Goal: Find specific page/section: Find specific page/section

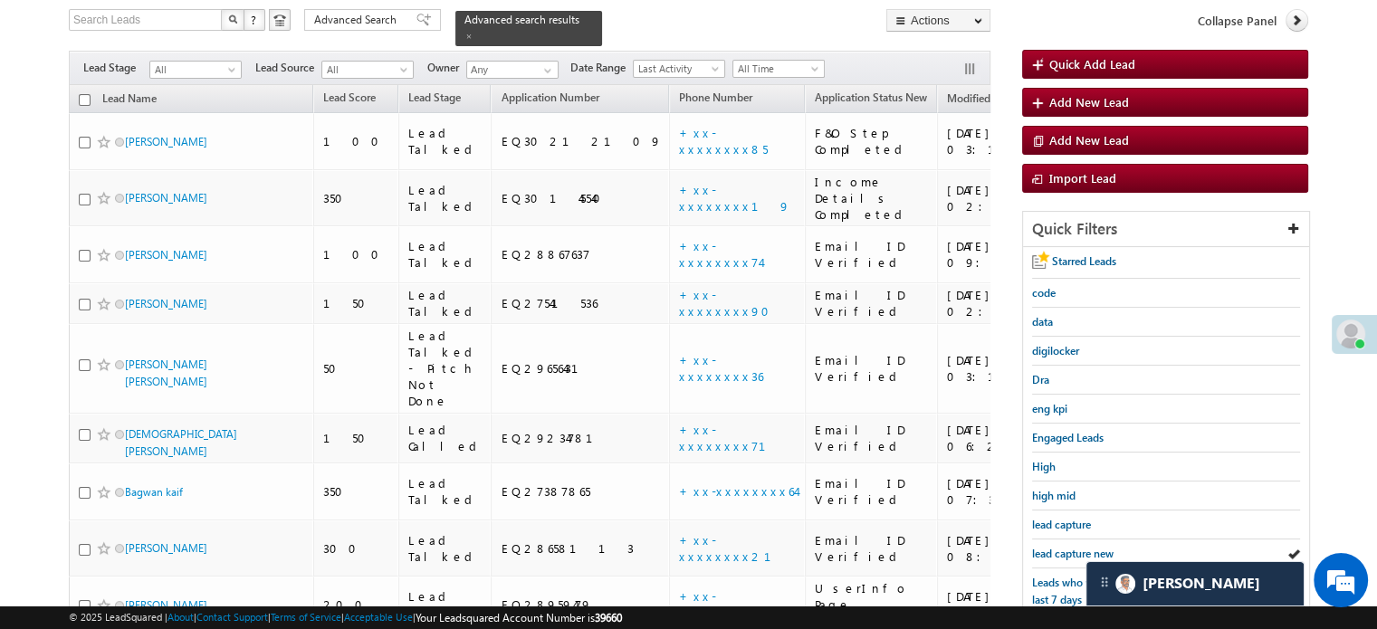
click at [1069, 553] on span "lead capture new" at bounding box center [1072, 554] width 81 height 14
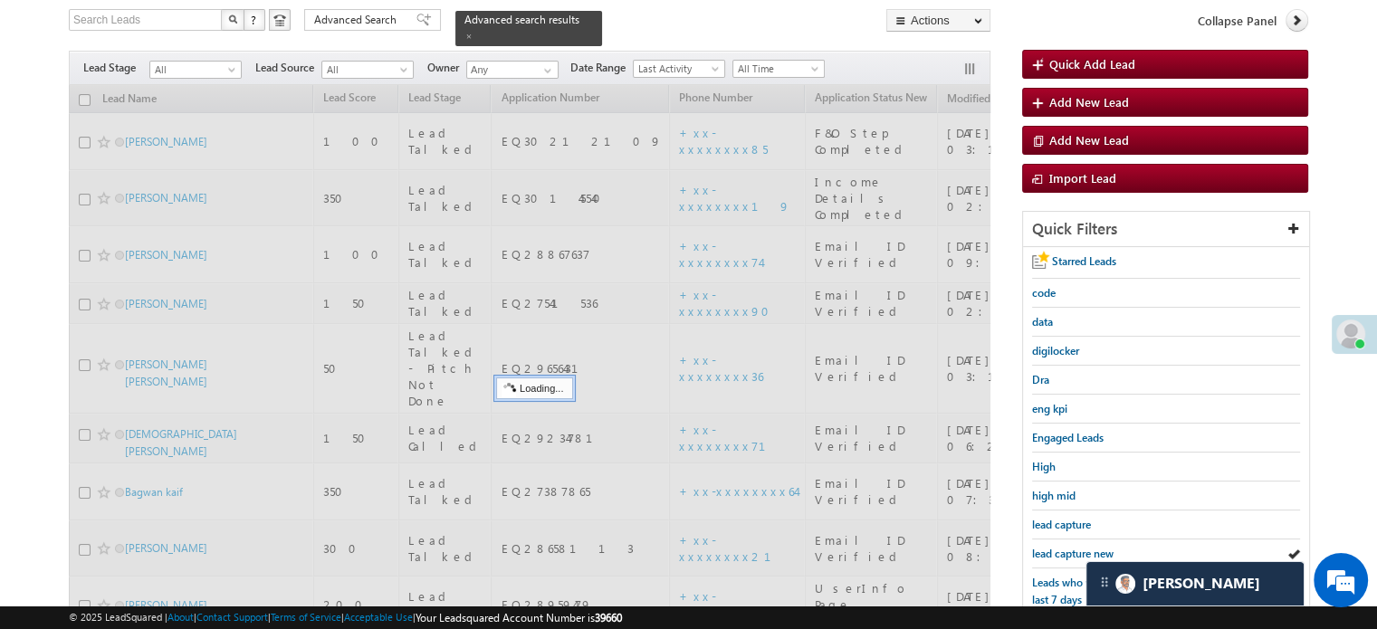
click at [1069, 553] on span "lead capture new" at bounding box center [1072, 554] width 81 height 14
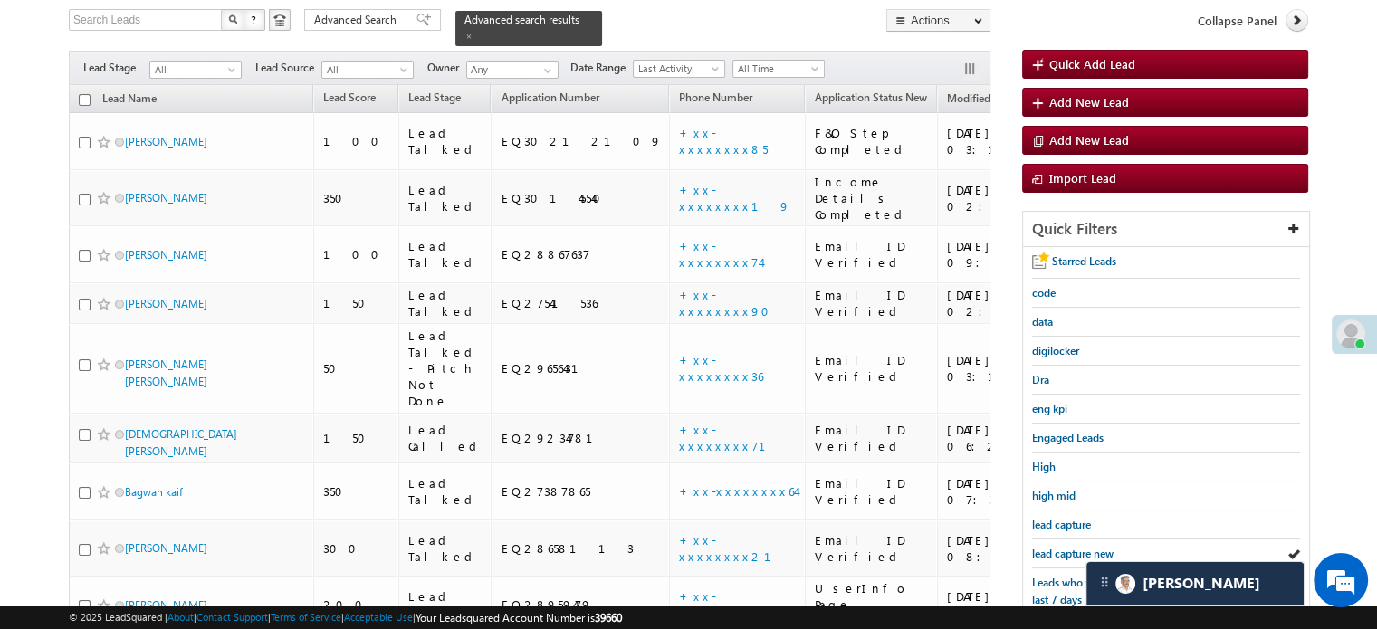
click at [1069, 553] on span "lead capture new" at bounding box center [1072, 554] width 81 height 14
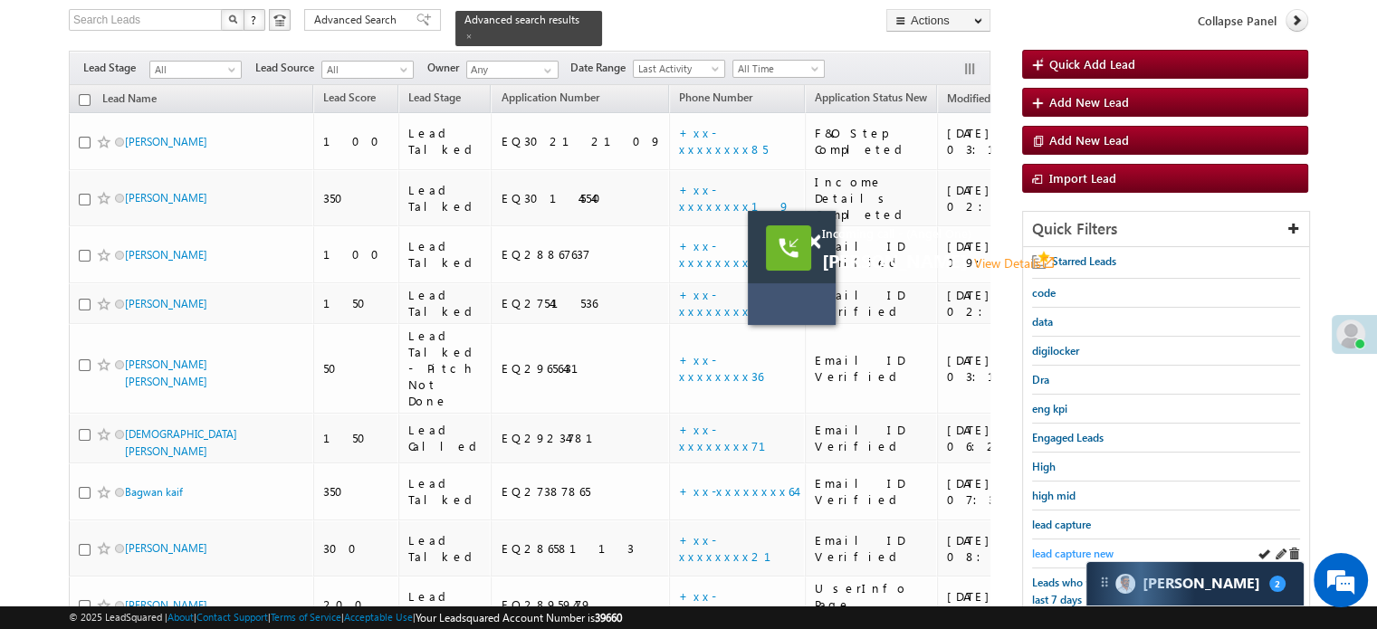
click at [1058, 551] on span "lead capture new" at bounding box center [1072, 554] width 81 height 14
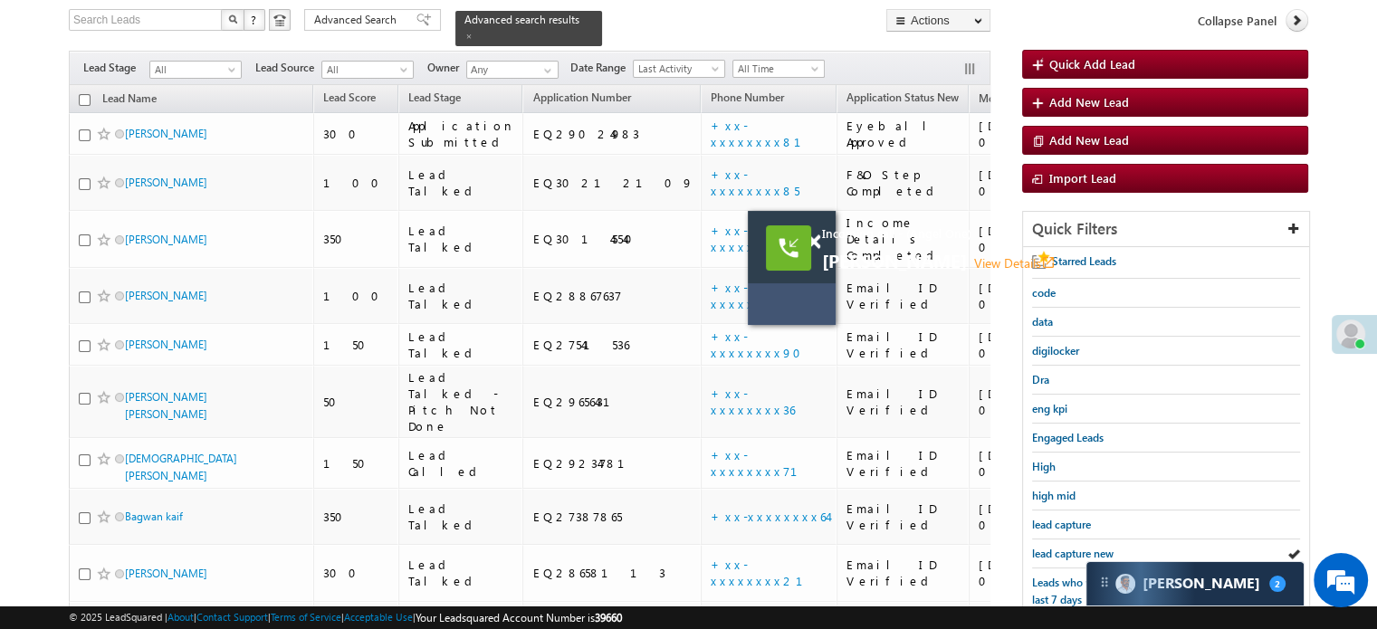
click at [1058, 550] on span "lead capture new" at bounding box center [1072, 554] width 81 height 14
click at [817, 243] on span at bounding box center [813, 241] width 14 height 15
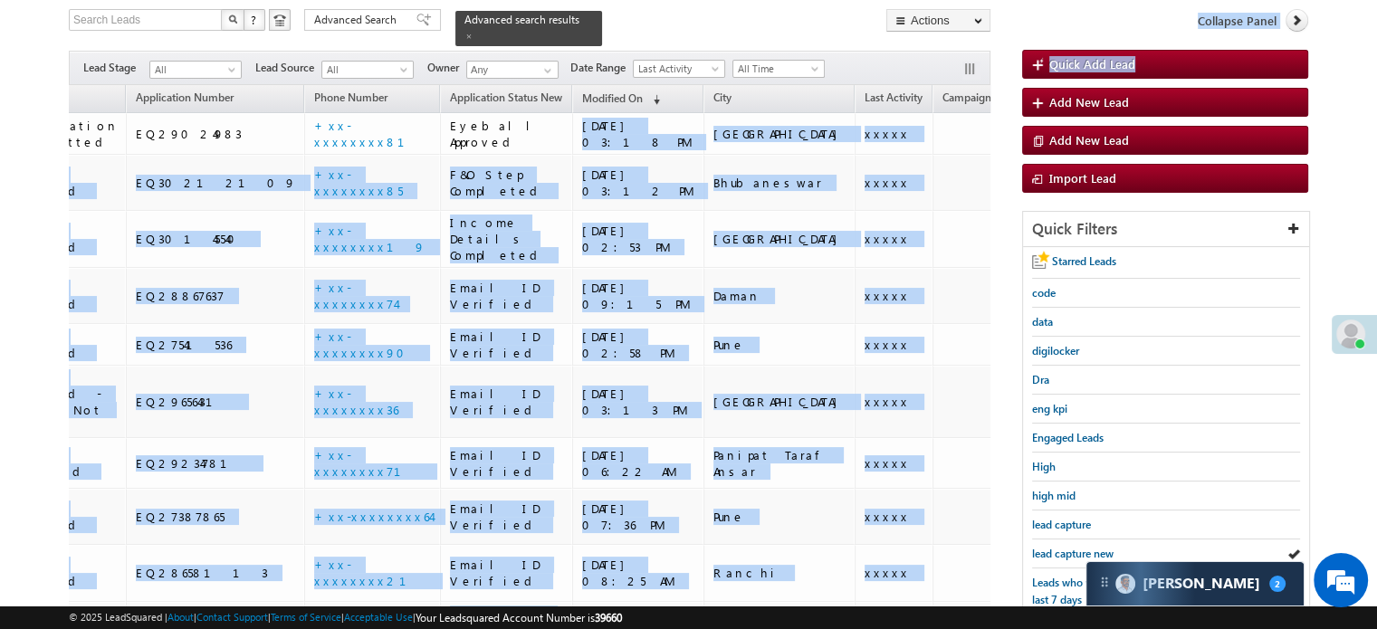
scroll to position [0, 851]
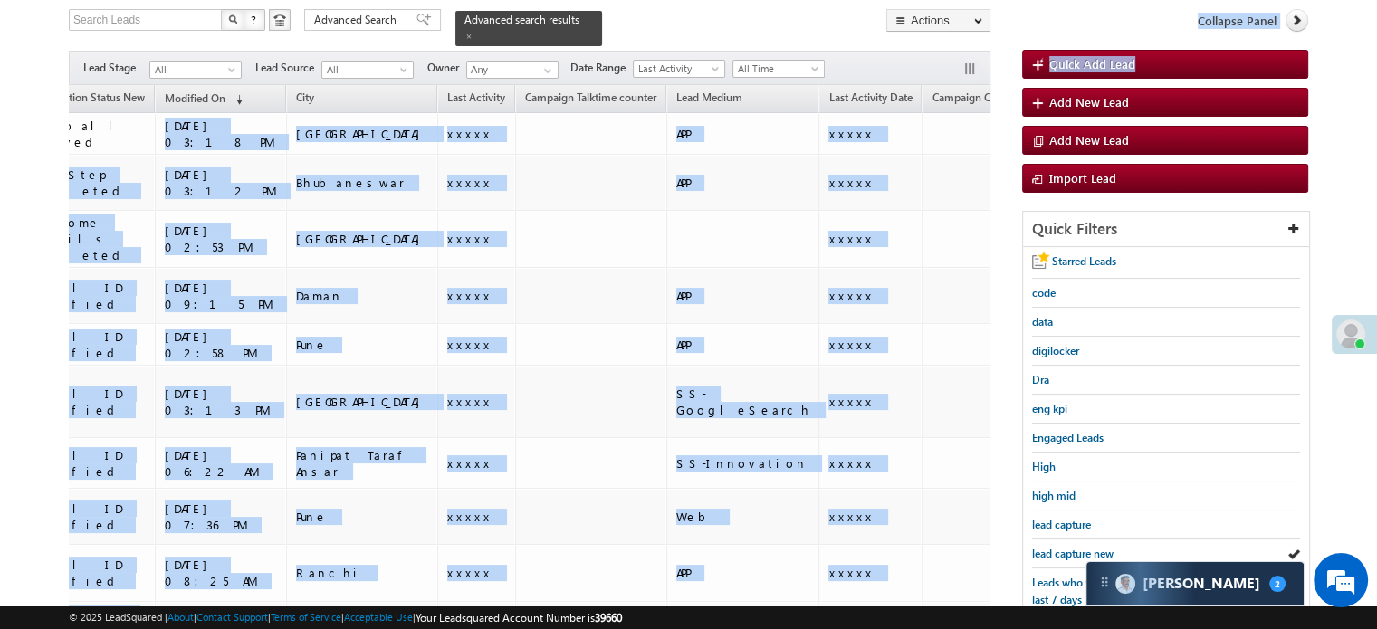
drag, startPoint x: 841, startPoint y: 129, endPoint x: 1015, endPoint y: 115, distance: 175.3
click at [1015, 115] on div "Search Leads X ? 12 results found Advanced Search Advanced Search Advanced sear…" at bounding box center [688, 440] width 1239 height 862
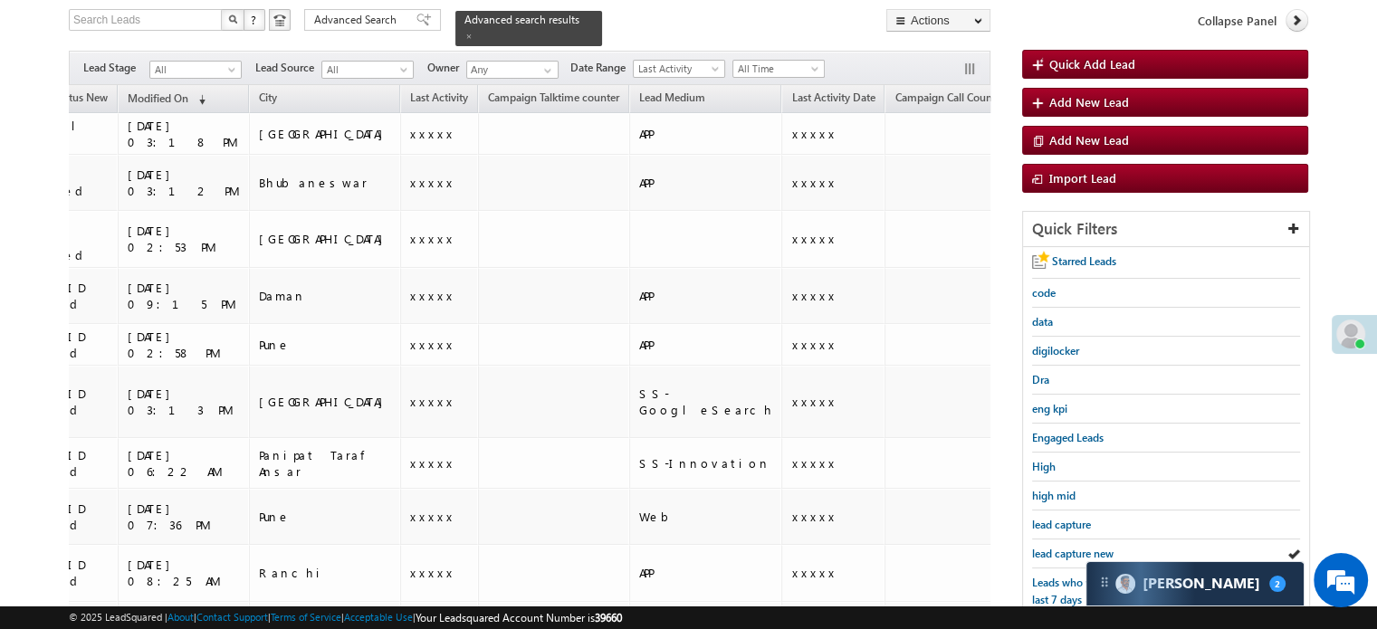
click at [1365, 148] on body "Menu [PERSON_NAME] priya .[PERSON_NAME] ore@a ngelb rokin [DOMAIN_NAME]" at bounding box center [688, 377] width 1377 height 988
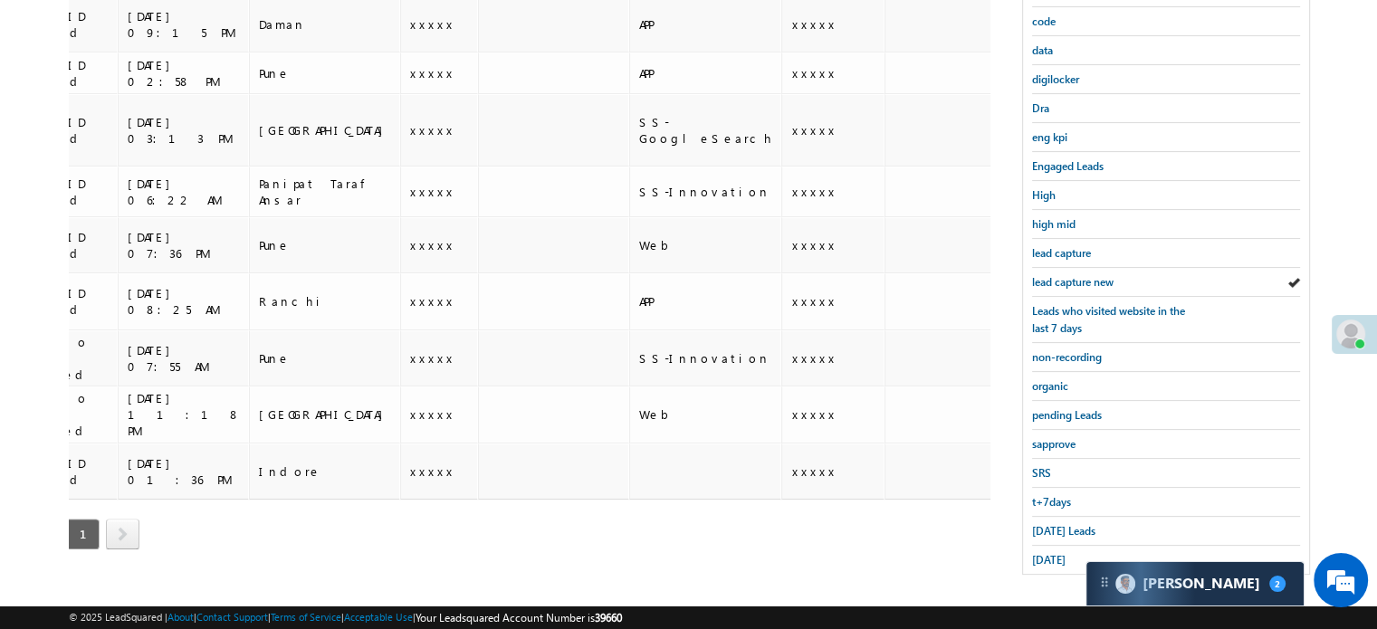
scroll to position [0, 0]
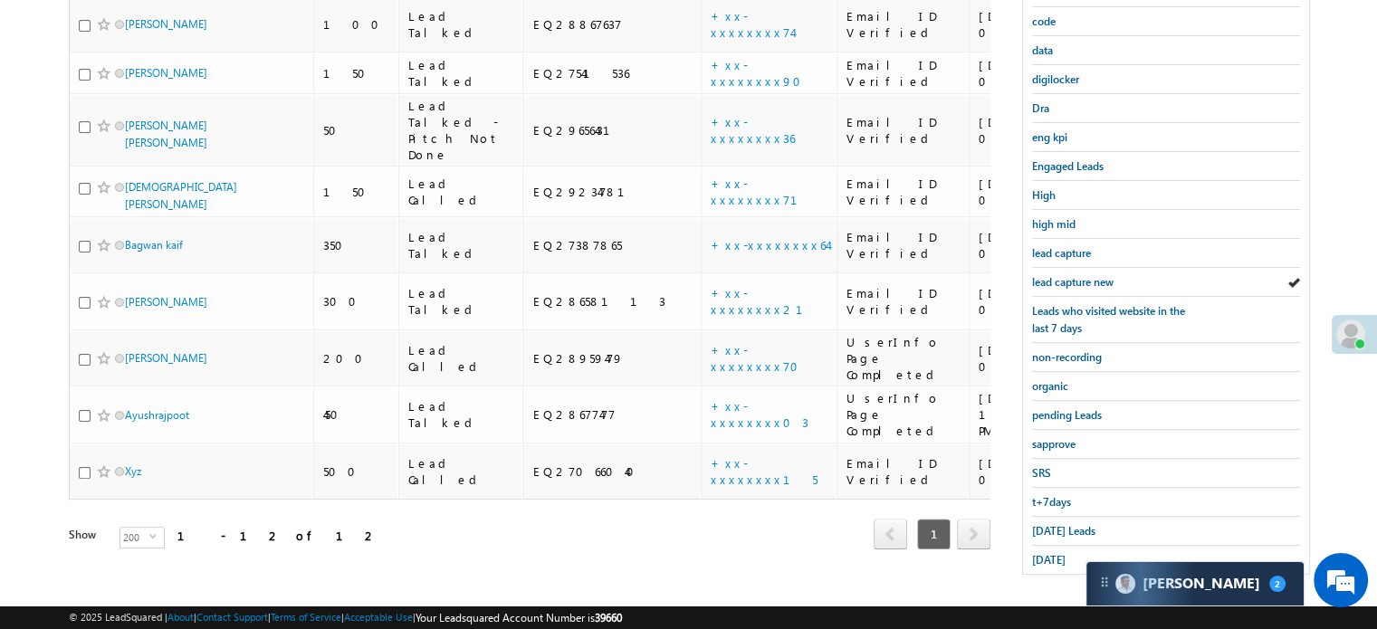
click at [0, 439] on body "Menu [PERSON_NAME] priya .[PERSON_NAME] ore@a ngelb rokin [DOMAIN_NAME]" at bounding box center [688, 106] width 1377 height 988
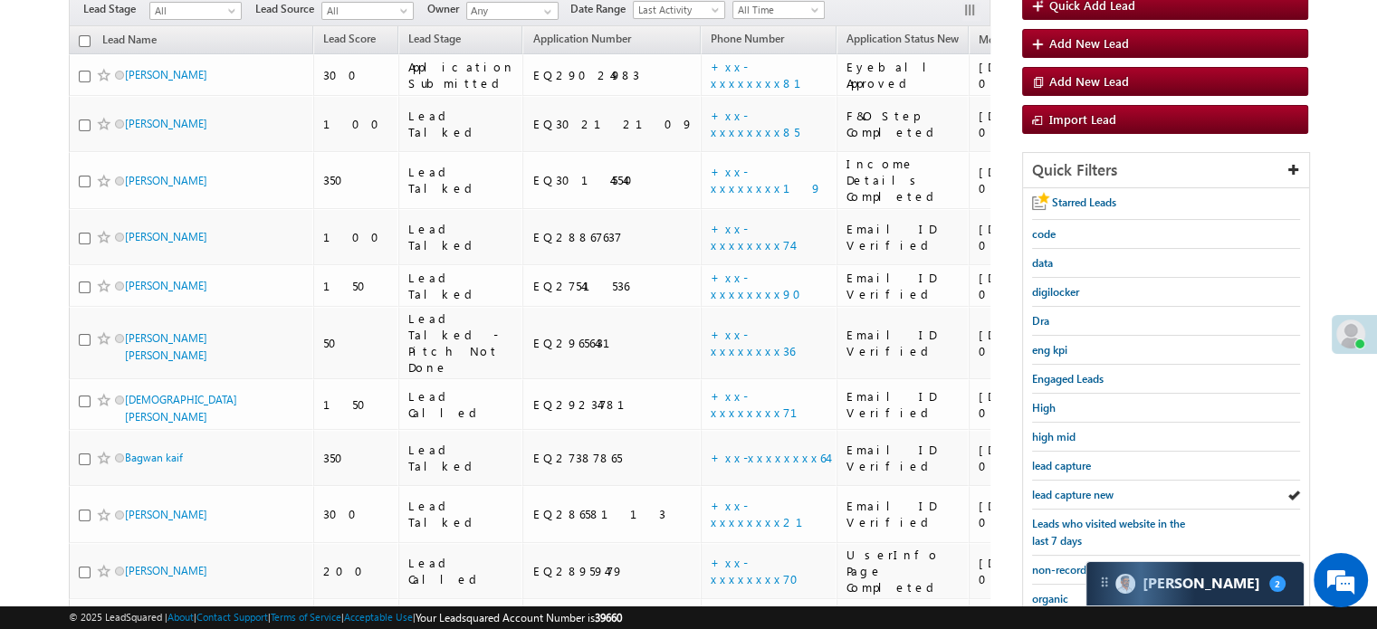
scroll to position [207, 0]
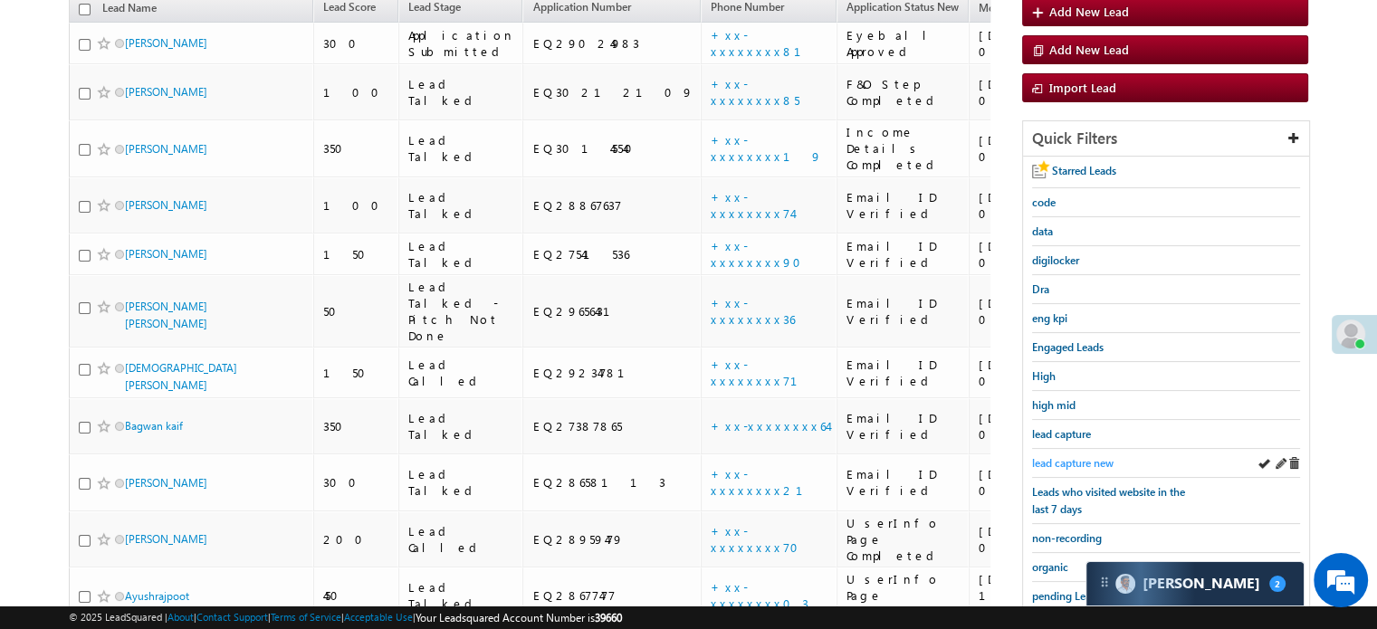
click at [1080, 456] on span "lead capture new" at bounding box center [1072, 463] width 81 height 14
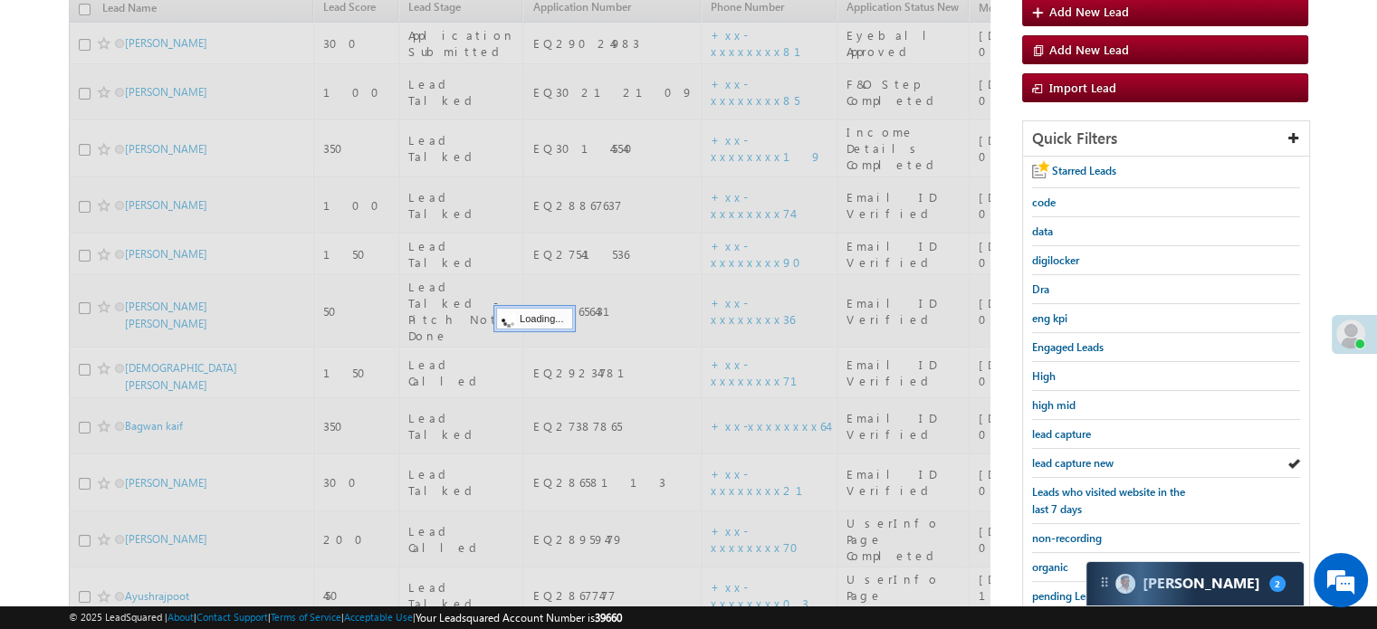
click at [1080, 456] on span "lead capture new" at bounding box center [1072, 463] width 81 height 14
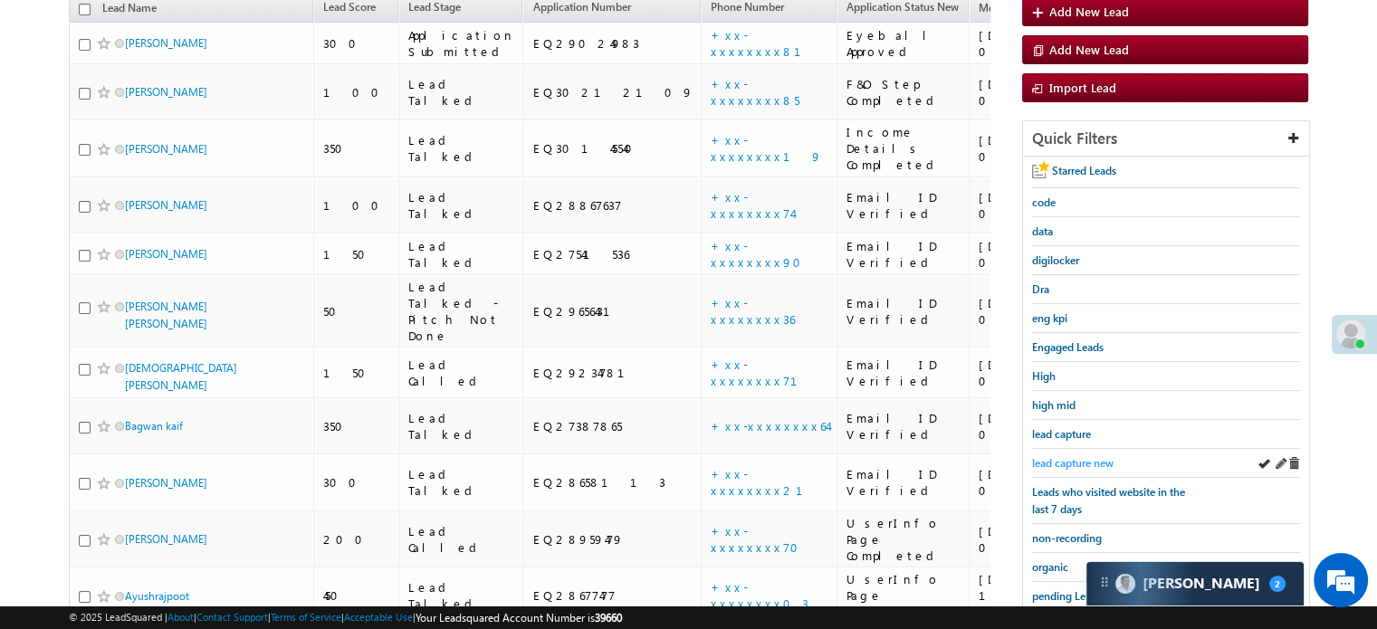
click at [1054, 457] on span "lead capture new" at bounding box center [1072, 463] width 81 height 14
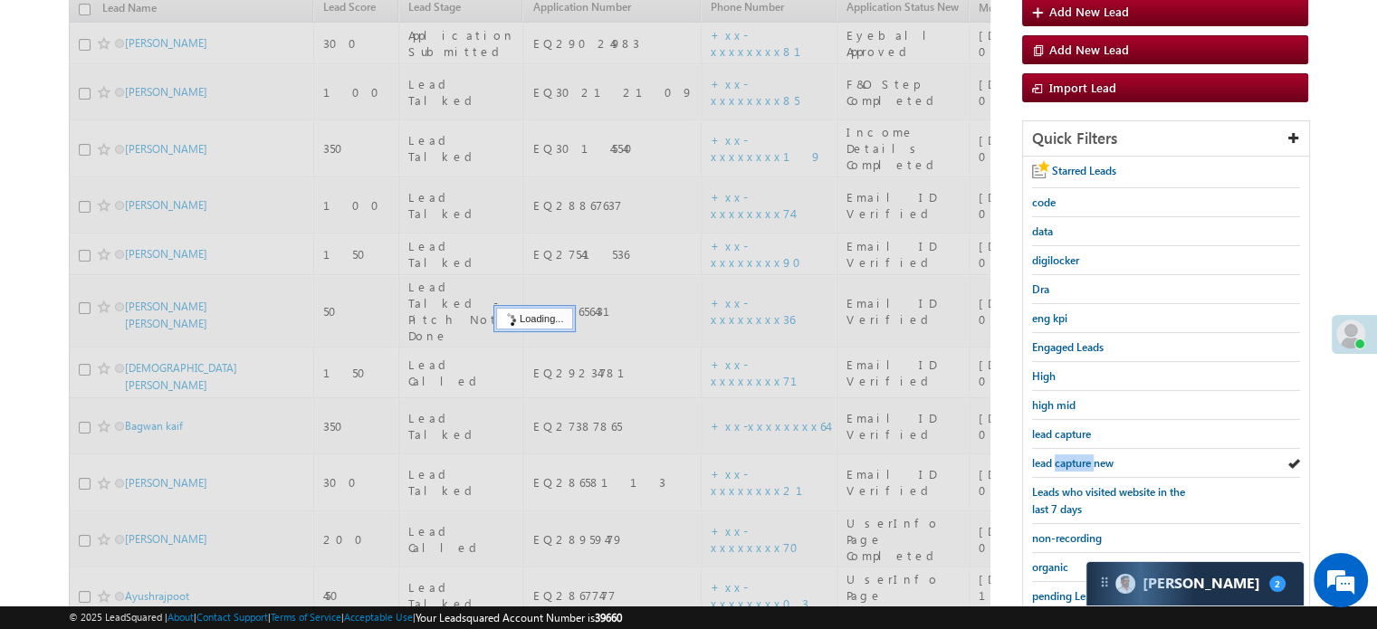
click at [1054, 457] on span "lead capture new" at bounding box center [1072, 463] width 81 height 14
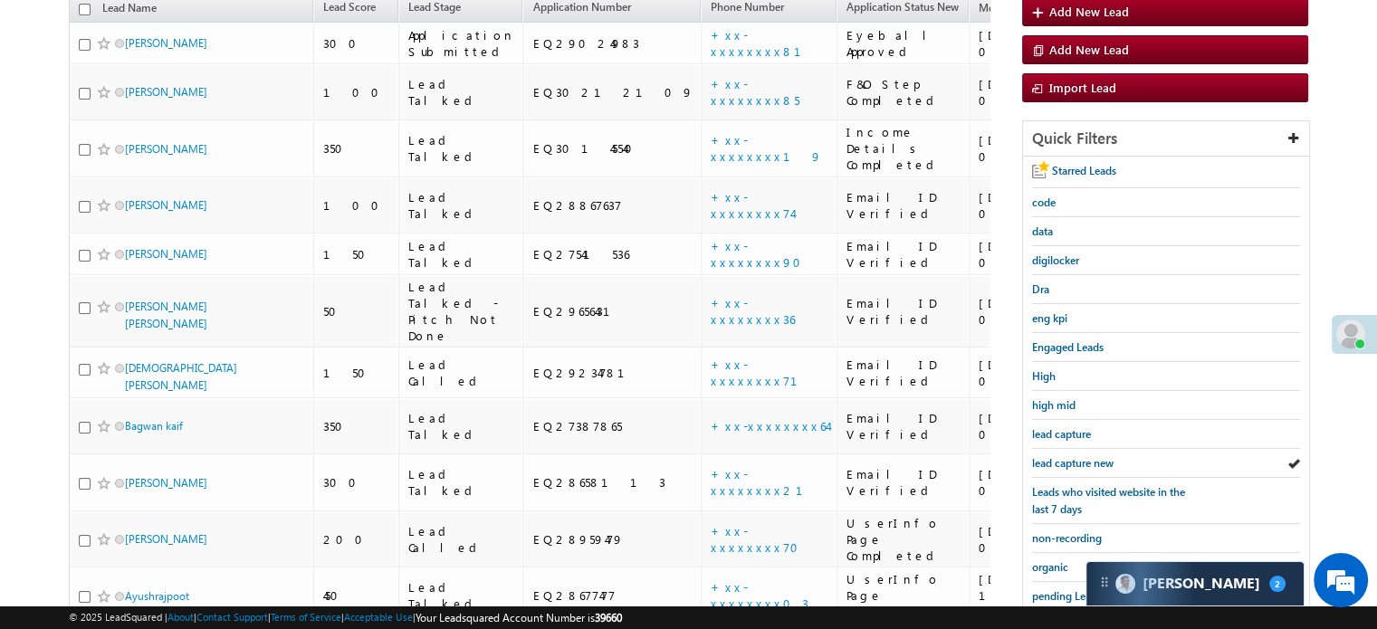
click at [1054, 457] on span "lead capture new" at bounding box center [1072, 463] width 81 height 14
click at [1056, 461] on span "lead capture new" at bounding box center [1072, 463] width 81 height 14
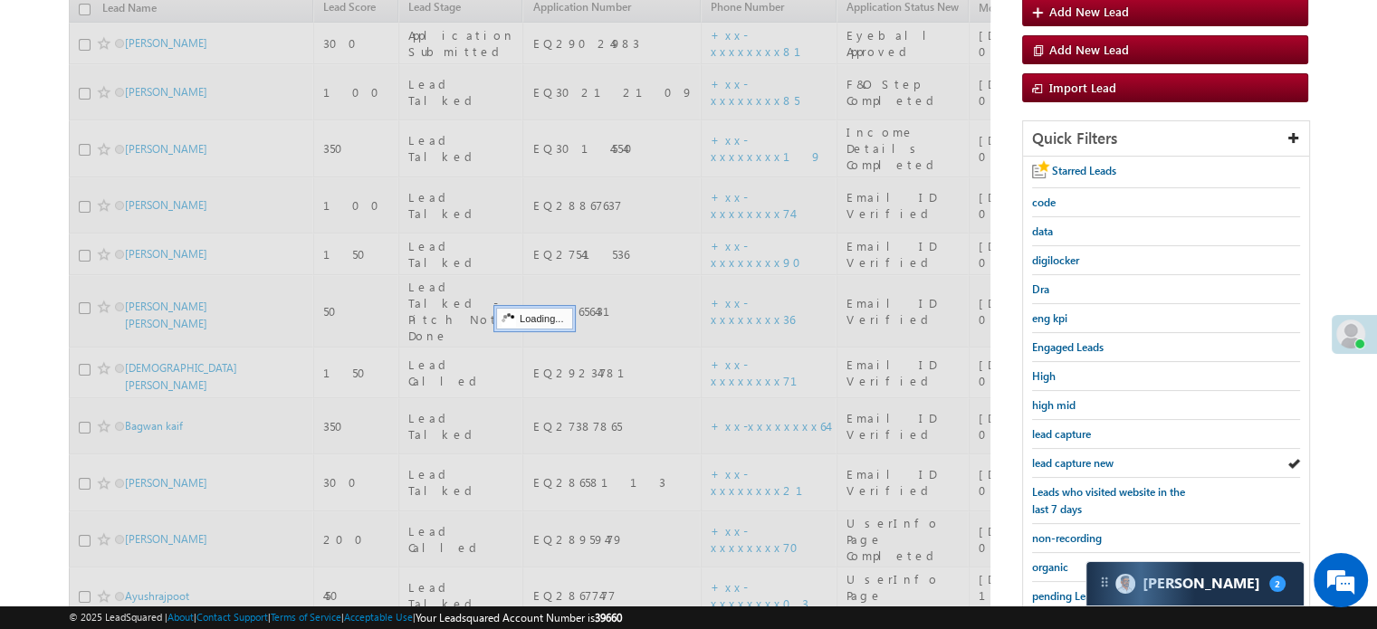
click at [1056, 461] on span "lead capture new" at bounding box center [1072, 463] width 81 height 14
click at [1058, 461] on span "lead capture new" at bounding box center [1072, 463] width 81 height 14
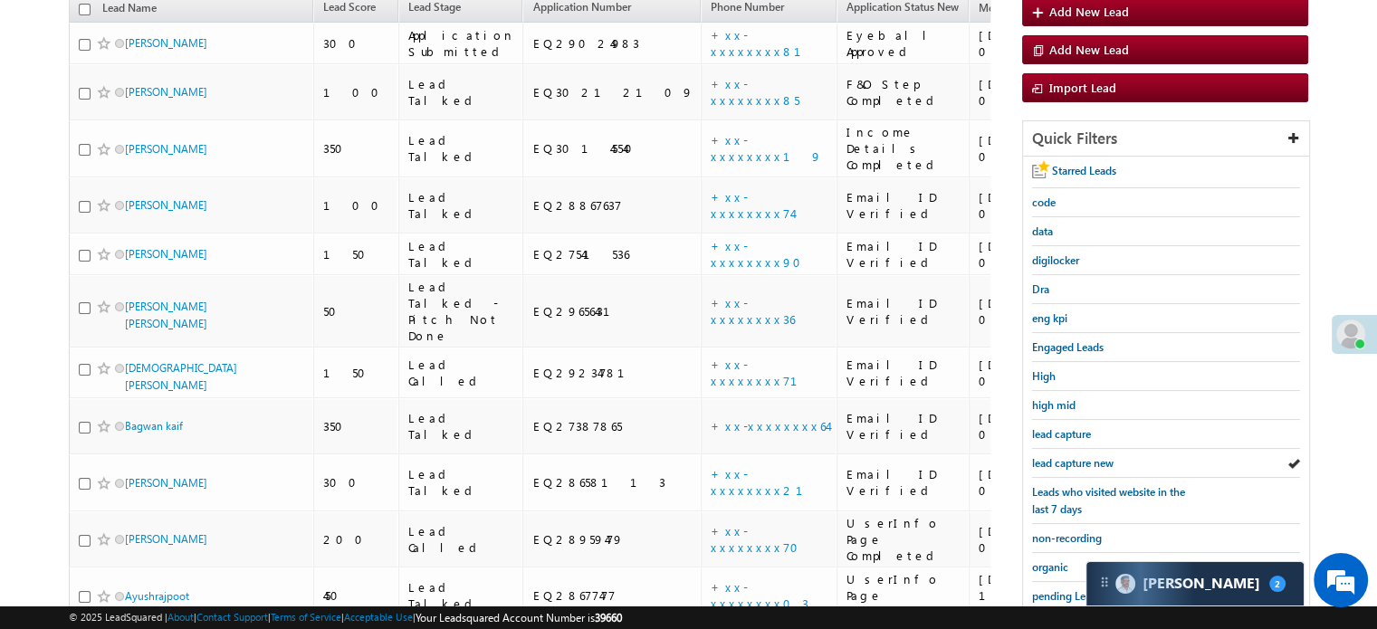
click at [1058, 461] on span "lead capture new" at bounding box center [1072, 463] width 81 height 14
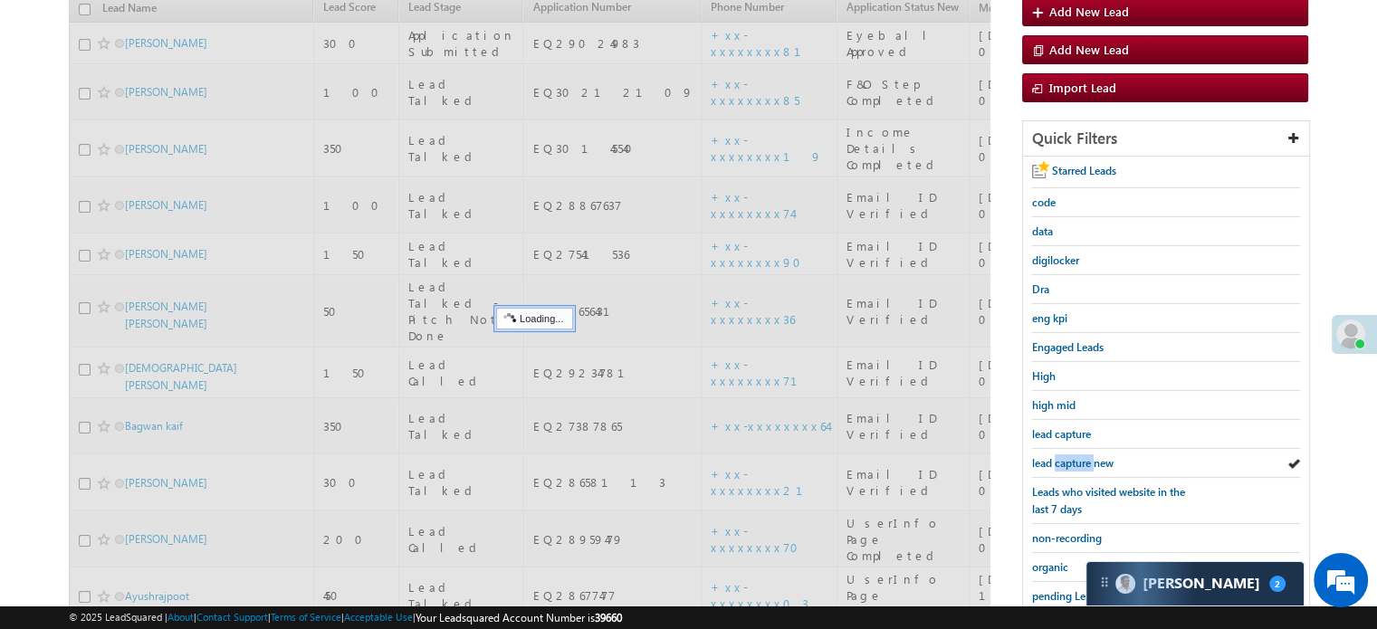
click at [1058, 461] on span "lead capture new" at bounding box center [1072, 463] width 81 height 14
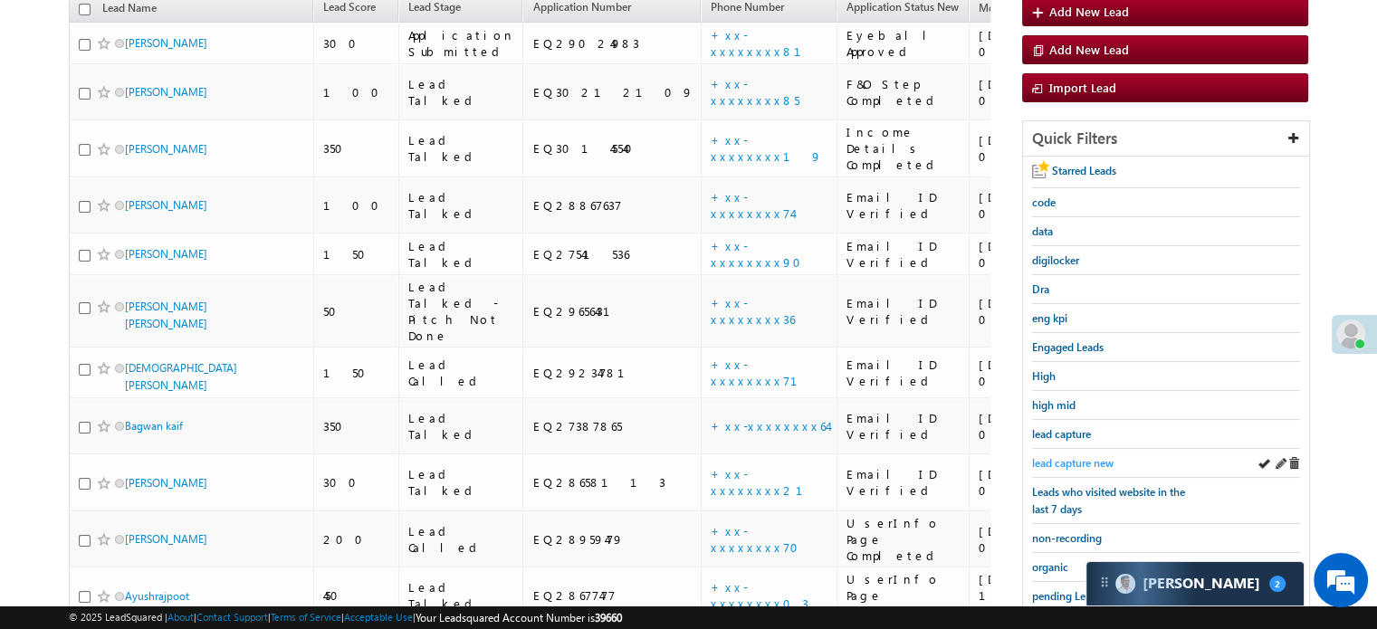
click at [1081, 460] on span "lead capture new" at bounding box center [1072, 463] width 81 height 14
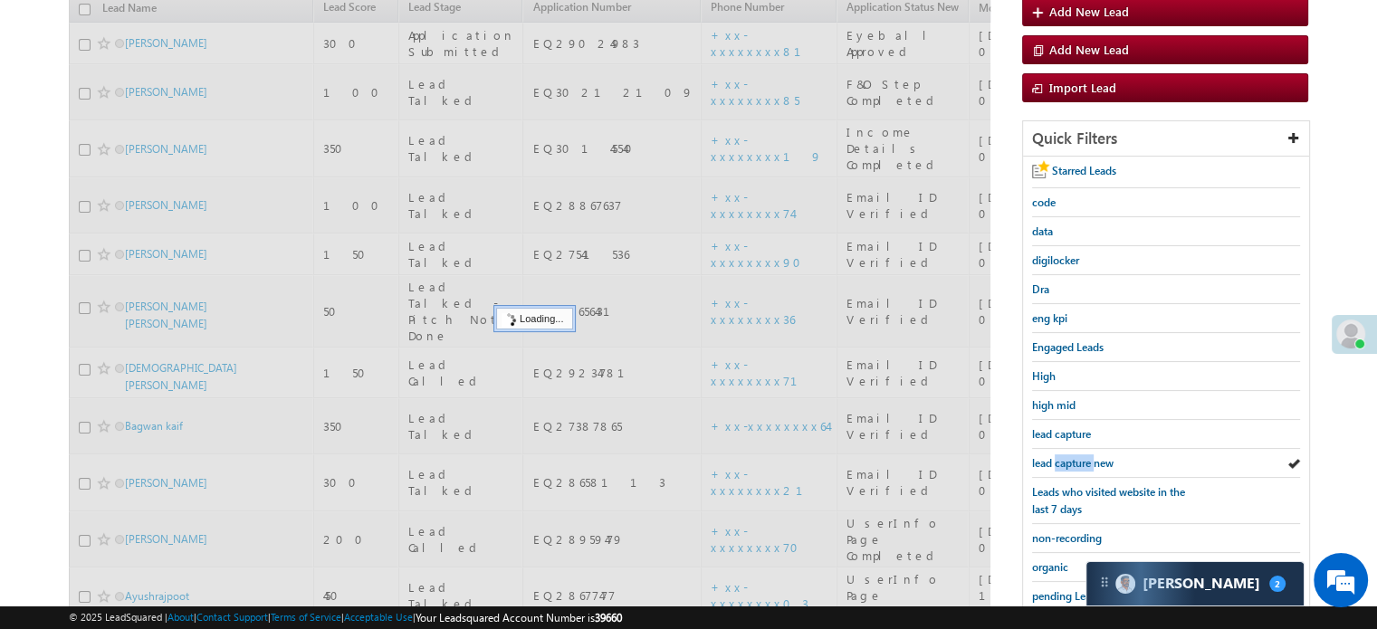
click at [1081, 460] on span "lead capture new" at bounding box center [1072, 463] width 81 height 14
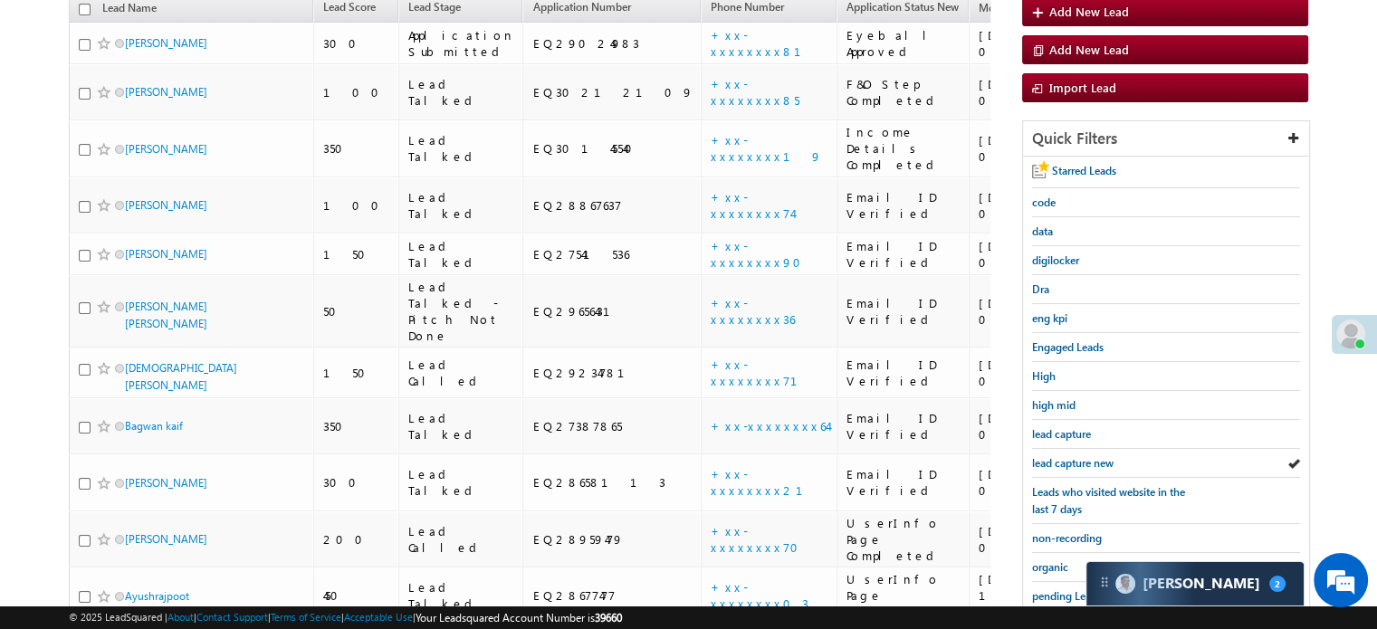
click at [1081, 460] on span "lead capture new" at bounding box center [1072, 463] width 81 height 14
click at [1072, 454] on link "lead capture new" at bounding box center [1072, 462] width 81 height 17
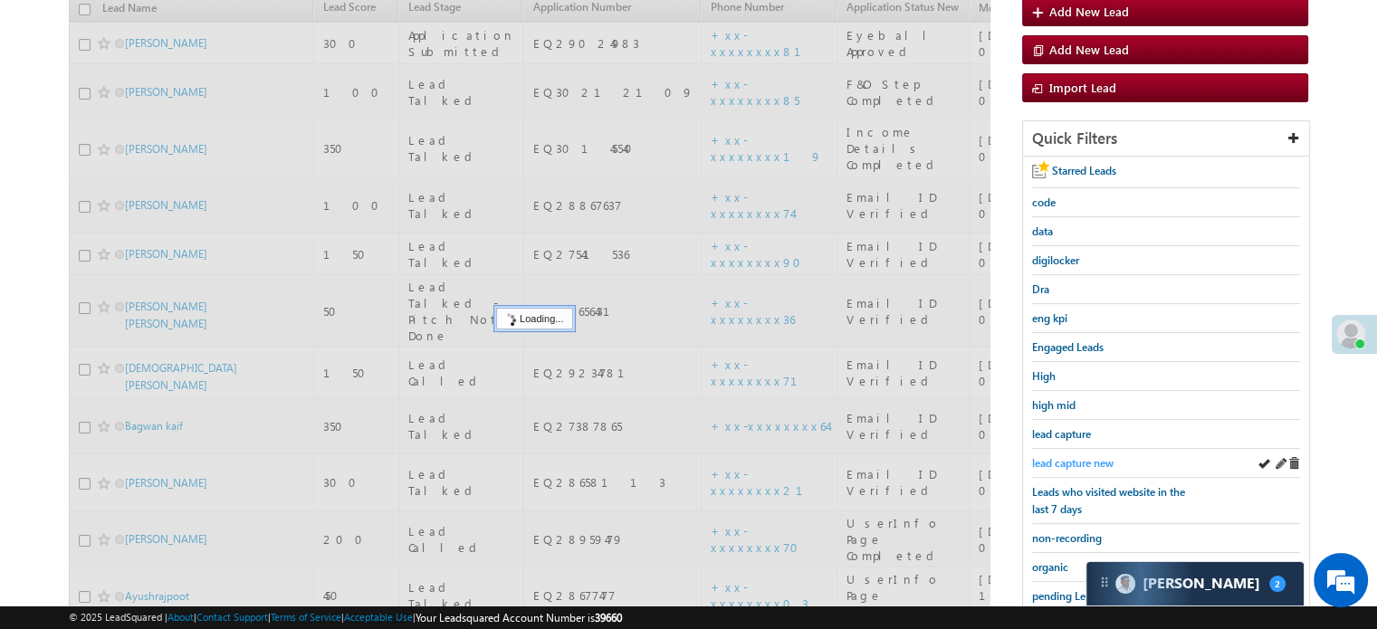
click at [1072, 456] on span "lead capture new" at bounding box center [1072, 463] width 81 height 14
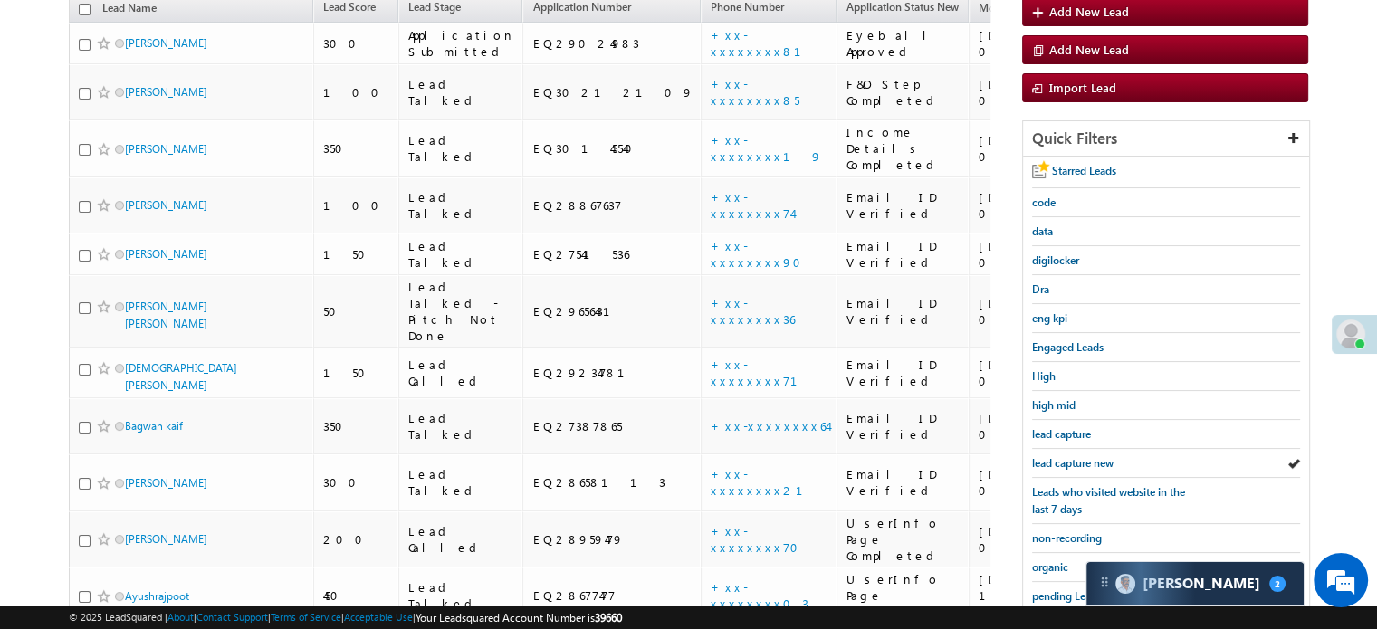
click at [1072, 456] on span "lead capture new" at bounding box center [1072, 463] width 81 height 14
click at [1089, 468] on div "lead capture new" at bounding box center [1166, 463] width 268 height 29
click at [1068, 456] on span "lead capture new" at bounding box center [1072, 463] width 81 height 14
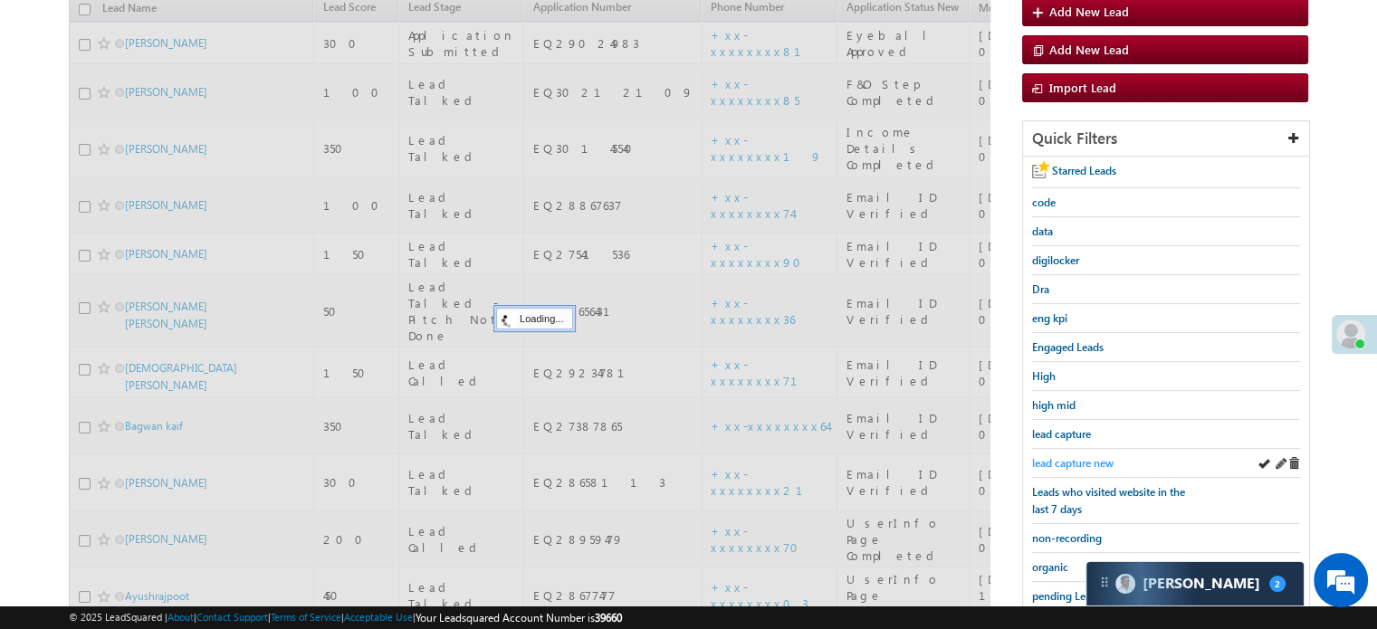
click at [1068, 459] on span "lead capture new" at bounding box center [1072, 463] width 81 height 14
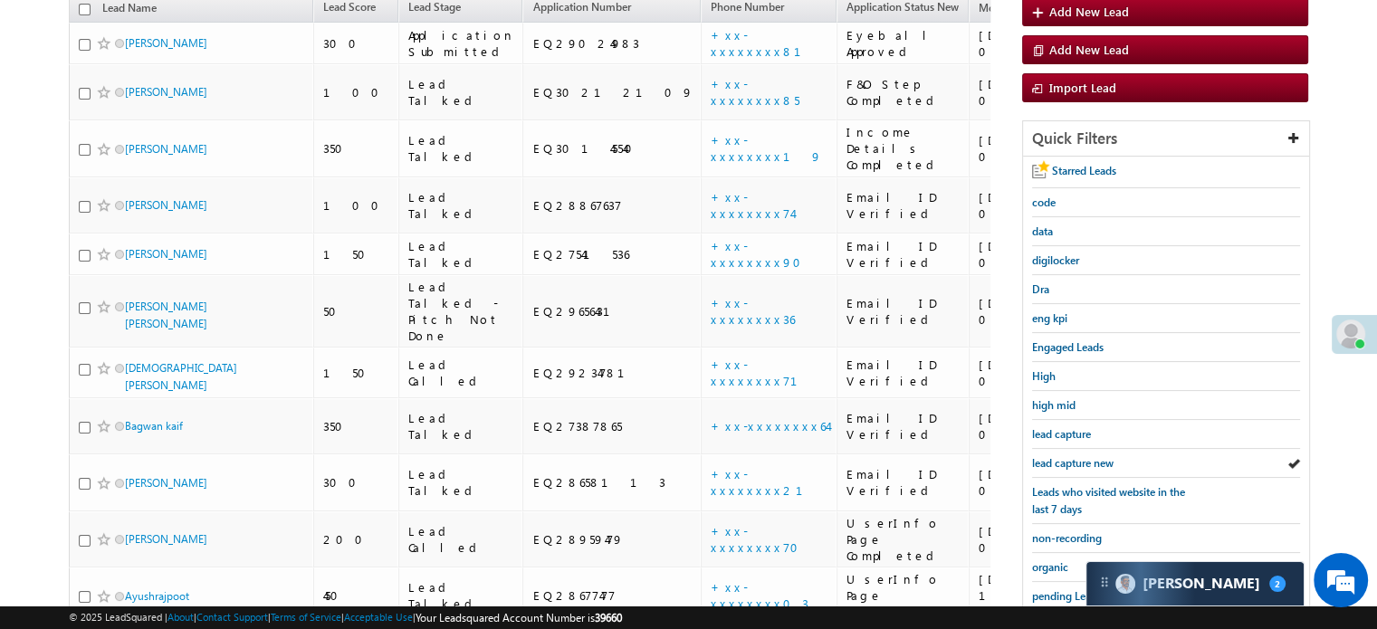
click at [1068, 459] on span "lead capture new" at bounding box center [1072, 463] width 81 height 14
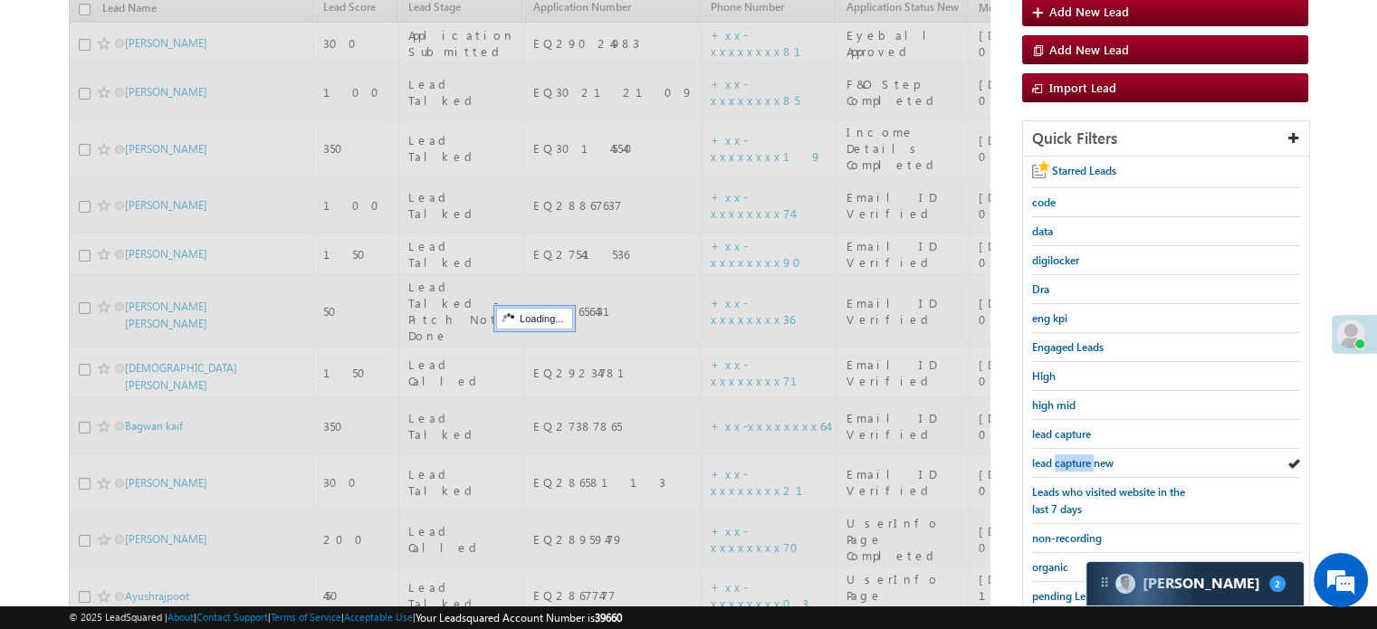
click at [1068, 459] on span "lead capture new" at bounding box center [1072, 463] width 81 height 14
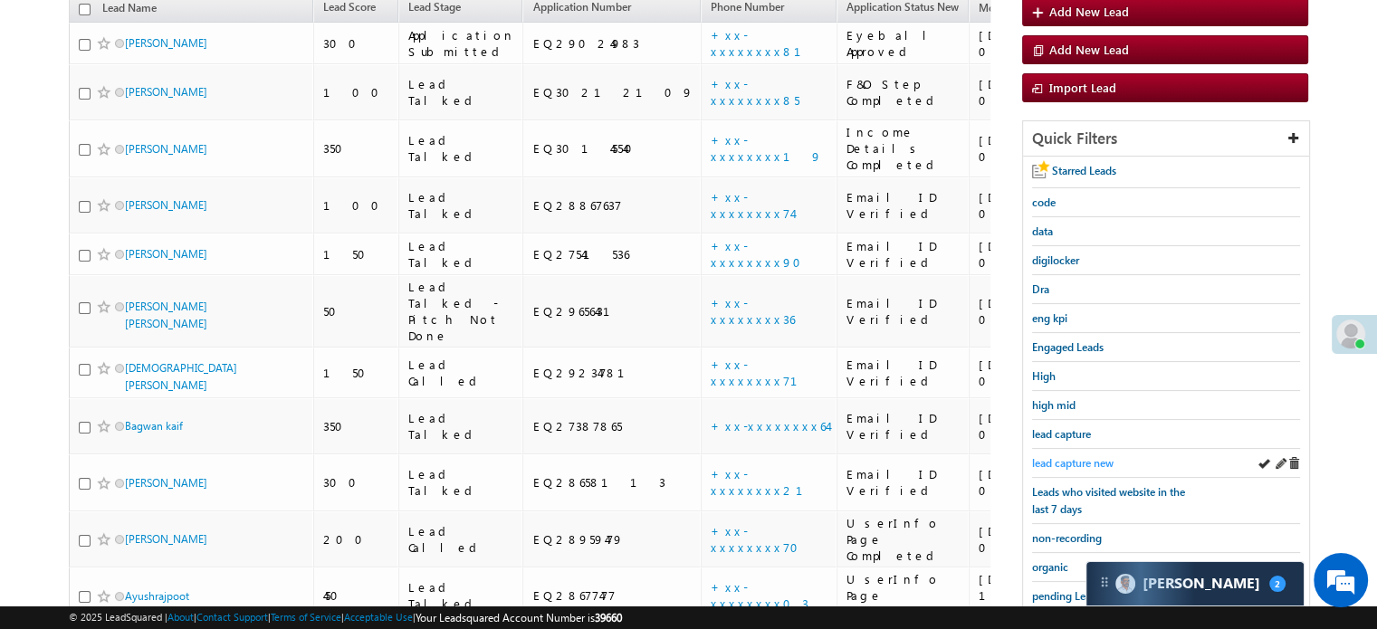
click at [1079, 458] on span "lead capture new" at bounding box center [1072, 463] width 81 height 14
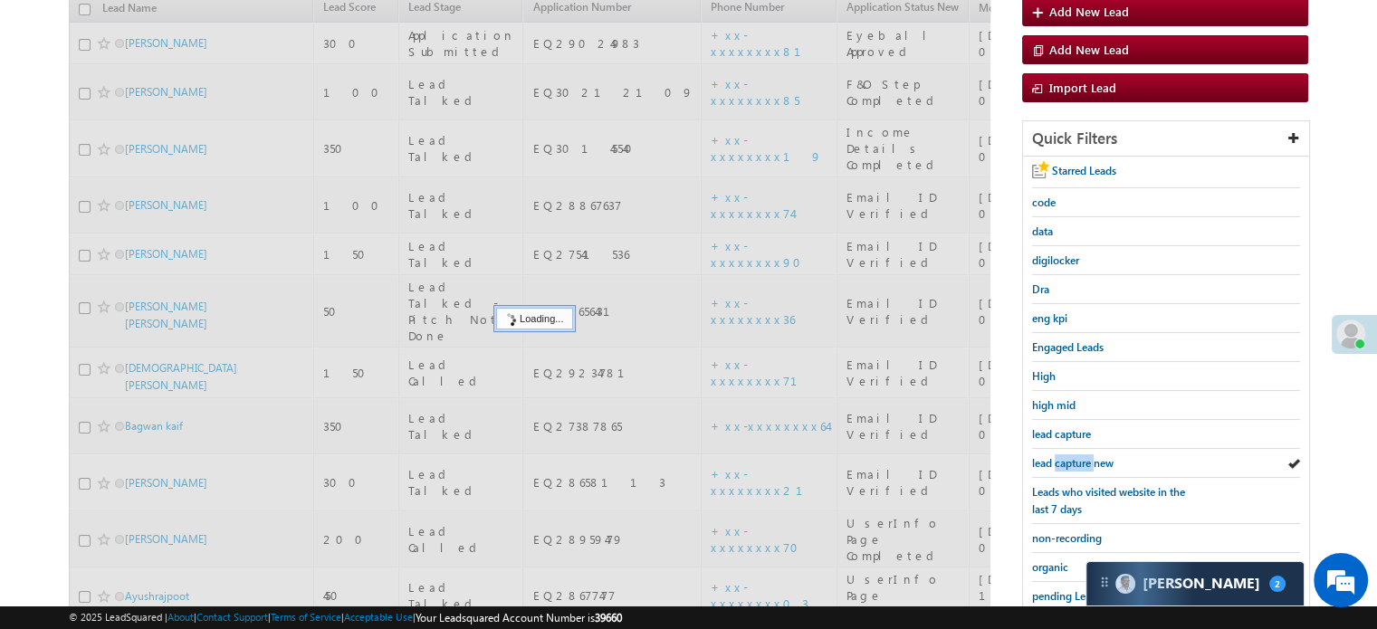
click at [1078, 459] on span "lead capture new" at bounding box center [1072, 463] width 81 height 14
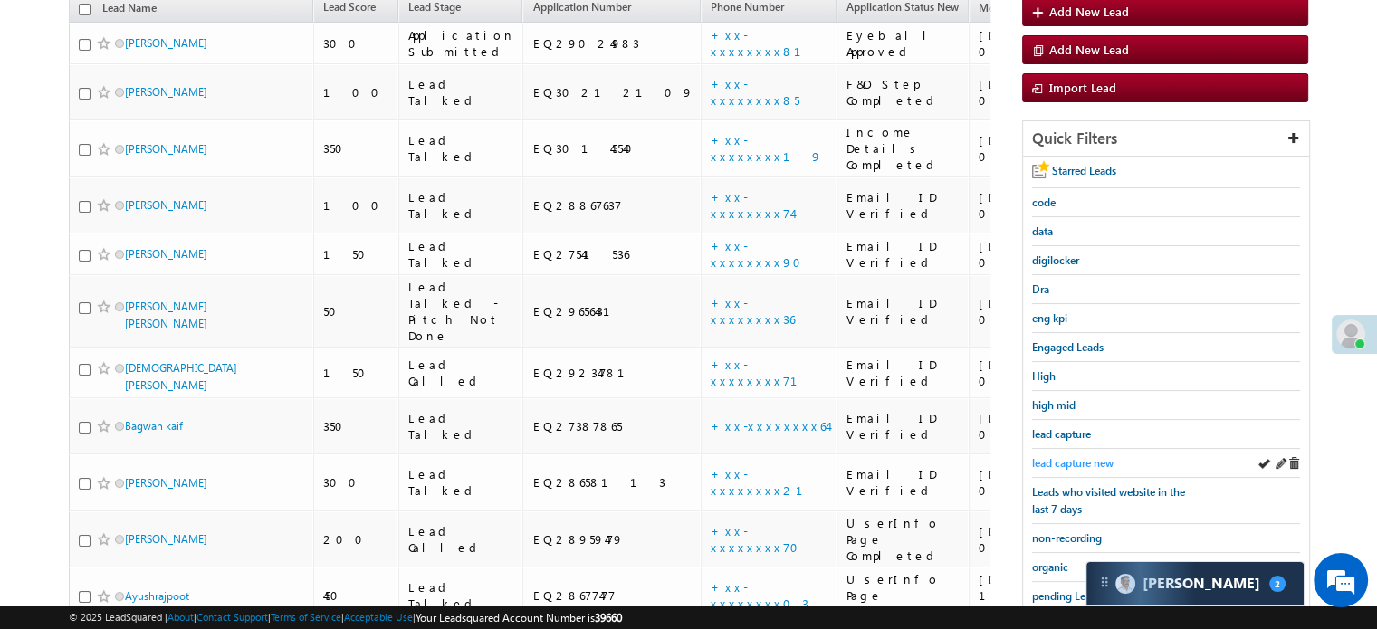
click at [1072, 459] on span "lead capture new" at bounding box center [1072, 463] width 81 height 14
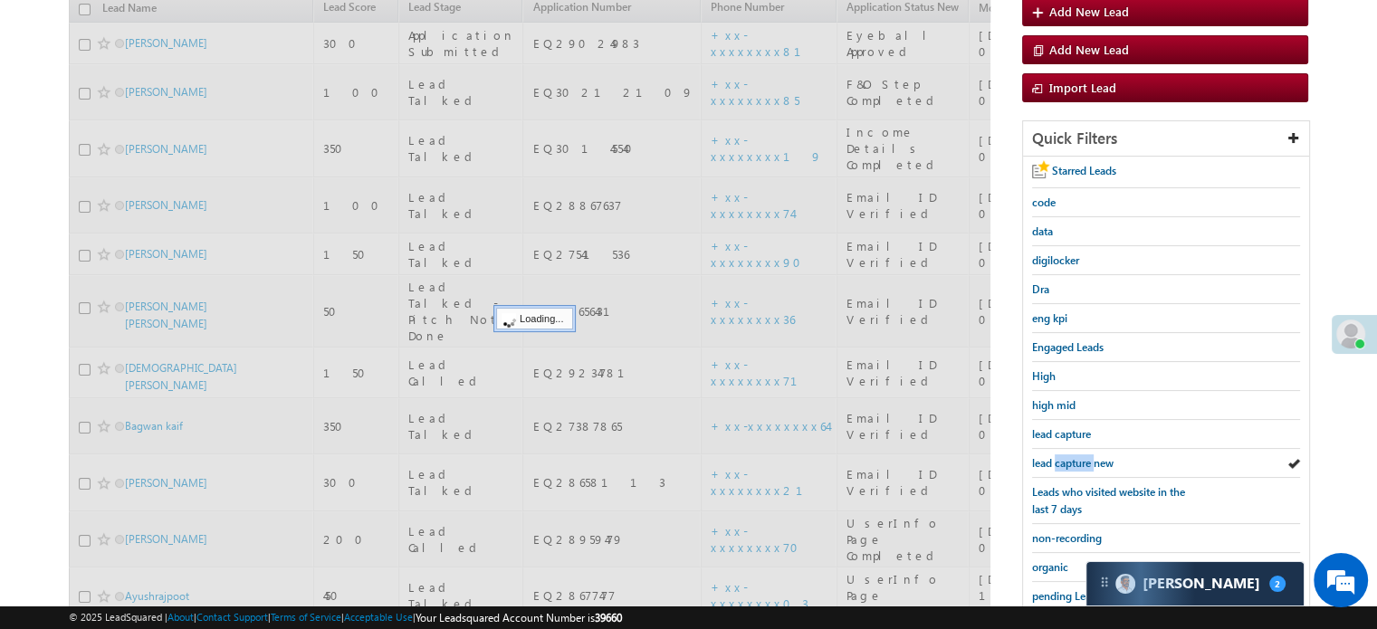
click at [1072, 459] on span "lead capture new" at bounding box center [1072, 463] width 81 height 14
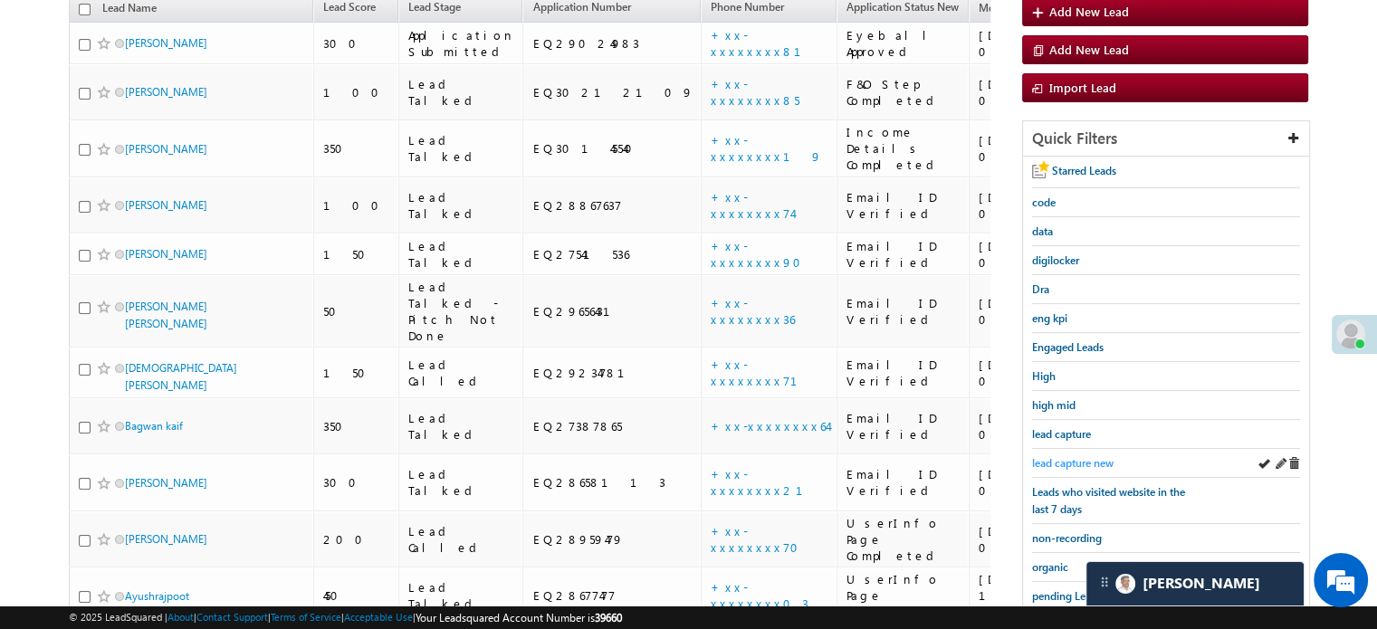
click at [1087, 456] on span "lead capture new" at bounding box center [1072, 463] width 81 height 14
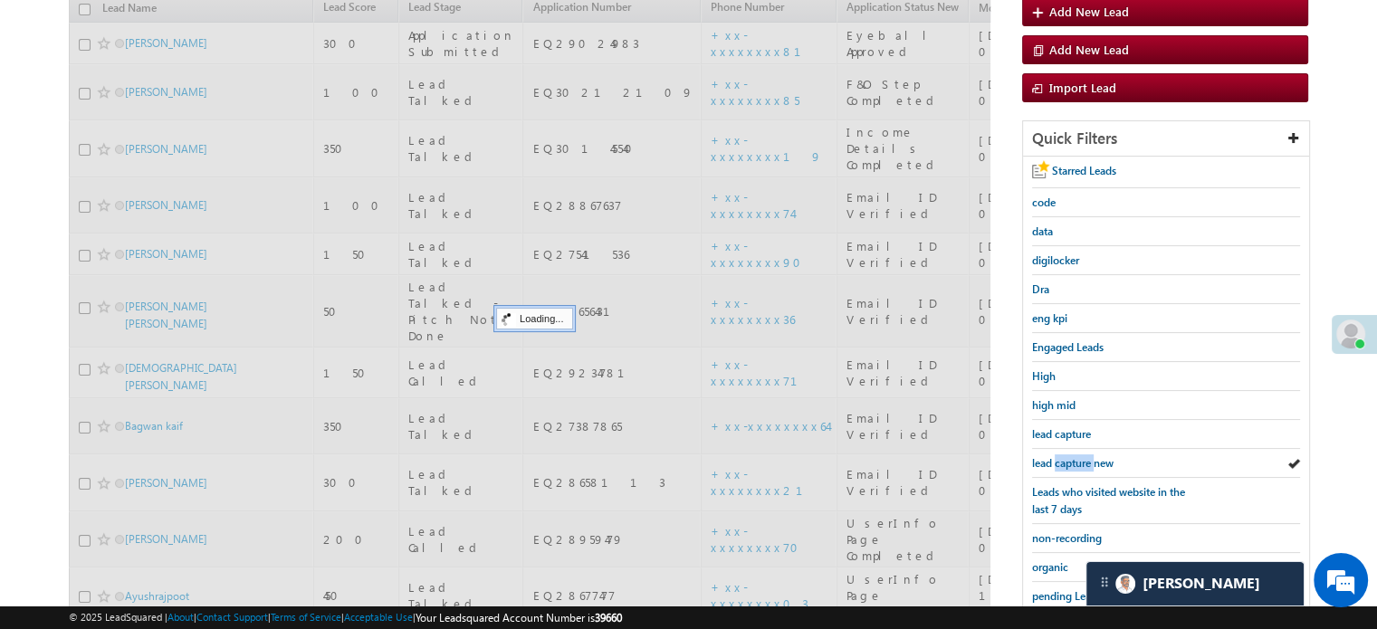
click at [1086, 456] on span "lead capture new" at bounding box center [1072, 463] width 81 height 14
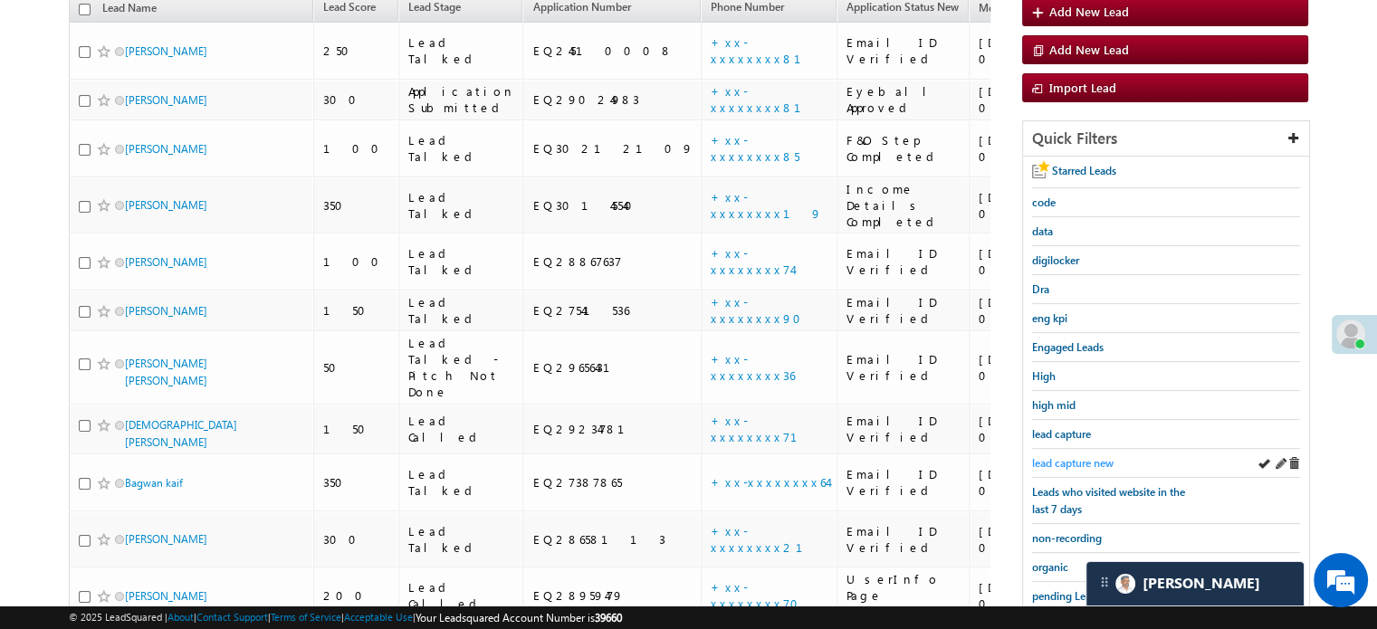
click at [1088, 456] on span "lead capture new" at bounding box center [1072, 463] width 81 height 14
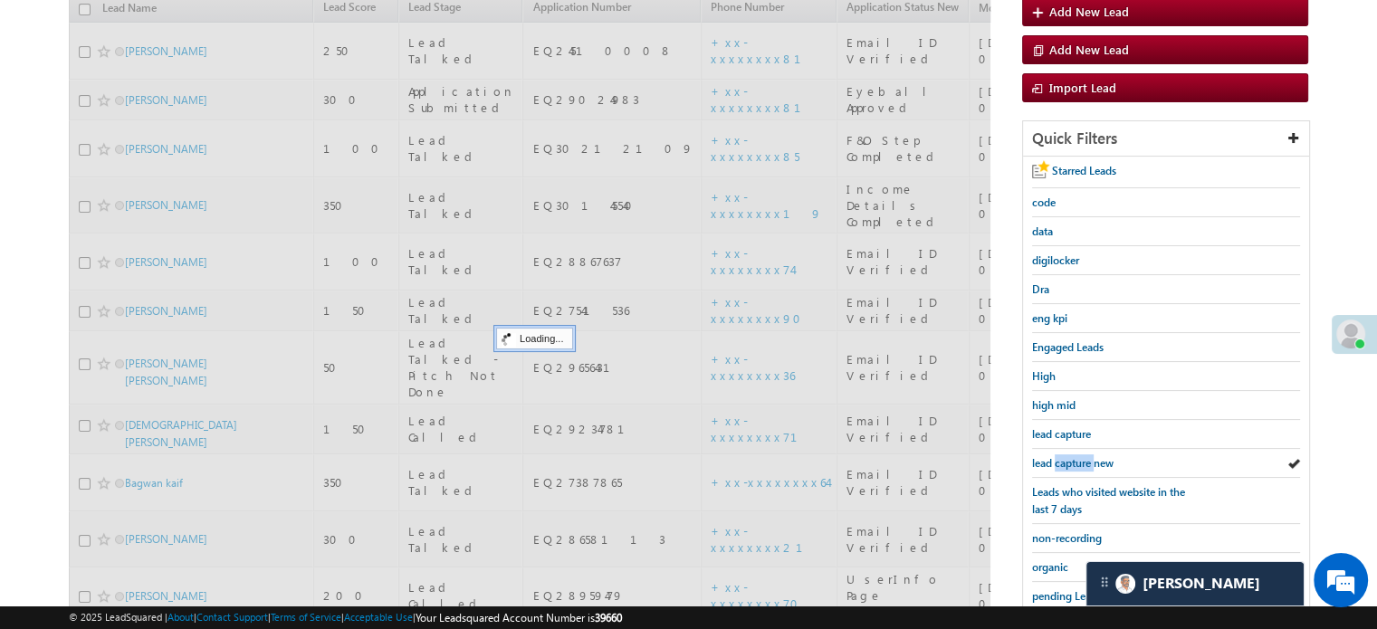
click at [1088, 456] on span "lead capture new" at bounding box center [1072, 463] width 81 height 14
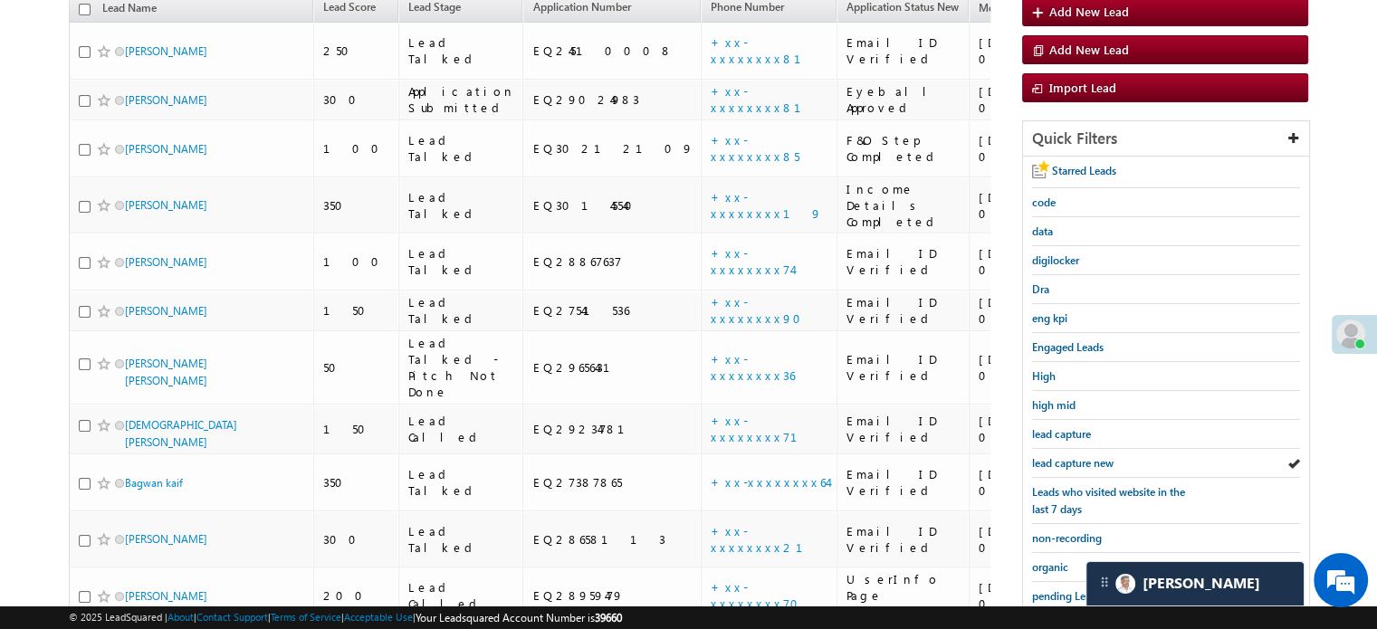
click at [1088, 456] on span "lead capture new" at bounding box center [1072, 463] width 81 height 14
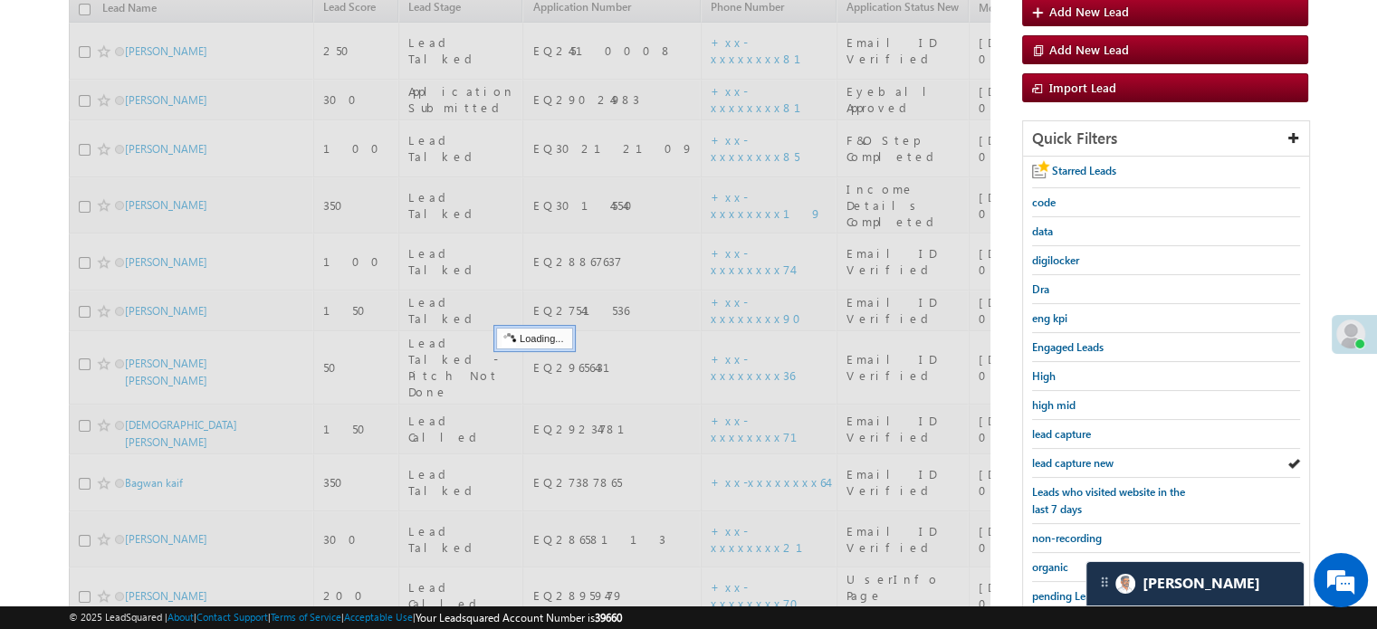
click at [1088, 456] on span "lead capture new" at bounding box center [1072, 463] width 81 height 14
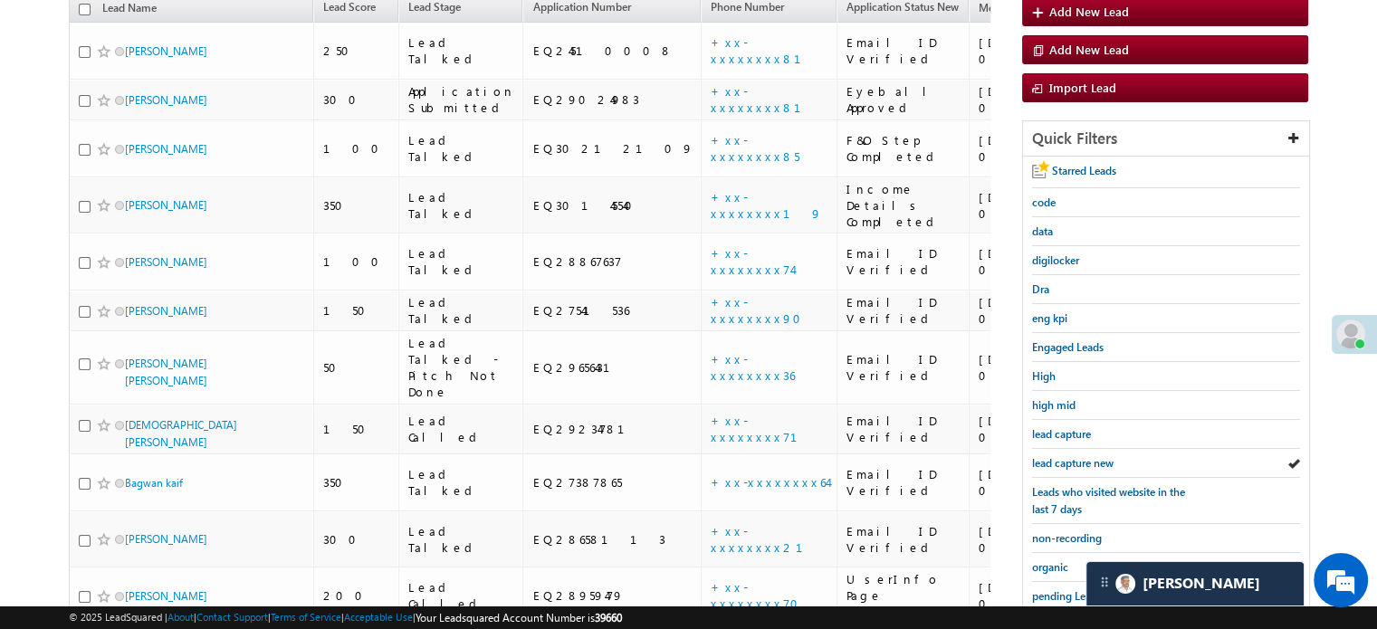
click at [1088, 456] on span "lead capture new" at bounding box center [1072, 463] width 81 height 14
click at [1083, 461] on span "lead capture new" at bounding box center [1072, 463] width 81 height 14
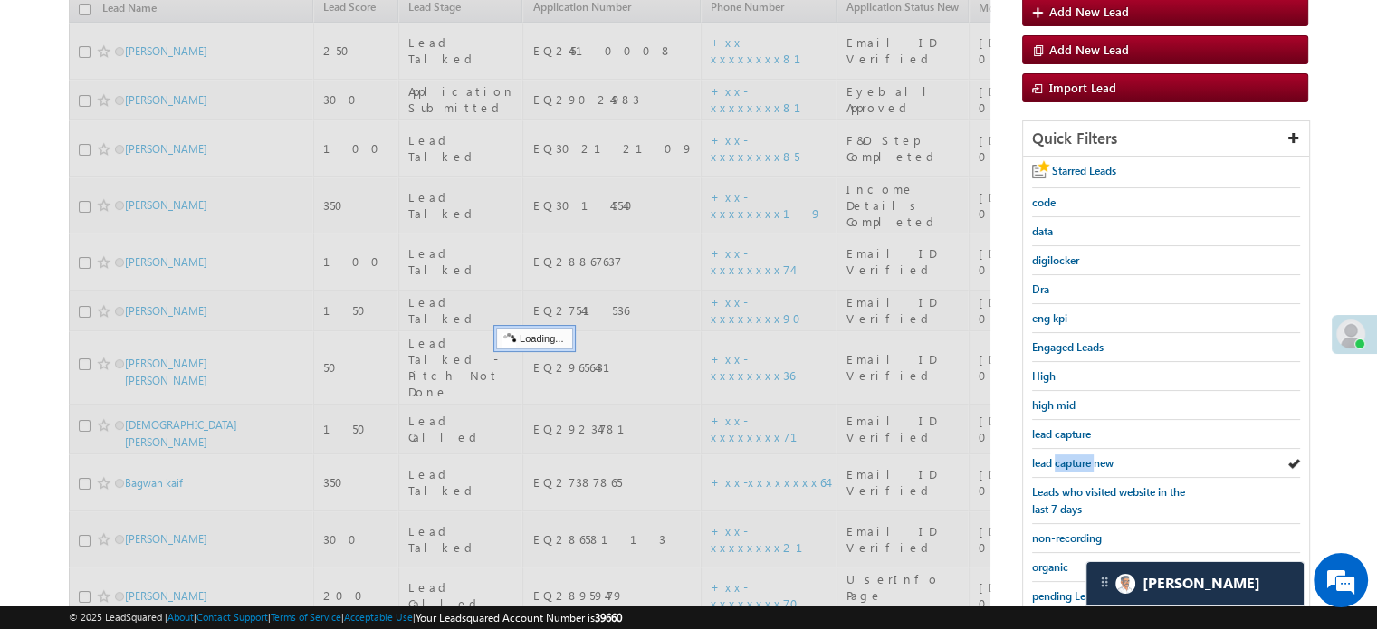
click at [1083, 461] on span "lead capture new" at bounding box center [1072, 463] width 81 height 14
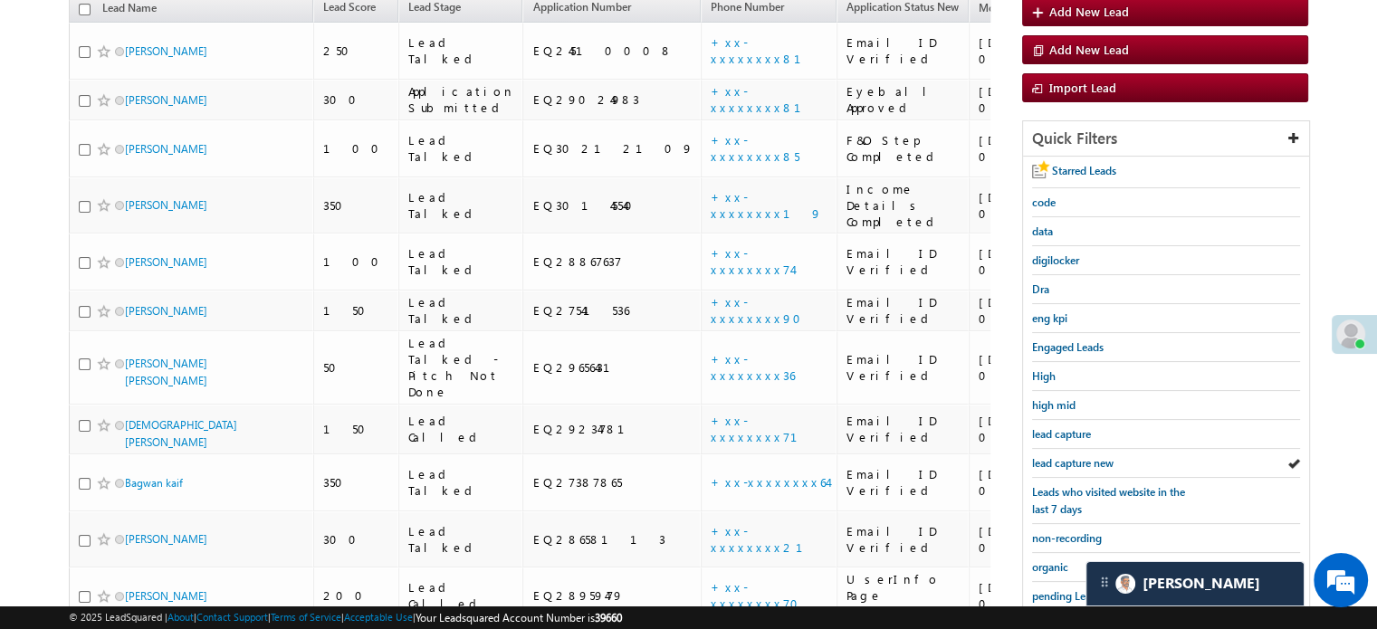
click at [1083, 461] on span "lead capture new" at bounding box center [1072, 463] width 81 height 14
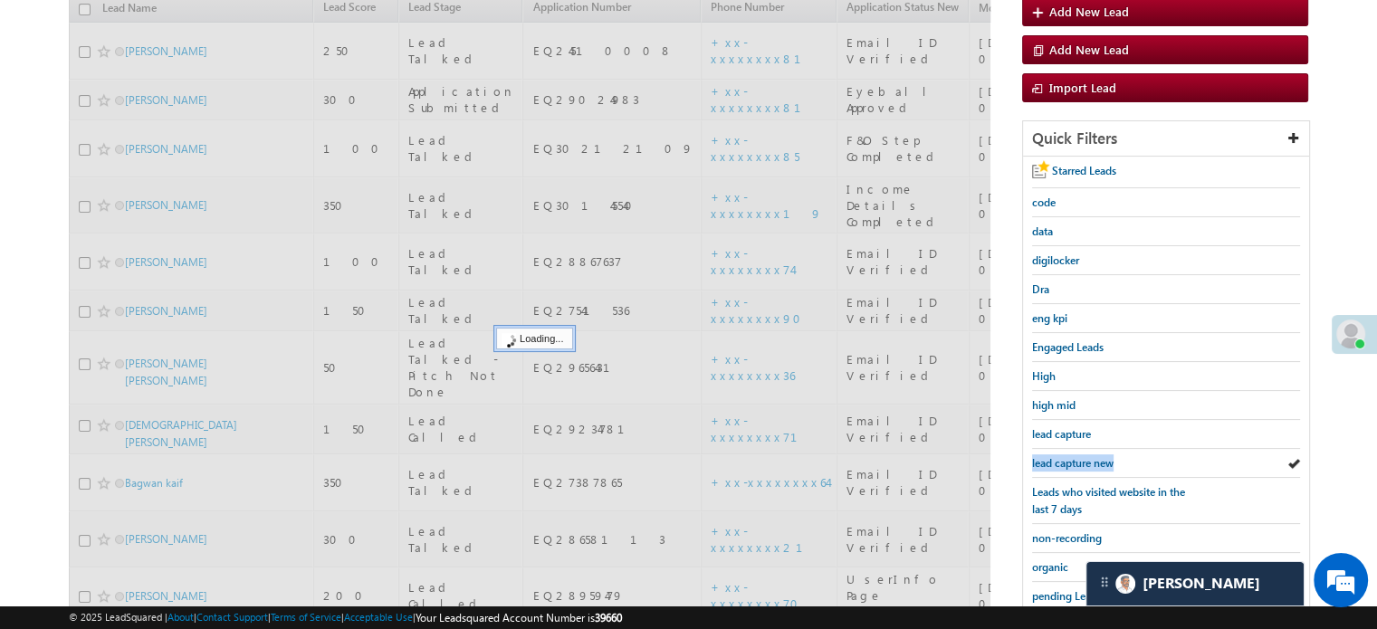
click at [1083, 461] on span "lead capture new" at bounding box center [1072, 463] width 81 height 14
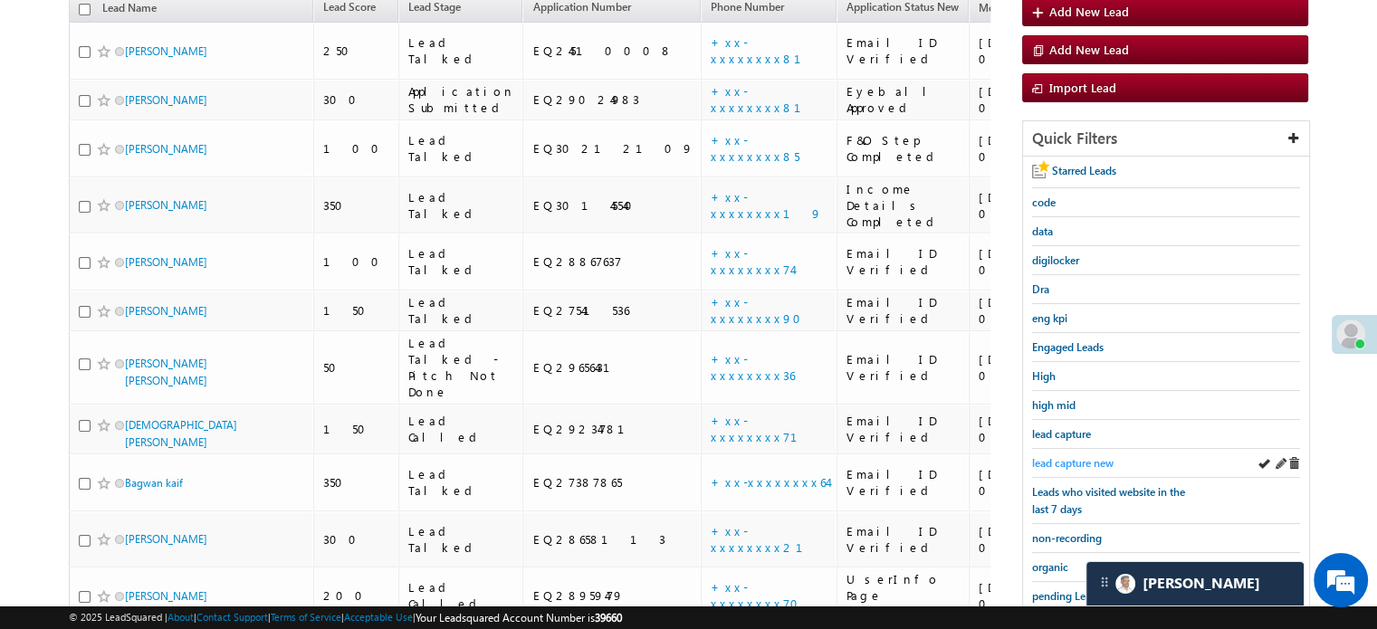
click at [1041, 456] on span "lead capture new" at bounding box center [1072, 463] width 81 height 14
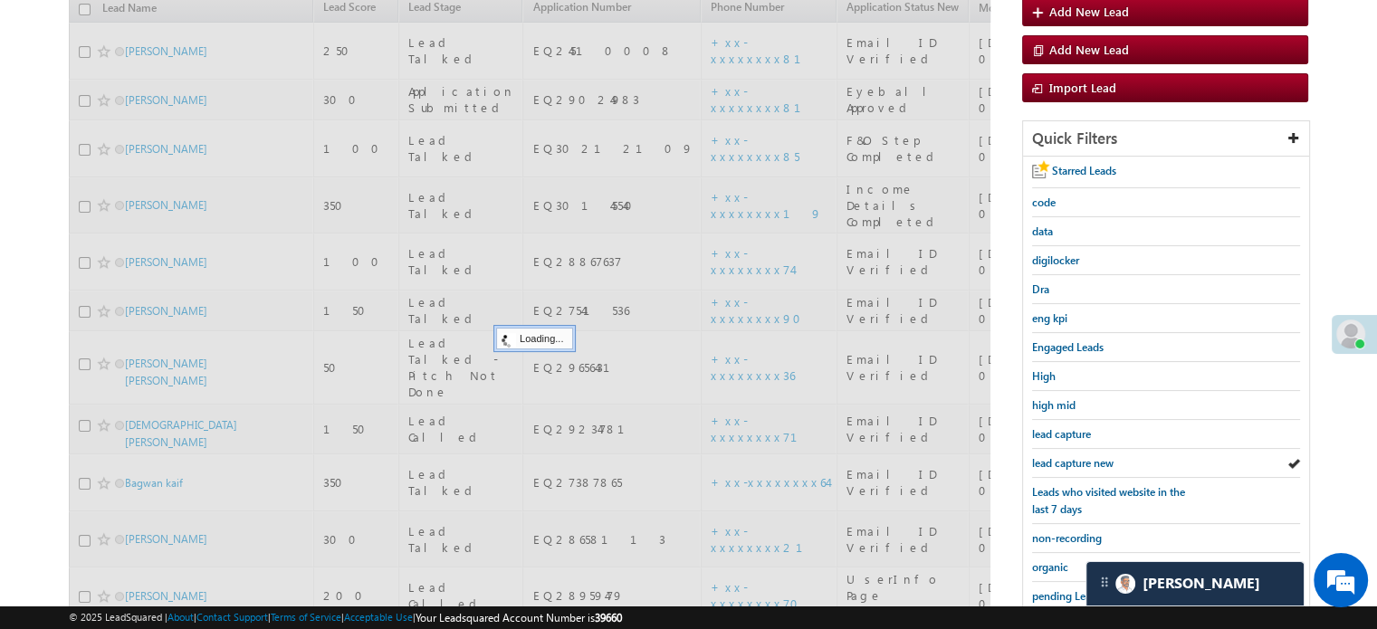
click at [1042, 456] on span "lead capture new" at bounding box center [1072, 463] width 81 height 14
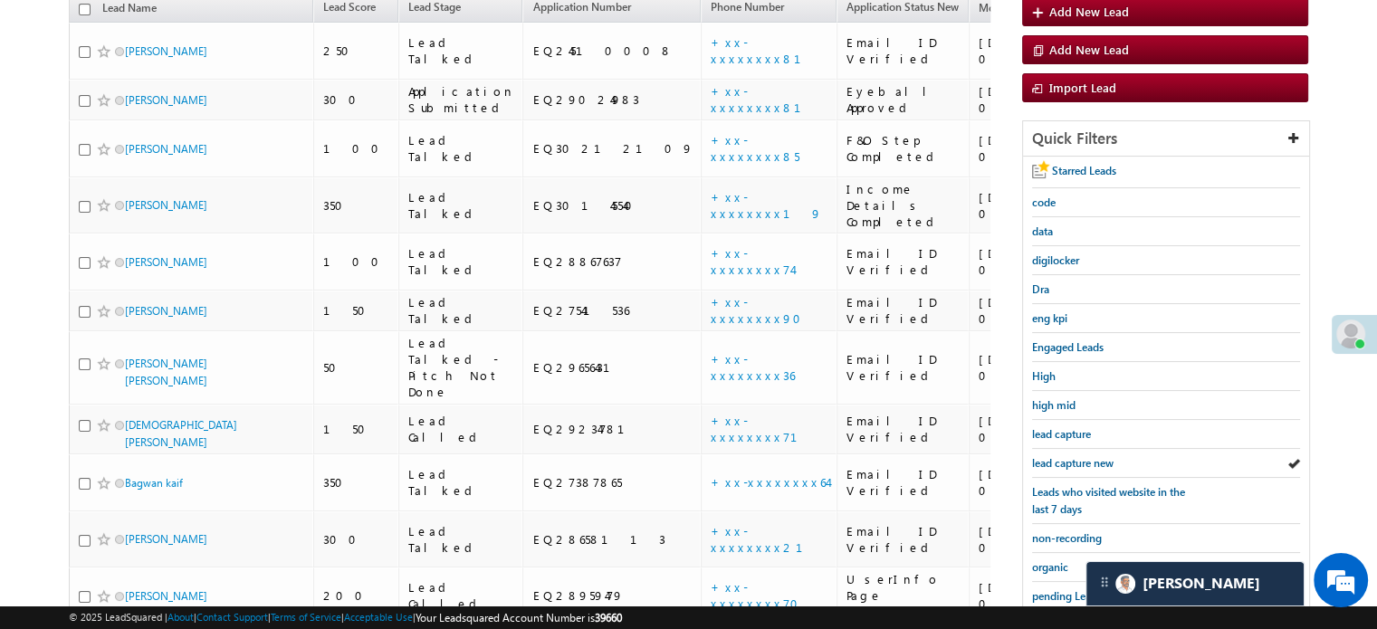
click at [1042, 456] on span "lead capture new" at bounding box center [1072, 463] width 81 height 14
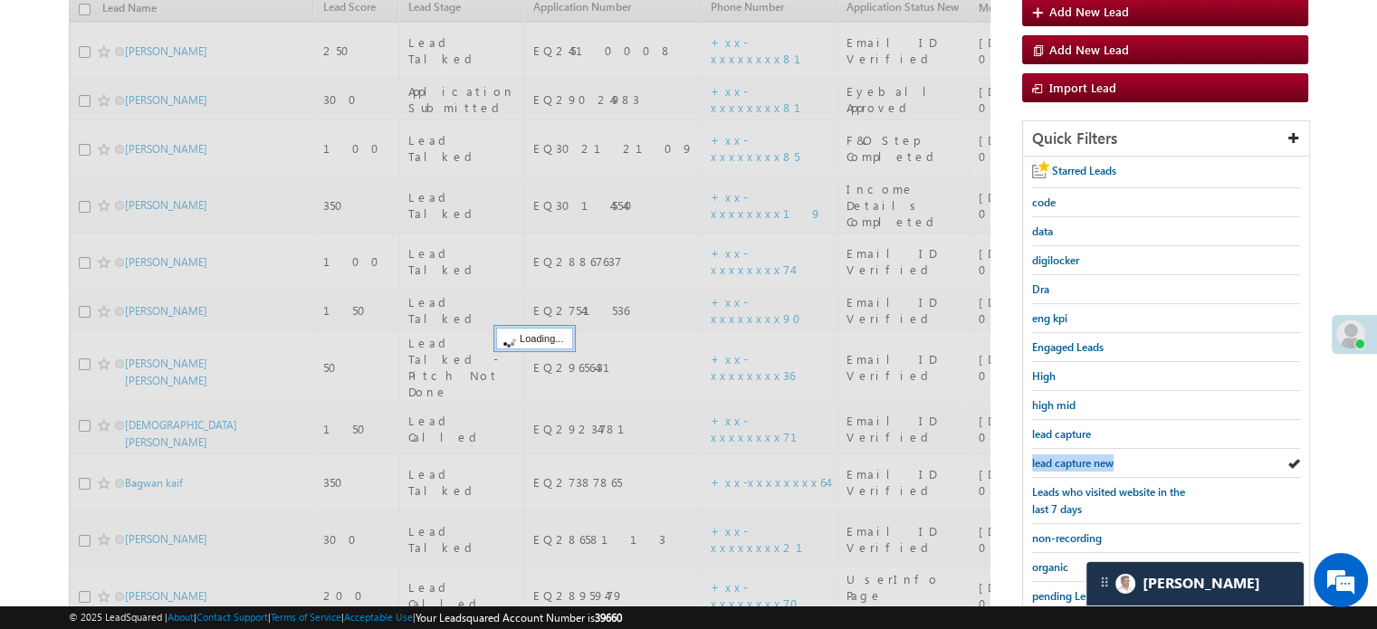
click at [1042, 456] on span "lead capture new" at bounding box center [1072, 463] width 81 height 14
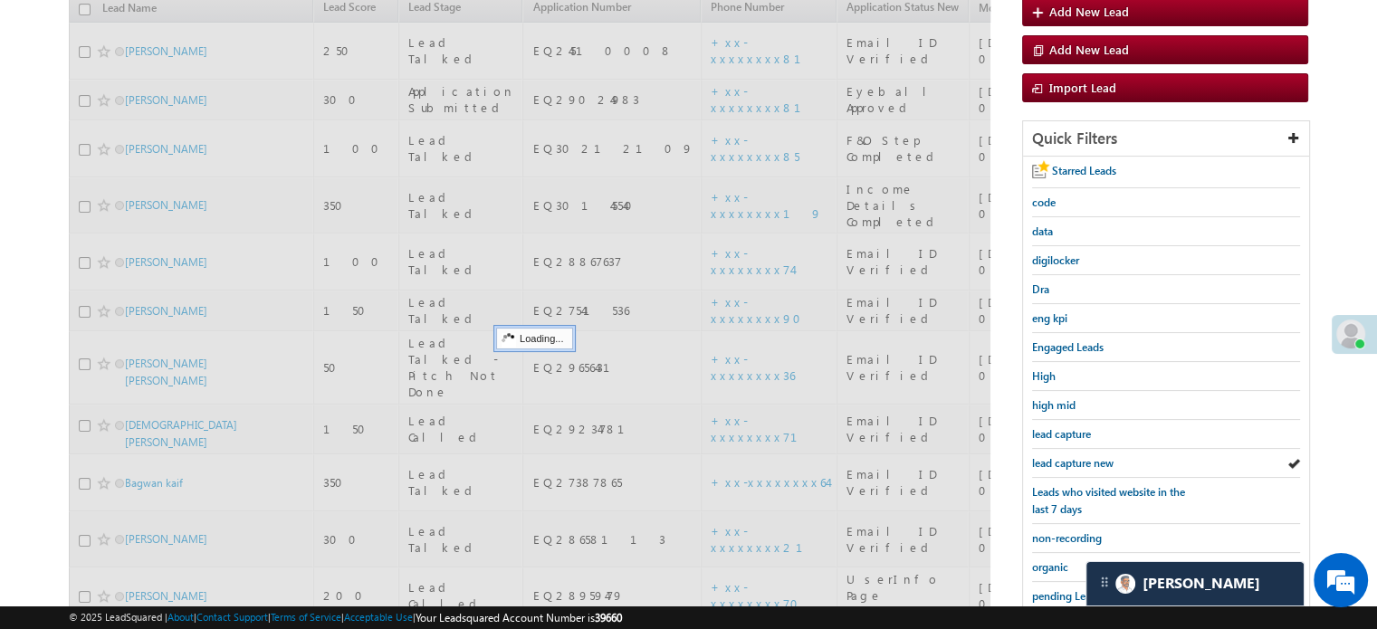
click at [1042, 456] on span "lead capture new" at bounding box center [1072, 463] width 81 height 14
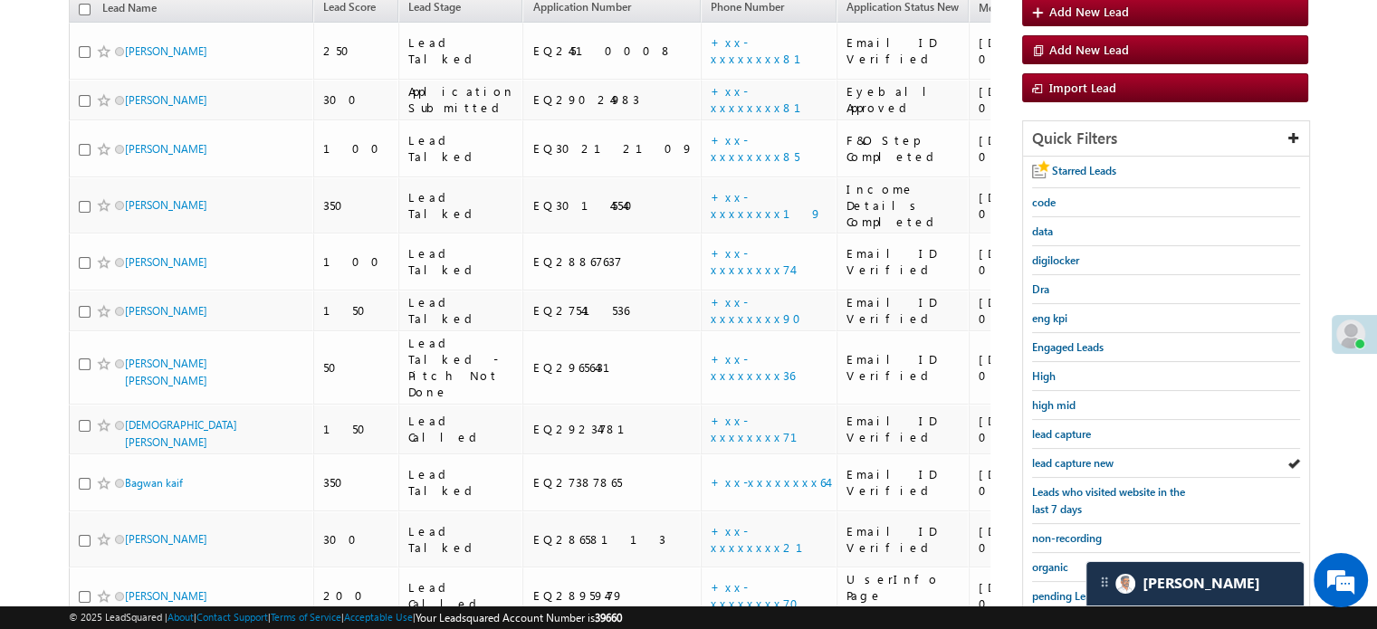
click at [1042, 456] on span "lead capture new" at bounding box center [1072, 463] width 81 height 14
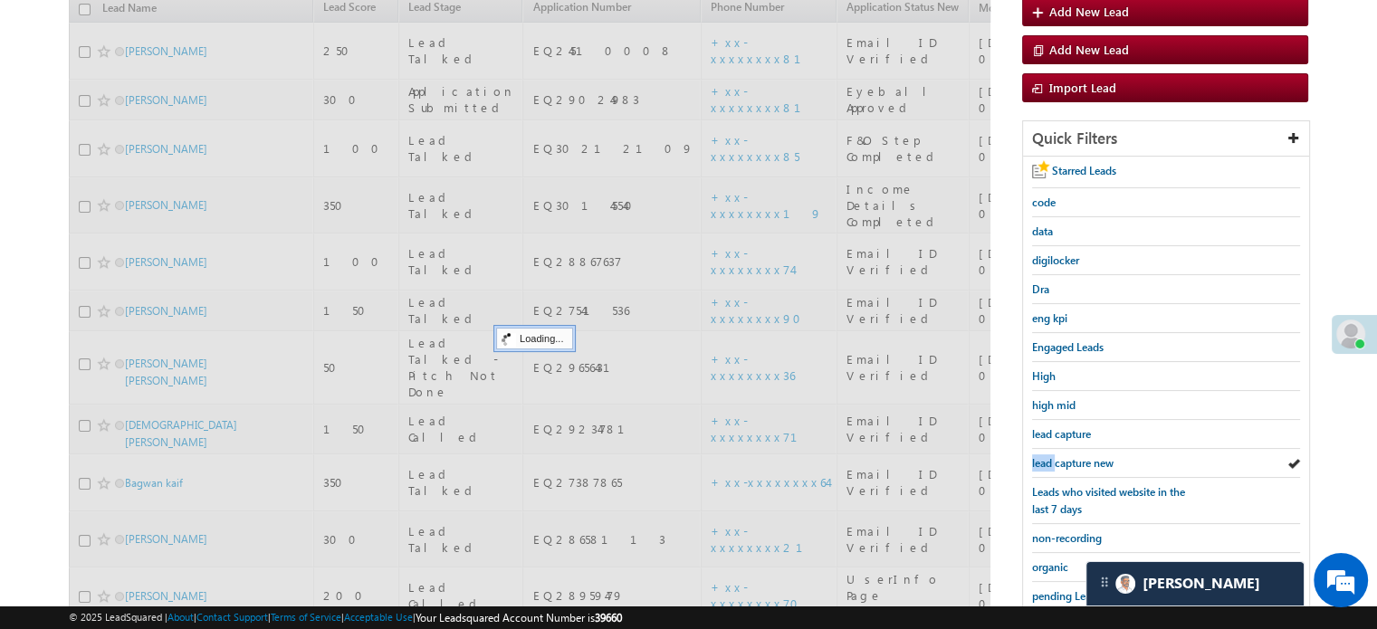
click at [1042, 456] on span "lead capture new" at bounding box center [1072, 463] width 81 height 14
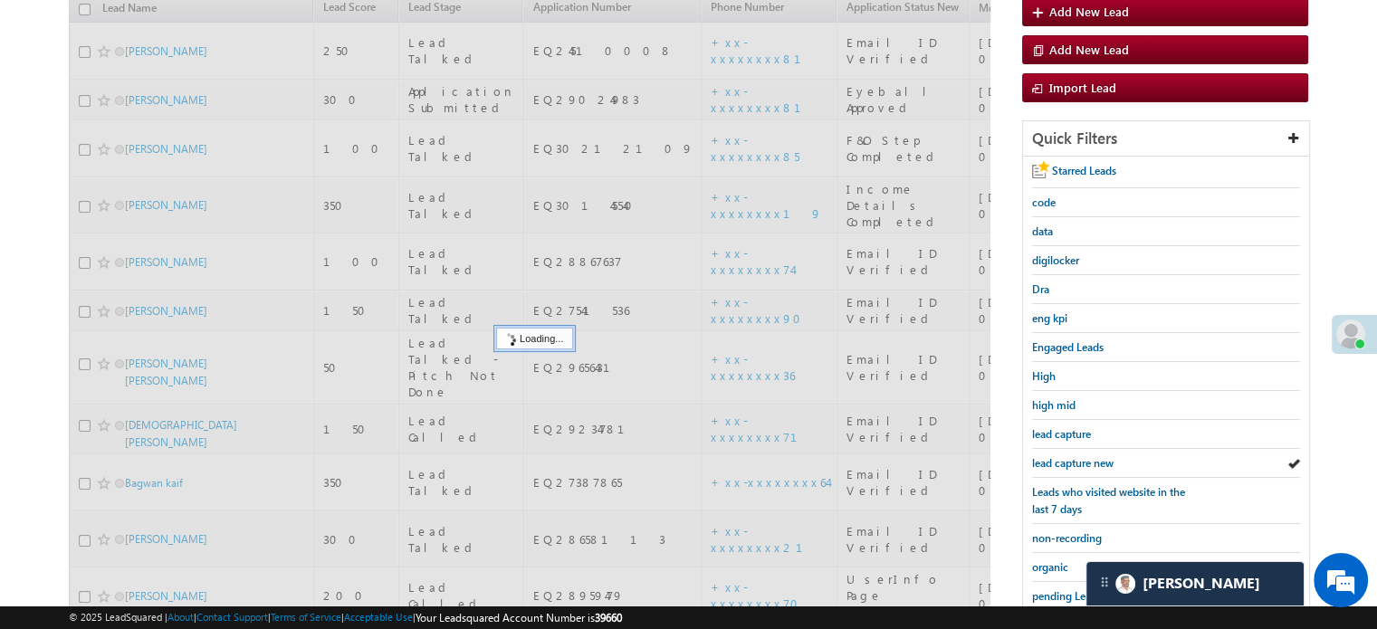
click at [1042, 456] on span "lead capture new" at bounding box center [1072, 463] width 81 height 14
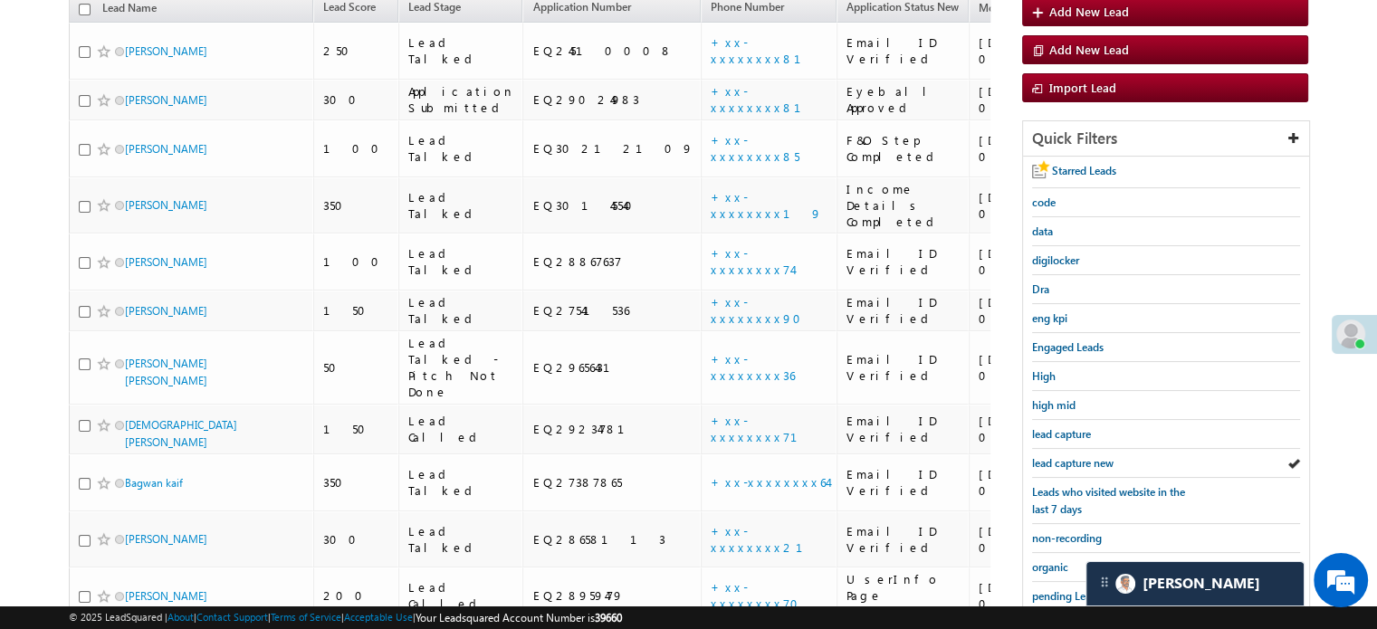
click at [1042, 456] on span "lead capture new" at bounding box center [1072, 463] width 81 height 14
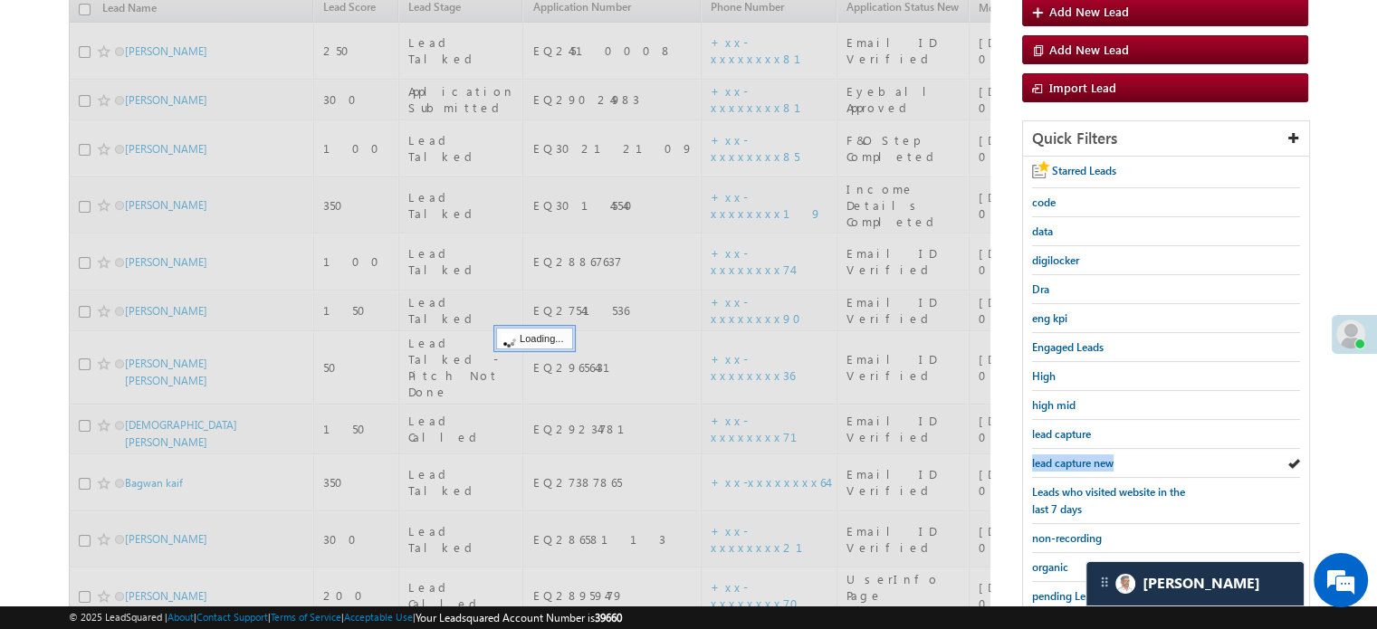
click at [1042, 456] on span "lead capture new" at bounding box center [1072, 463] width 81 height 14
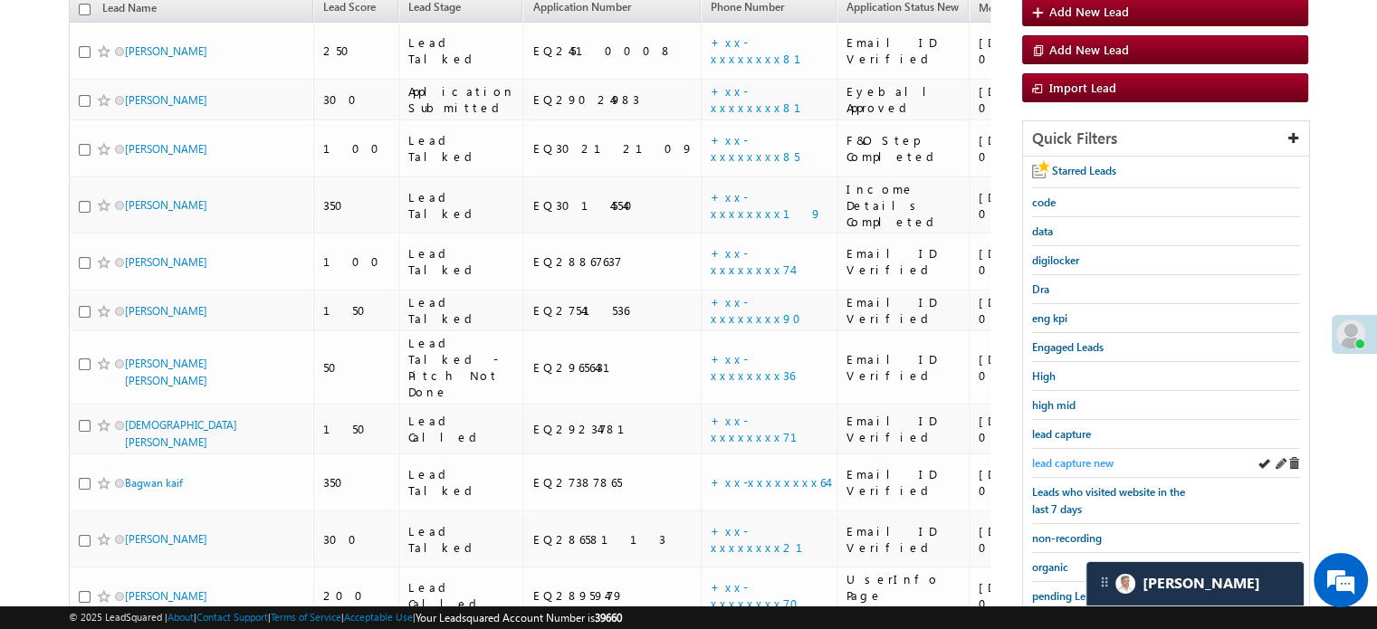
click at [1048, 460] on span "lead capture new" at bounding box center [1072, 463] width 81 height 14
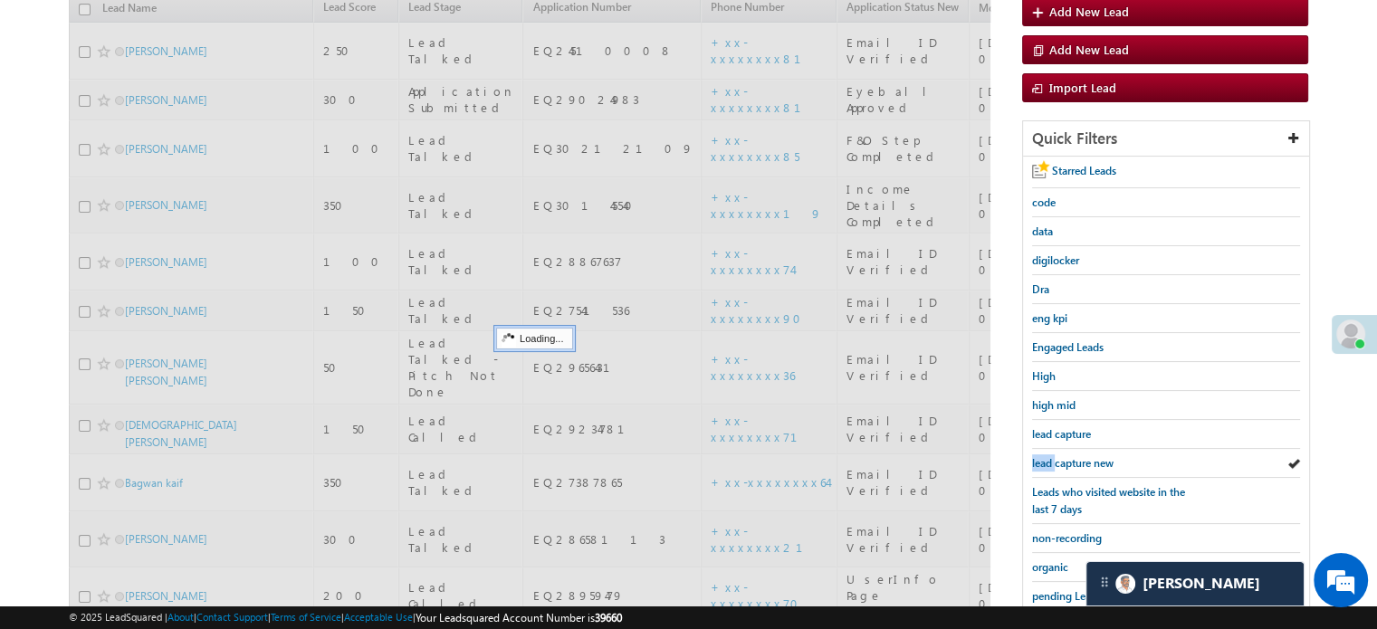
click at [1048, 460] on span "lead capture new" at bounding box center [1072, 463] width 81 height 14
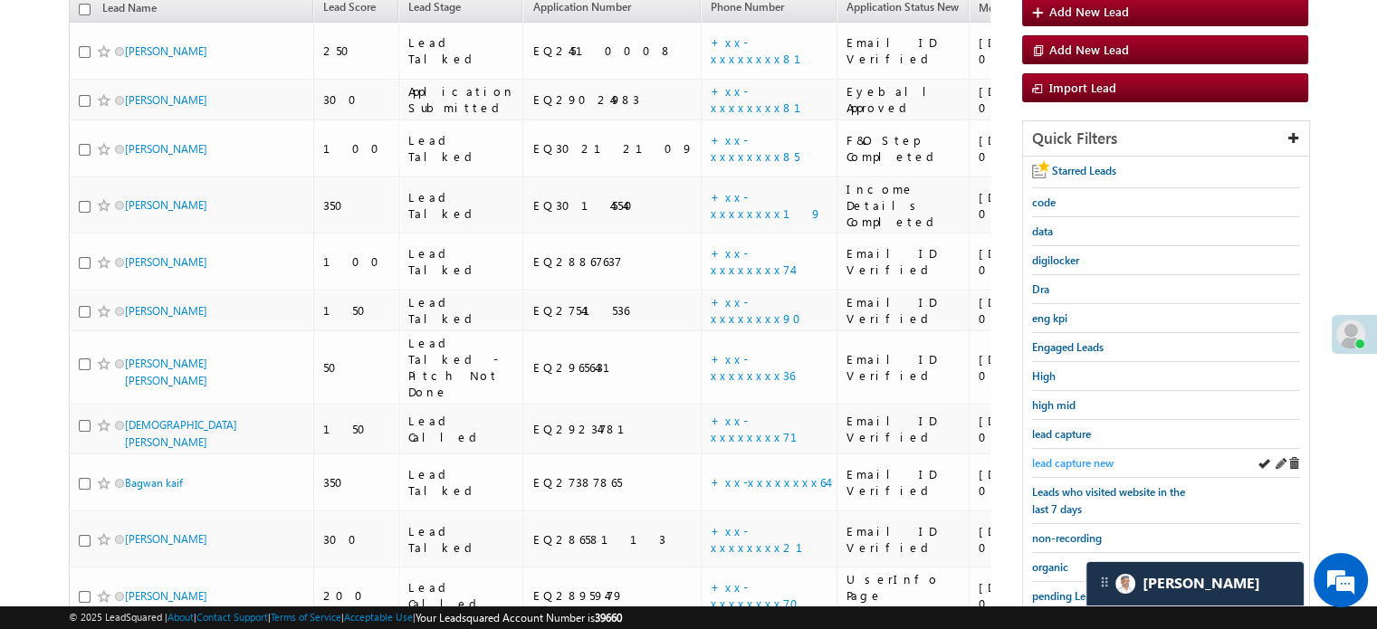
click at [1076, 457] on span "lead capture new" at bounding box center [1072, 463] width 81 height 14
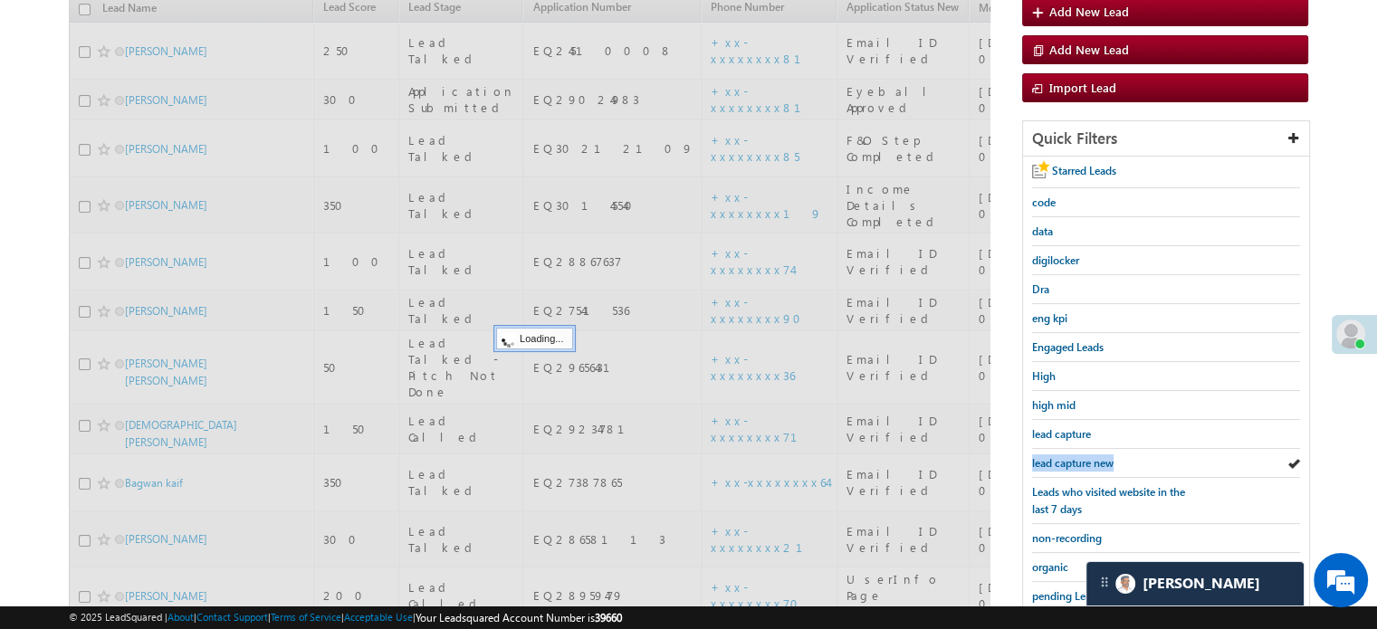
click at [1076, 457] on span "lead capture new" at bounding box center [1072, 463] width 81 height 14
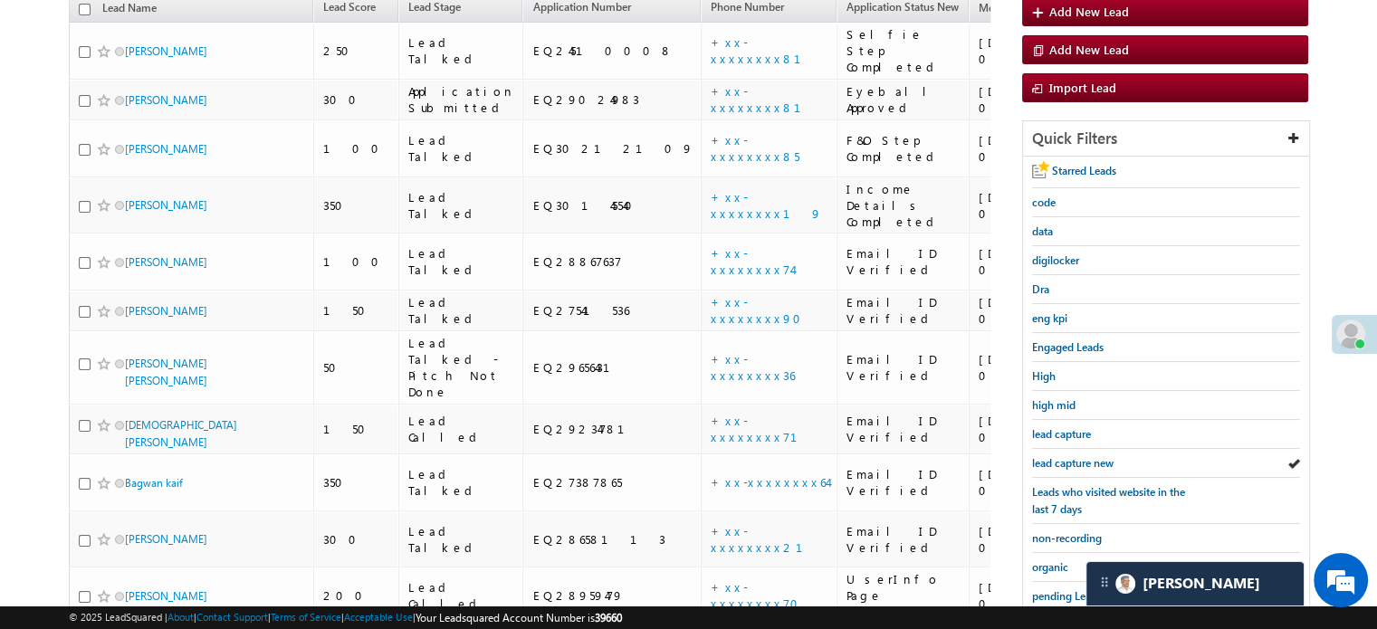
click at [1076, 457] on span "lead capture new" at bounding box center [1072, 463] width 81 height 14
click at [1076, 461] on span "lead capture new" at bounding box center [1072, 463] width 81 height 14
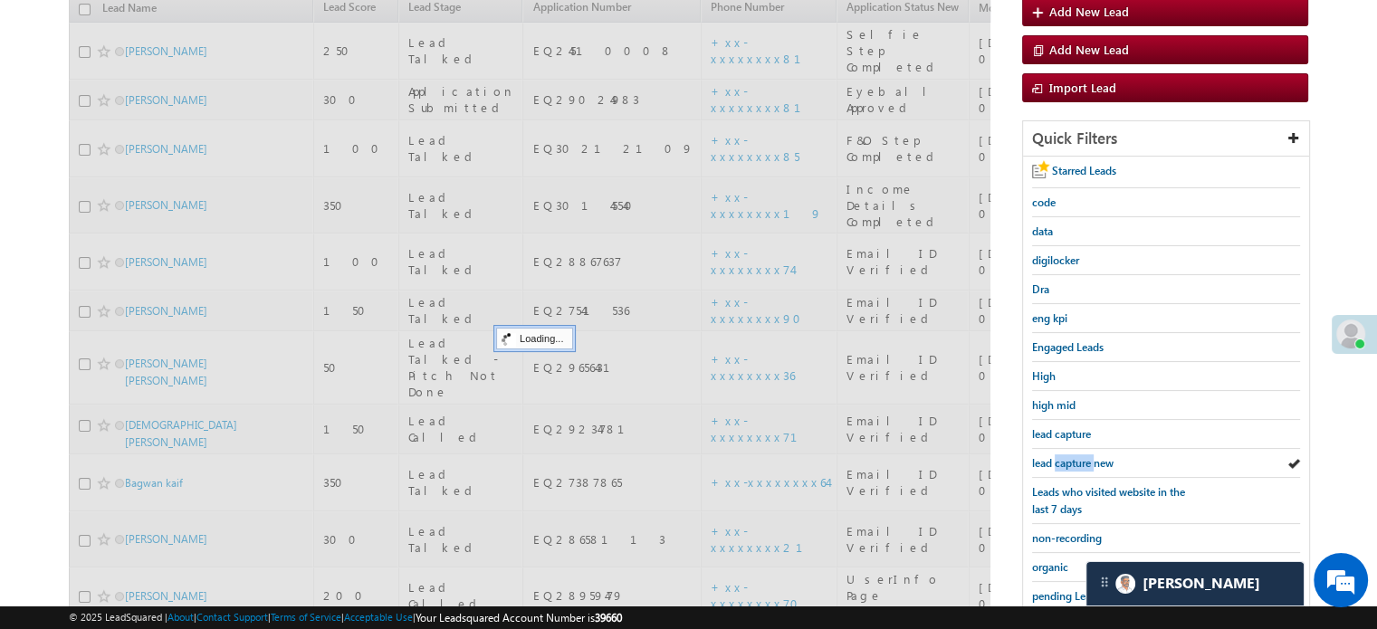
click at [1076, 461] on span "lead capture new" at bounding box center [1072, 463] width 81 height 14
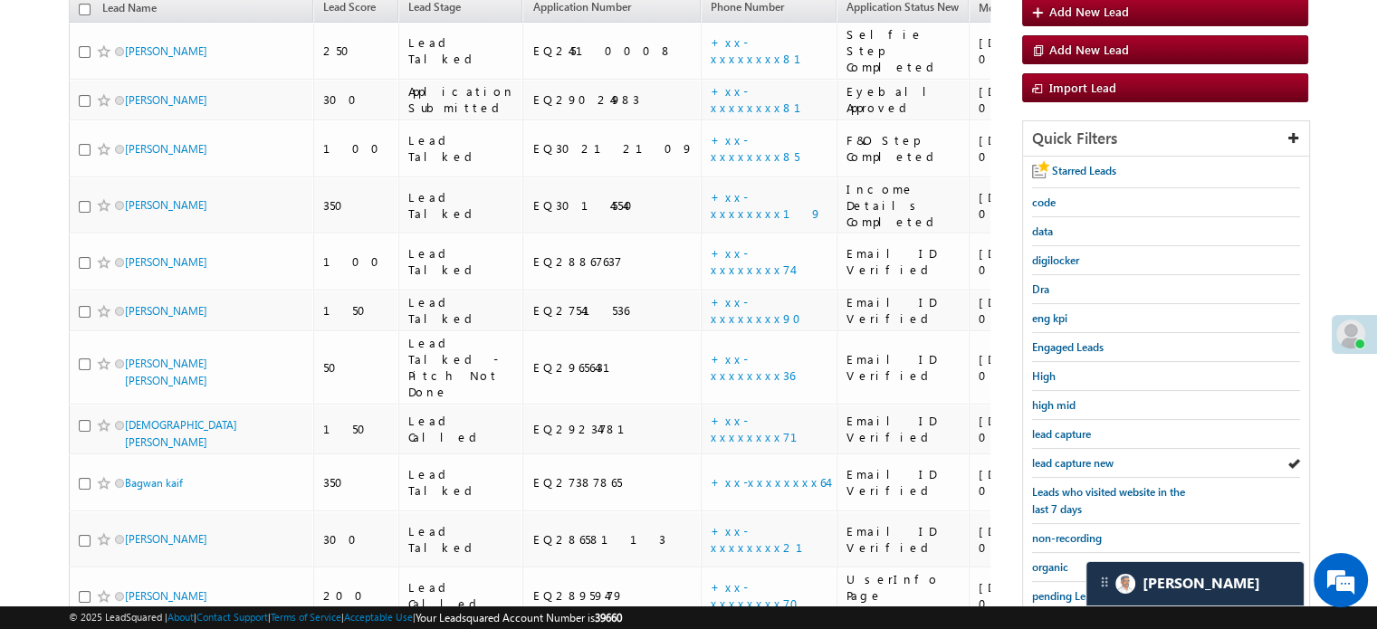
click at [1076, 461] on span "lead capture new" at bounding box center [1072, 463] width 81 height 14
click at [1086, 456] on span "lead capture new" at bounding box center [1072, 463] width 81 height 14
click at [1097, 461] on span "lead capture new" at bounding box center [1072, 463] width 81 height 14
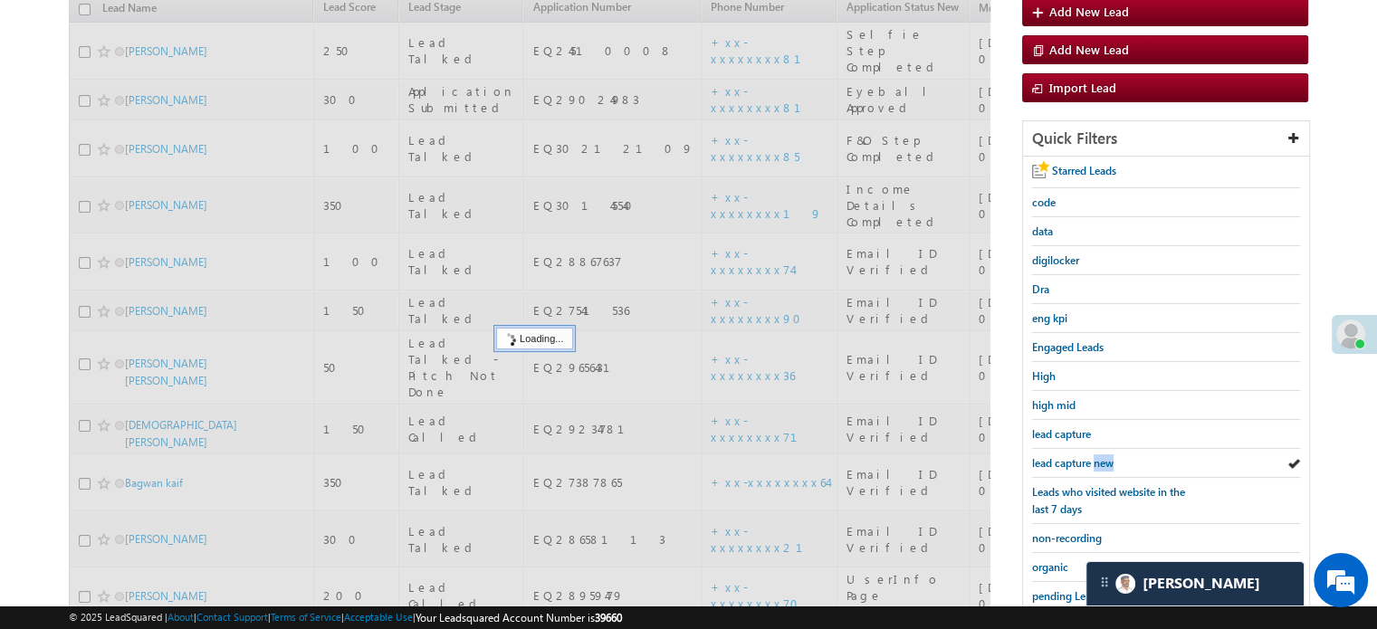
click at [1095, 461] on span "lead capture new" at bounding box center [1072, 463] width 81 height 14
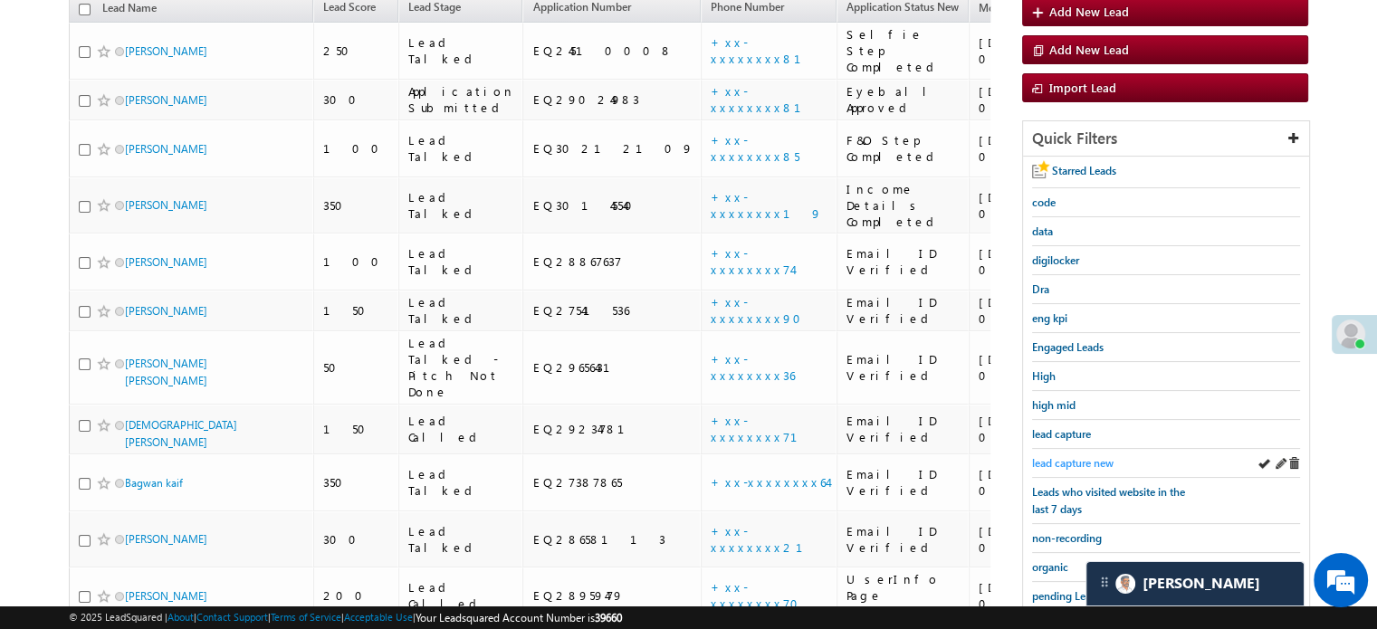
click at [1093, 461] on span "lead capture new" at bounding box center [1072, 463] width 81 height 14
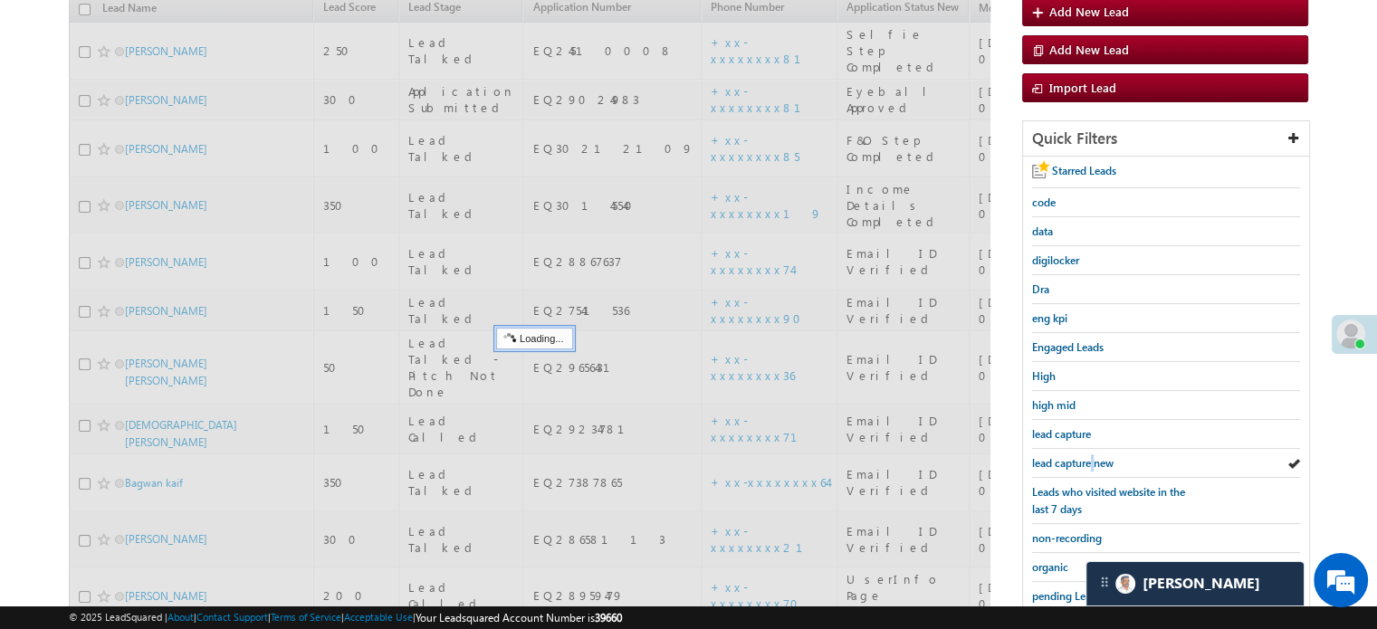
click at [1093, 461] on span "lead capture new" at bounding box center [1072, 463] width 81 height 14
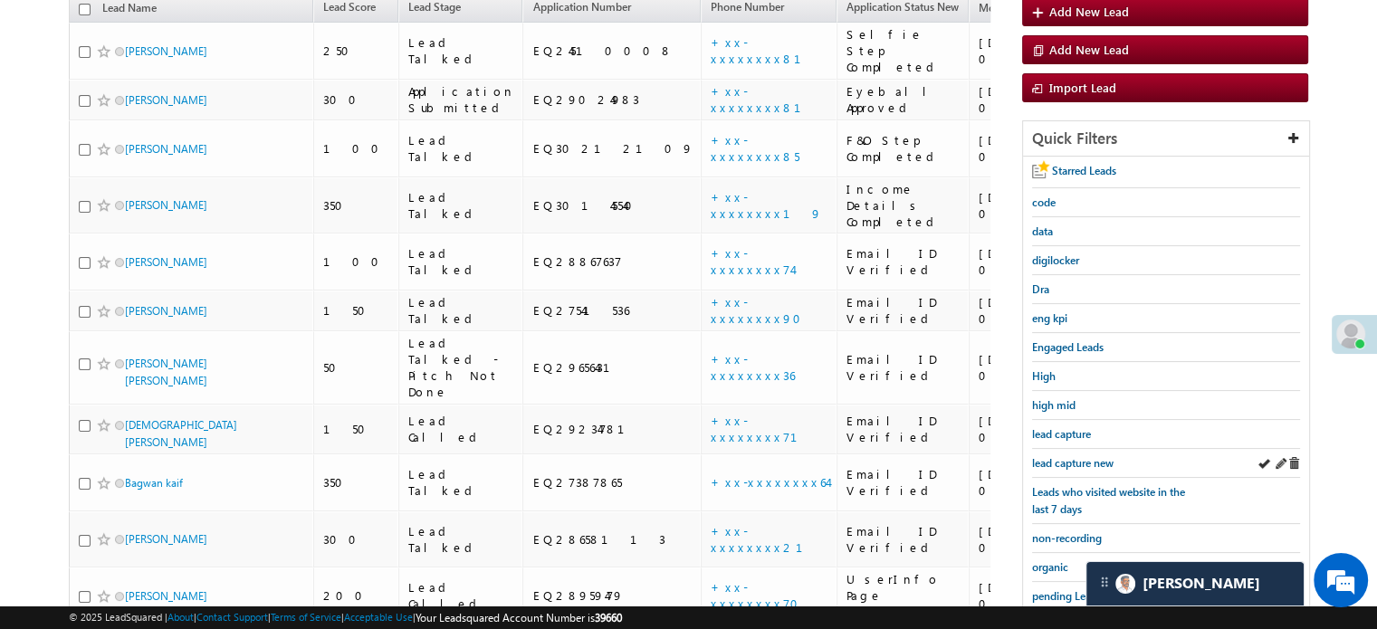
click at [1051, 449] on div "lead capture new" at bounding box center [1166, 463] width 268 height 29
click at [1057, 458] on span "lead capture new" at bounding box center [1072, 463] width 81 height 14
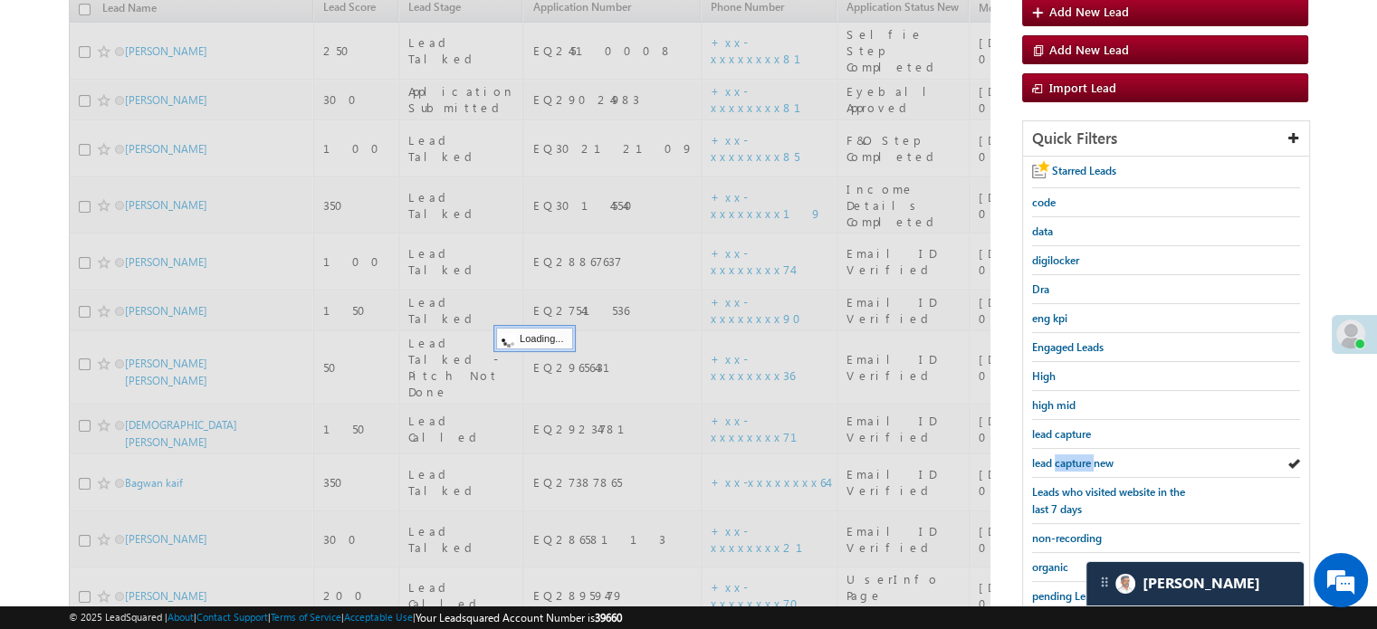
click at [1057, 458] on span "lead capture new" at bounding box center [1072, 463] width 81 height 14
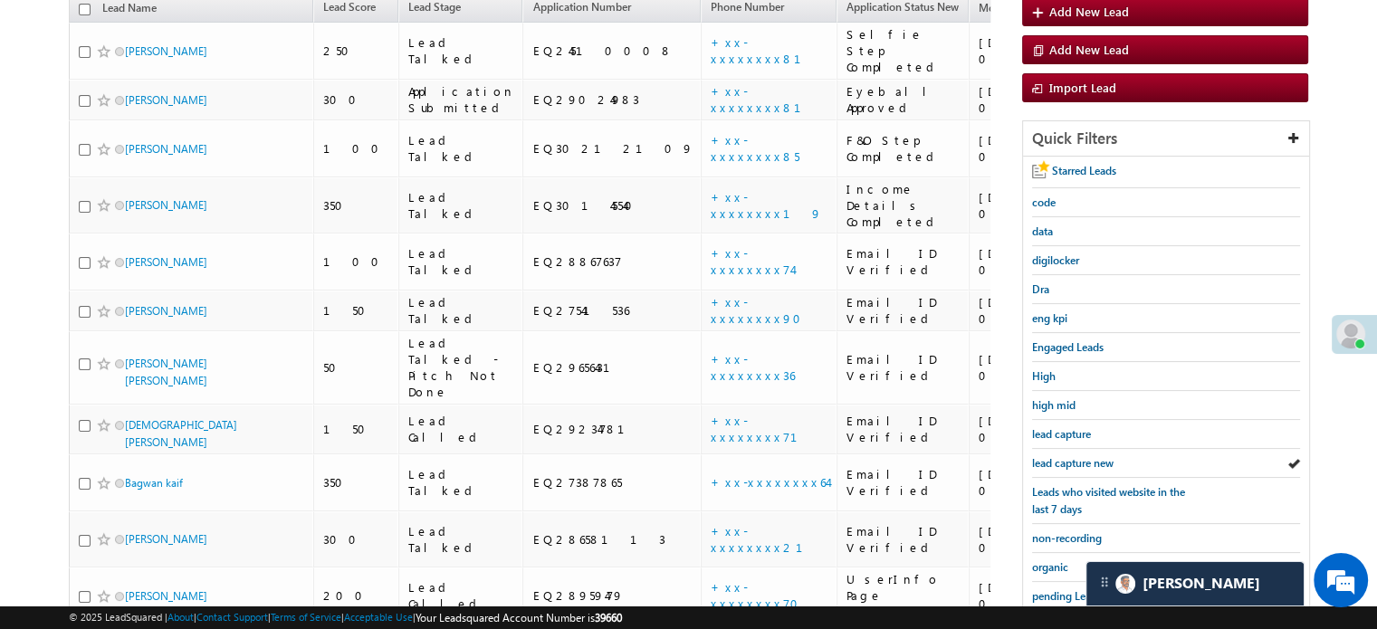
click at [1057, 458] on span "lead capture new" at bounding box center [1072, 463] width 81 height 14
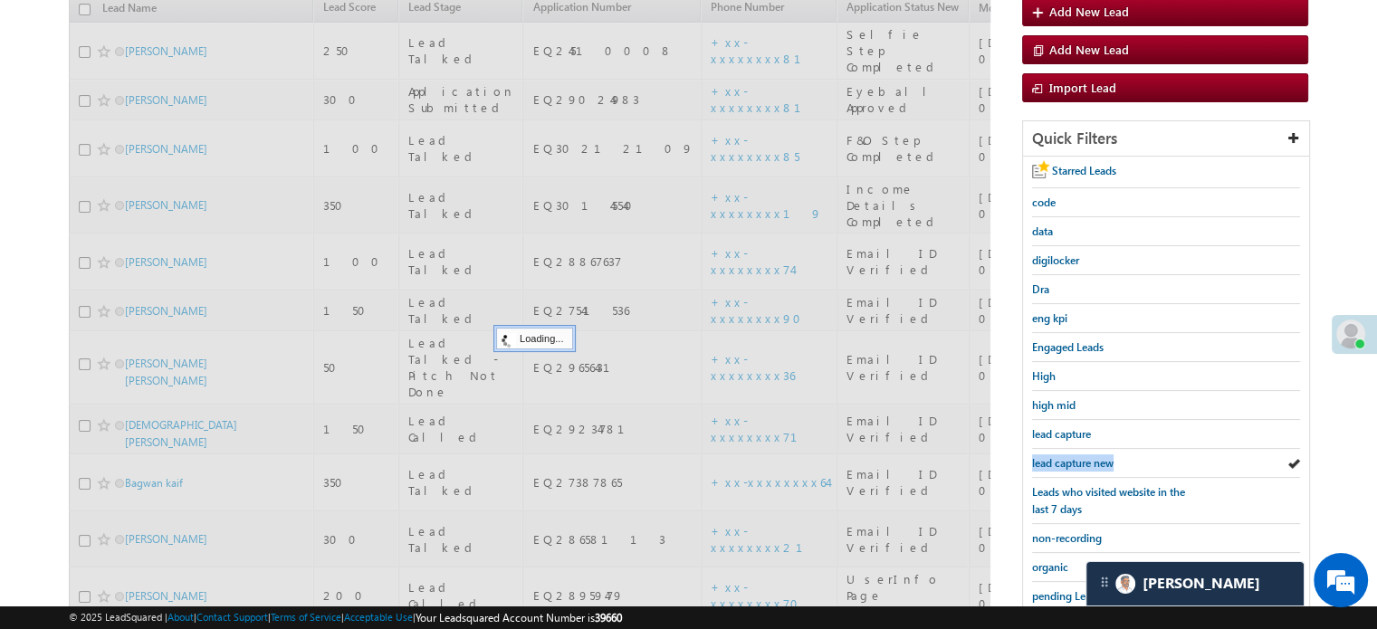
click at [1057, 458] on span "lead capture new" at bounding box center [1072, 463] width 81 height 14
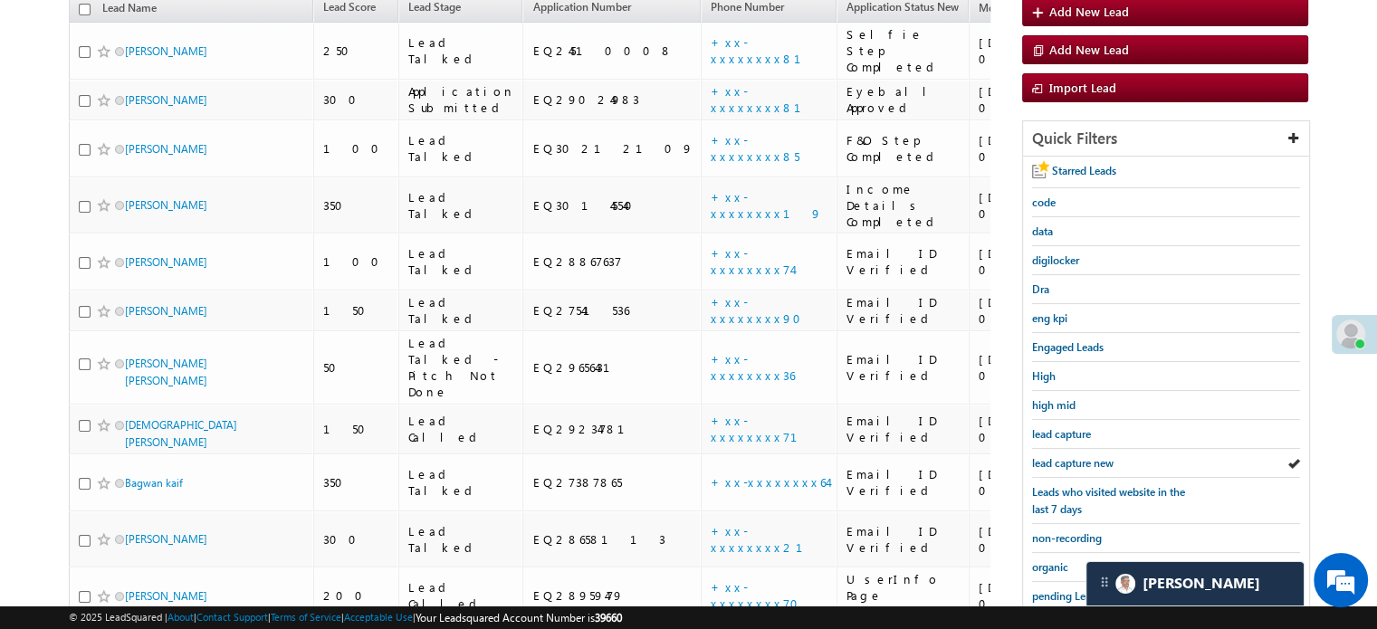
click at [1057, 458] on span "lead capture new" at bounding box center [1072, 463] width 81 height 14
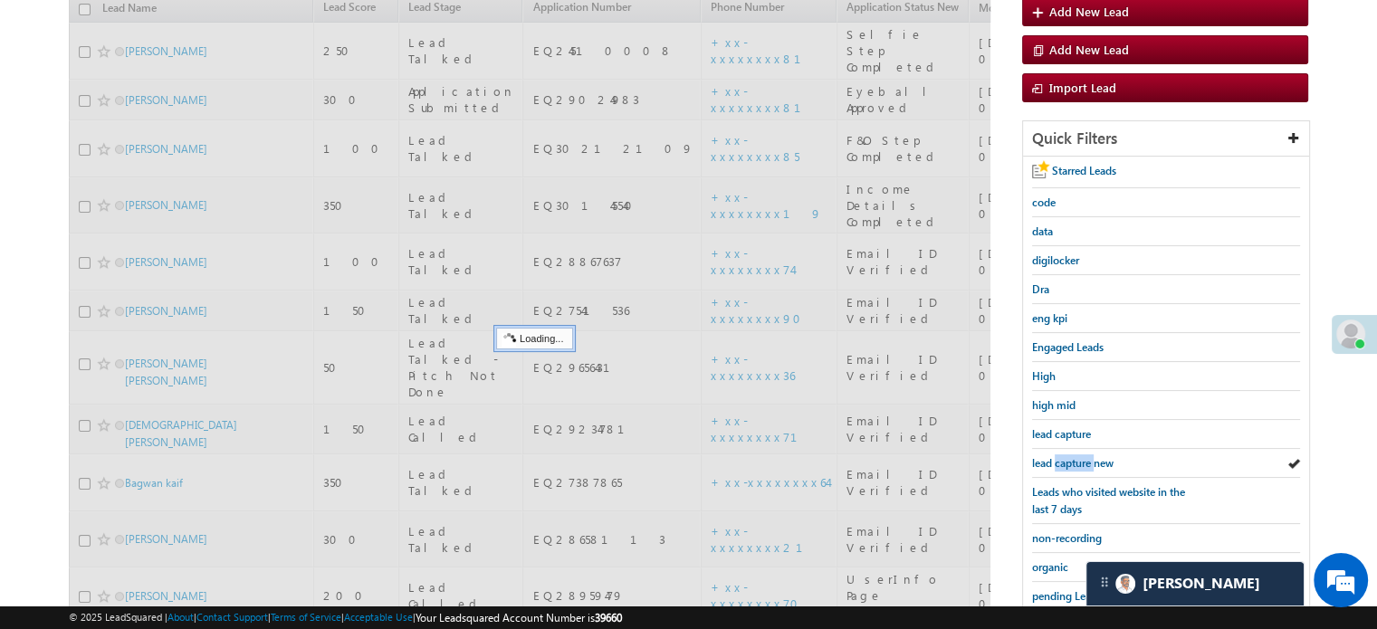
click at [1057, 458] on span "lead capture new" at bounding box center [1072, 463] width 81 height 14
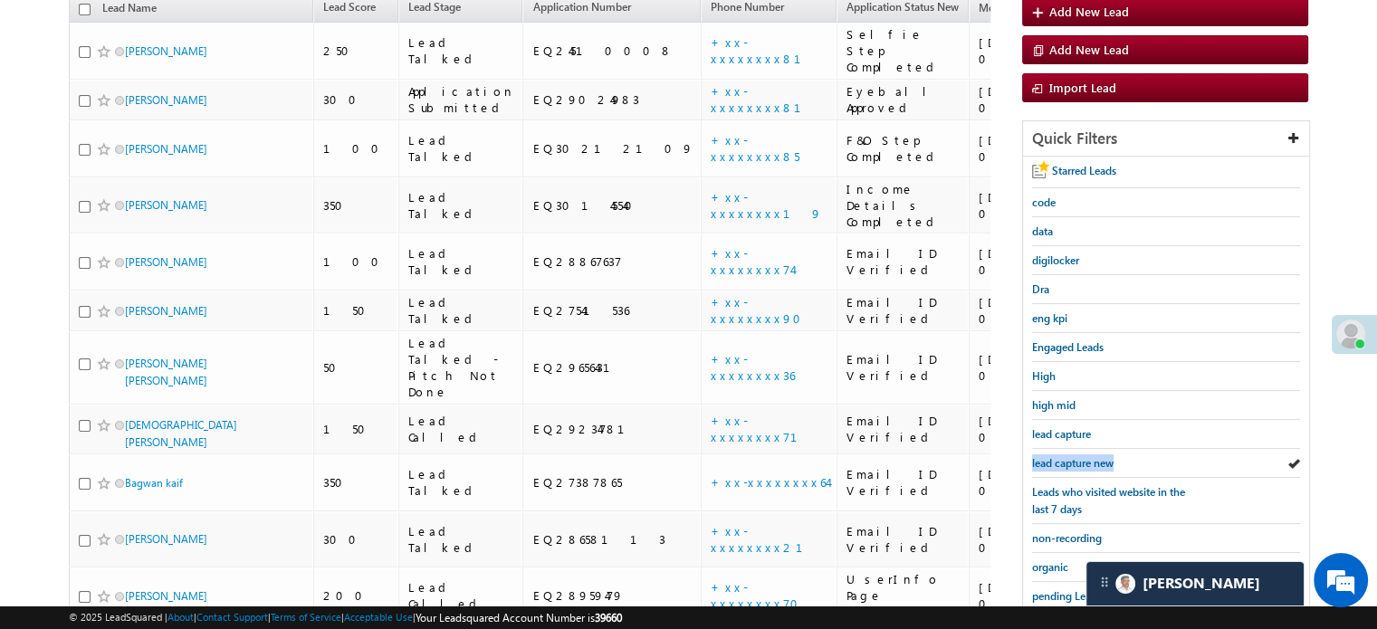
click at [1057, 458] on span "lead capture new" at bounding box center [1072, 463] width 81 height 14
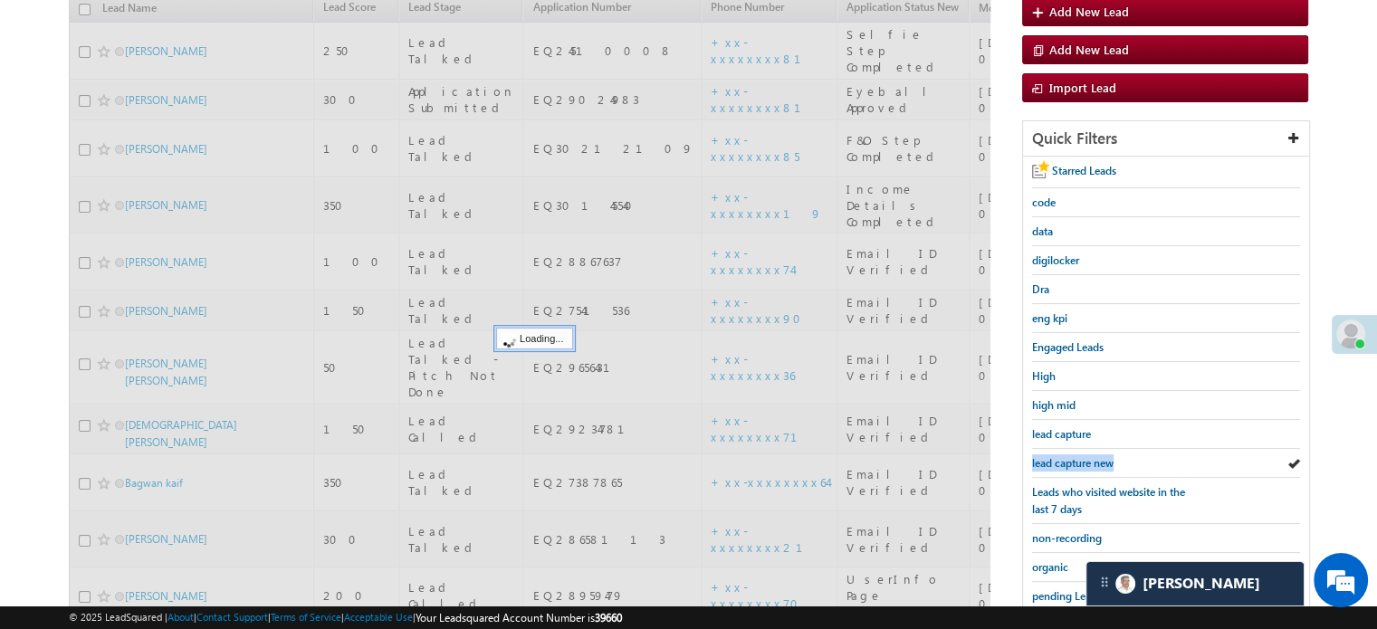
click at [1057, 458] on span "lead capture new" at bounding box center [1072, 463] width 81 height 14
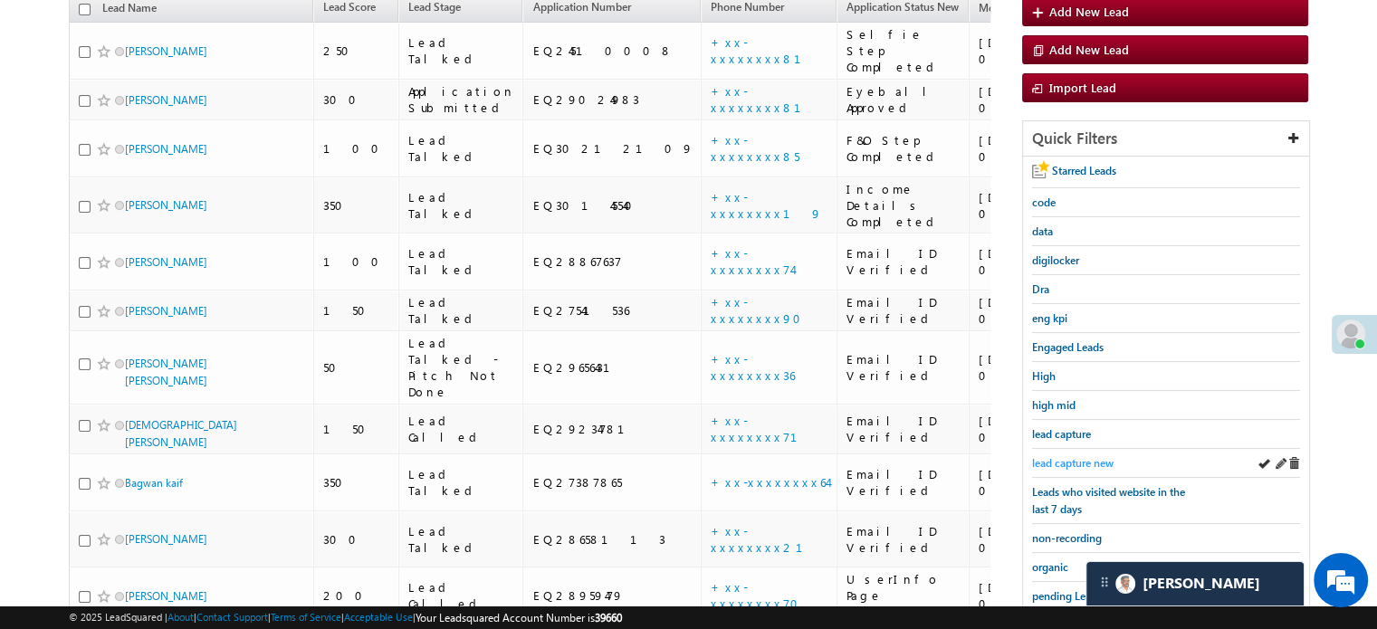
click at [1073, 456] on span "lead capture new" at bounding box center [1072, 463] width 81 height 14
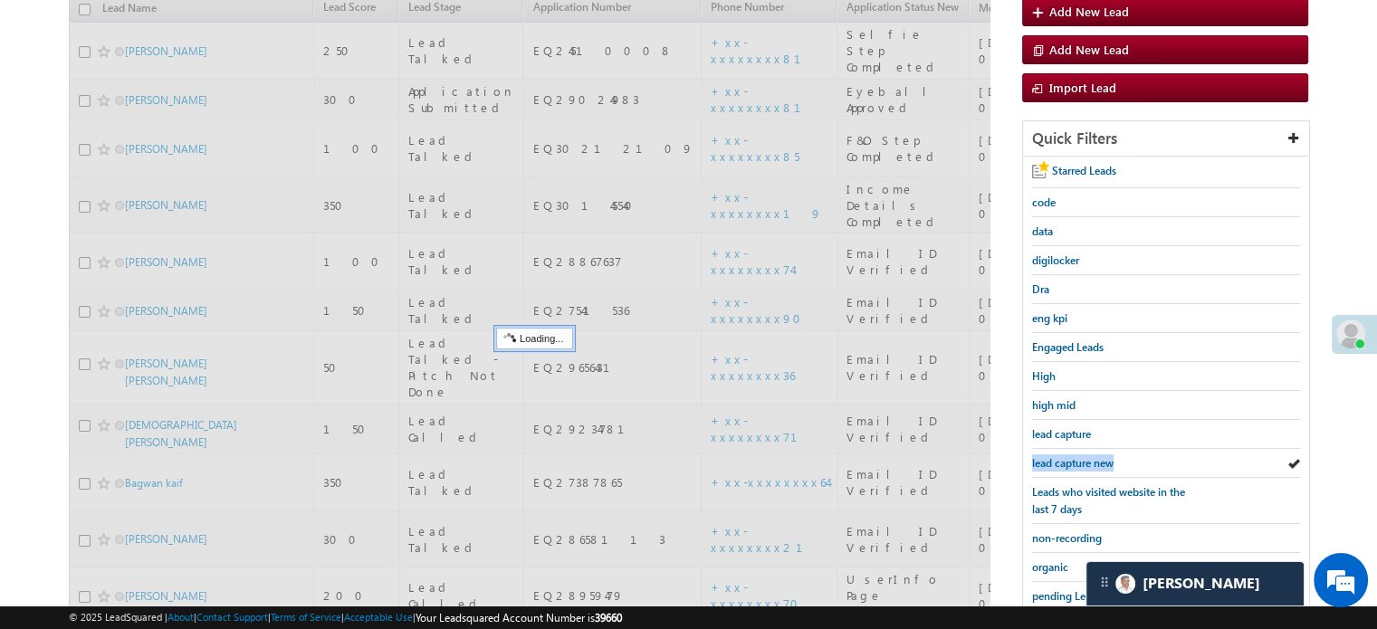
click at [1073, 456] on span "lead capture new" at bounding box center [1072, 463] width 81 height 14
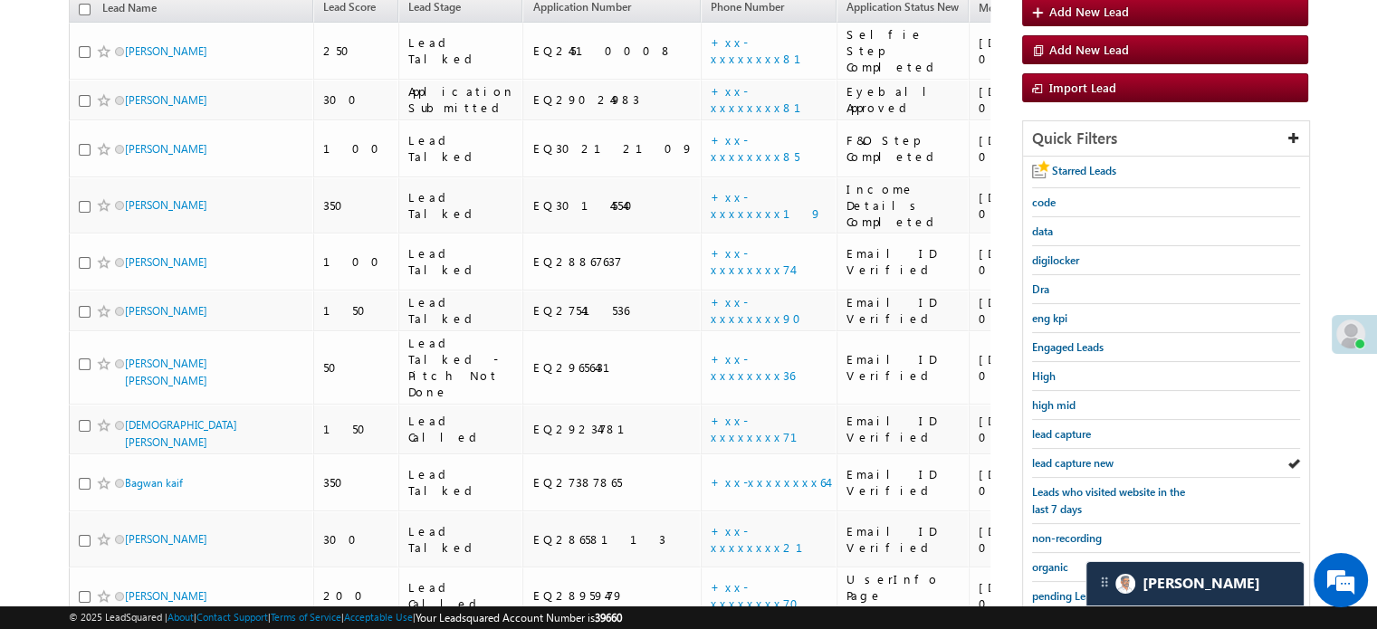
click at [1073, 456] on span "lead capture new" at bounding box center [1072, 463] width 81 height 14
click at [1048, 462] on span "lead capture new" at bounding box center [1072, 463] width 81 height 14
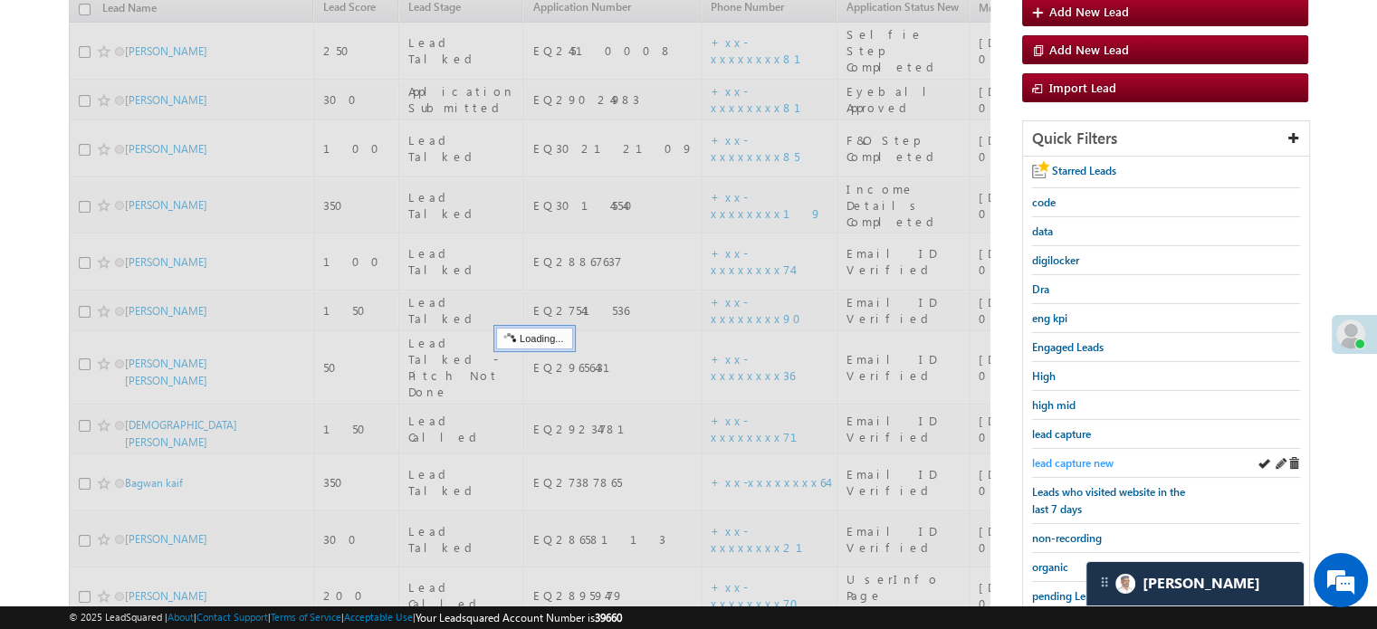
click at [1055, 462] on span "lead capture new" at bounding box center [1072, 463] width 81 height 14
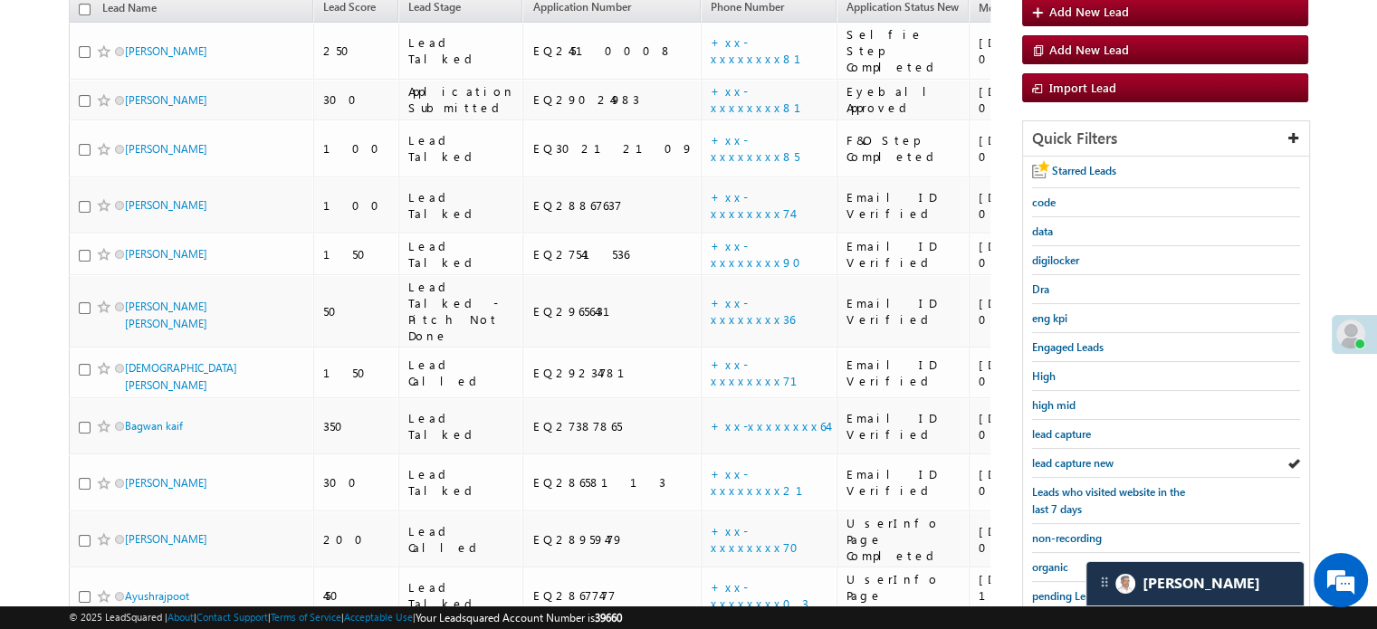
click at [1055, 462] on span "lead capture new" at bounding box center [1072, 463] width 81 height 14
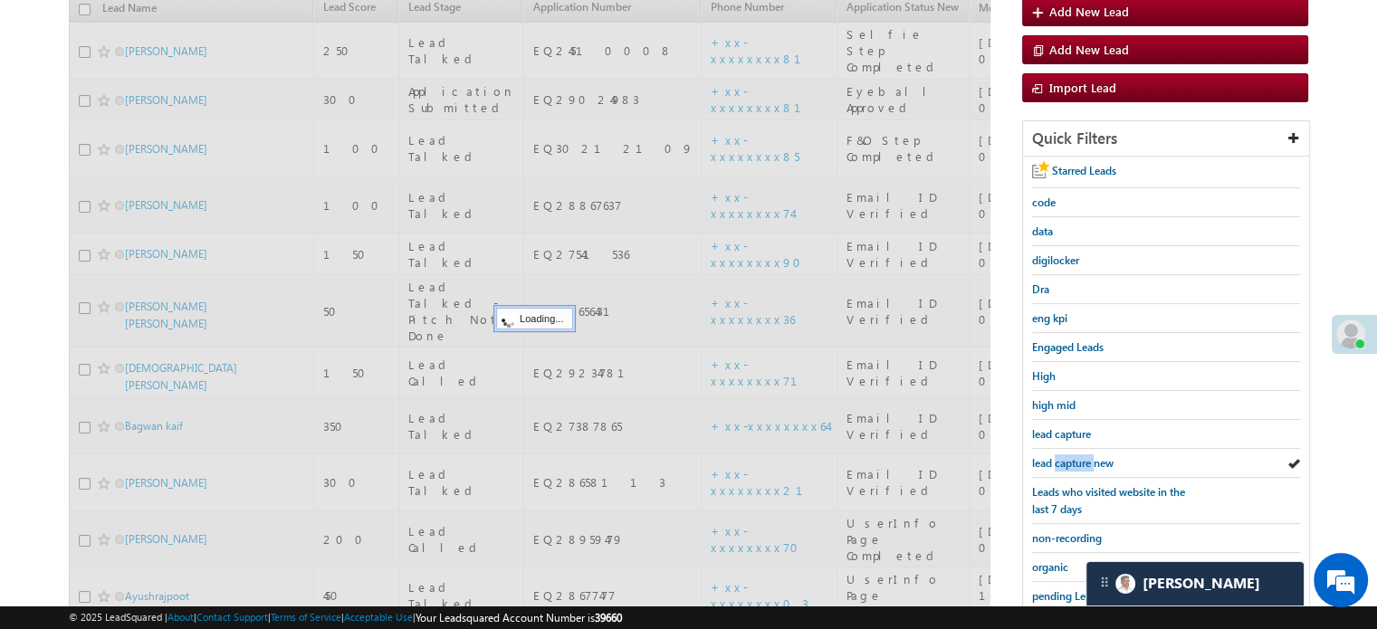
click at [1055, 462] on span "lead capture new" at bounding box center [1072, 463] width 81 height 14
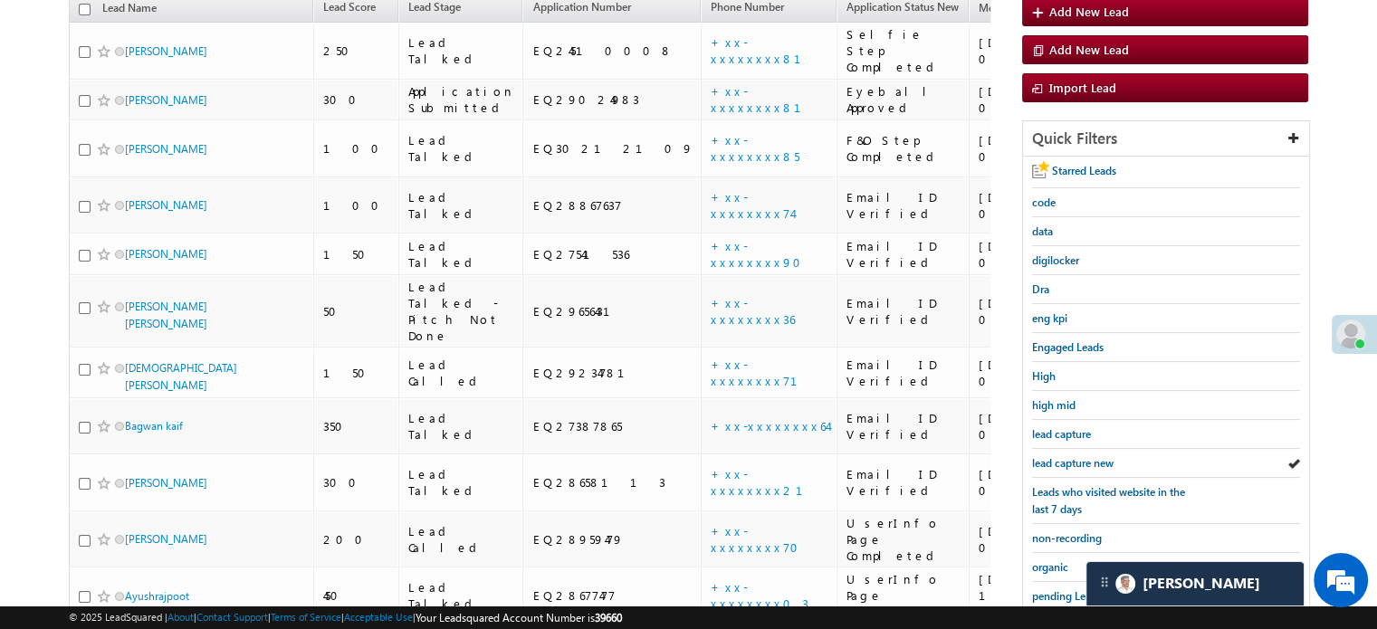
click at [1055, 462] on span "lead capture new" at bounding box center [1072, 463] width 81 height 14
click at [1092, 456] on span "lead capture new" at bounding box center [1072, 463] width 81 height 14
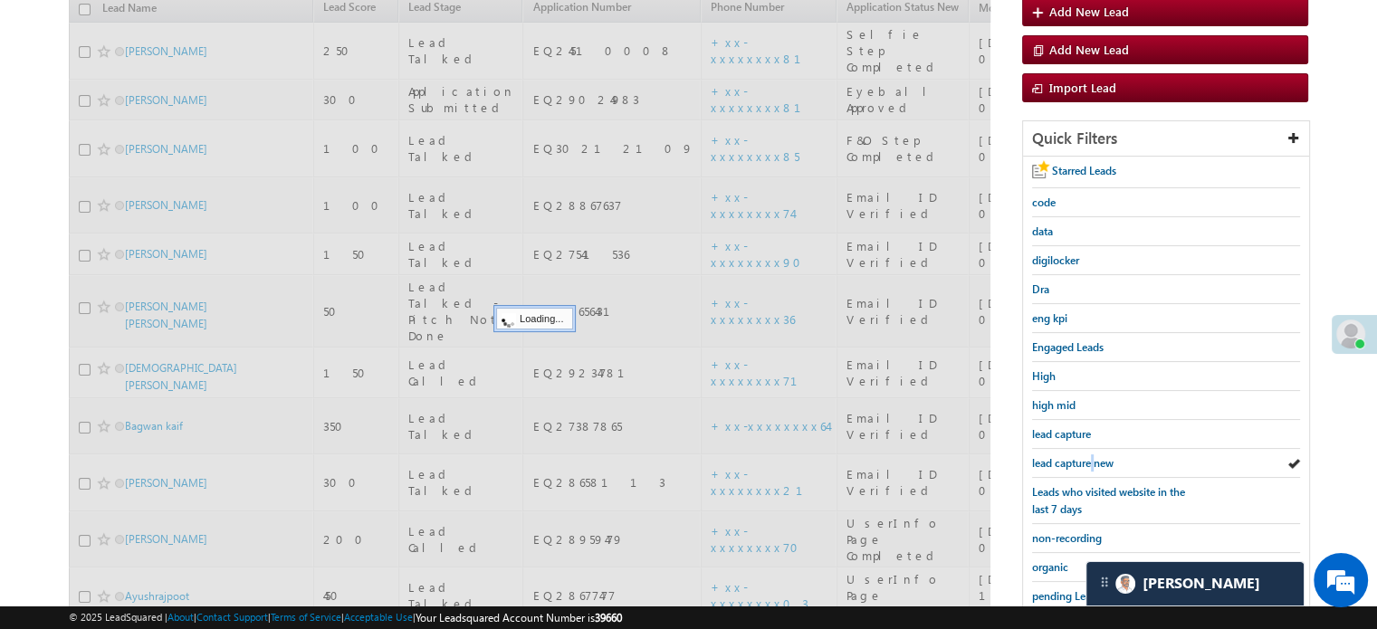
click at [1092, 456] on span "lead capture new" at bounding box center [1072, 463] width 81 height 14
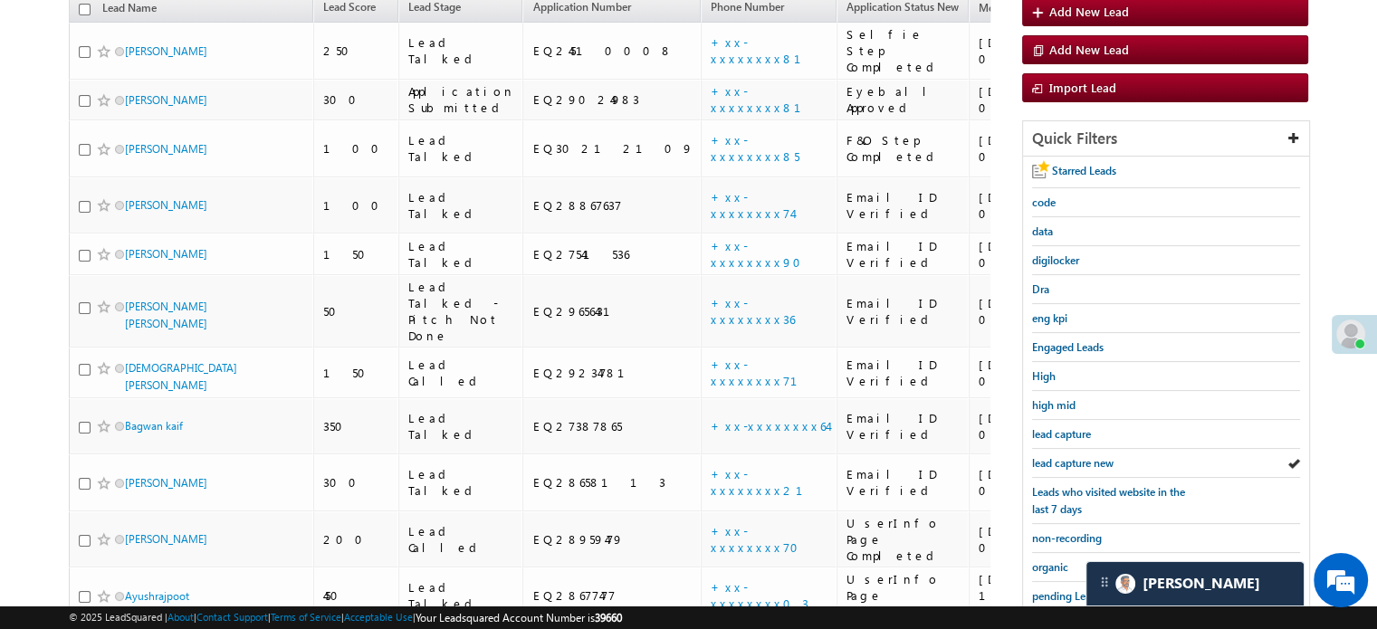
click at [1092, 456] on span "lead capture new" at bounding box center [1072, 463] width 81 height 14
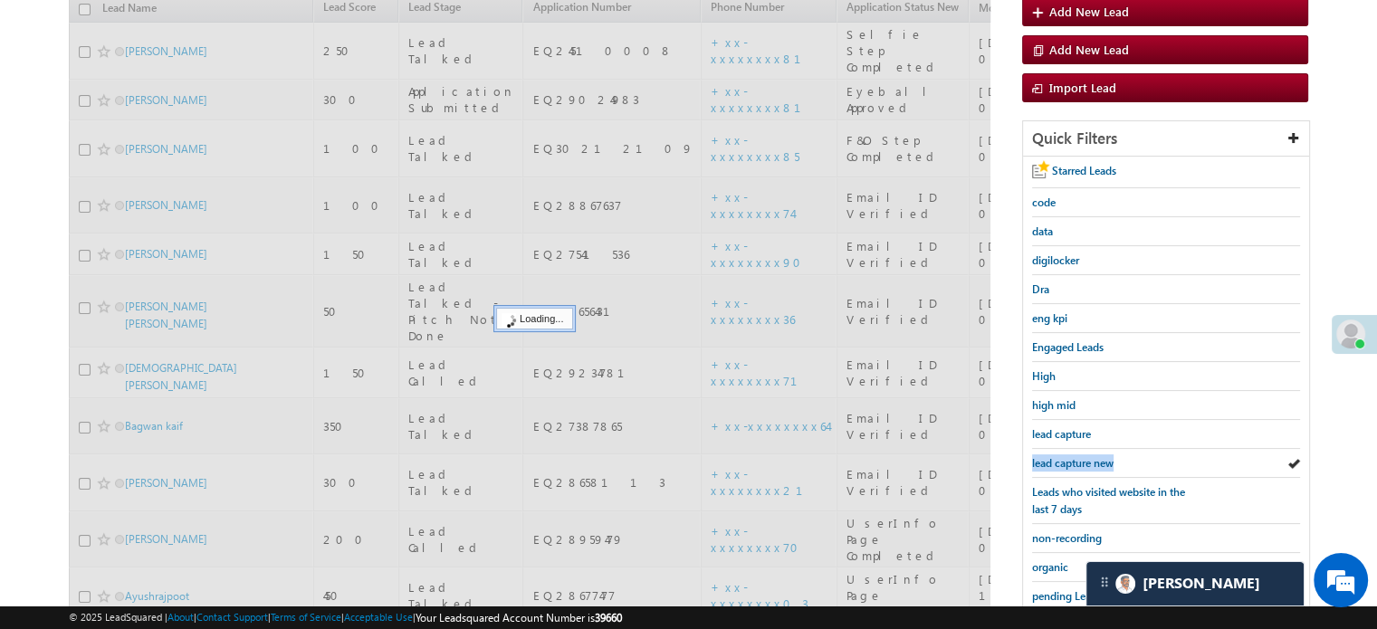
click at [1092, 456] on span "lead capture new" at bounding box center [1072, 463] width 81 height 14
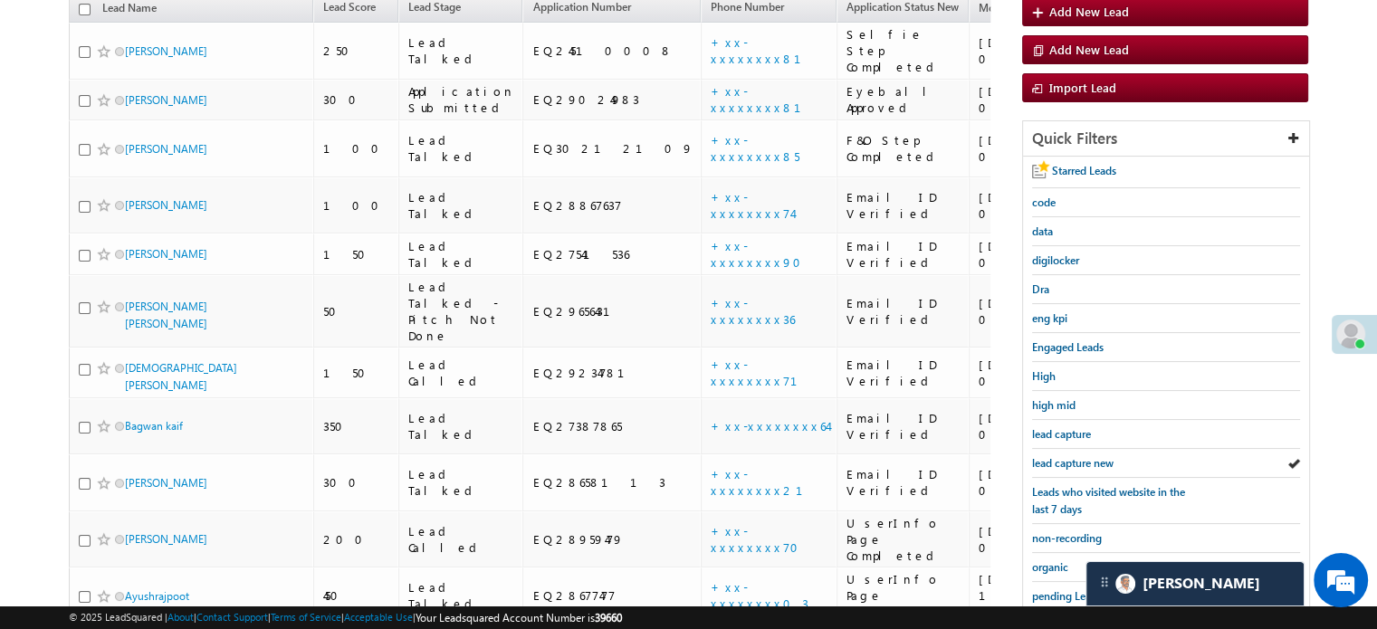
click at [1092, 456] on span "lead capture new" at bounding box center [1072, 463] width 81 height 14
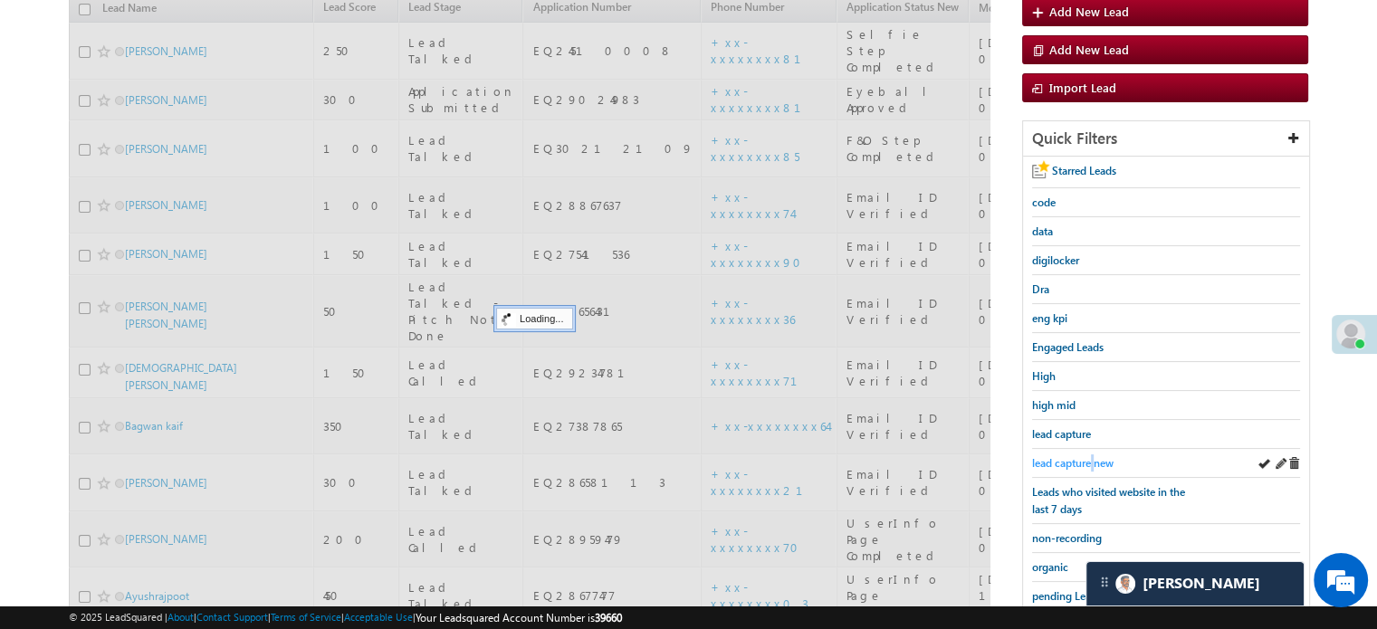
click at [1092, 458] on span "lead capture new" at bounding box center [1072, 463] width 81 height 14
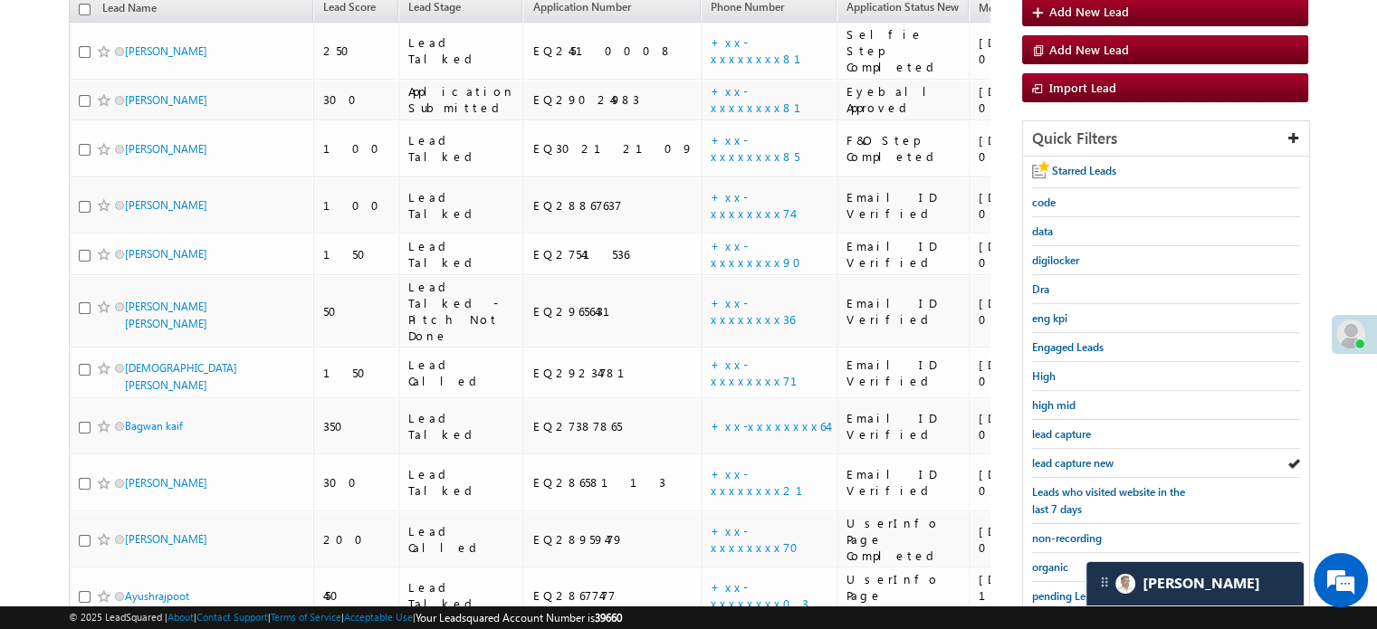
click at [1092, 458] on span "lead capture new" at bounding box center [1072, 463] width 81 height 14
click at [1081, 461] on span "lead capture new" at bounding box center [1072, 463] width 81 height 14
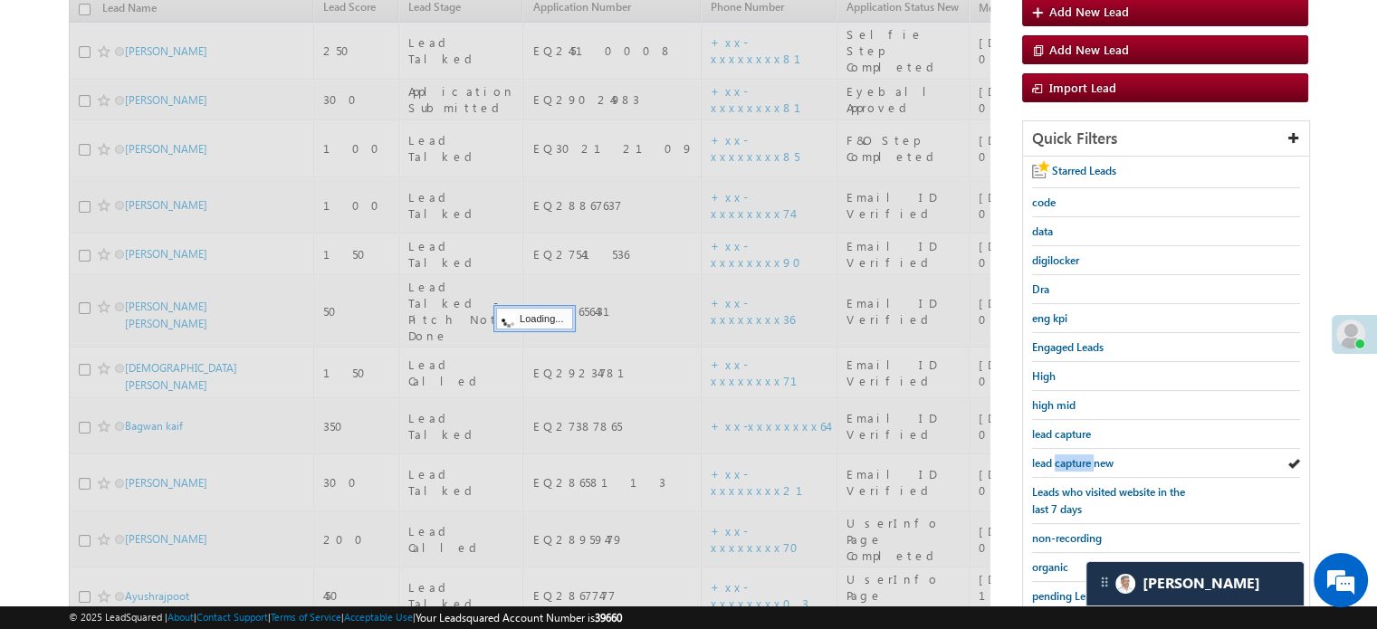
click at [1081, 461] on span "lead capture new" at bounding box center [1072, 463] width 81 height 14
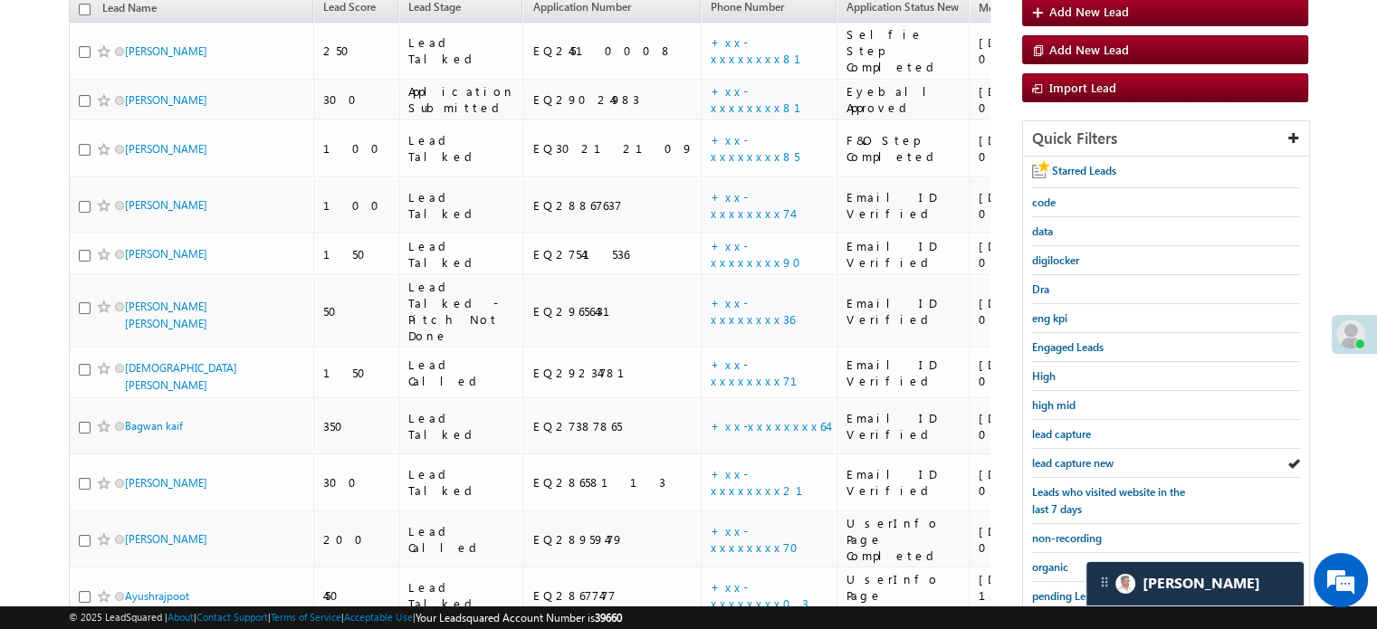
click at [1081, 461] on span "lead capture new" at bounding box center [1072, 463] width 81 height 14
click at [1065, 456] on span "lead capture new" at bounding box center [1072, 463] width 81 height 14
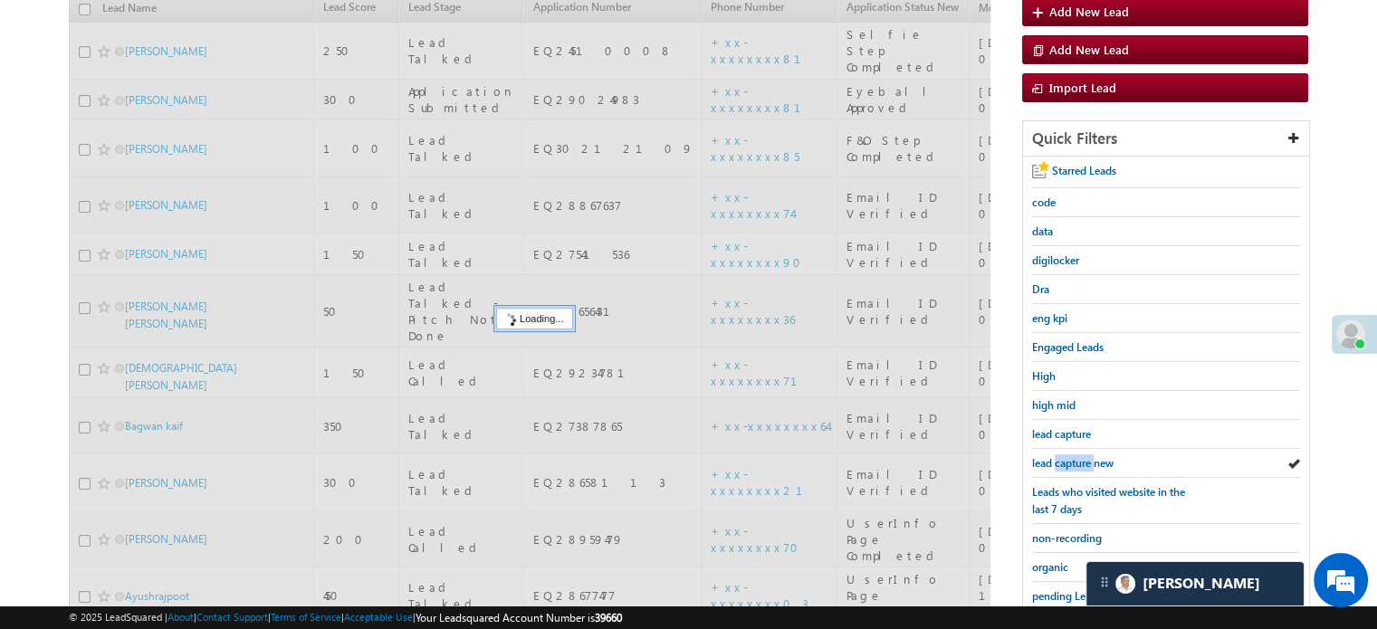
click at [1065, 456] on span "lead capture new" at bounding box center [1072, 463] width 81 height 14
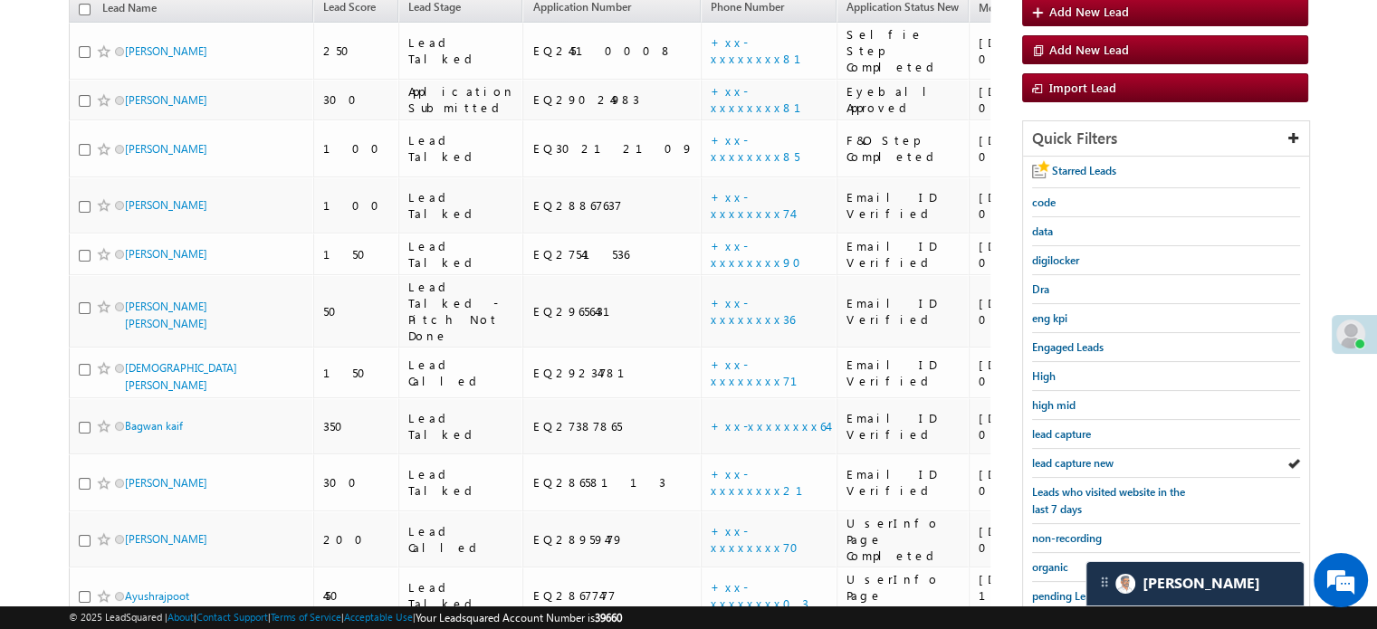
click at [1065, 456] on span "lead capture new" at bounding box center [1072, 463] width 81 height 14
click at [1072, 463] on span "lead capture new" at bounding box center [1072, 463] width 81 height 14
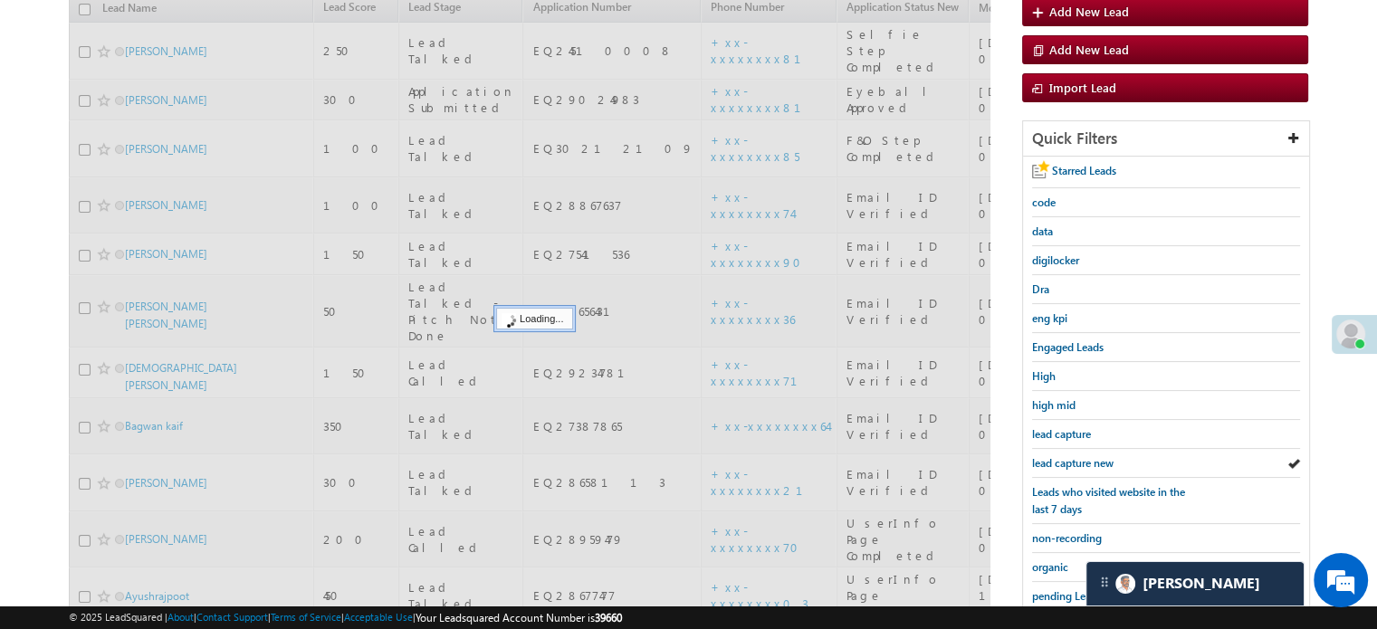
click at [1072, 463] on span "lead capture new" at bounding box center [1072, 463] width 81 height 14
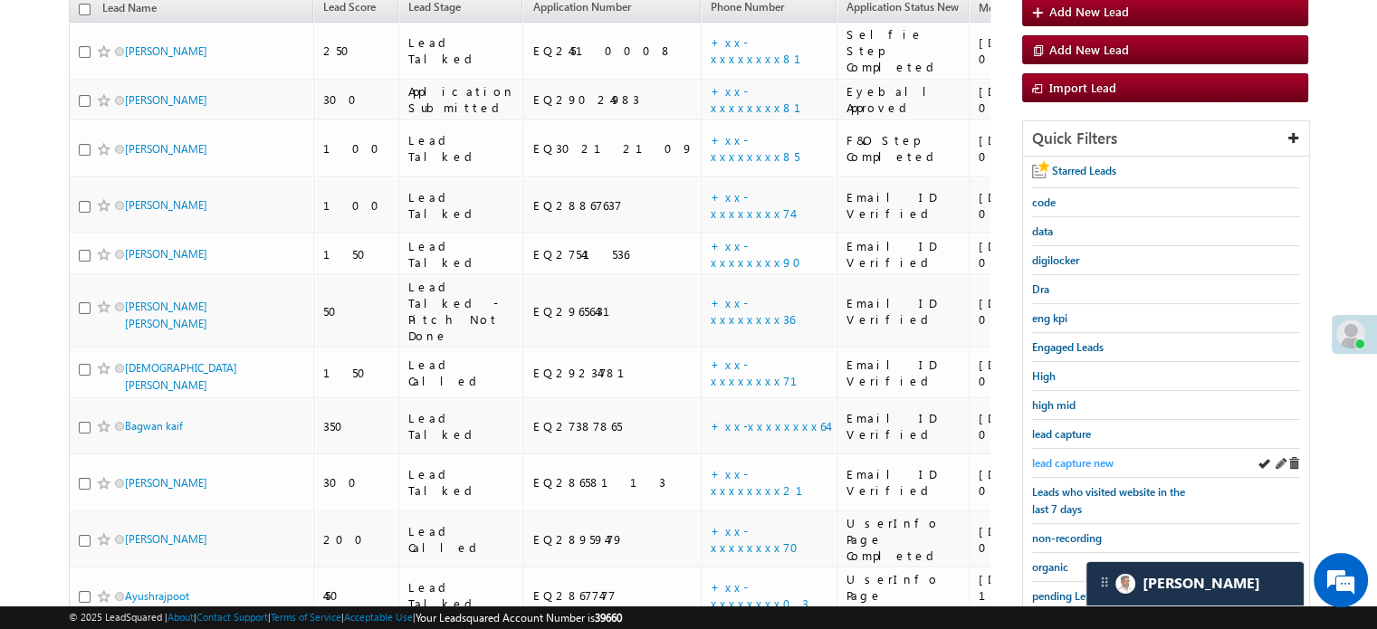
click at [1074, 457] on span "lead capture new" at bounding box center [1072, 463] width 81 height 14
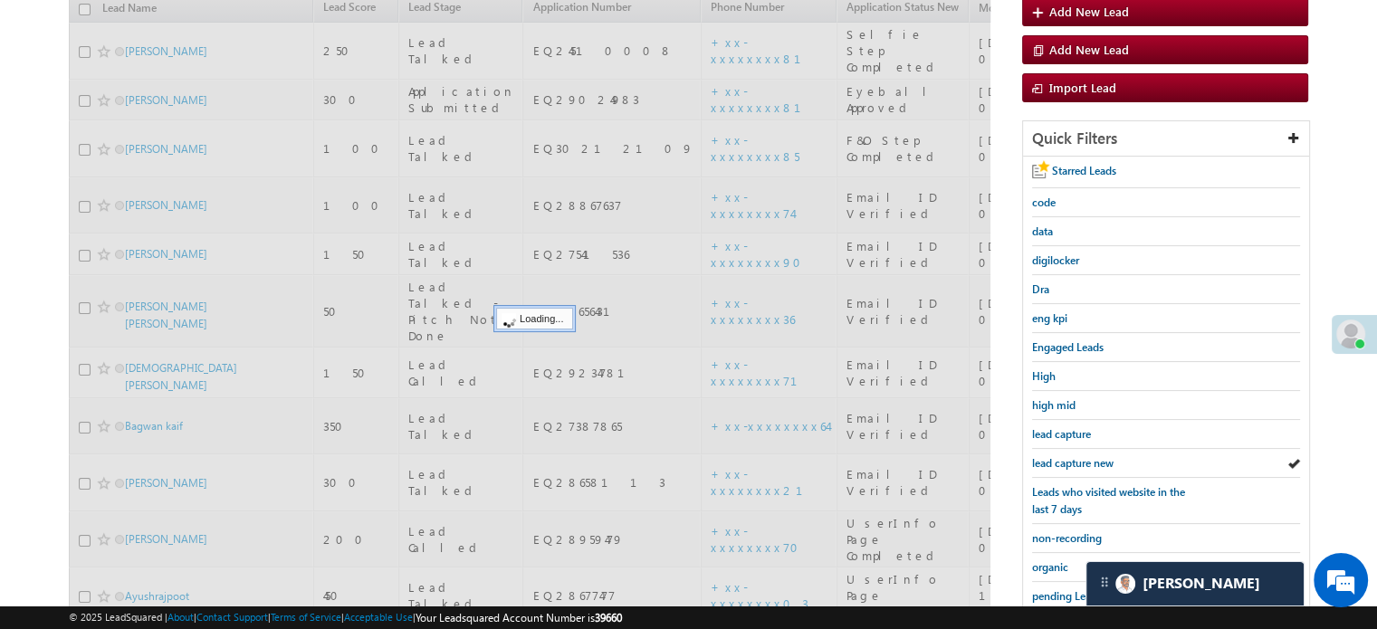
click at [1074, 457] on span "lead capture new" at bounding box center [1072, 463] width 81 height 14
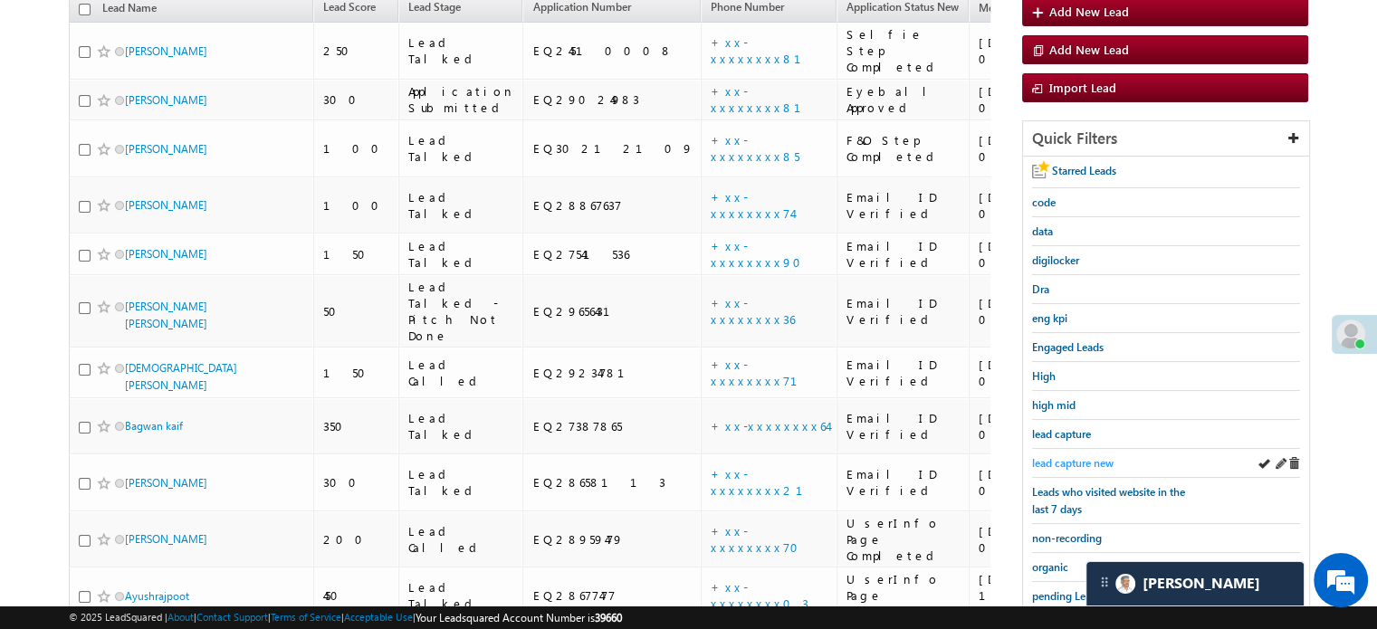
click at [1062, 456] on span "lead capture new" at bounding box center [1072, 463] width 81 height 14
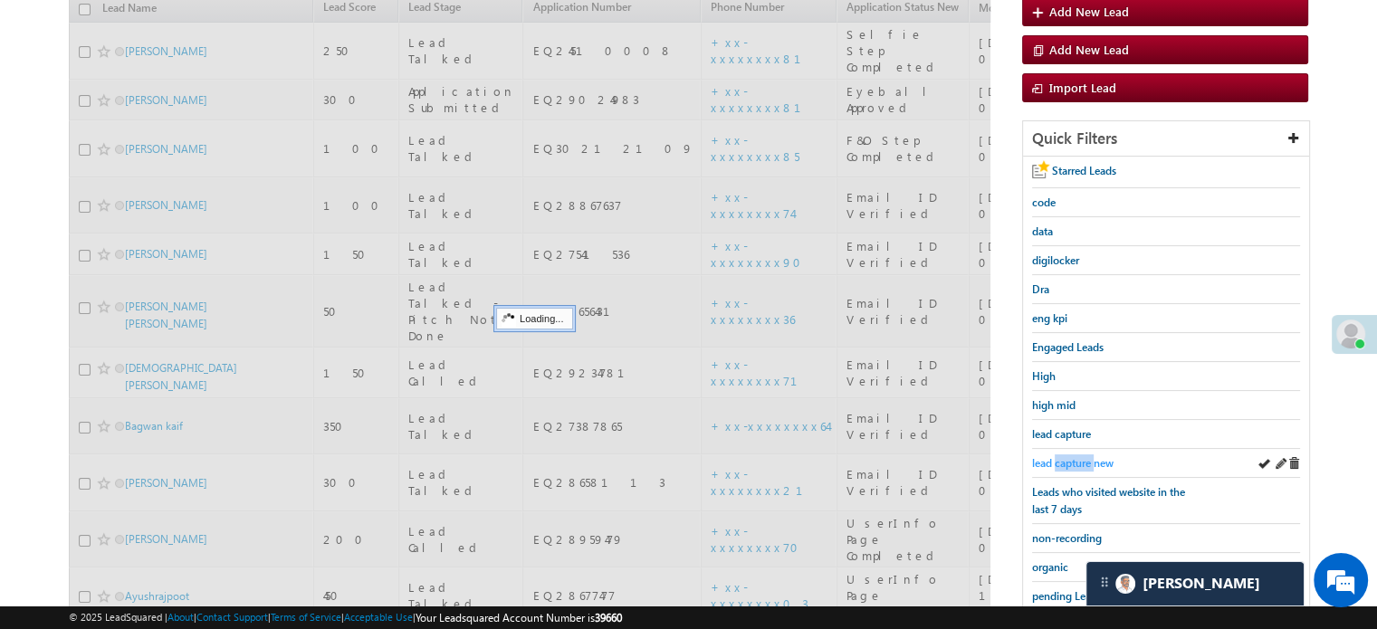
click at [1064, 456] on span "lead capture new" at bounding box center [1072, 463] width 81 height 14
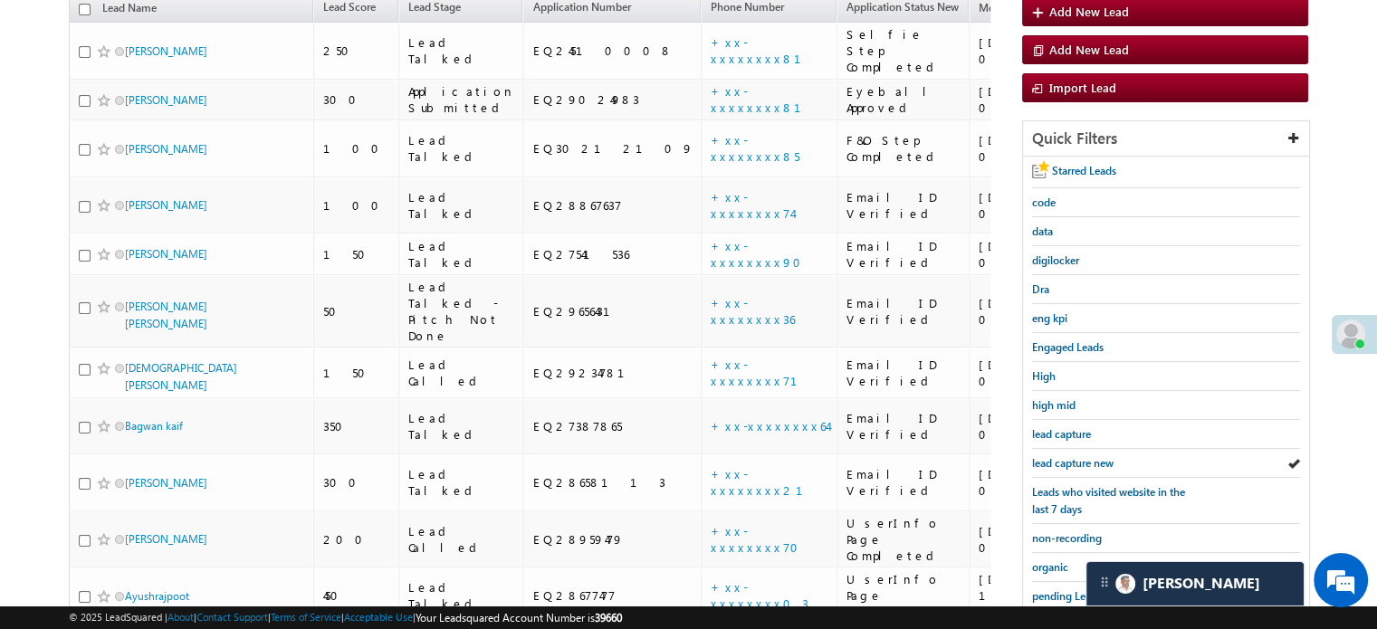
click at [1064, 456] on span "lead capture new" at bounding box center [1072, 463] width 81 height 14
click at [1082, 457] on span "lead capture new" at bounding box center [1072, 463] width 81 height 14
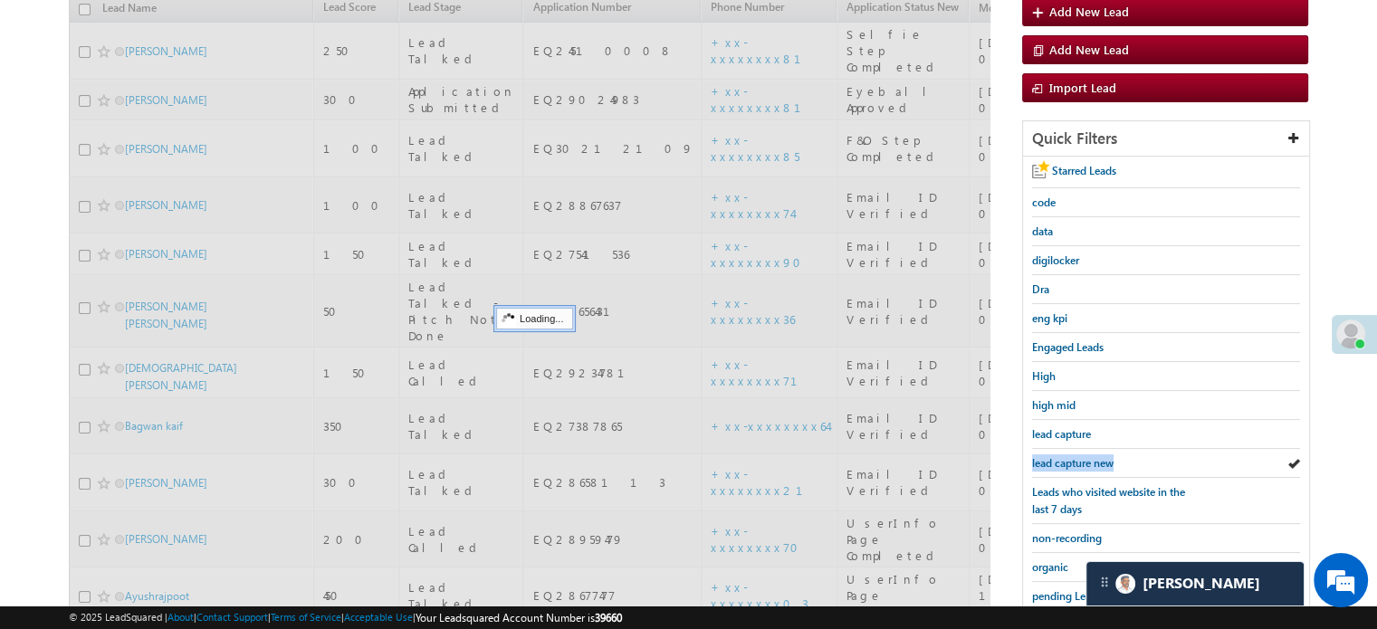
click at [1082, 457] on span "lead capture new" at bounding box center [1072, 463] width 81 height 14
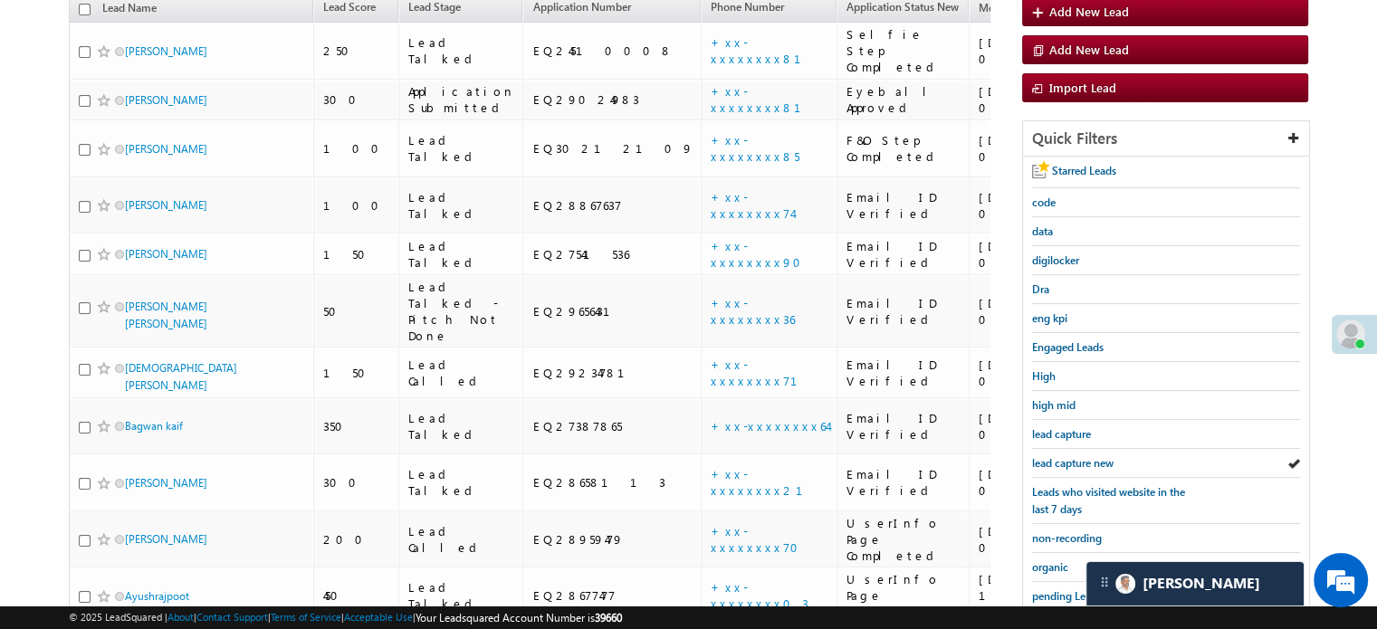
click at [1082, 457] on span "lead capture new" at bounding box center [1072, 463] width 81 height 14
click at [1061, 454] on link "lead capture new" at bounding box center [1072, 462] width 81 height 17
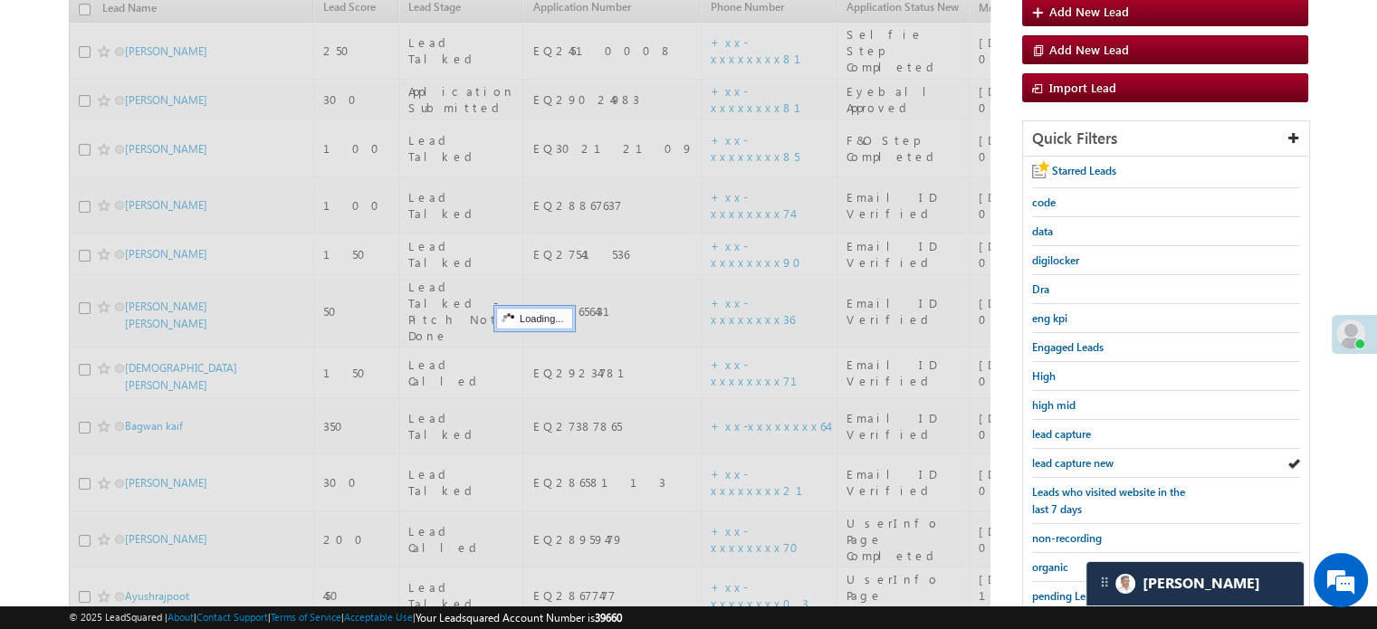
click at [1061, 454] on link "lead capture new" at bounding box center [1072, 462] width 81 height 17
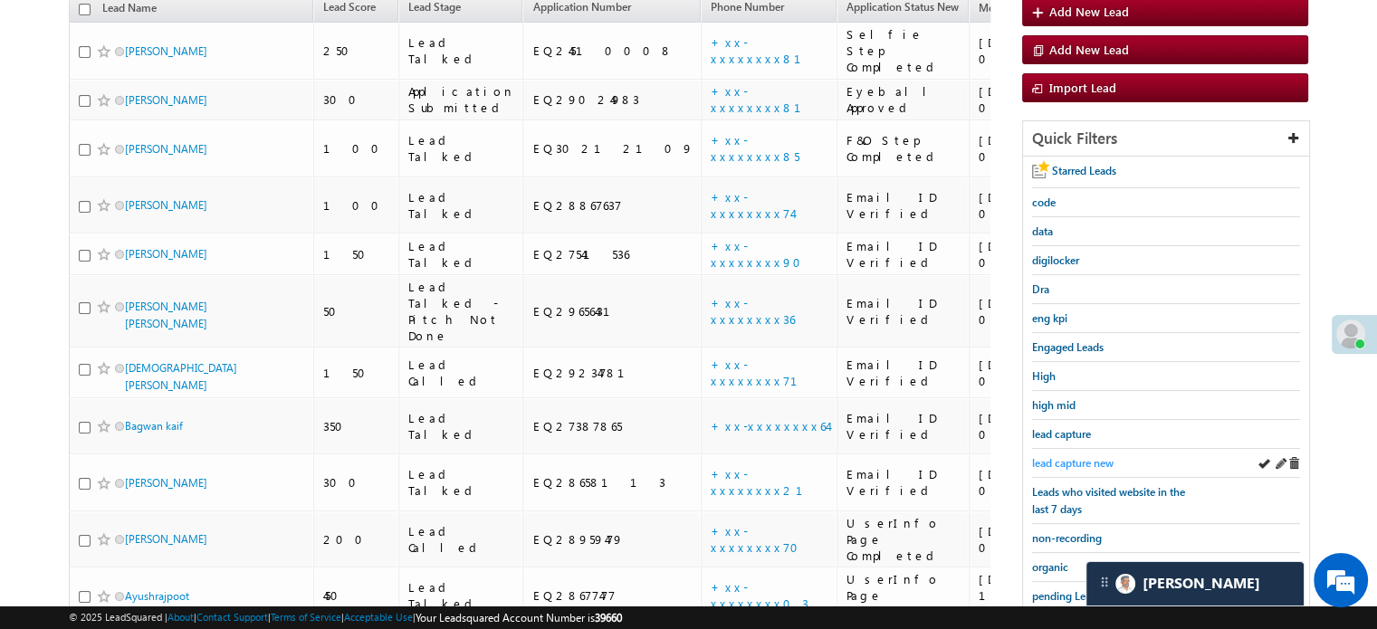
click at [1077, 456] on span "lead capture new" at bounding box center [1072, 463] width 81 height 14
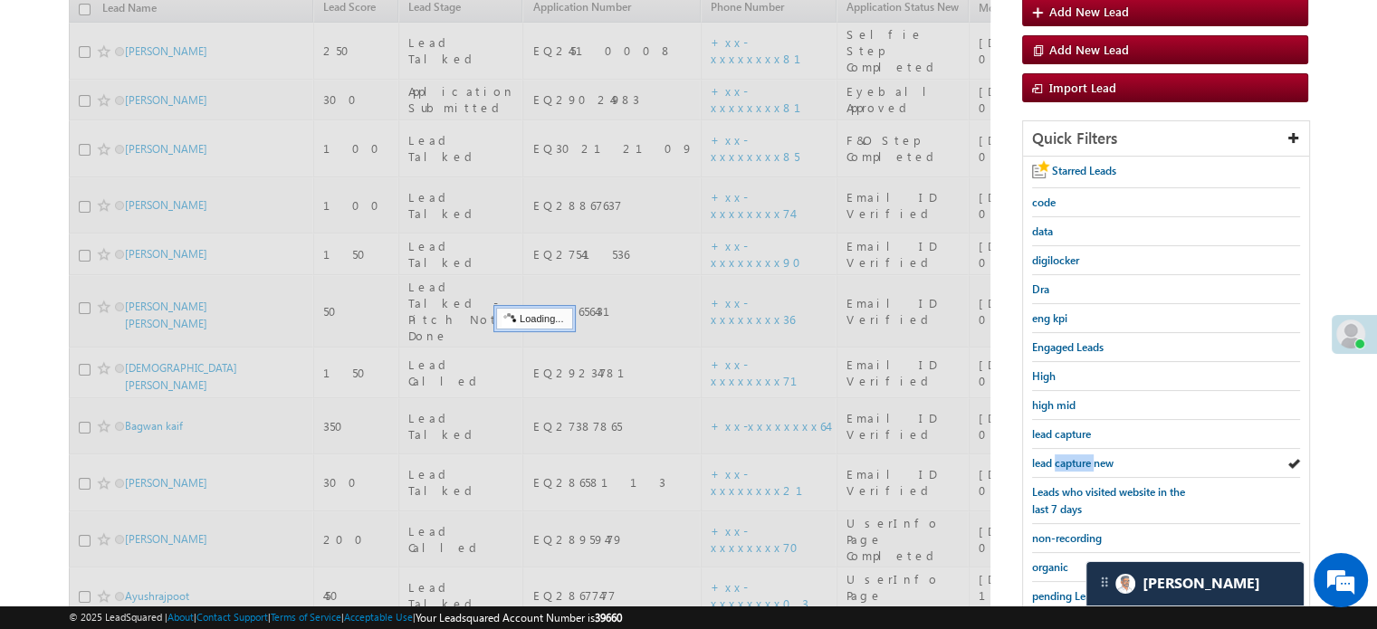
click at [1077, 456] on span "lead capture new" at bounding box center [1072, 463] width 81 height 14
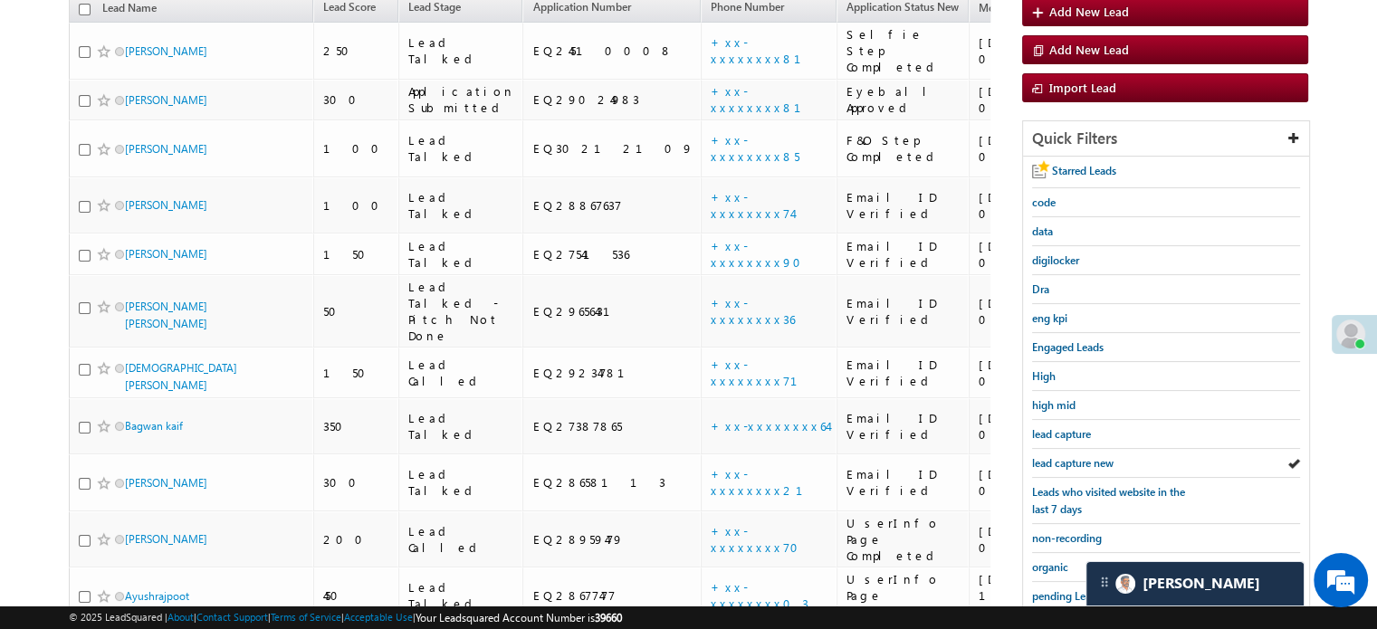
click at [1077, 456] on span "lead capture new" at bounding box center [1072, 463] width 81 height 14
click at [1049, 456] on span "lead capture new" at bounding box center [1072, 463] width 81 height 14
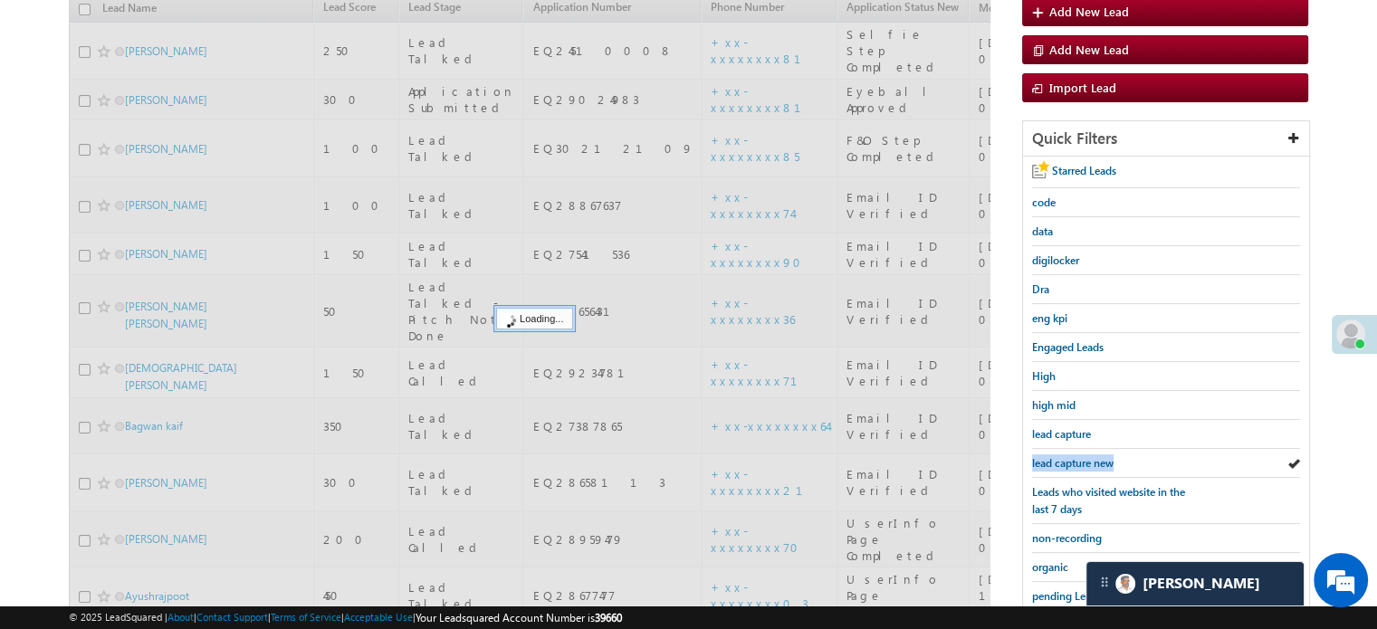
click at [1050, 456] on span "lead capture new" at bounding box center [1072, 463] width 81 height 14
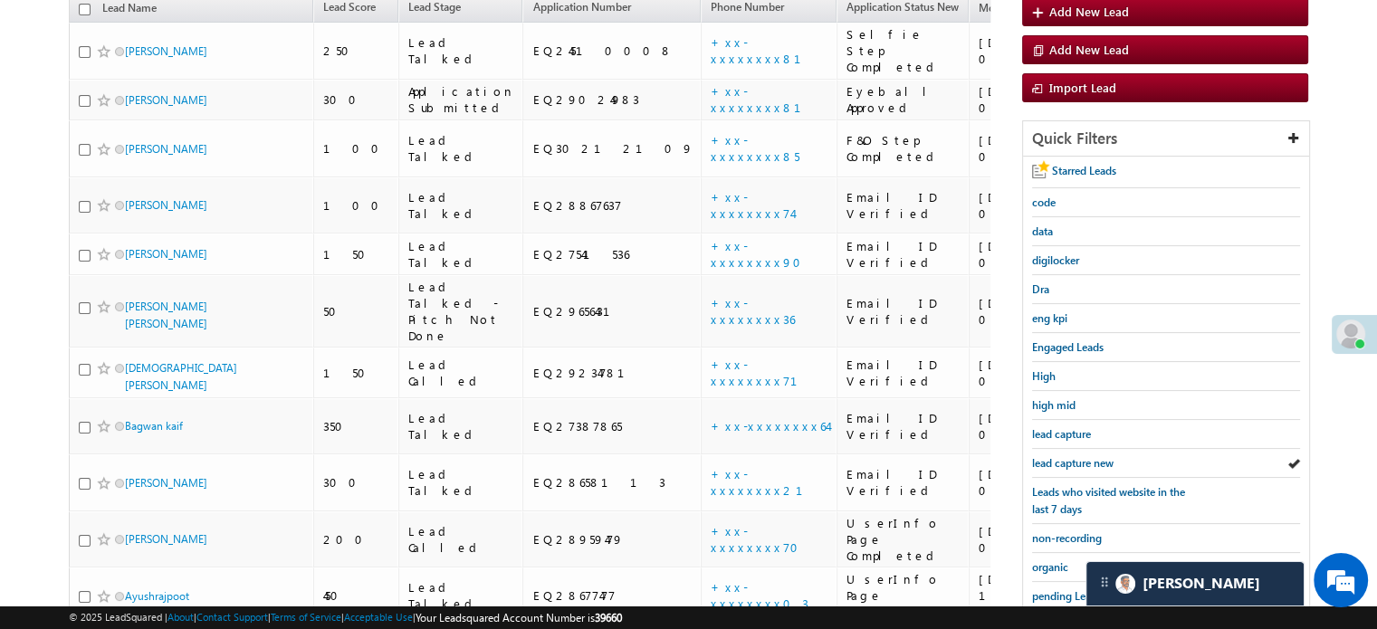
click at [1050, 456] on span "lead capture new" at bounding box center [1072, 463] width 81 height 14
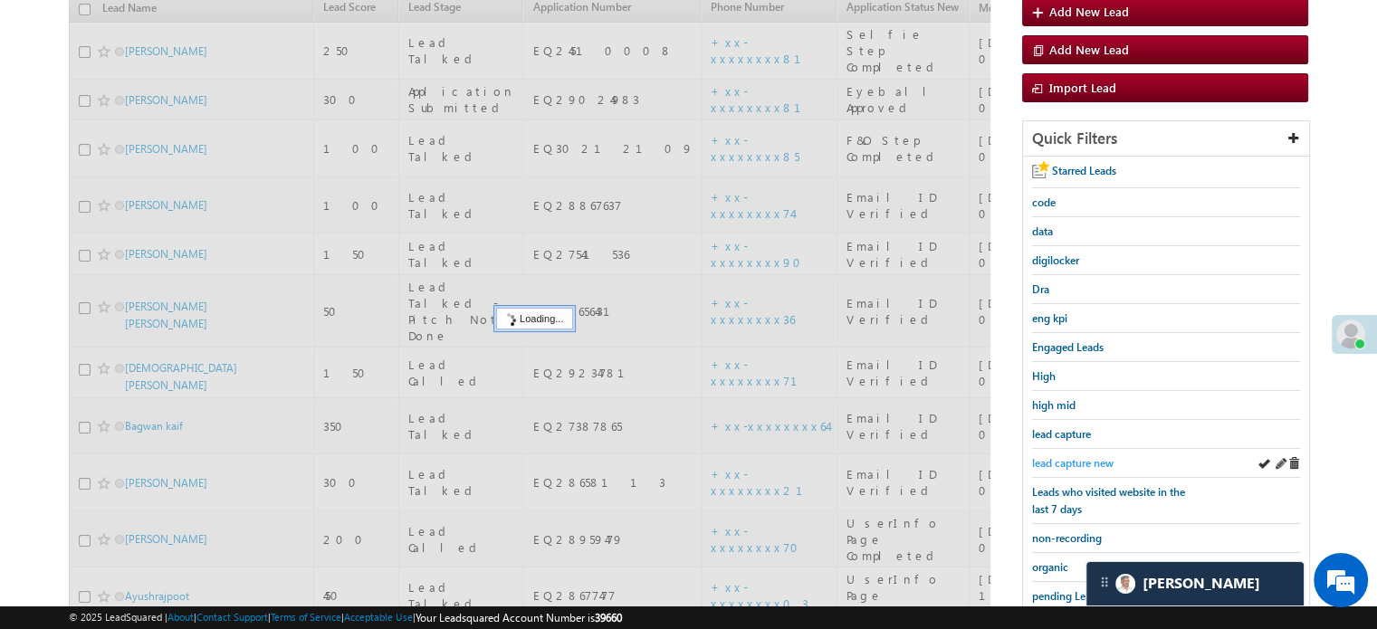
click at [1053, 456] on span "lead capture new" at bounding box center [1072, 463] width 81 height 14
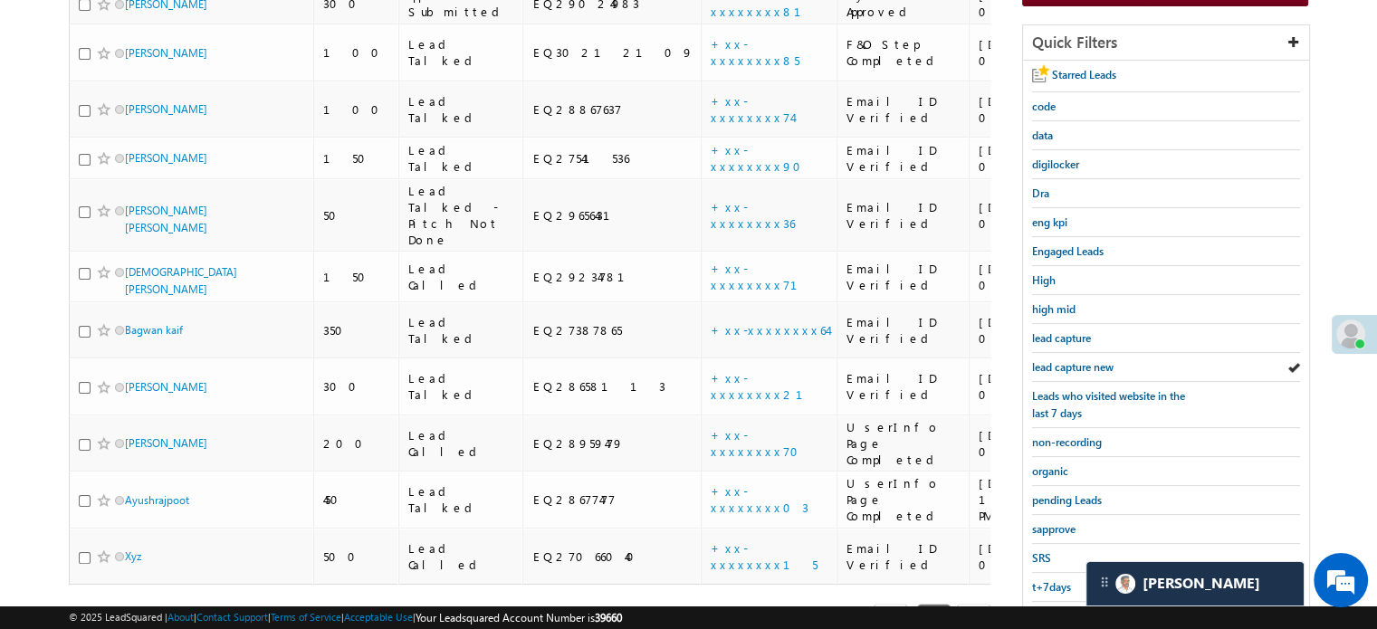
scroll to position [388, 0]
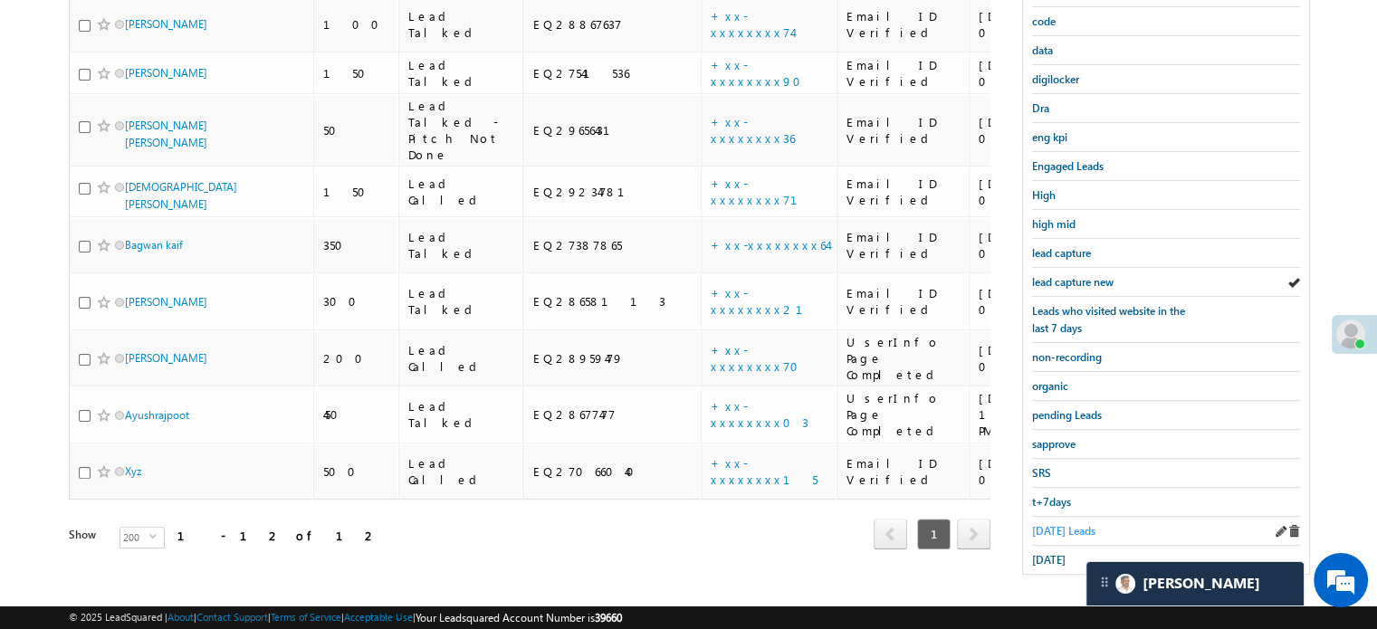
click at [1058, 524] on span "[DATE] Leads" at bounding box center [1063, 531] width 63 height 14
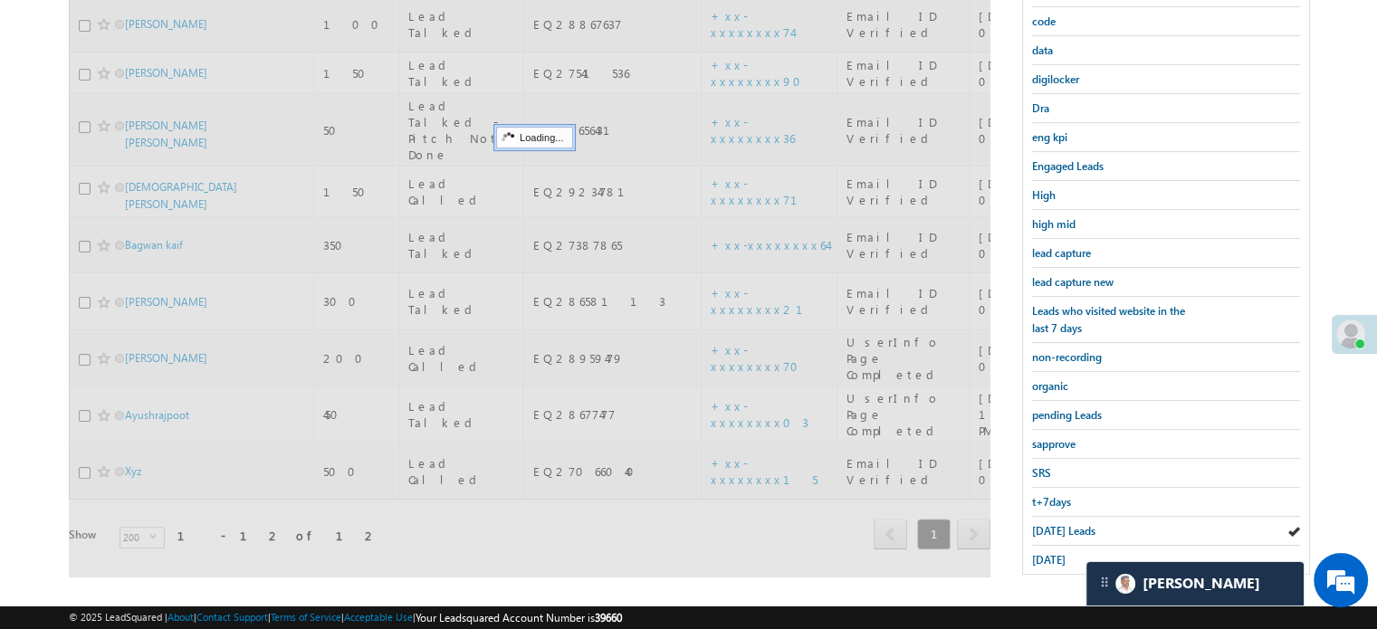
click at [1058, 524] on span "[DATE] Leads" at bounding box center [1063, 531] width 63 height 14
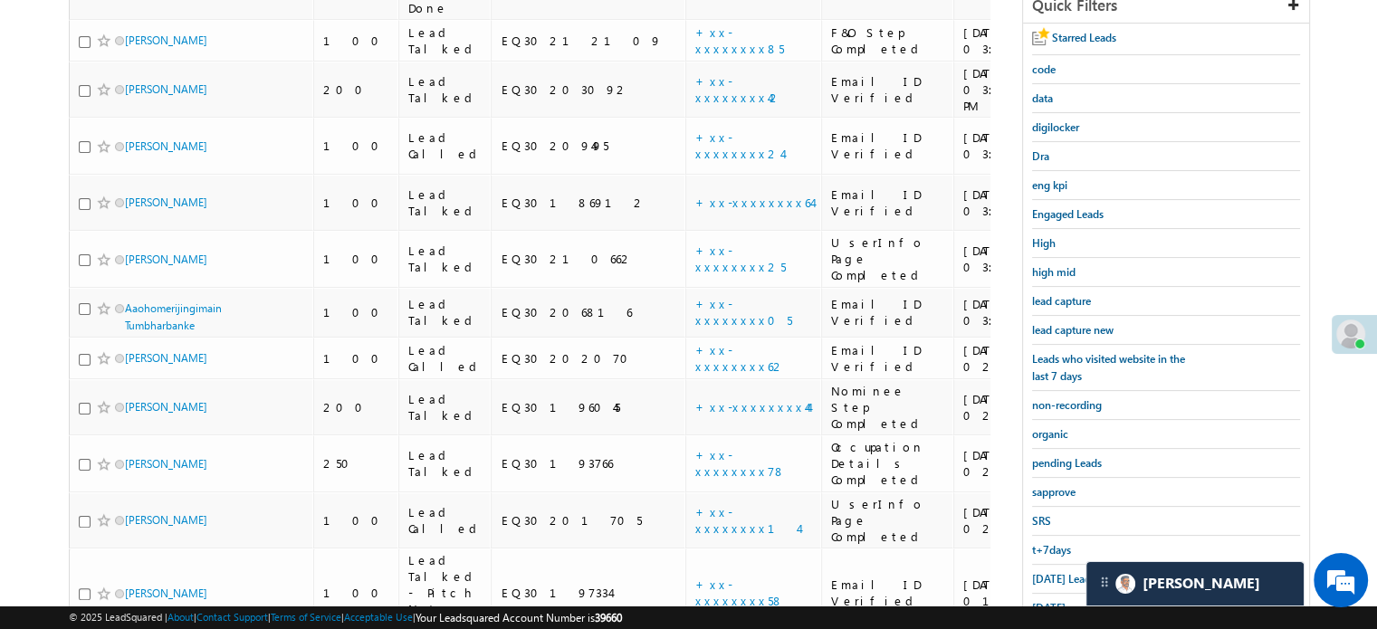
scroll to position [479, 0]
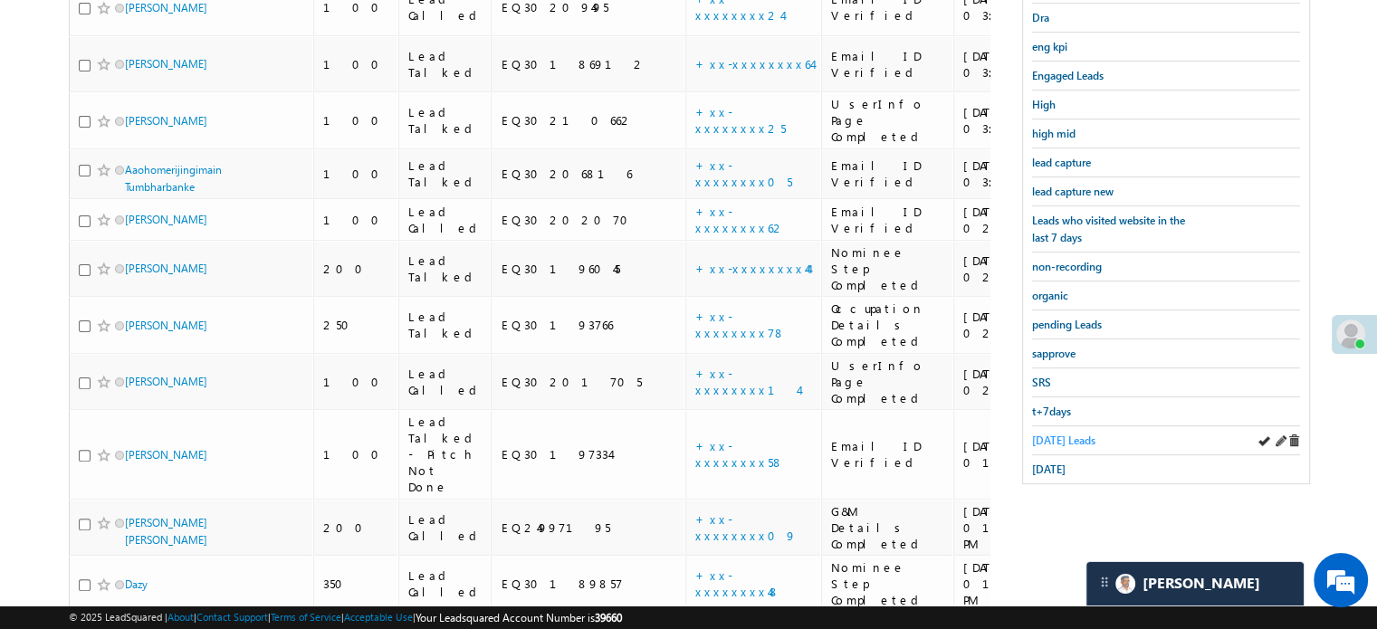
click at [1050, 440] on link "[DATE] Leads" at bounding box center [1063, 440] width 63 height 17
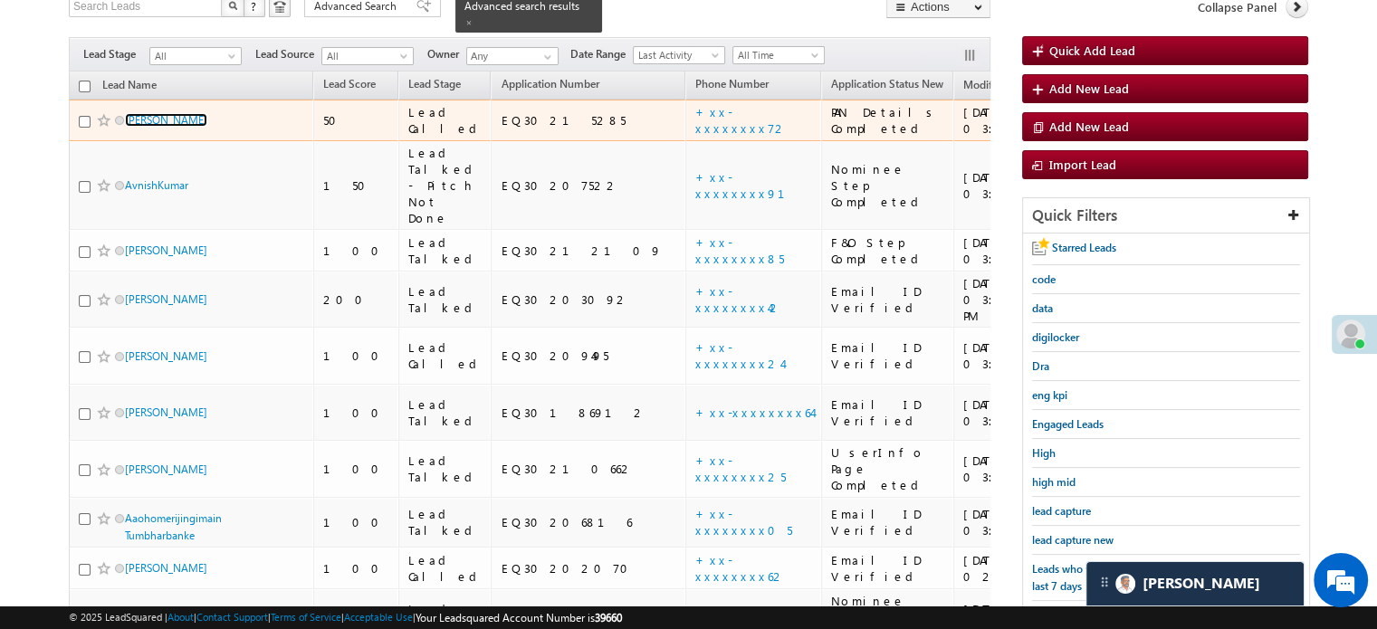
scroll to position [117, 0]
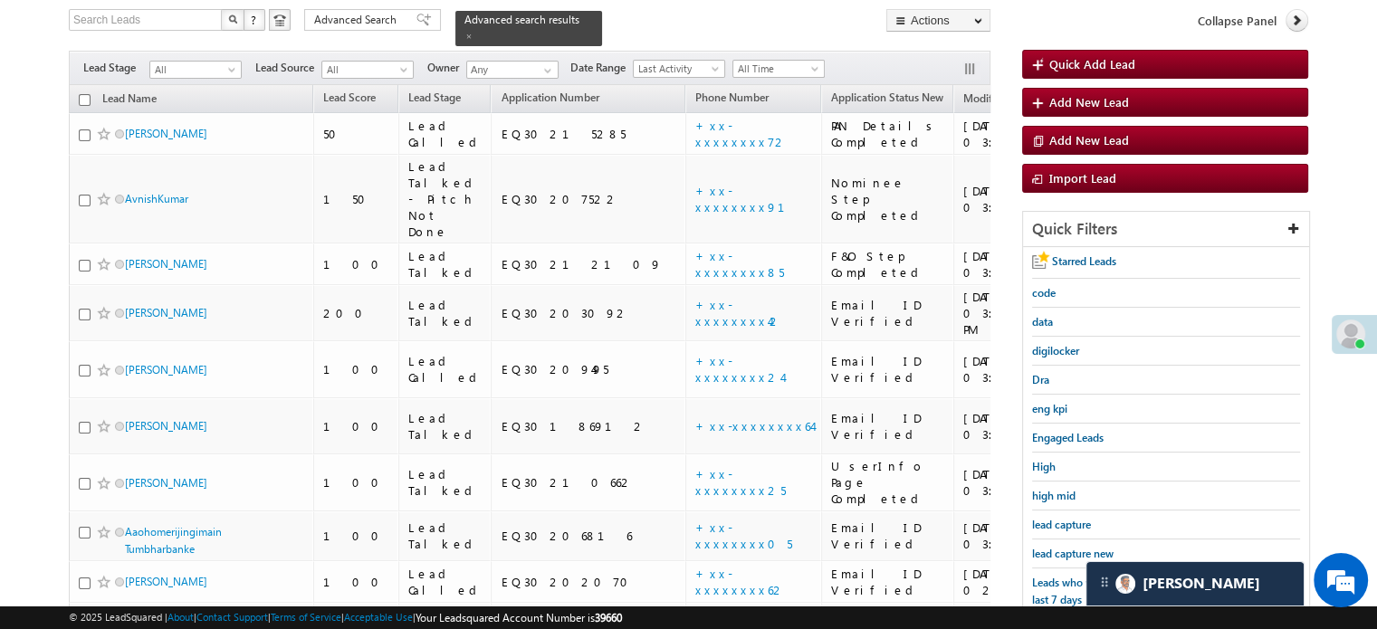
drag, startPoint x: 142, startPoint y: 24, endPoint x: 123, endPoint y: 121, distance: 98.7
drag, startPoint x: 123, startPoint y: 121, endPoint x: 13, endPoint y: 110, distance: 110.9
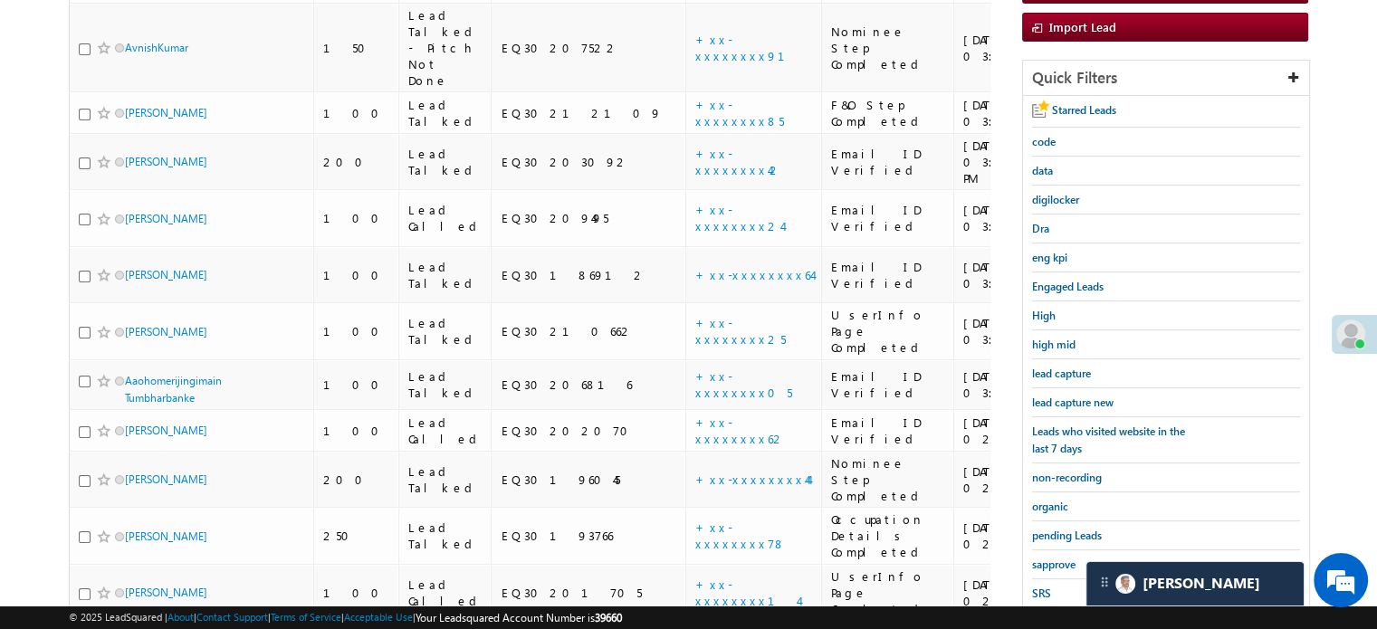
scroll to position [298, 0]
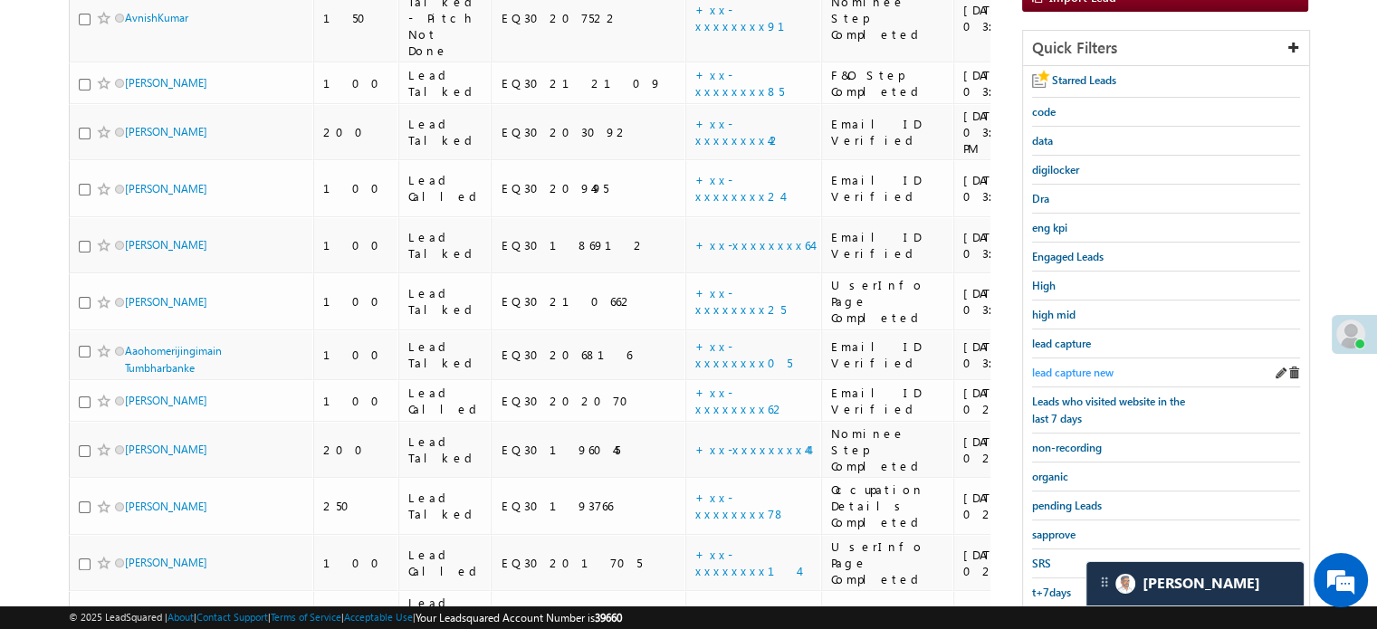
click at [1081, 366] on span "lead capture new" at bounding box center [1072, 373] width 81 height 14
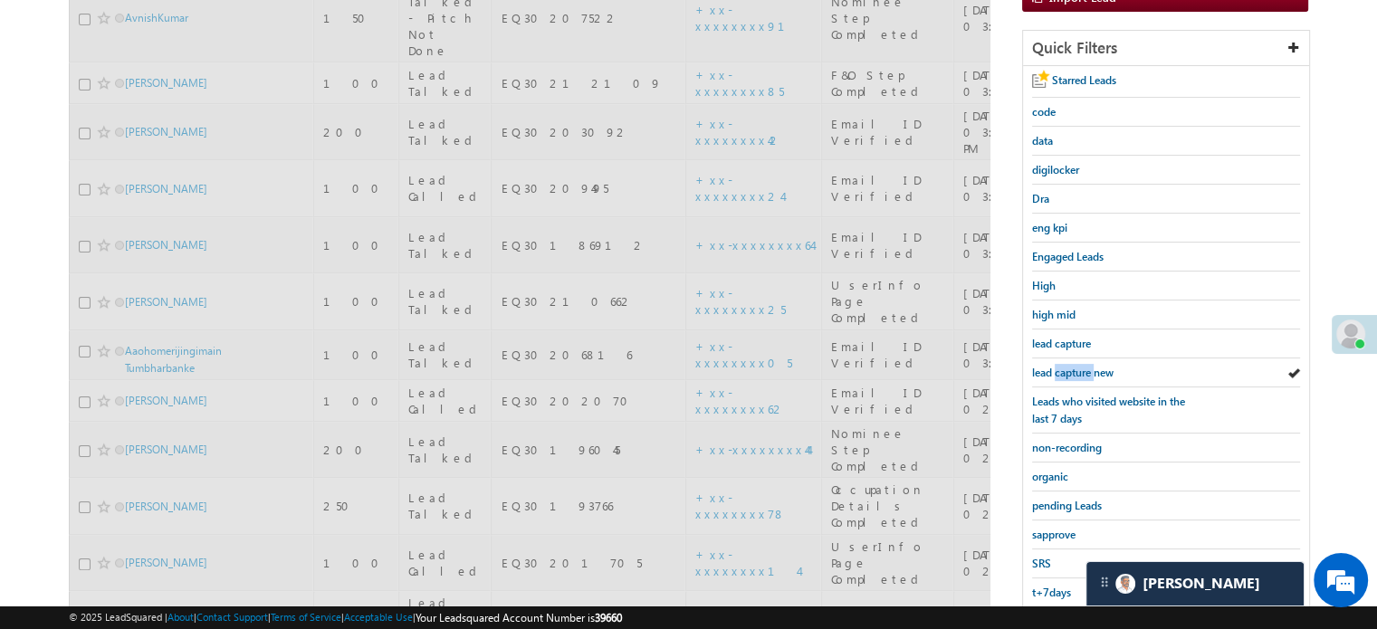
click at [1081, 366] on span "lead capture new" at bounding box center [1072, 373] width 81 height 14
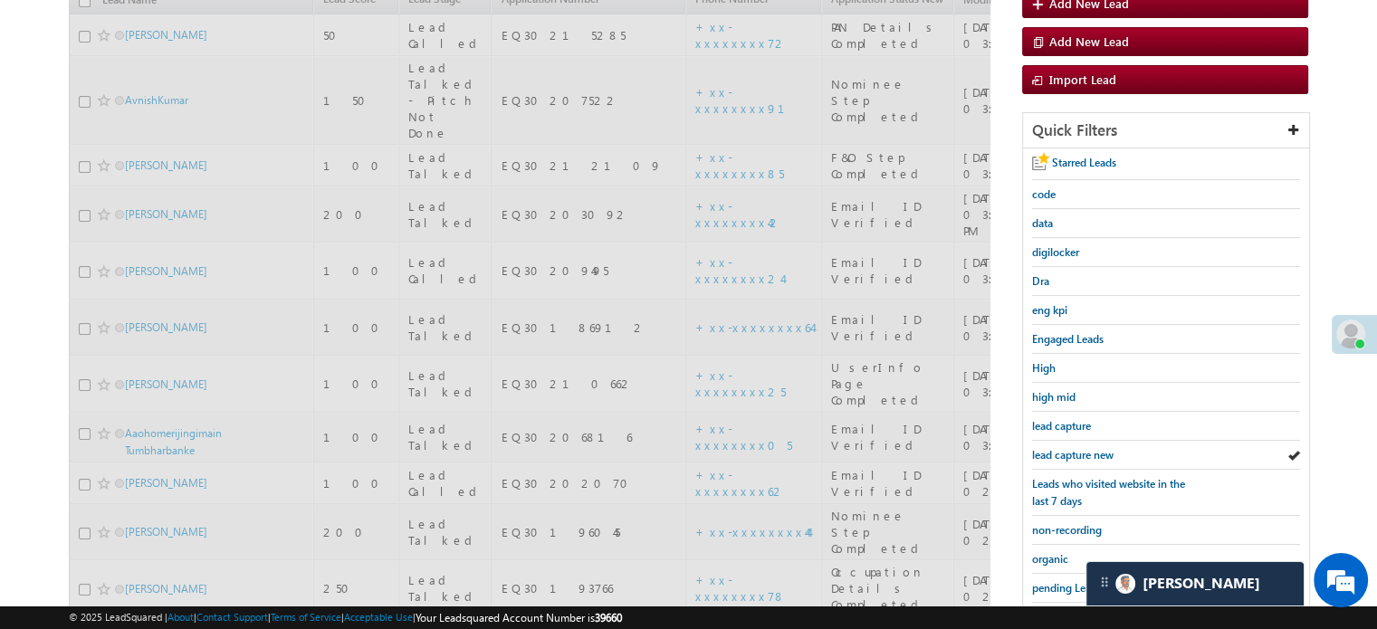
scroll to position [117, 0]
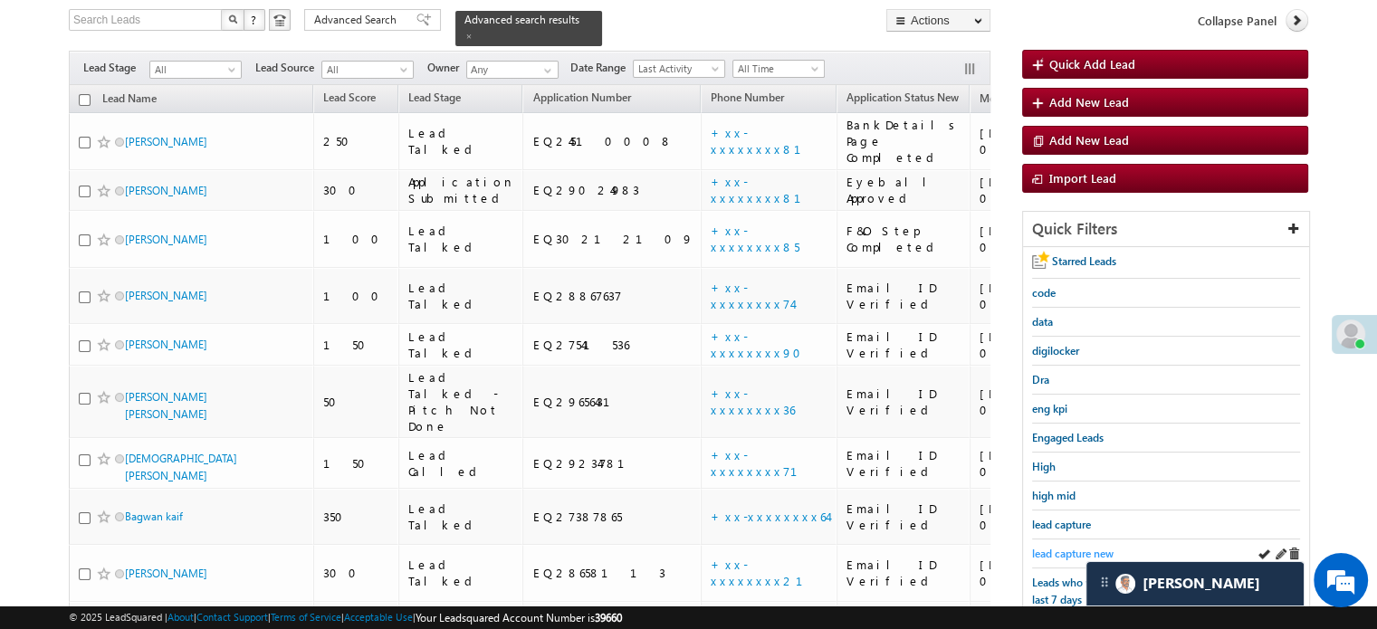
click at [1034, 547] on span "lead capture new" at bounding box center [1072, 554] width 81 height 14
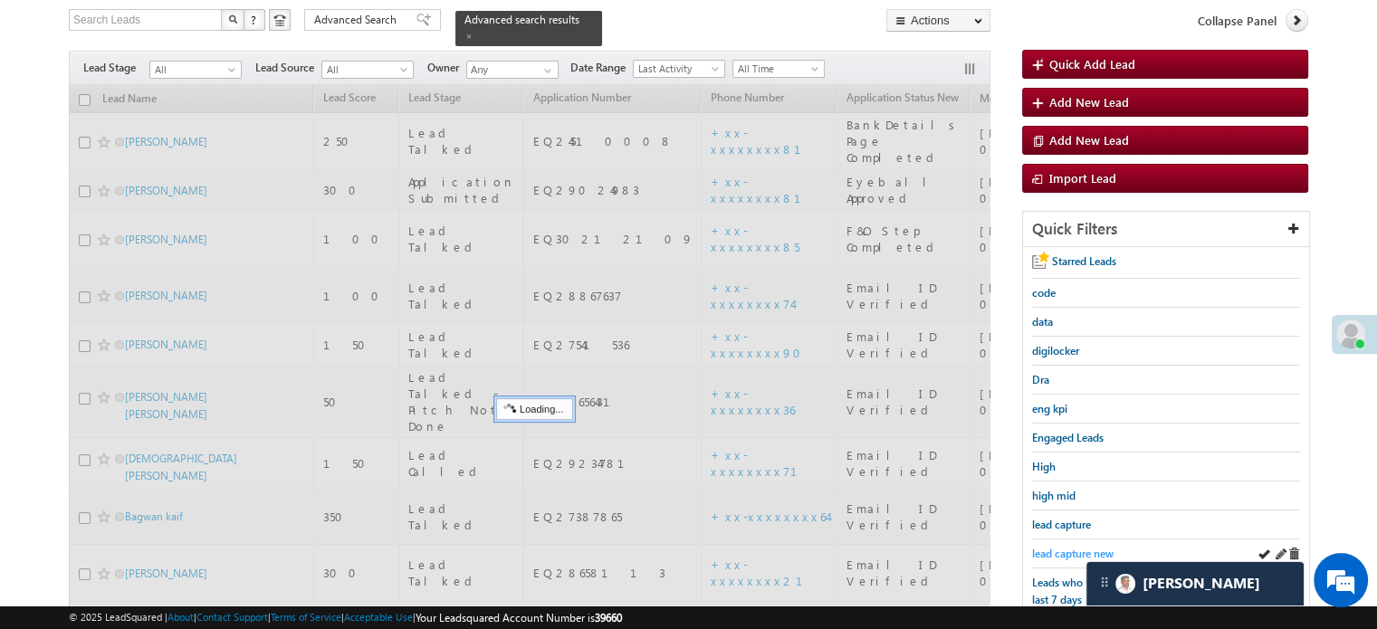
click at [1044, 547] on span "lead capture new" at bounding box center [1072, 554] width 81 height 14
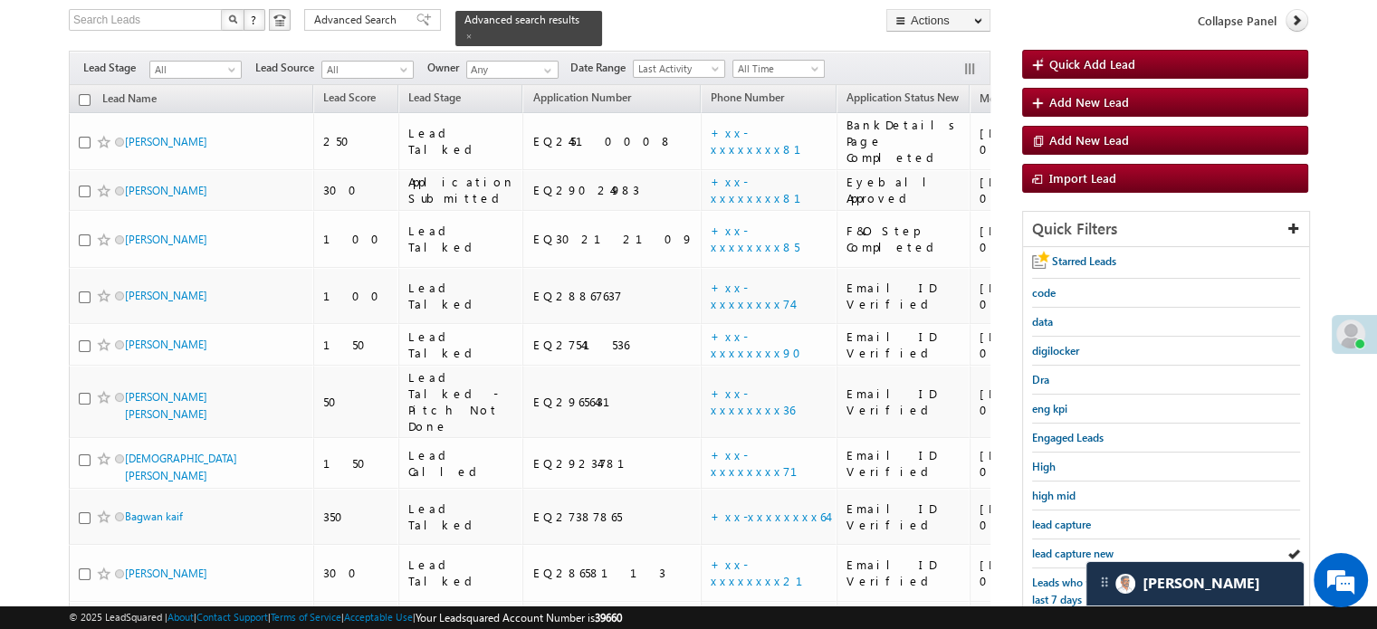
click at [1044, 547] on span "lead capture new" at bounding box center [1072, 554] width 81 height 14
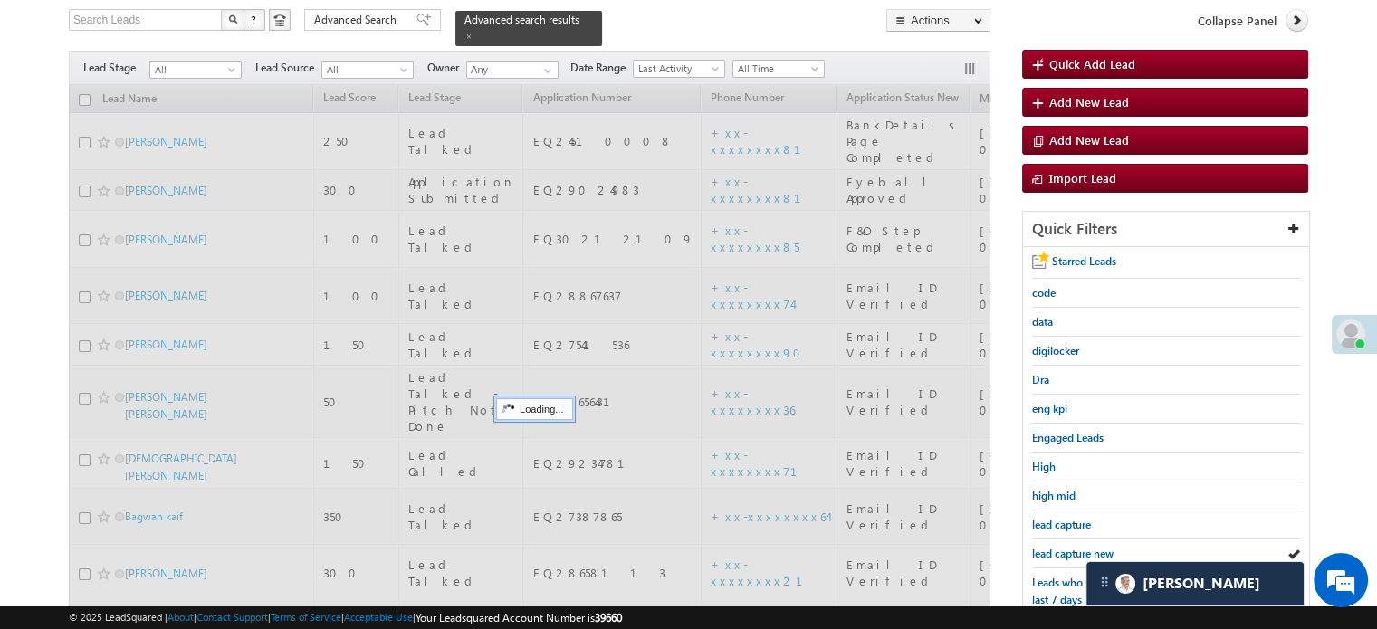
click at [1044, 547] on span "lead capture new" at bounding box center [1072, 554] width 81 height 14
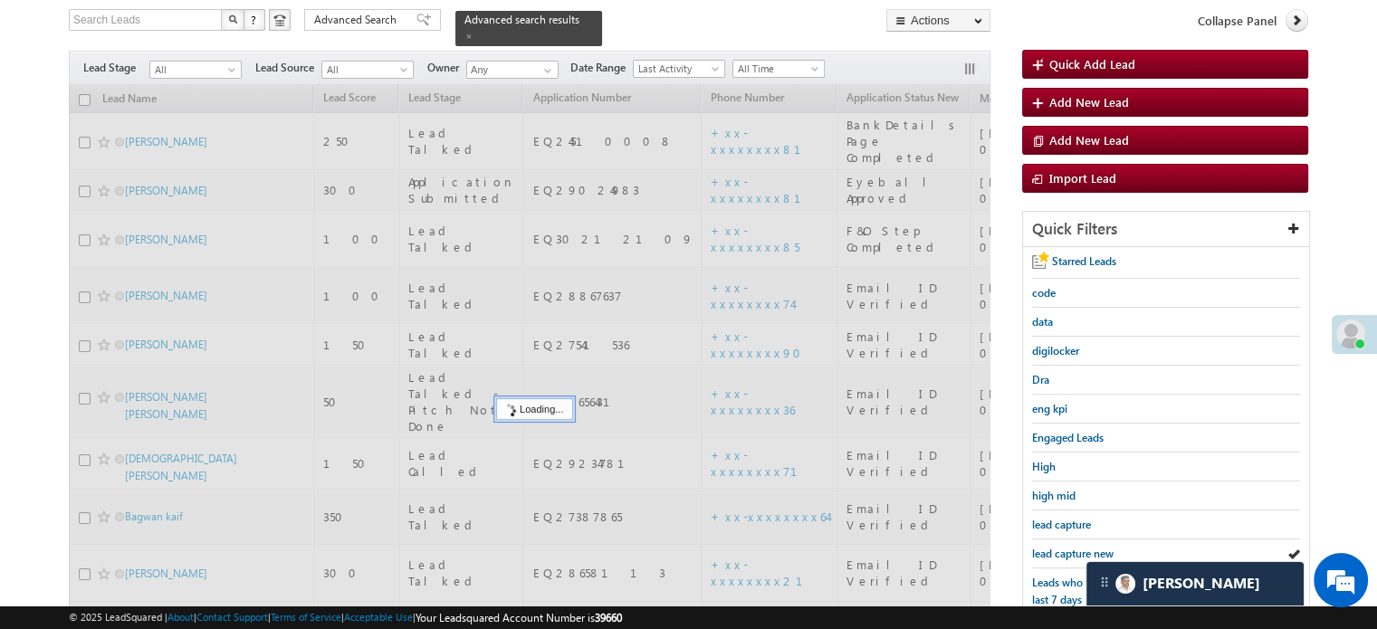
click at [1044, 547] on span "lead capture new" at bounding box center [1072, 554] width 81 height 14
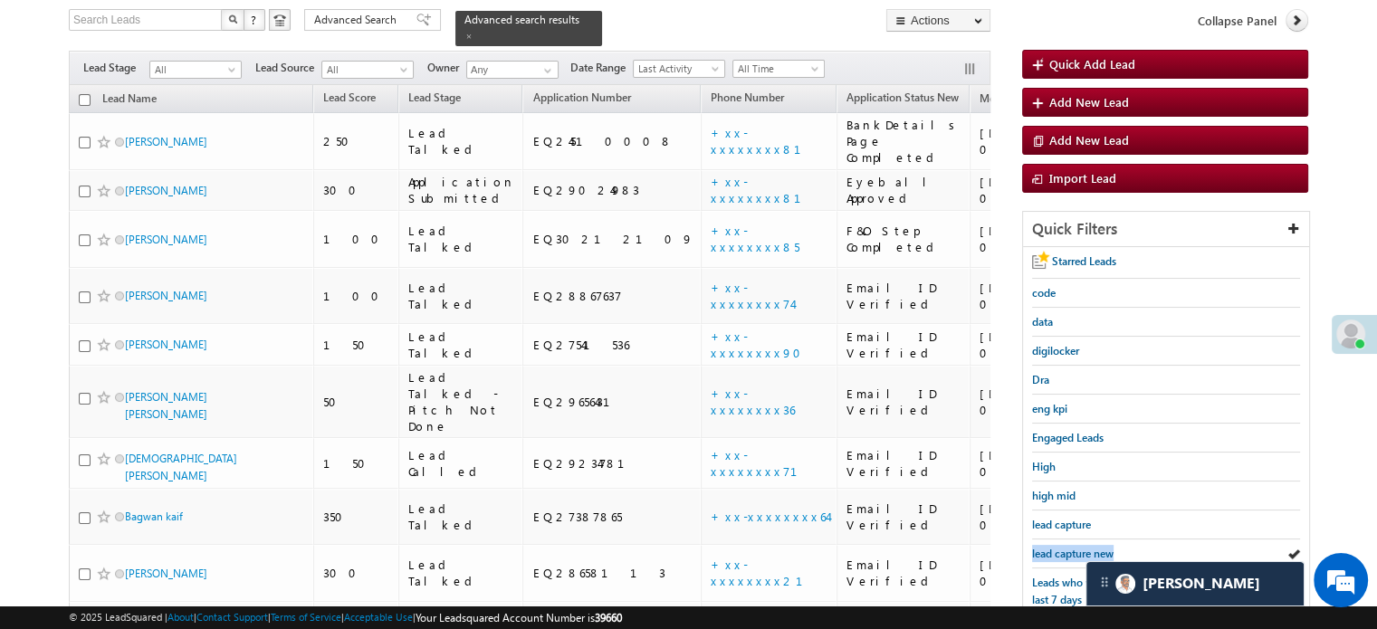
click at [1044, 547] on span "lead capture new" at bounding box center [1072, 554] width 81 height 14
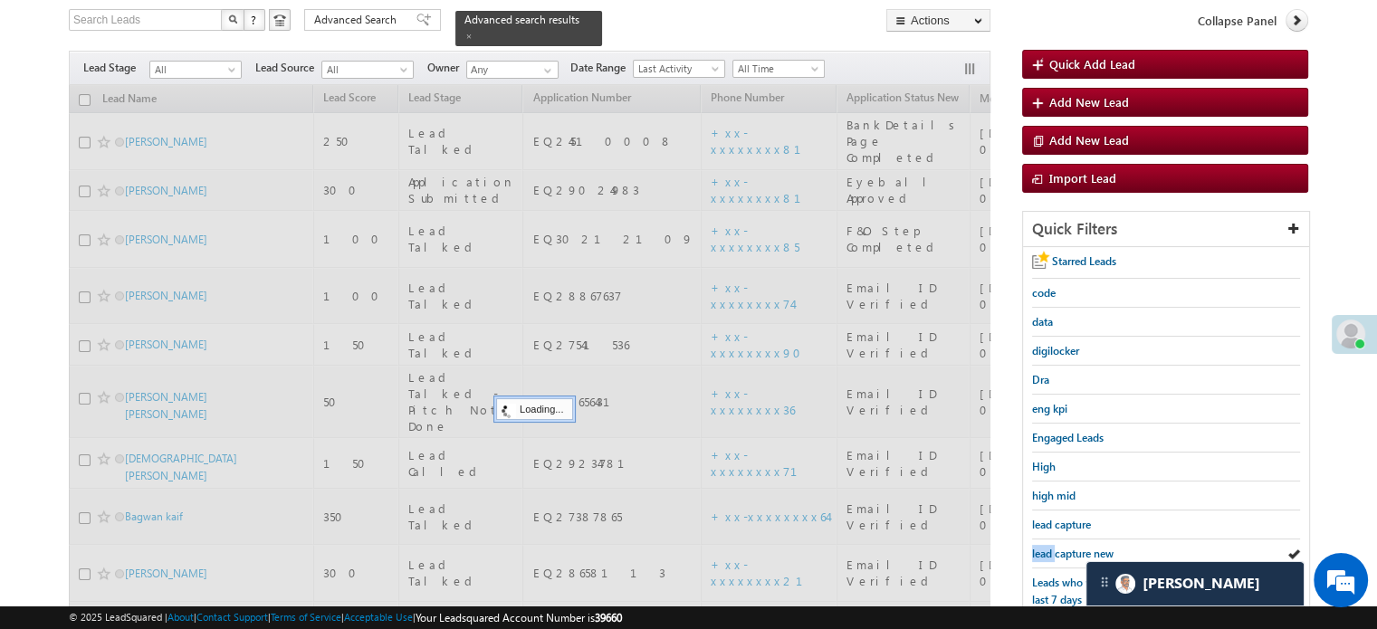
click at [1044, 547] on span "lead capture new" at bounding box center [1072, 554] width 81 height 14
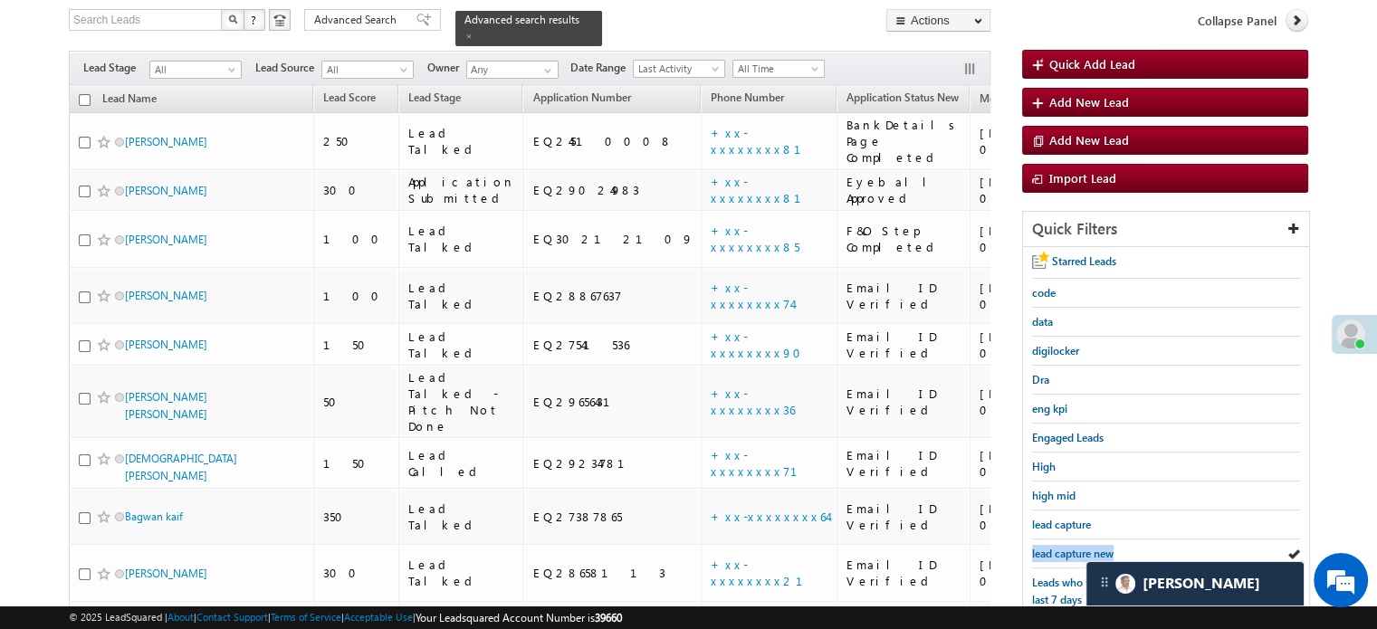
click at [1044, 547] on span "lead capture new" at bounding box center [1072, 554] width 81 height 14
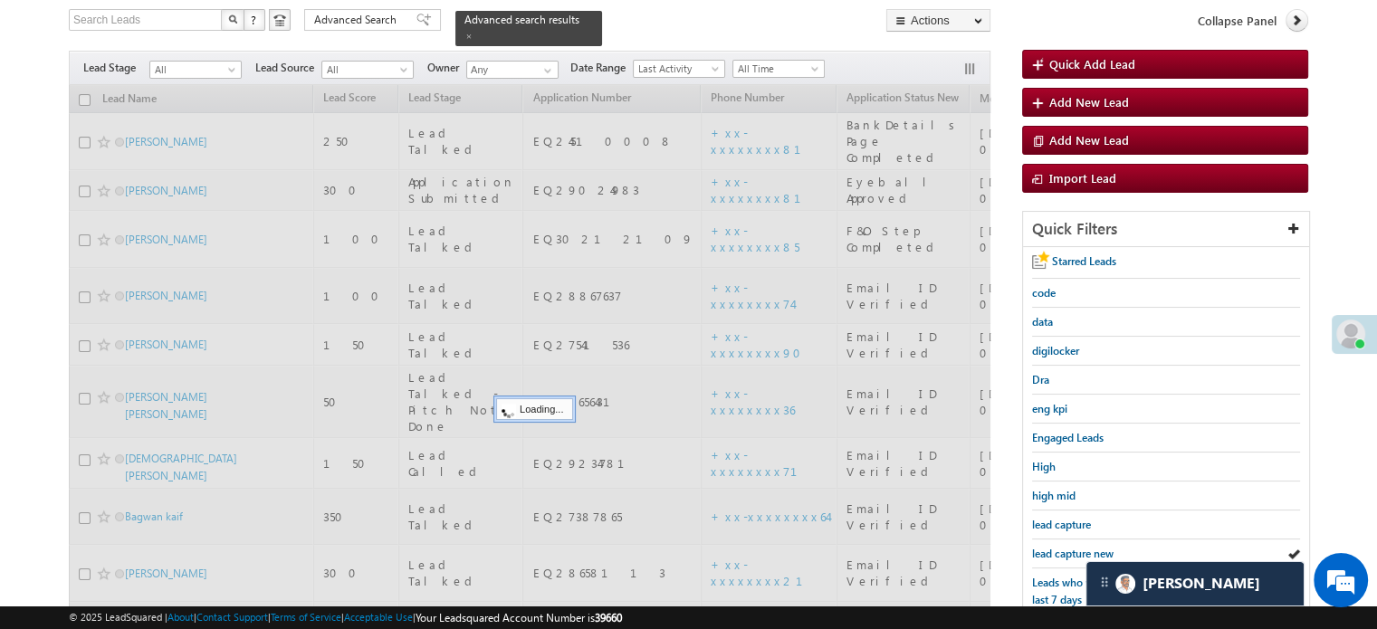
click at [1044, 547] on span "lead capture new" at bounding box center [1072, 554] width 81 height 14
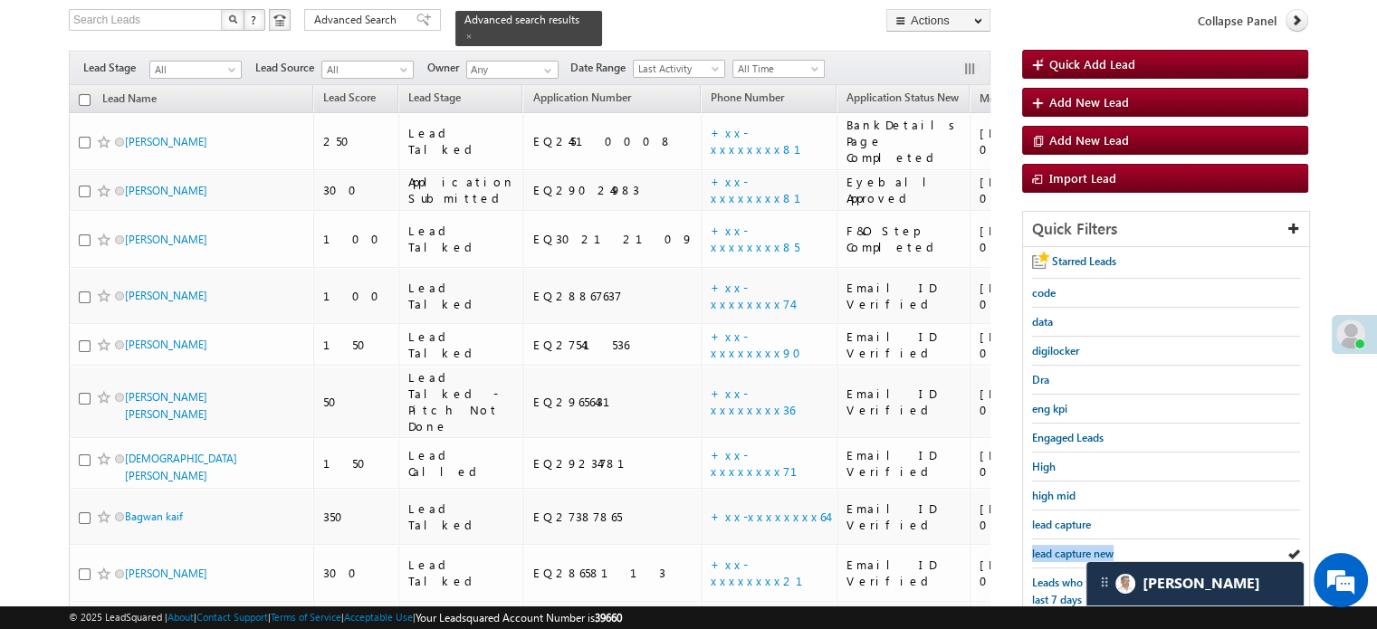
click at [1044, 547] on span "lead capture new" at bounding box center [1072, 554] width 81 height 14
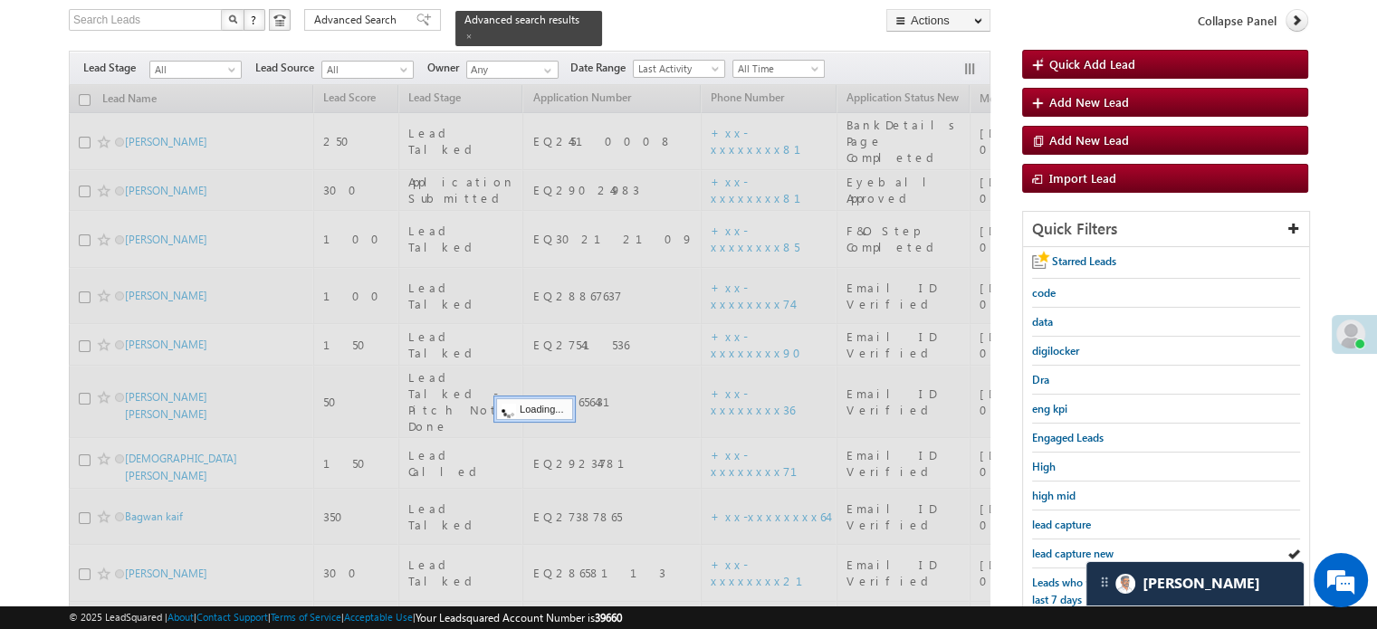
click at [1044, 547] on span "lead capture new" at bounding box center [1072, 554] width 81 height 14
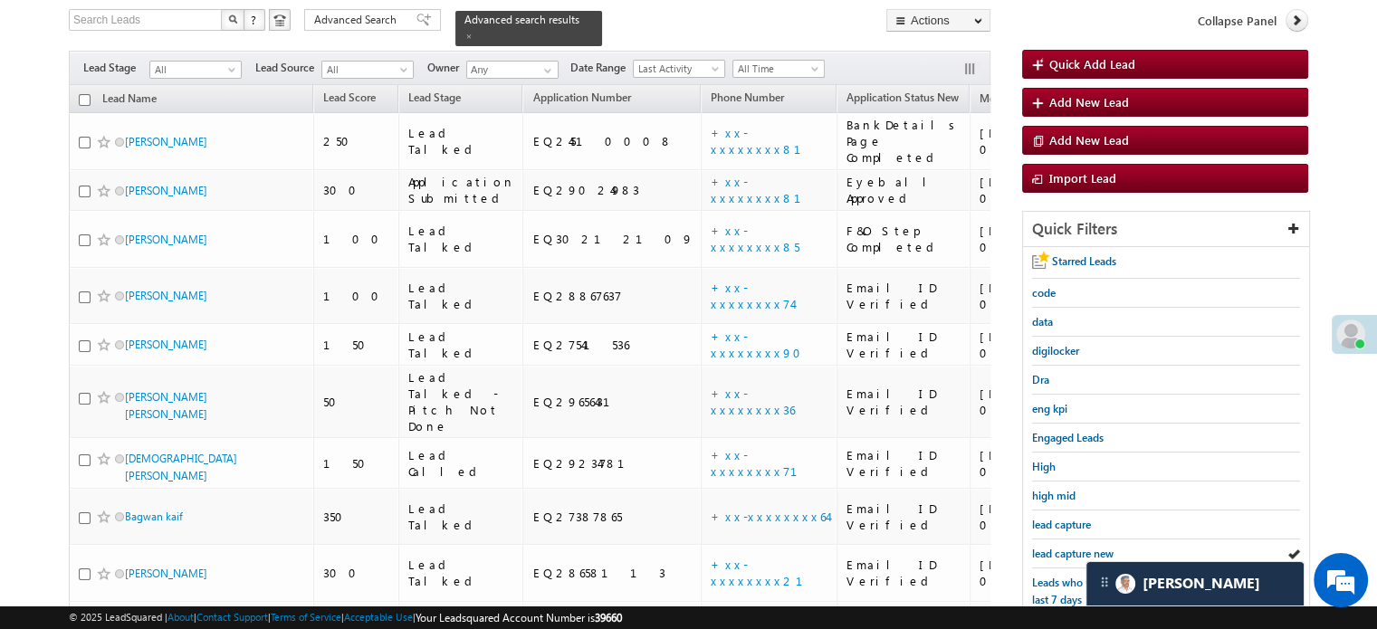
click at [1044, 547] on span "lead capture new" at bounding box center [1072, 554] width 81 height 14
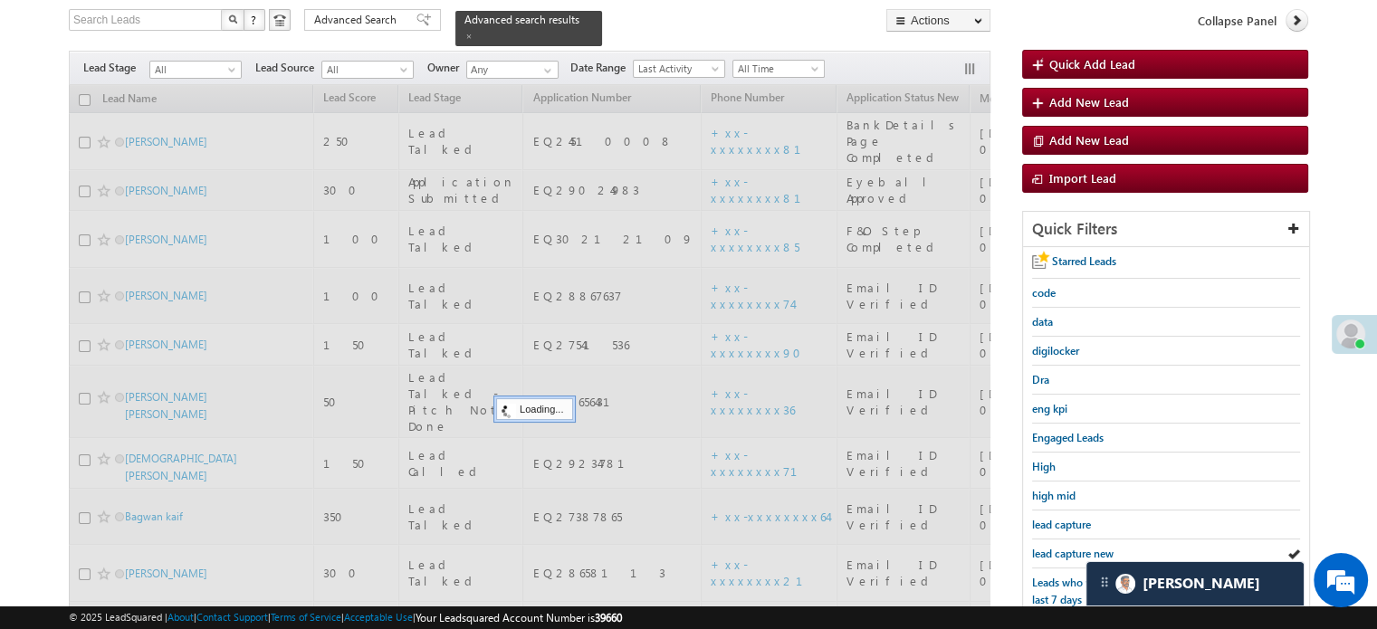
click at [1044, 547] on span "lead capture new" at bounding box center [1072, 554] width 81 height 14
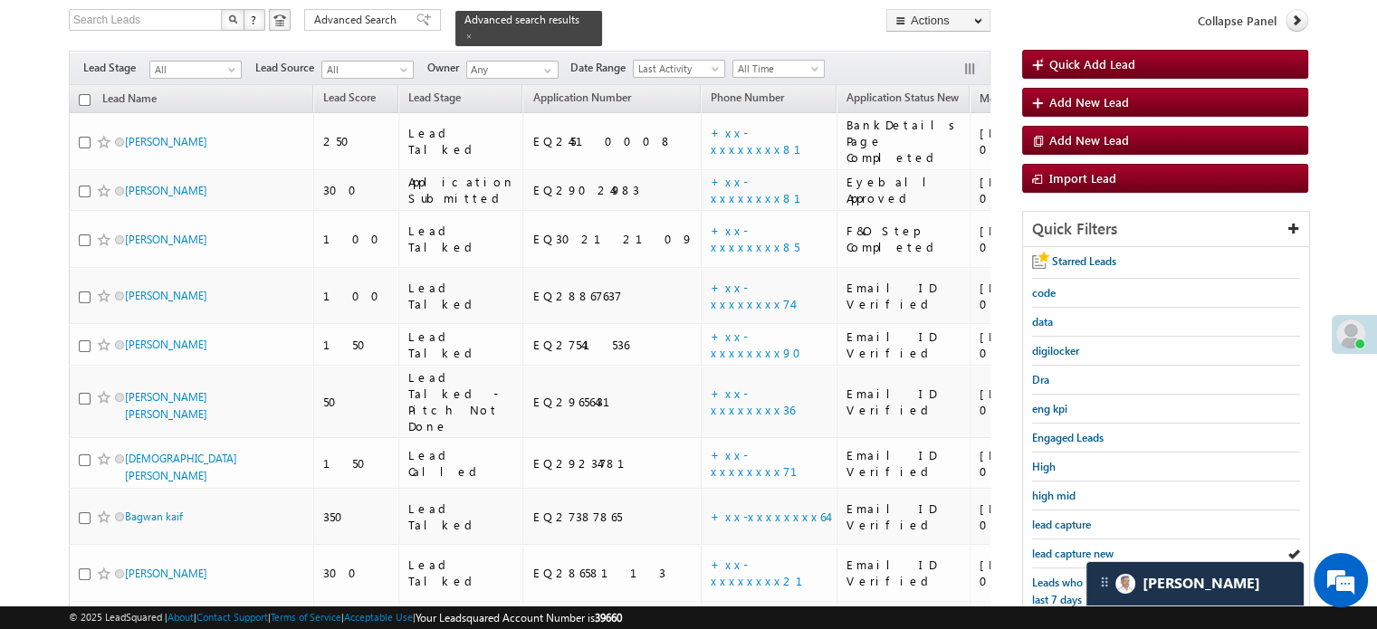
click at [1044, 547] on span "lead capture new" at bounding box center [1072, 554] width 81 height 14
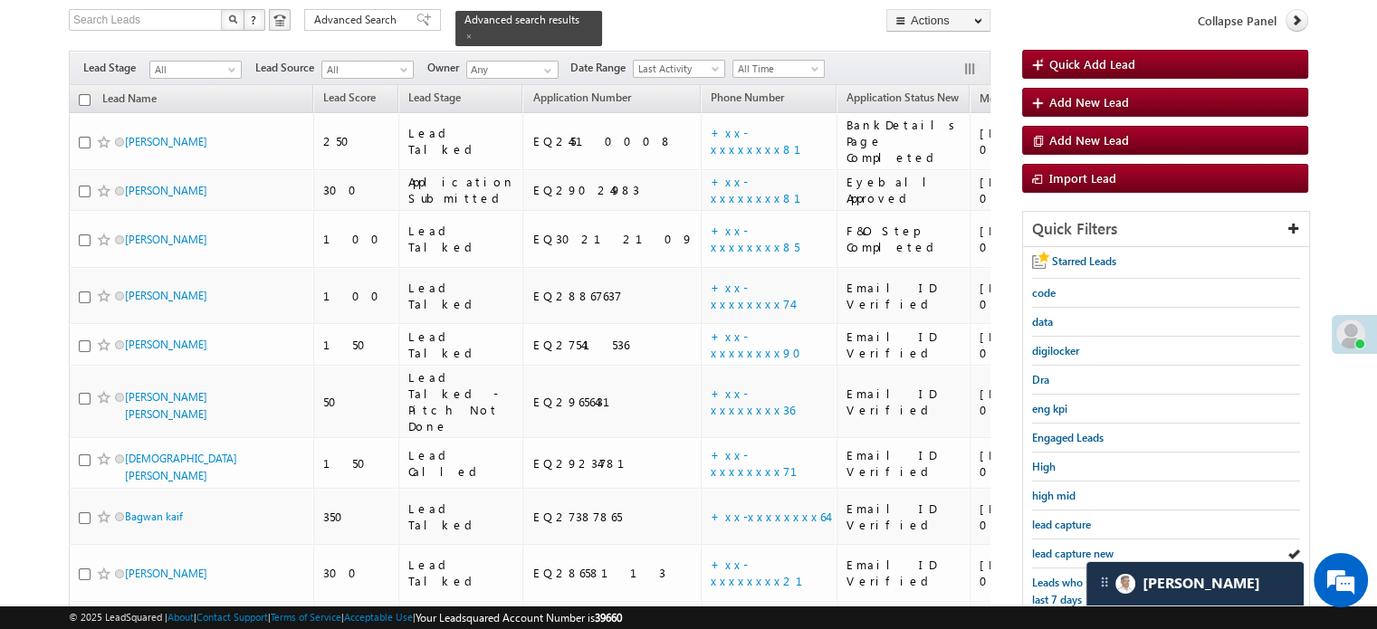
click at [1044, 547] on span "lead capture new" at bounding box center [1072, 554] width 81 height 14
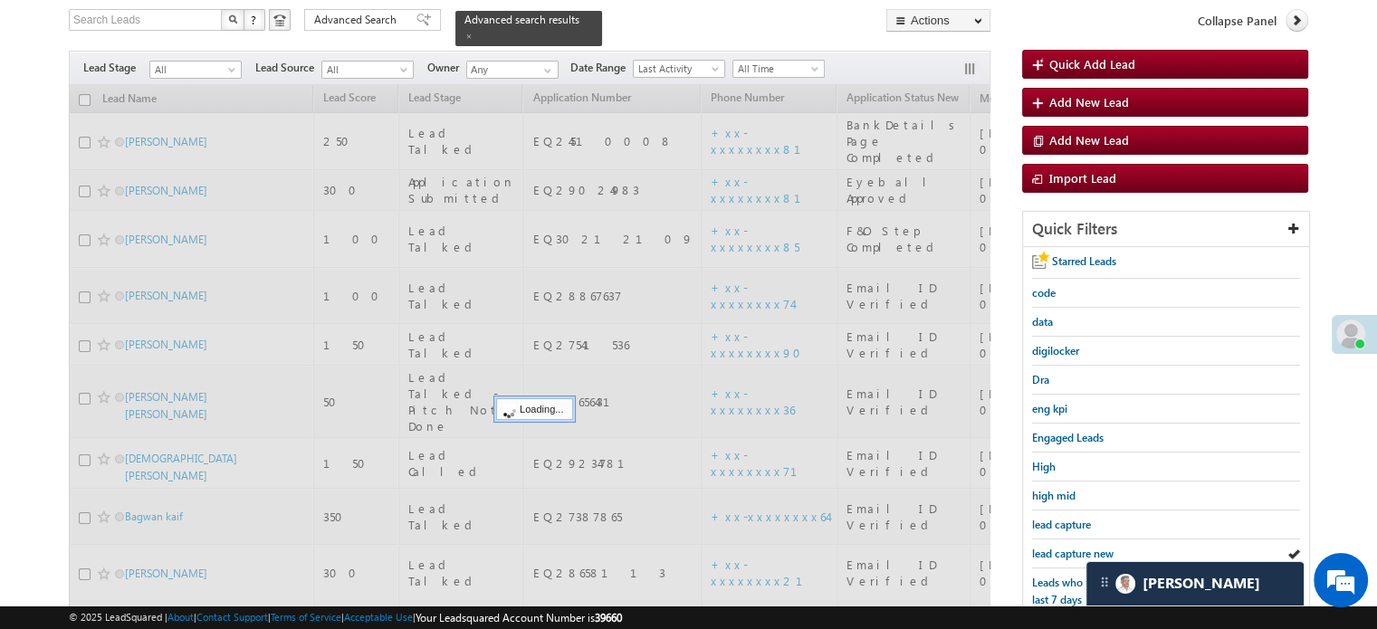
click at [1044, 547] on span "lead capture new" at bounding box center [1072, 554] width 81 height 14
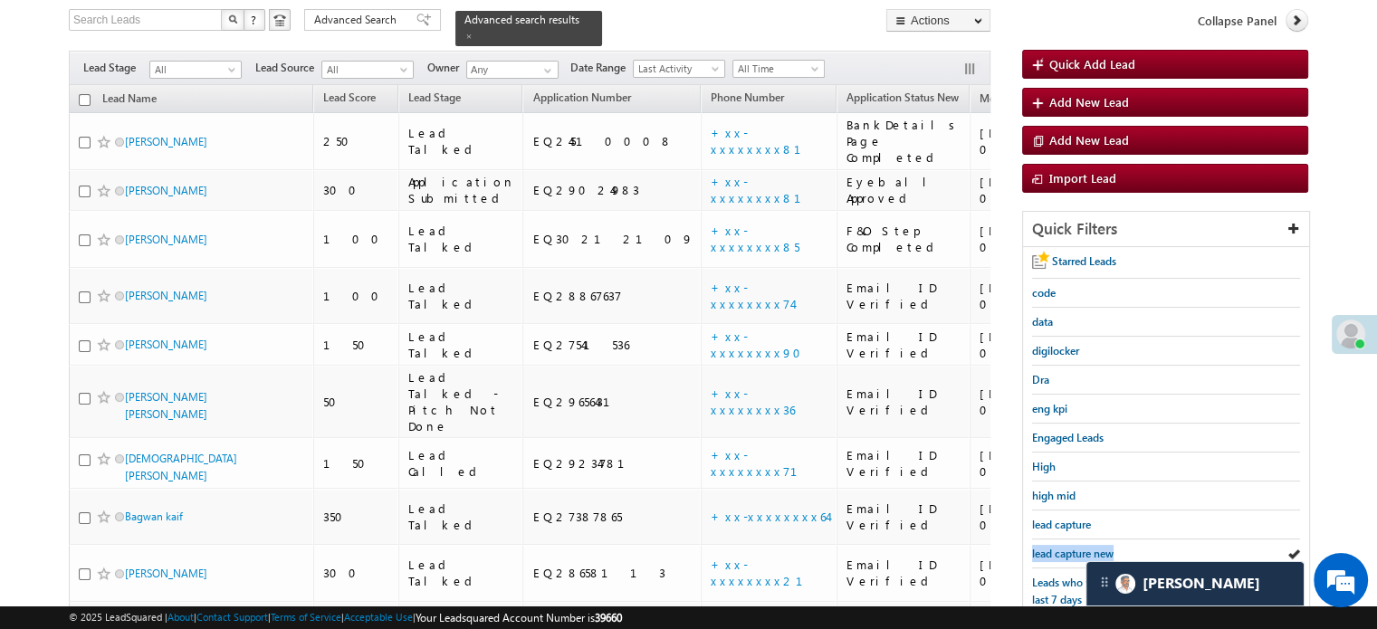
click at [1044, 547] on span "lead capture new" at bounding box center [1072, 554] width 81 height 14
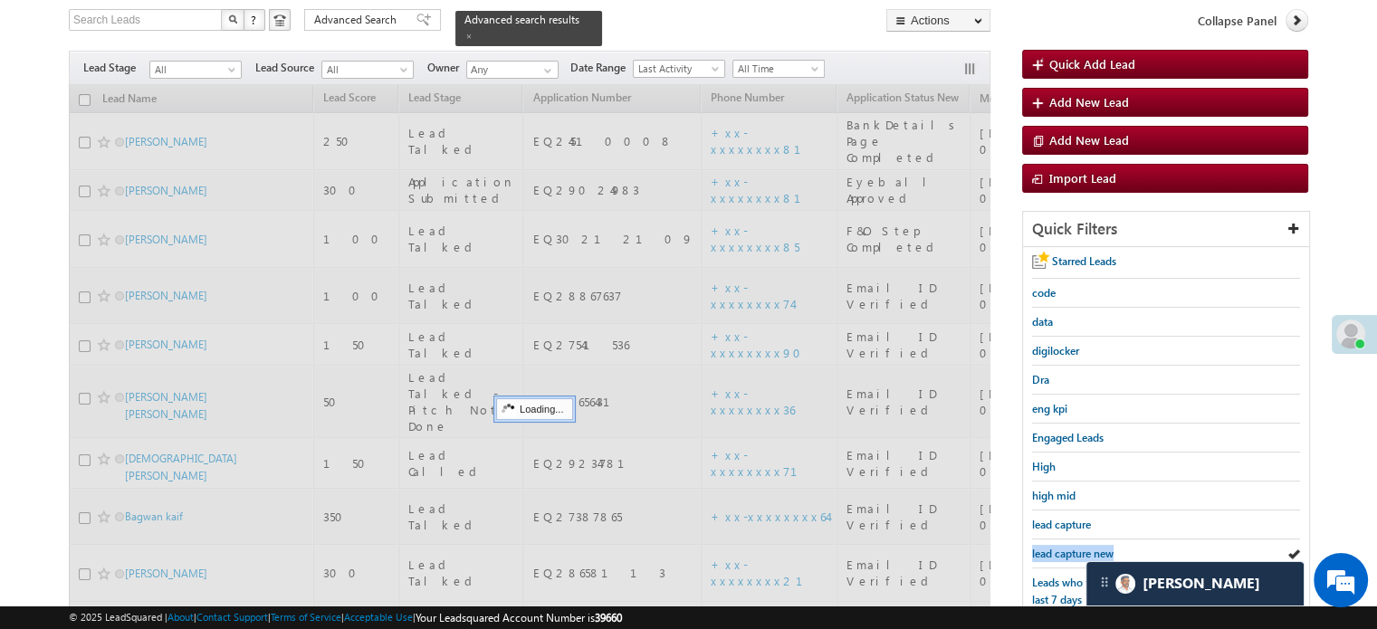
click at [1044, 547] on span "lead capture new" at bounding box center [1072, 554] width 81 height 14
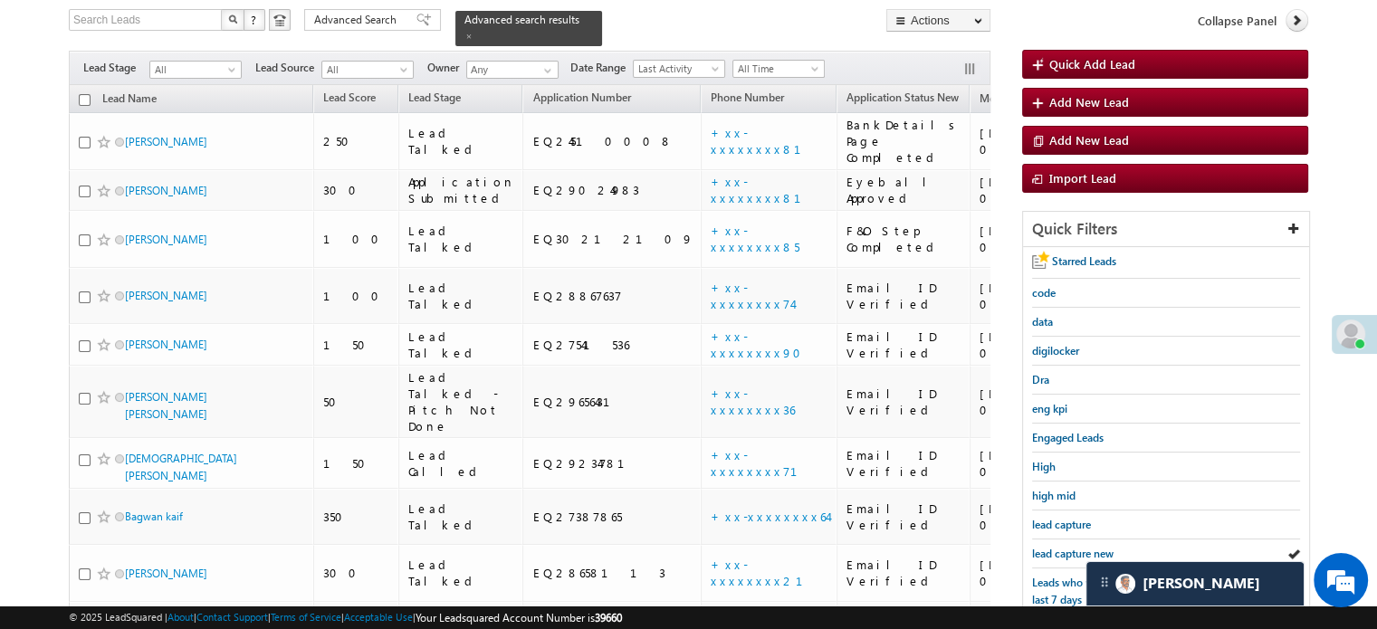
click at [1044, 547] on span "lead capture new" at bounding box center [1072, 554] width 81 height 14
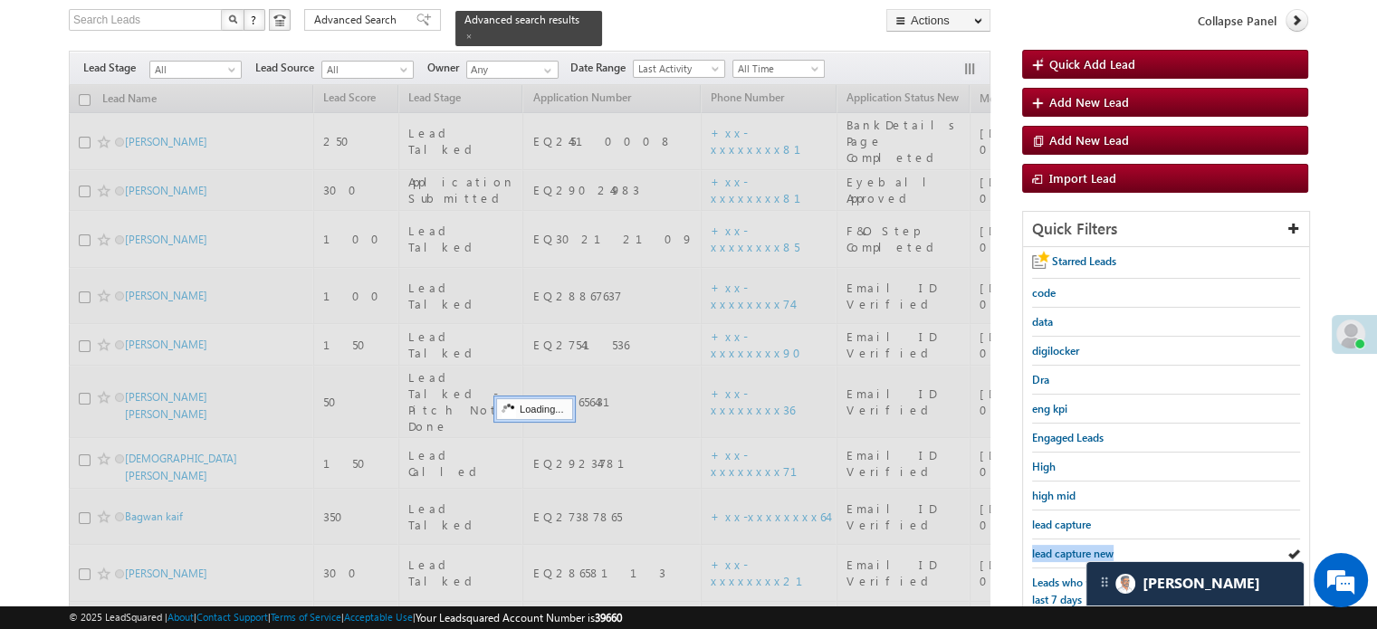
click at [1044, 547] on span "lead capture new" at bounding box center [1072, 554] width 81 height 14
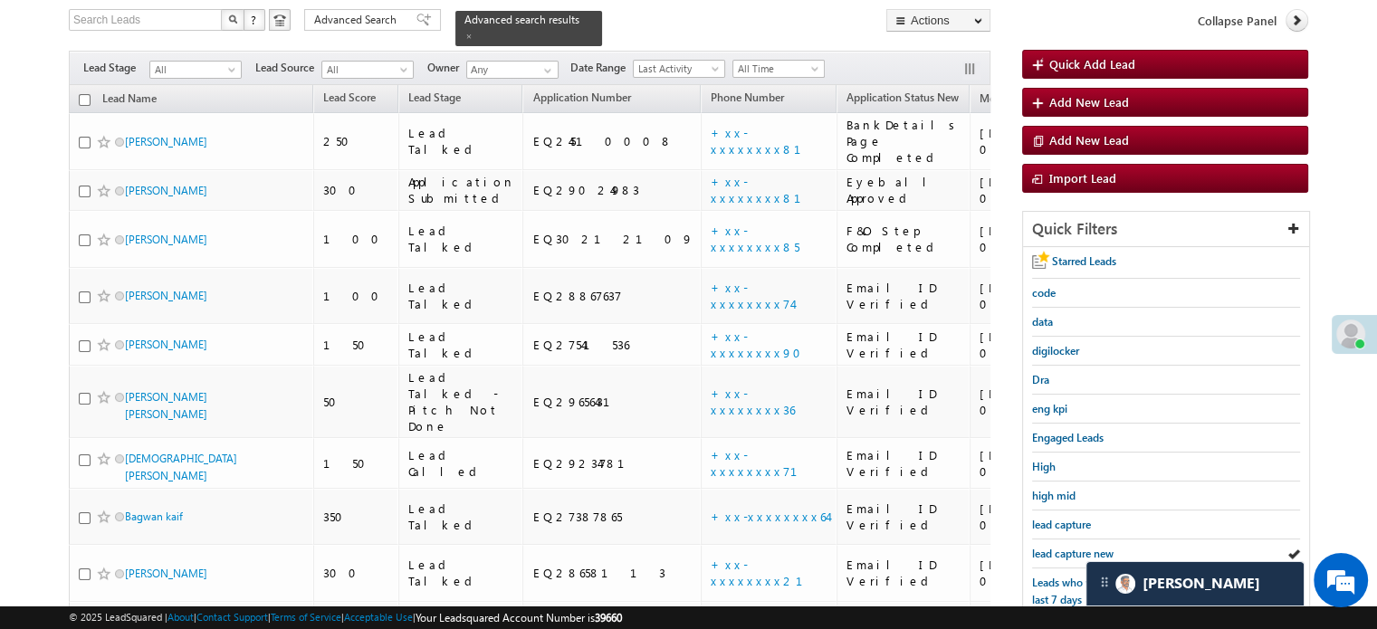
click at [1044, 547] on span "lead capture new" at bounding box center [1072, 554] width 81 height 14
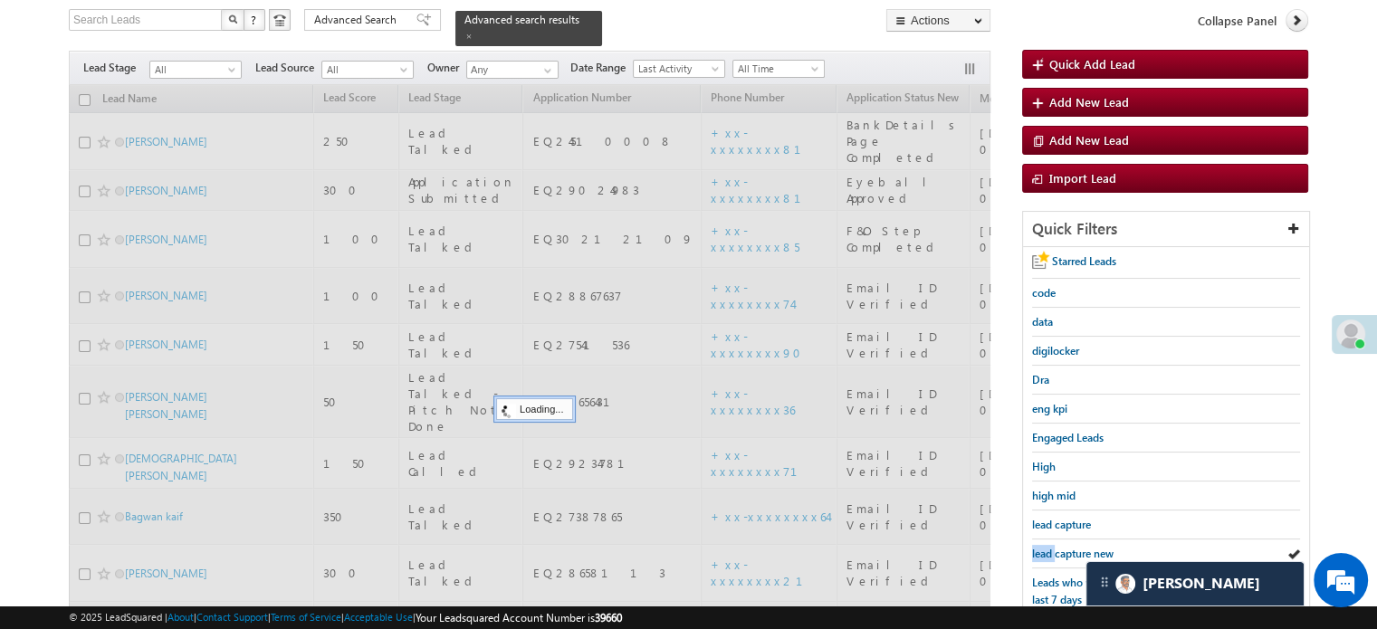
click at [1044, 547] on span "lead capture new" at bounding box center [1072, 554] width 81 height 14
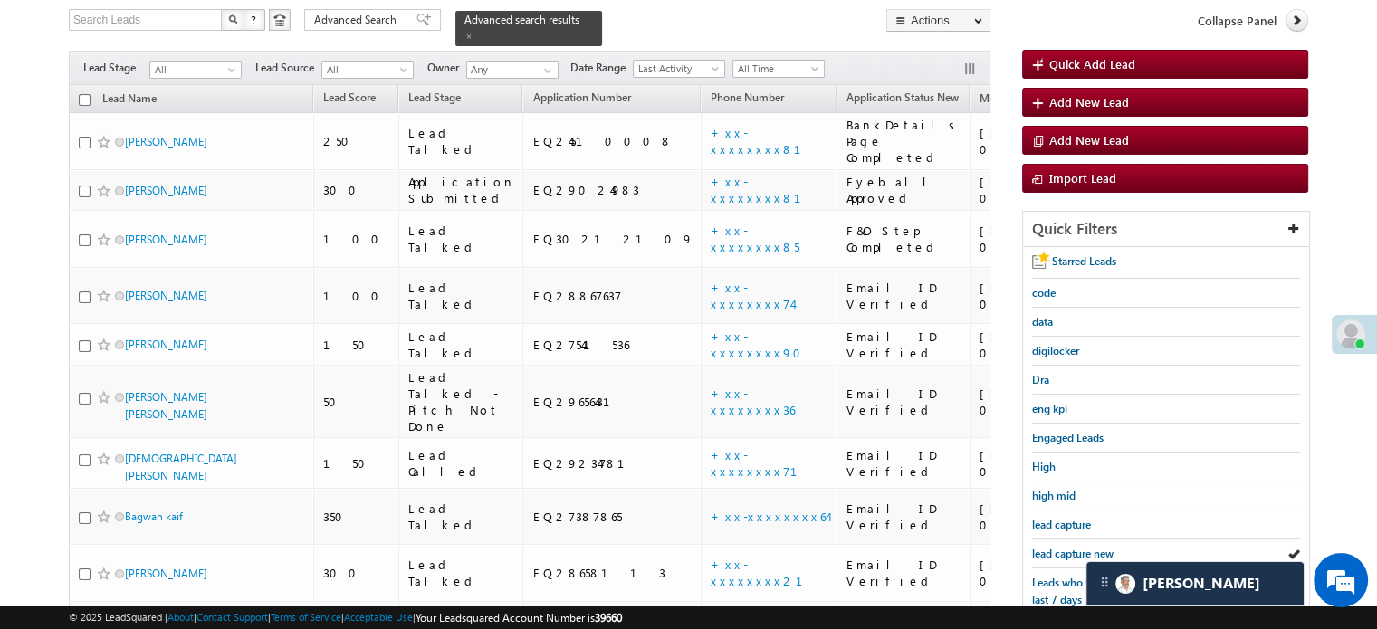
click at [1044, 547] on span "lead capture new" at bounding box center [1072, 554] width 81 height 14
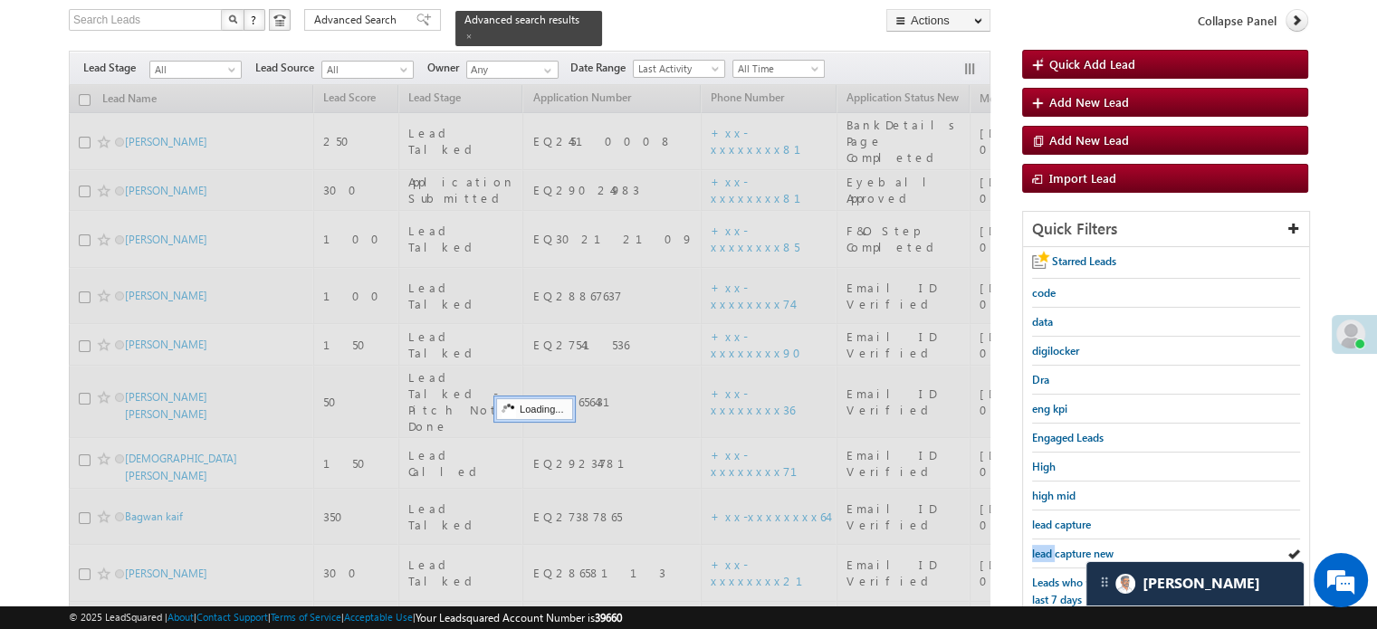
click at [1044, 547] on span "lead capture new" at bounding box center [1072, 554] width 81 height 14
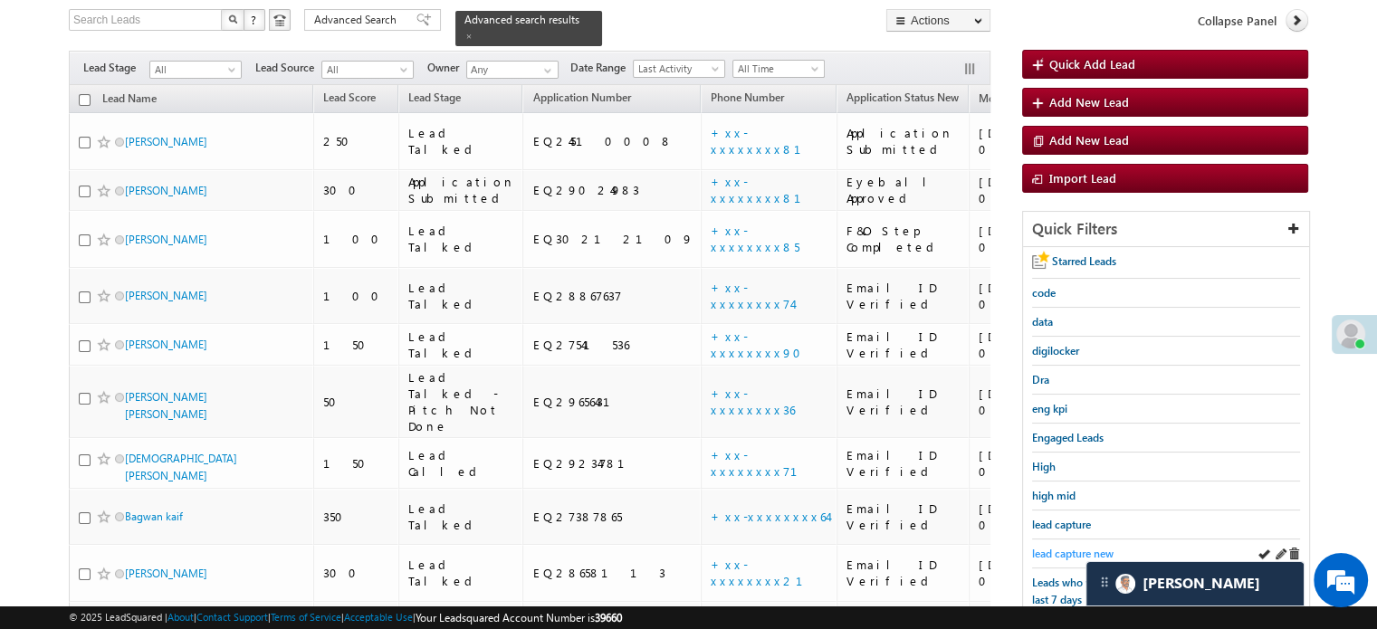
click at [1061, 547] on span "lead capture new" at bounding box center [1072, 554] width 81 height 14
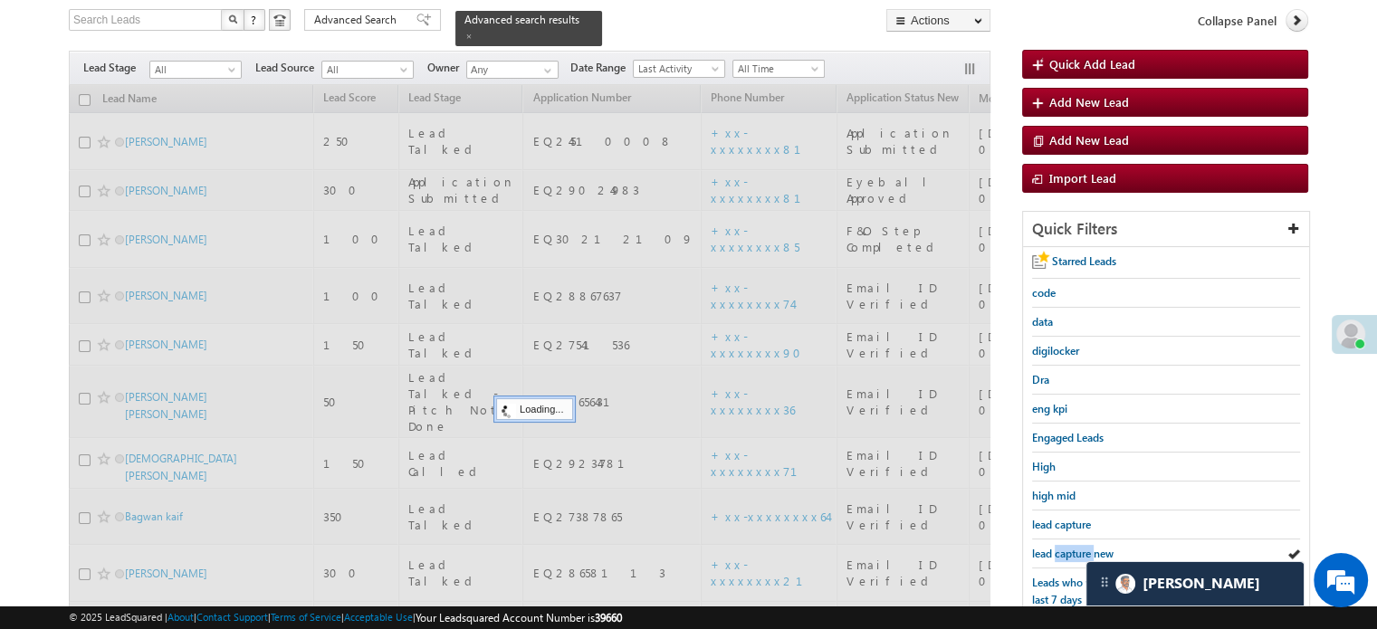
click at [1061, 547] on span "lead capture new" at bounding box center [1072, 554] width 81 height 14
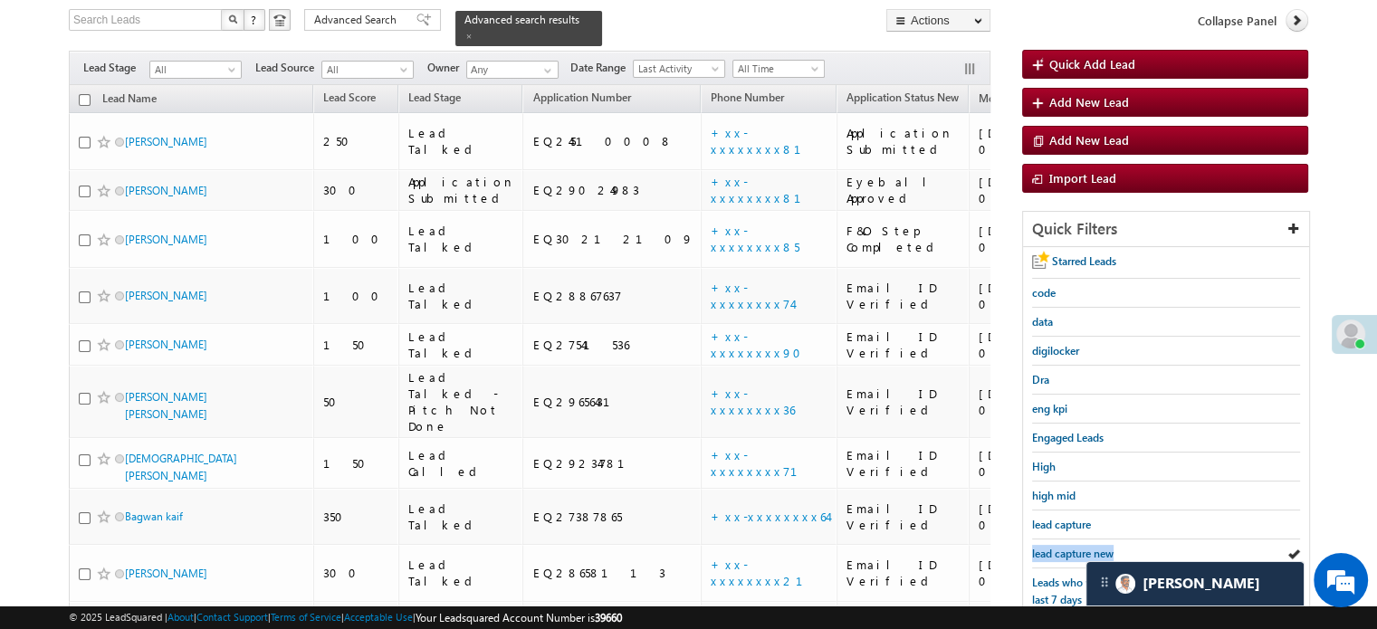
click at [1061, 547] on span "lead capture new" at bounding box center [1072, 554] width 81 height 14
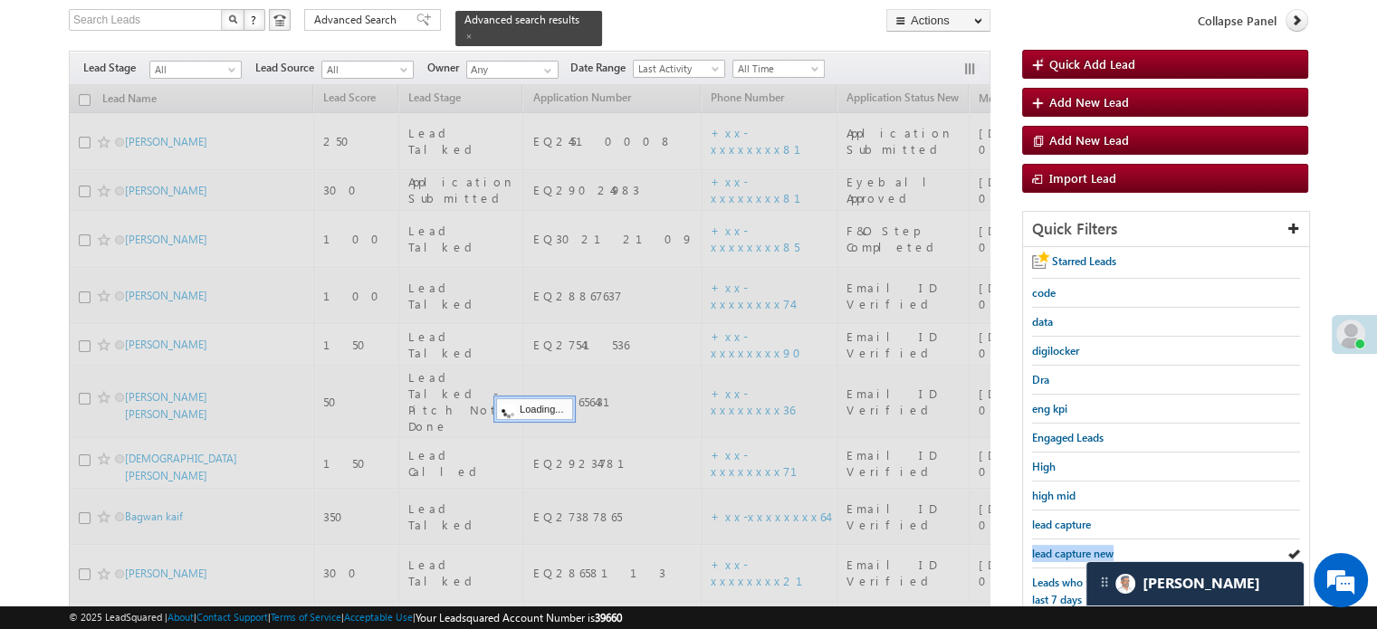
click at [1061, 547] on span "lead capture new" at bounding box center [1072, 554] width 81 height 14
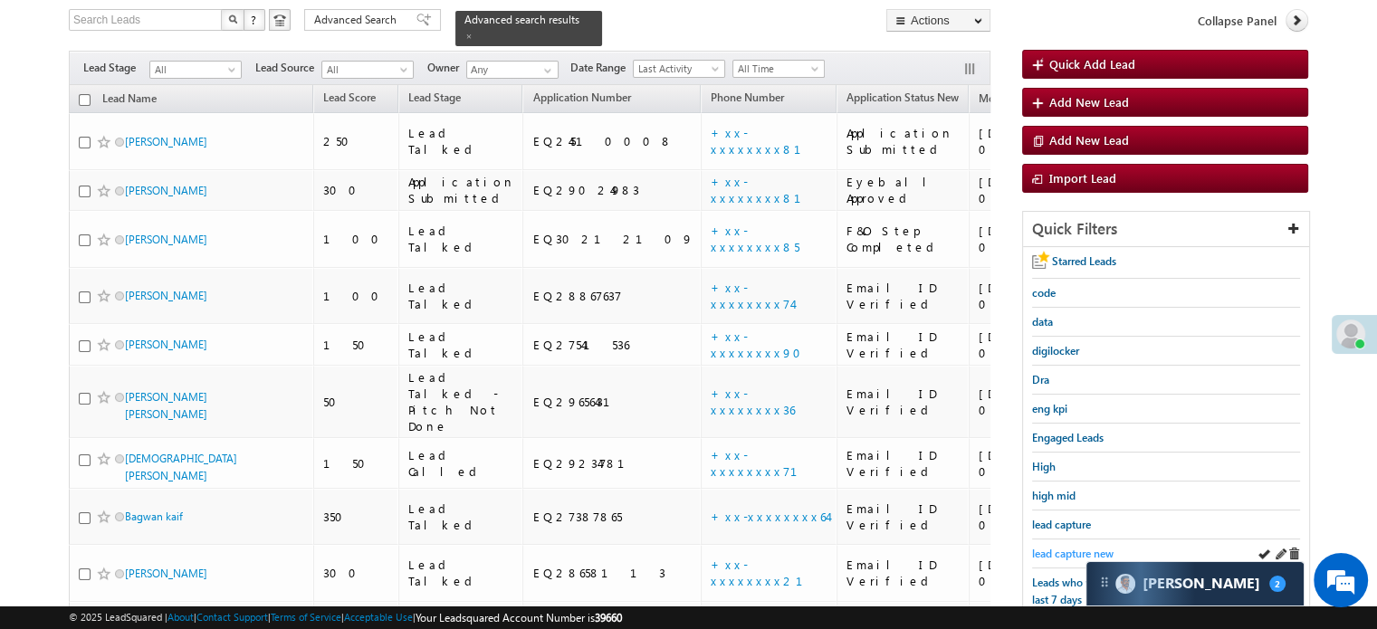
click at [1053, 550] on span "lead capture new" at bounding box center [1072, 554] width 81 height 14
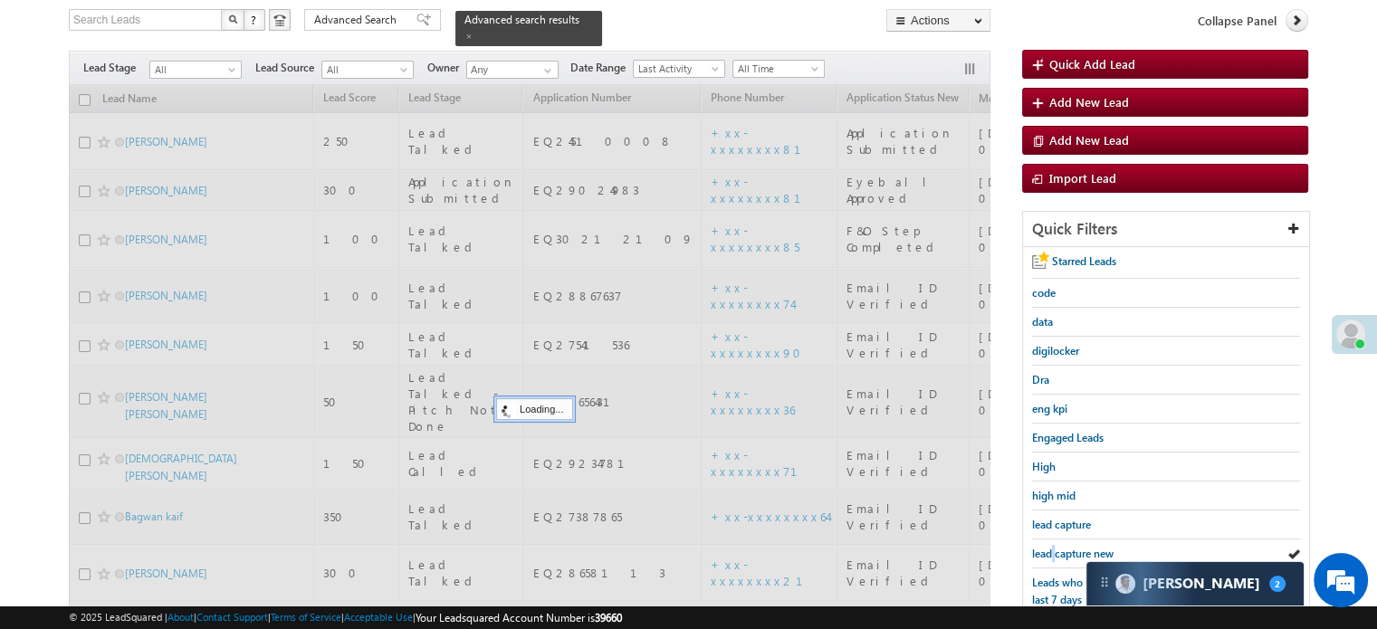
click at [1053, 550] on span "lead capture new" at bounding box center [1072, 554] width 81 height 14
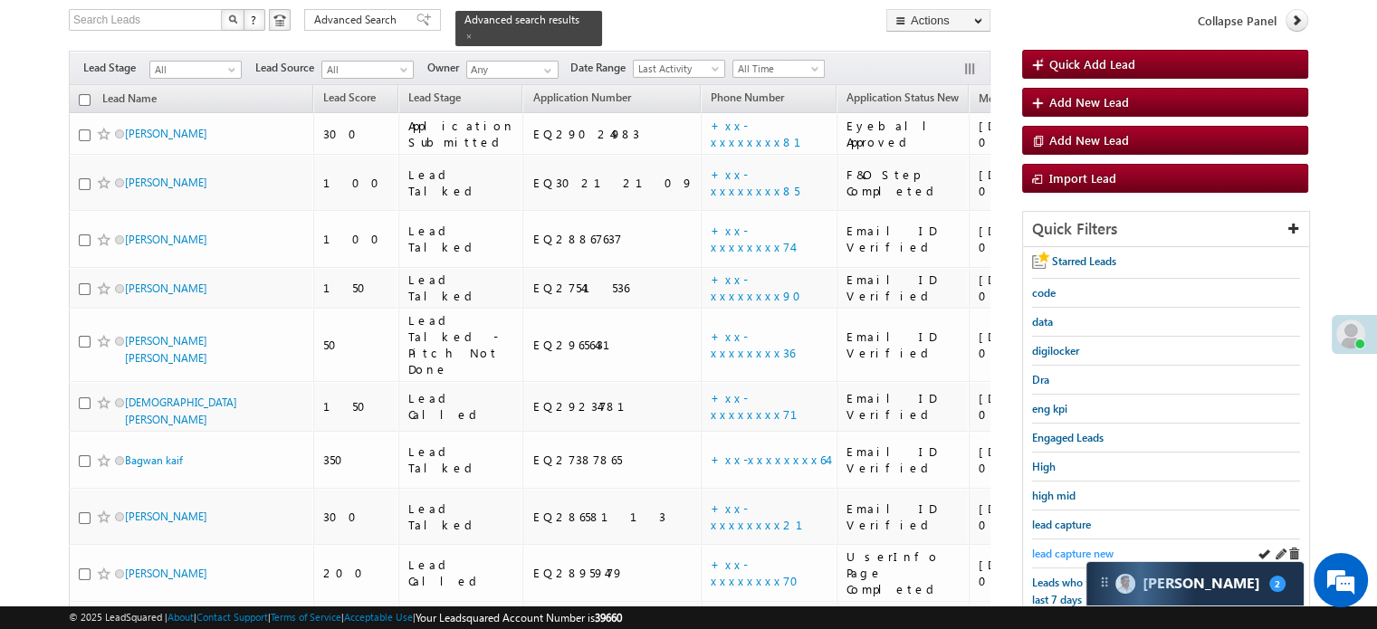
click at [1053, 547] on span "lead capture new" at bounding box center [1072, 554] width 81 height 14
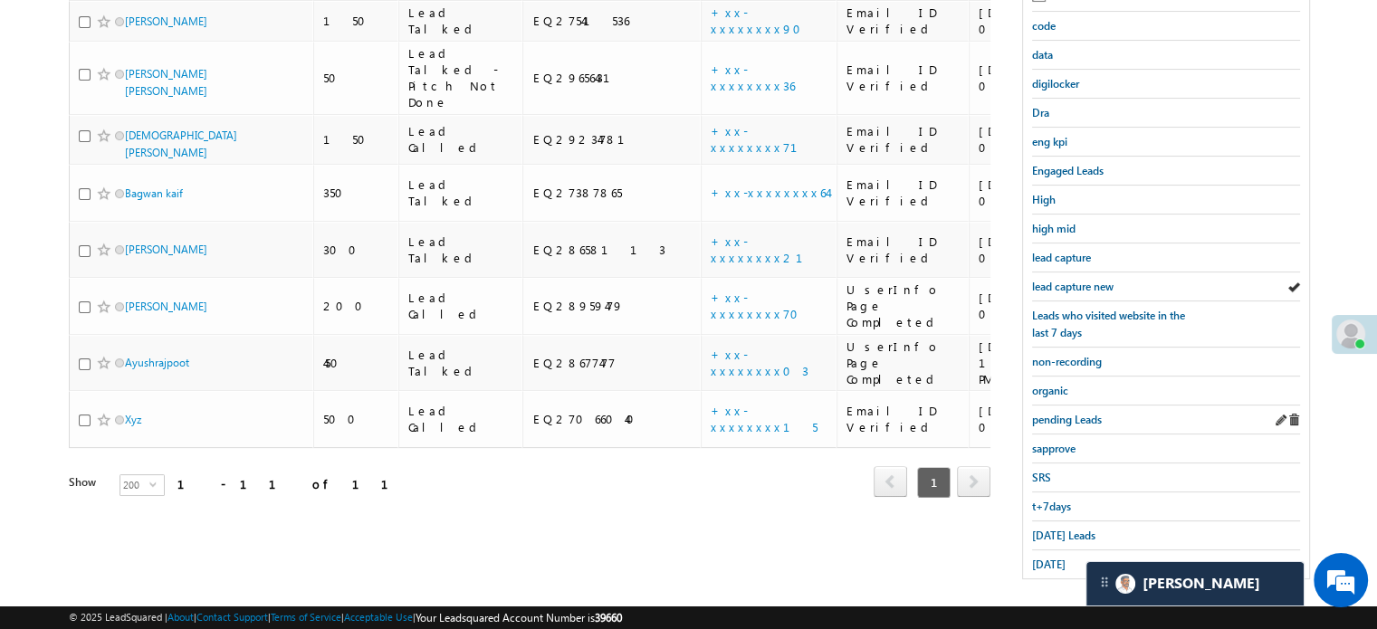
scroll to position [388, 0]
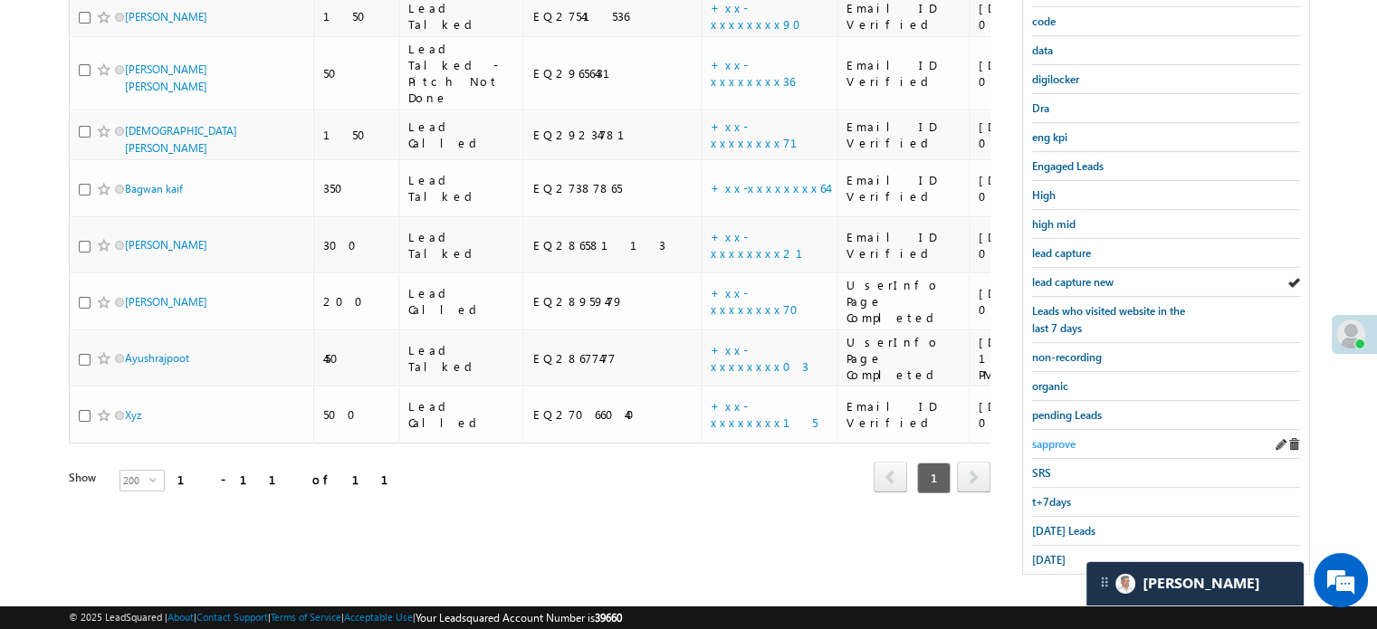
click at [1062, 437] on span "sapprove" at bounding box center [1053, 444] width 43 height 14
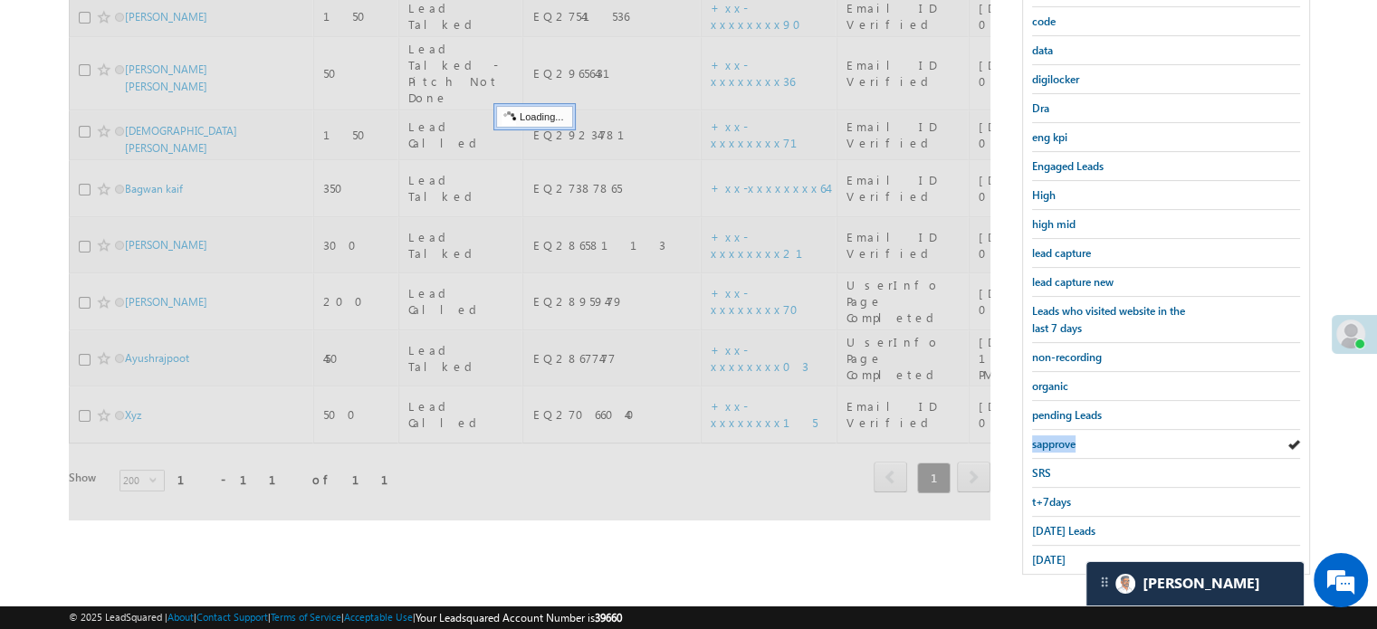
click at [1062, 437] on span "sapprove" at bounding box center [1053, 444] width 43 height 14
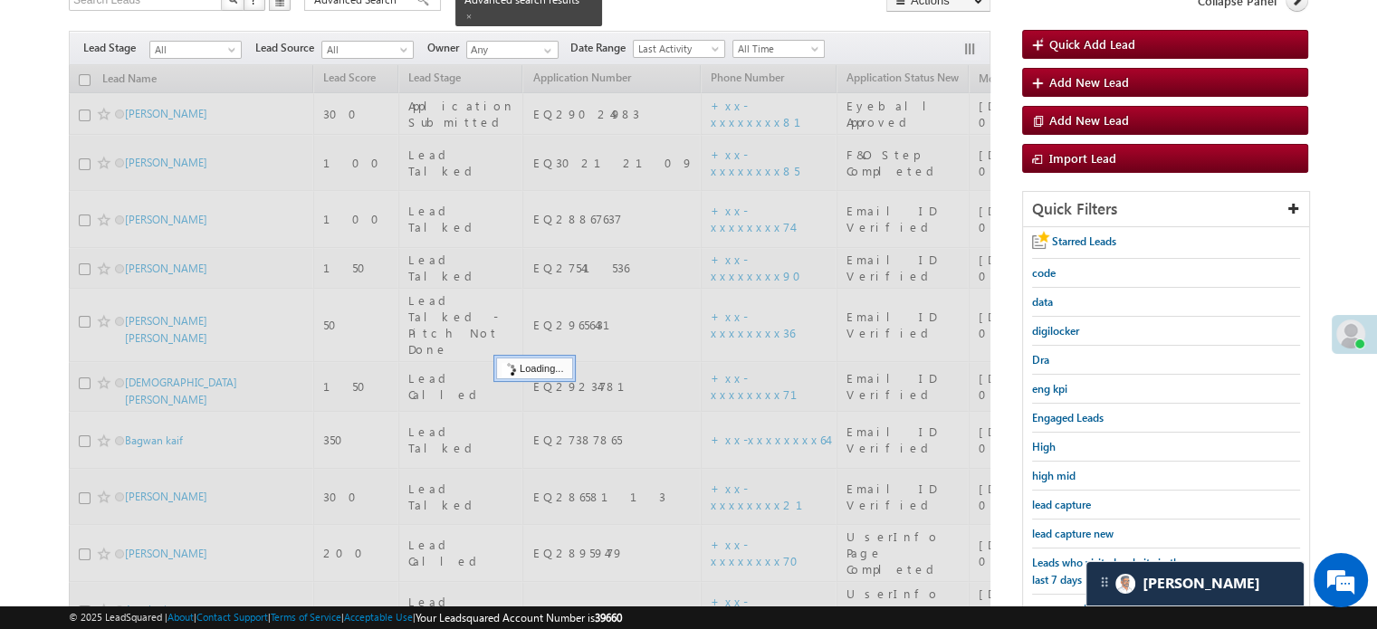
scroll to position [117, 0]
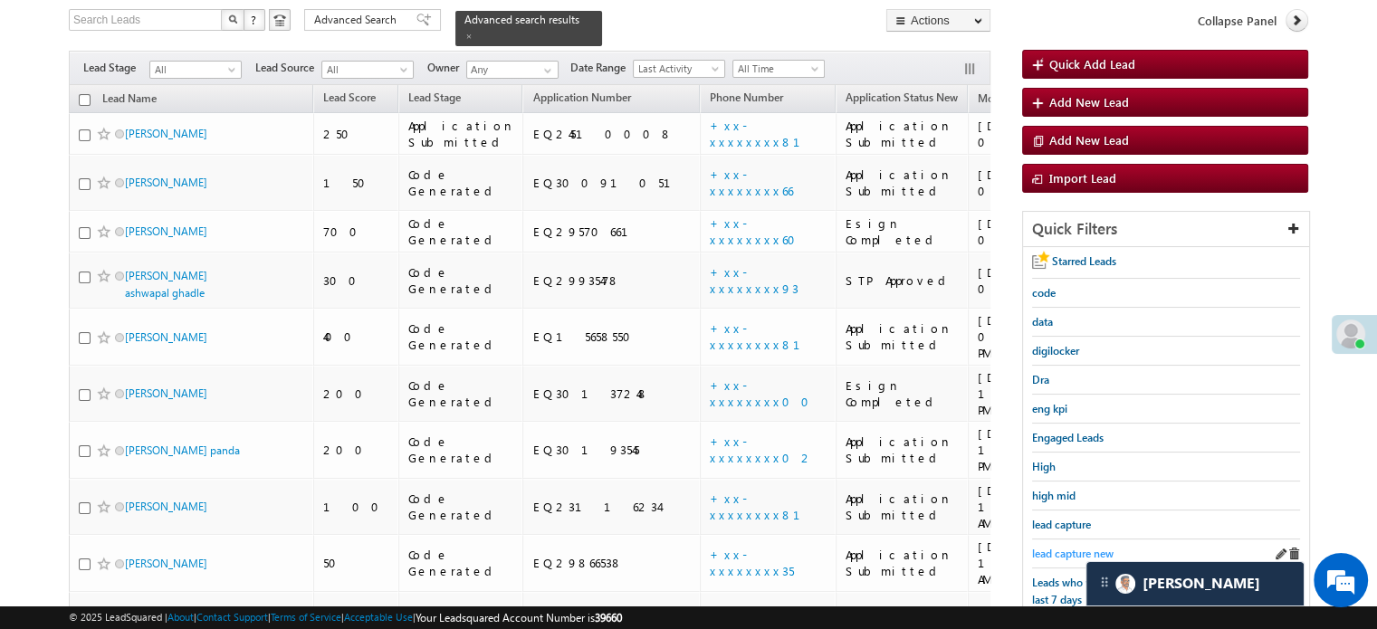
click at [1057, 547] on span "lead capture new" at bounding box center [1072, 554] width 81 height 14
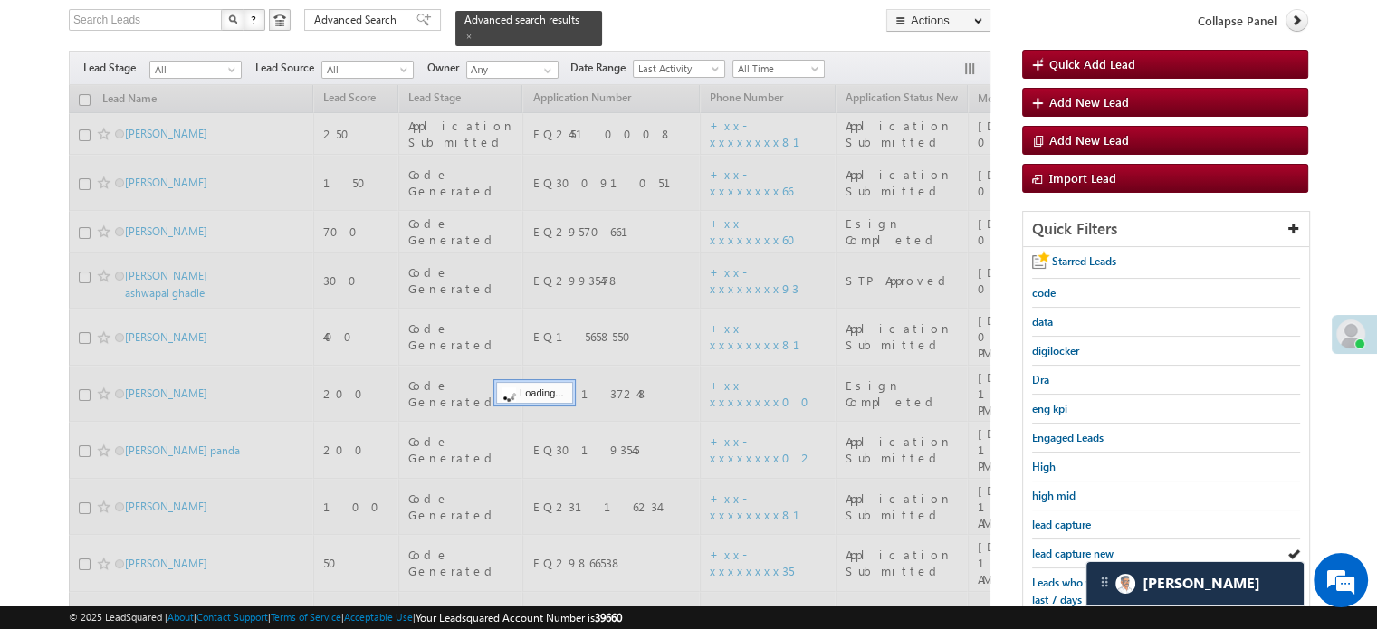
click at [1058, 547] on span "lead capture new" at bounding box center [1072, 554] width 81 height 14
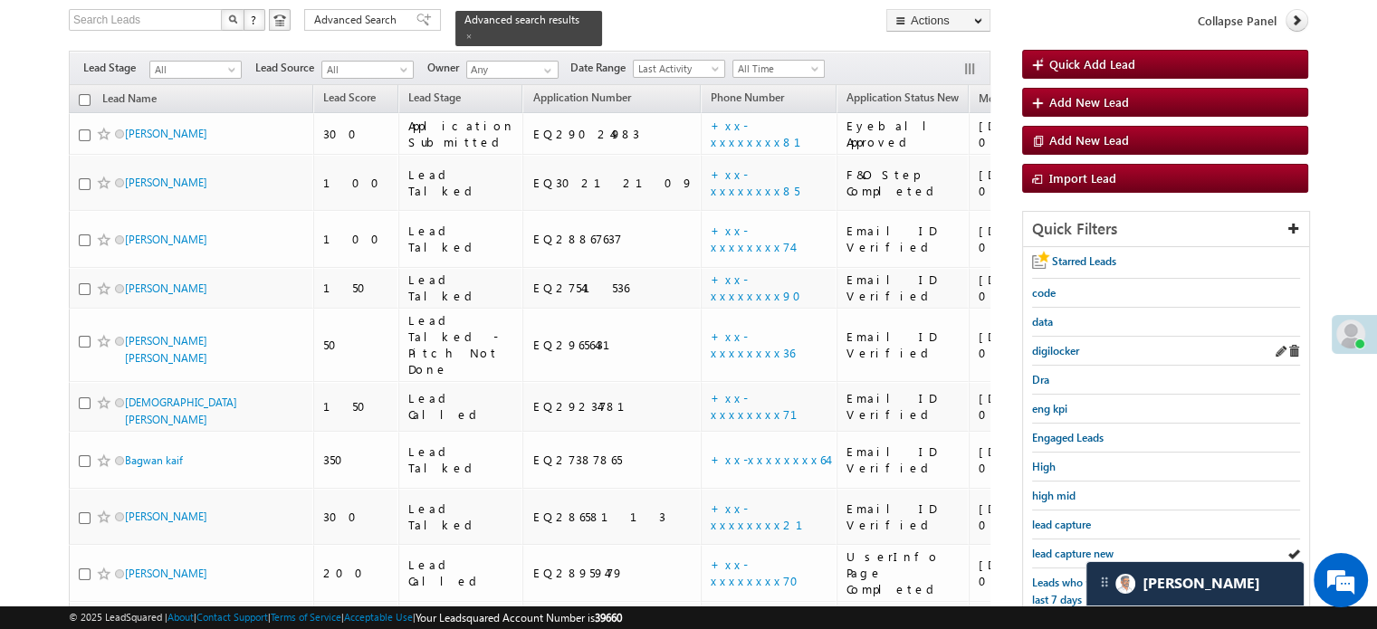
scroll to position [388, 0]
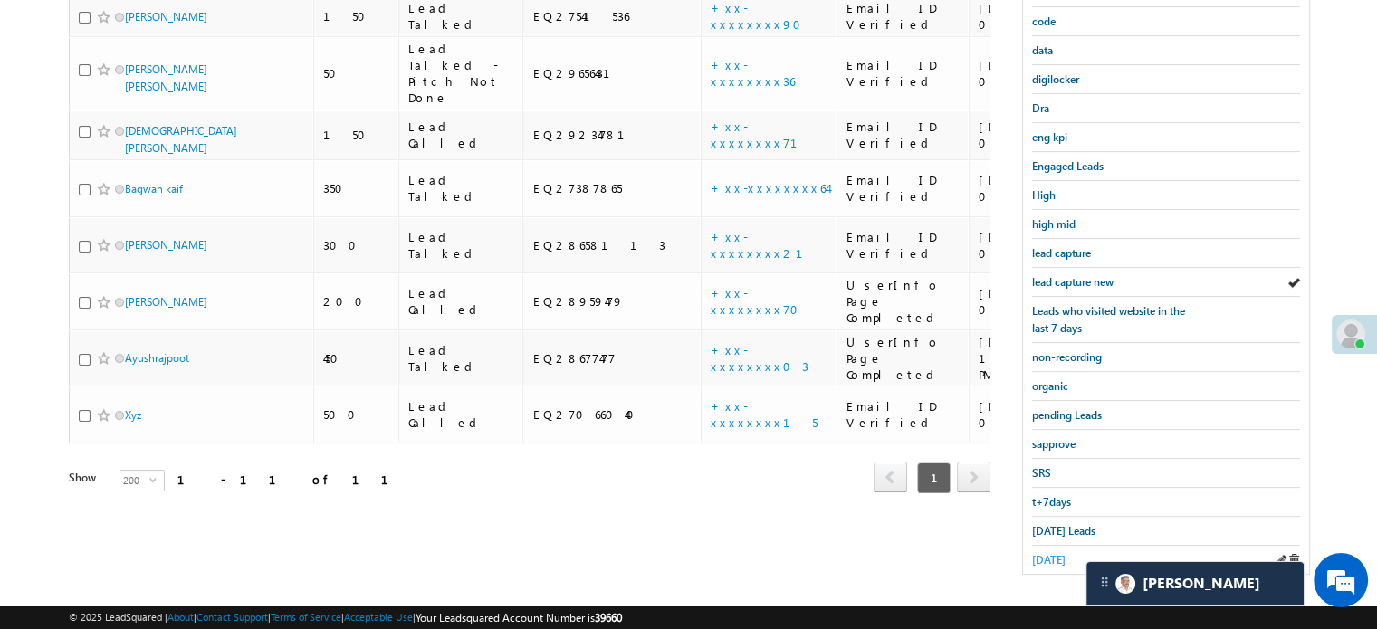
click at [1086, 548] on div "[DATE]" at bounding box center [1166, 560] width 268 height 28
click at [1054, 553] on span "[DATE]" at bounding box center [1048, 560] width 33 height 14
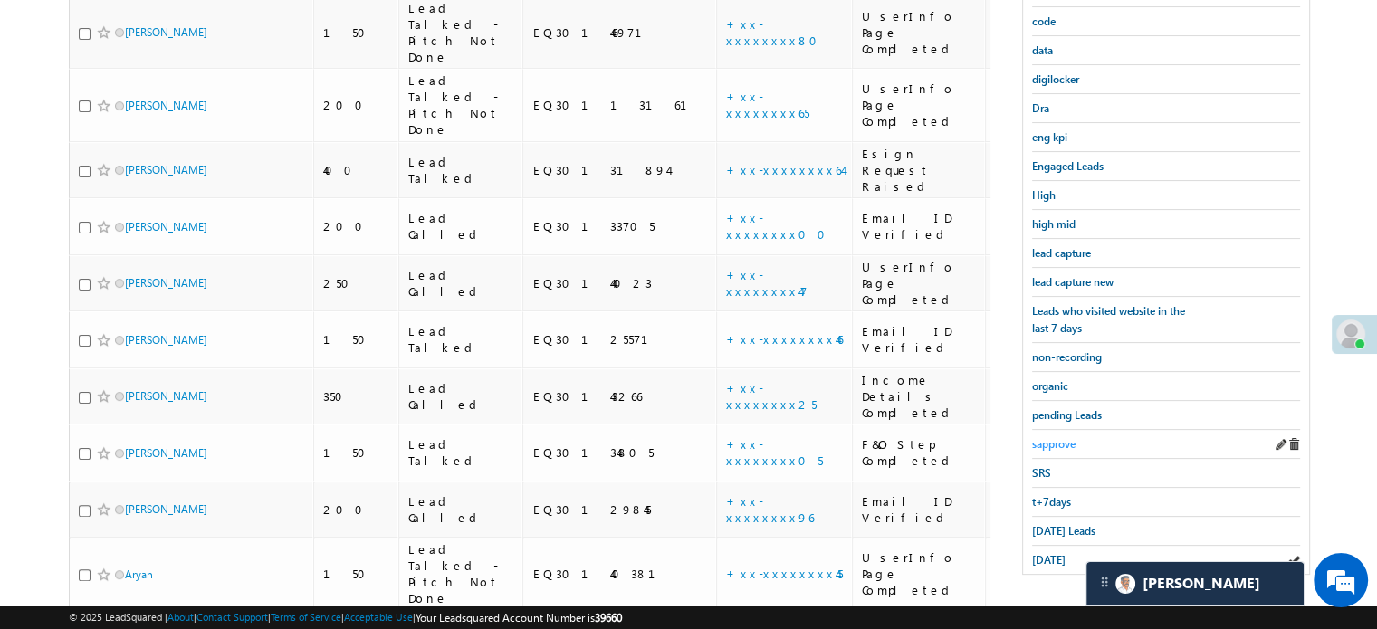
click at [1068, 442] on span "sapprove" at bounding box center [1053, 444] width 43 height 14
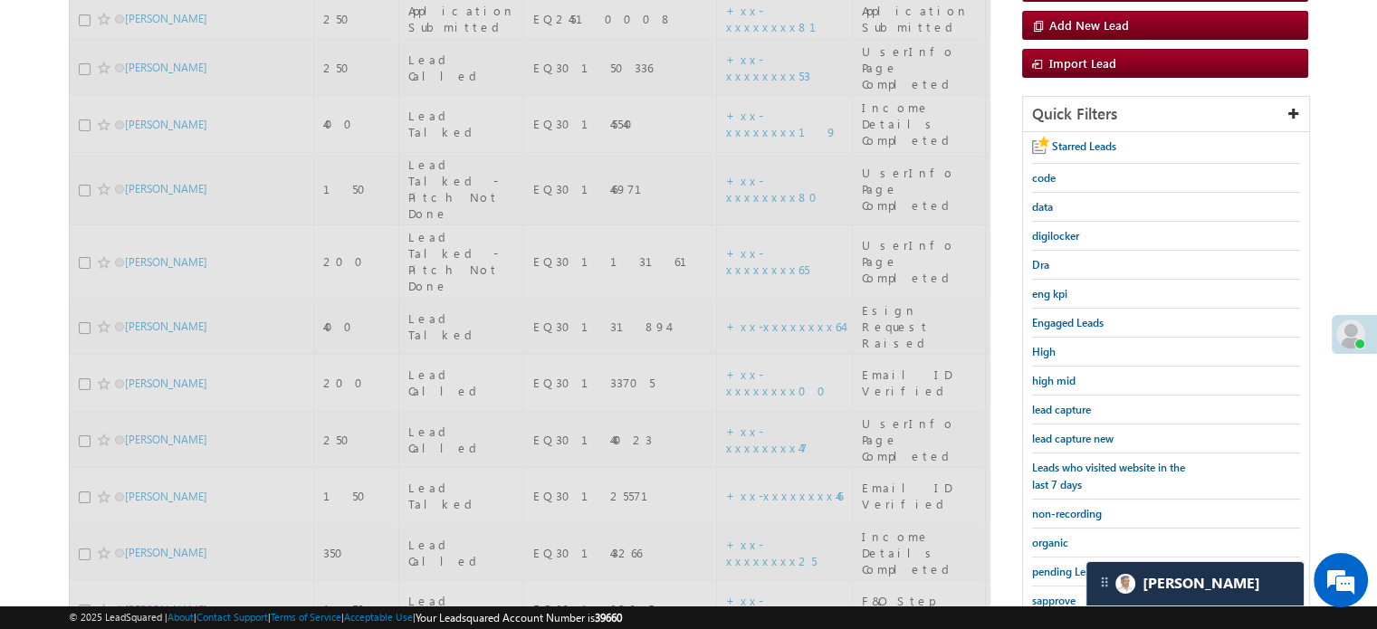
scroll to position [207, 0]
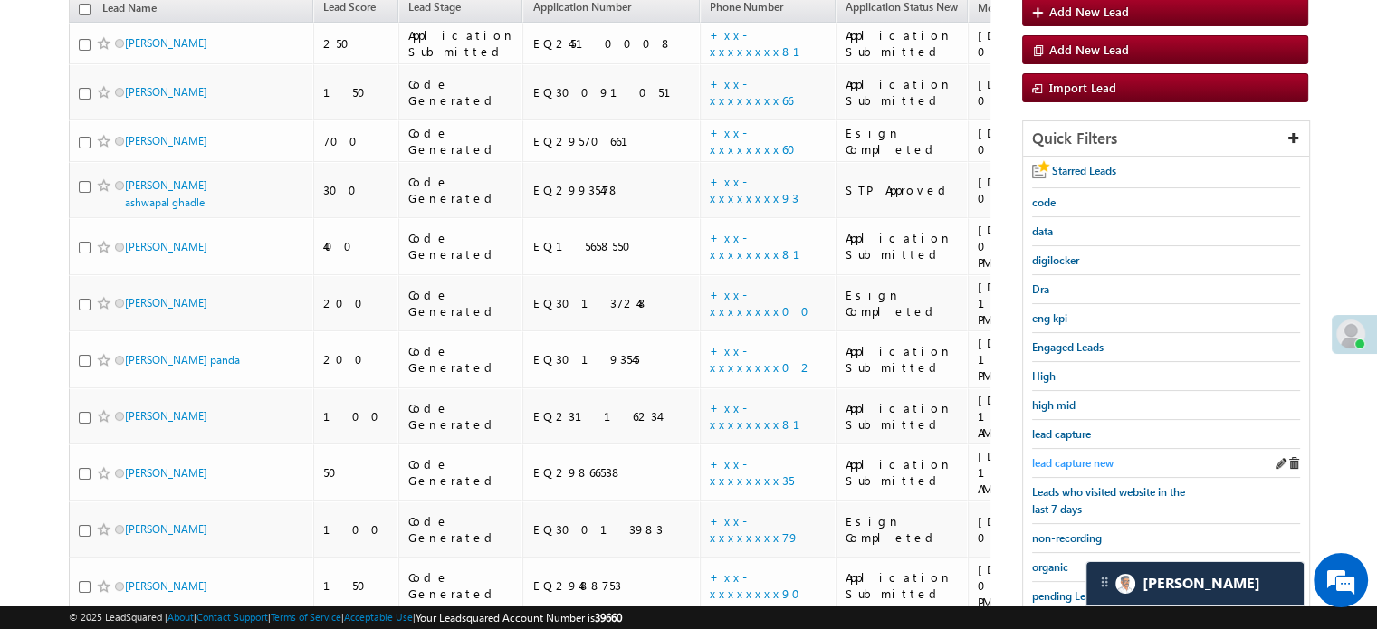
click at [1080, 456] on span "lead capture new" at bounding box center [1072, 463] width 81 height 14
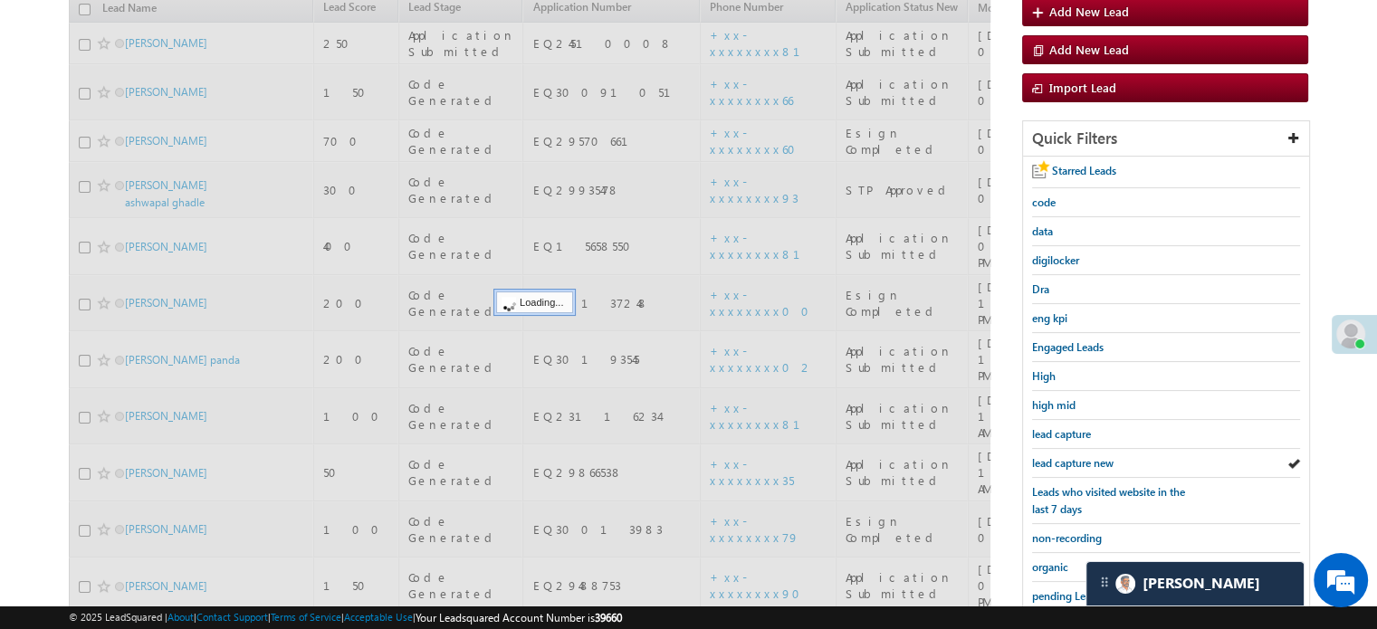
click at [1080, 456] on span "lead capture new" at bounding box center [1072, 463] width 81 height 14
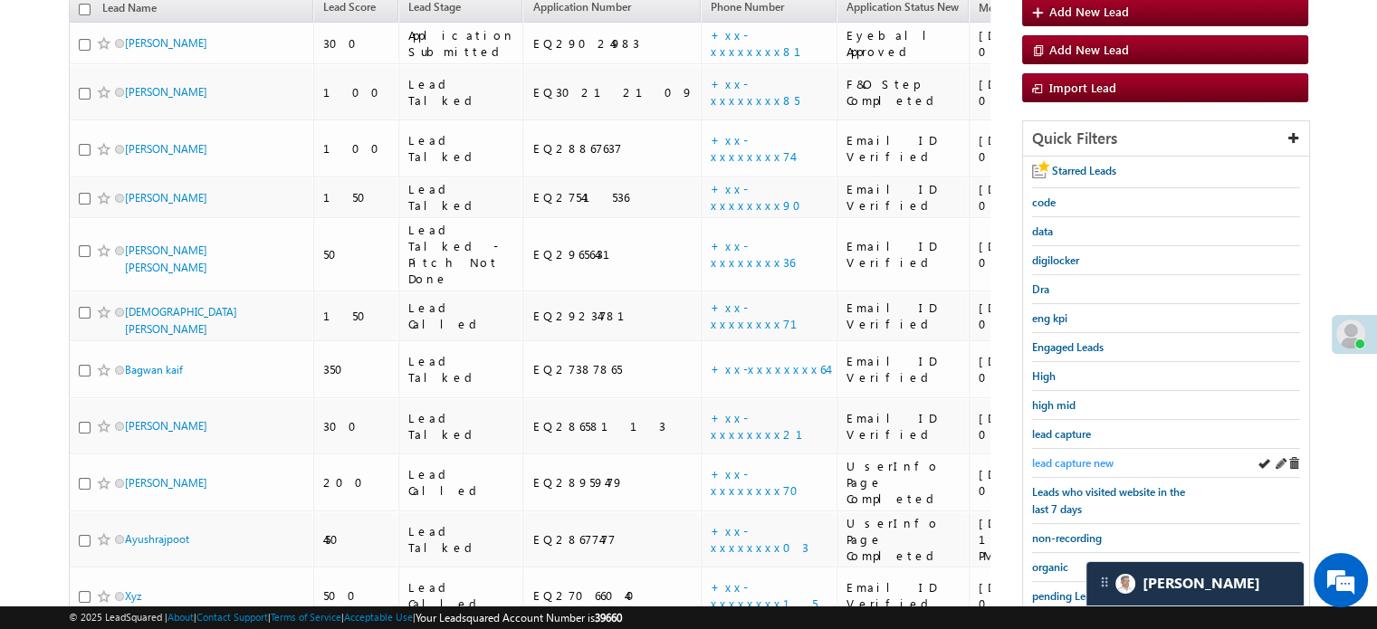
click at [1076, 458] on span "lead capture new" at bounding box center [1072, 463] width 81 height 14
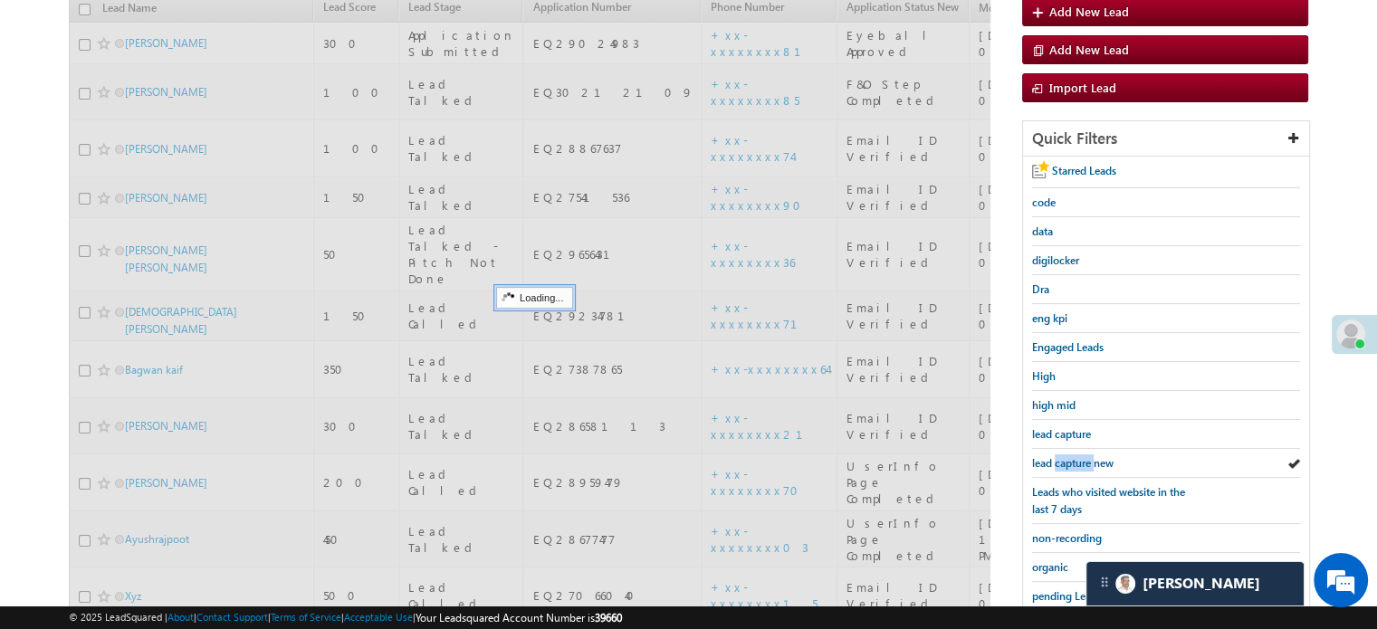
click at [1076, 458] on span "lead capture new" at bounding box center [1072, 463] width 81 height 14
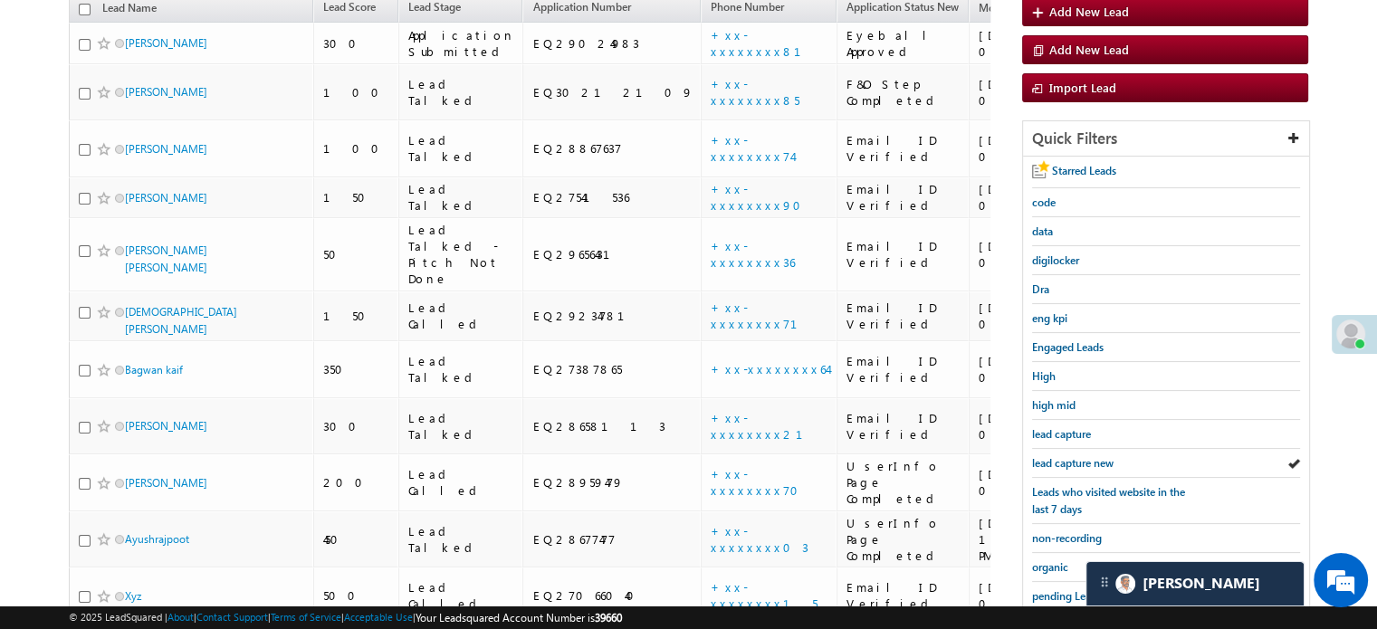
scroll to position [117, 0]
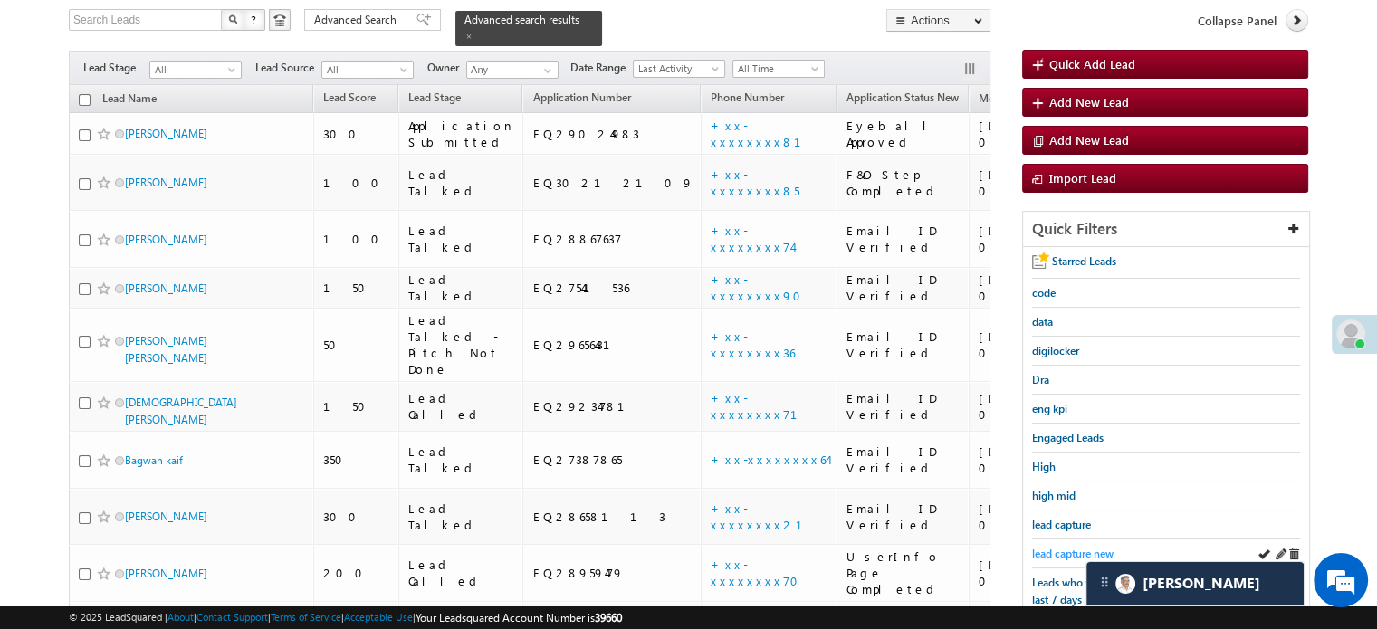
click at [1066, 547] on span "lead capture new" at bounding box center [1072, 554] width 81 height 14
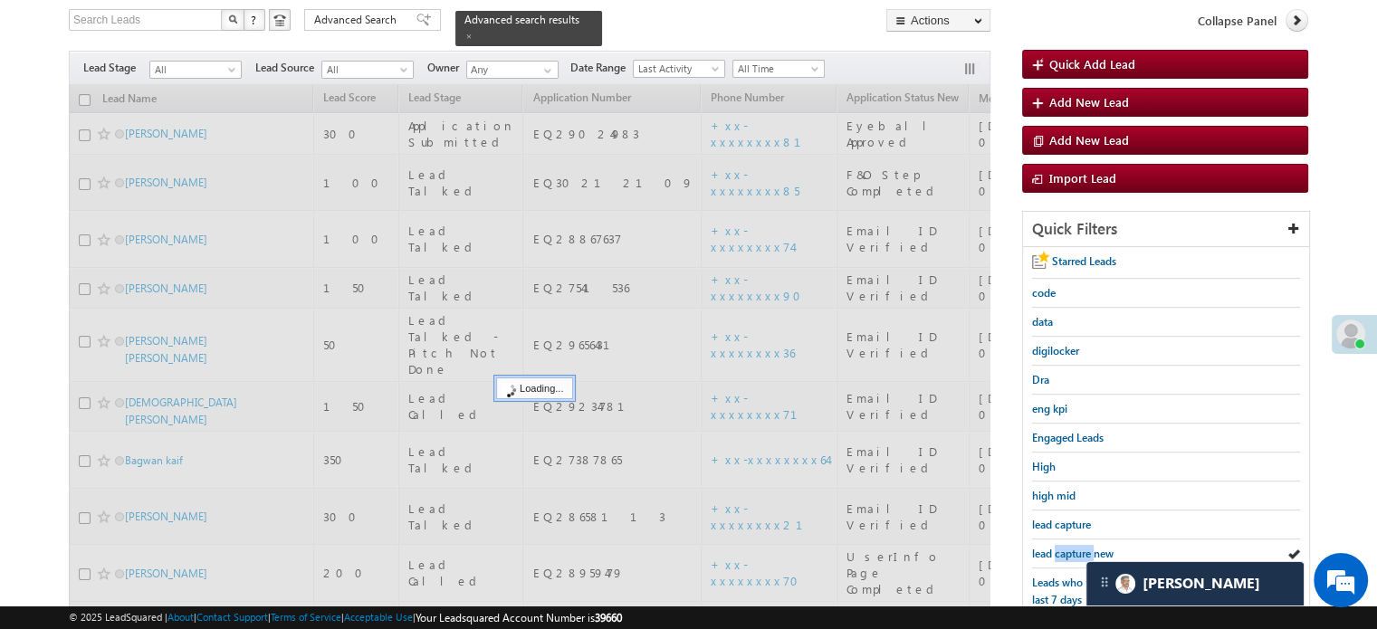
click at [1066, 547] on span "lead capture new" at bounding box center [1072, 554] width 81 height 14
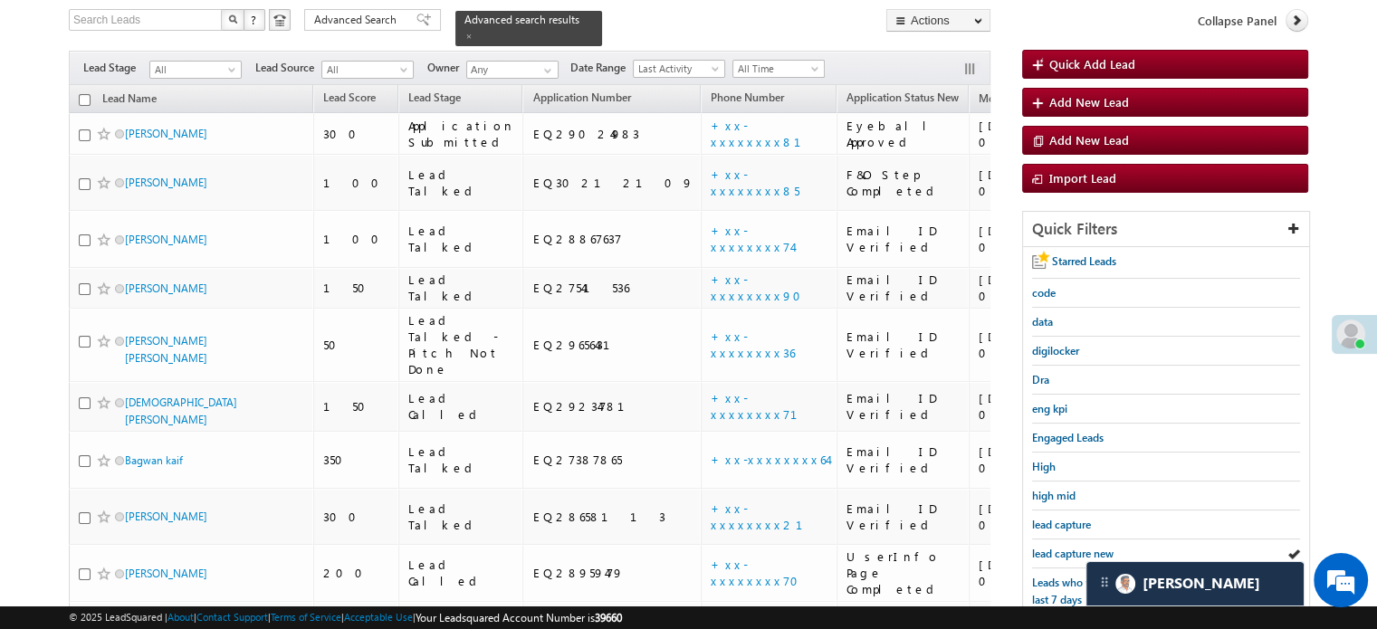
click at [1066, 547] on span "lead capture new" at bounding box center [1072, 554] width 81 height 14
click at [1078, 548] on span "lead capture new" at bounding box center [1072, 554] width 81 height 14
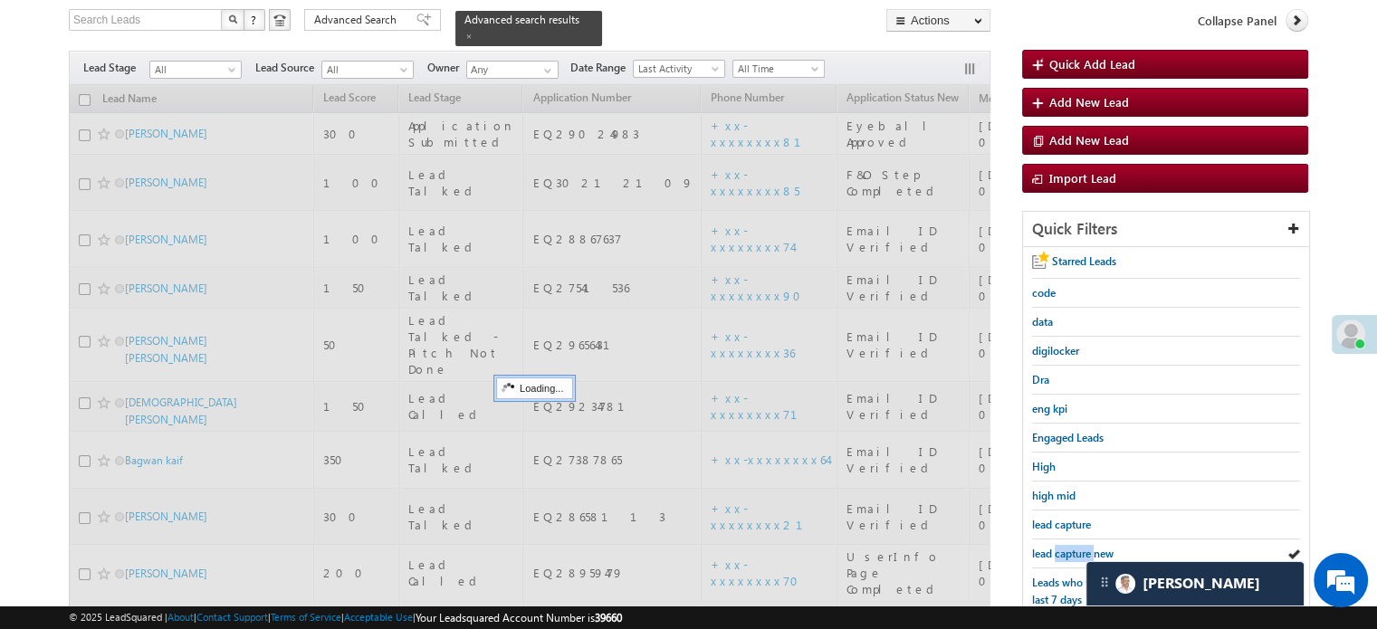
click at [1078, 548] on span "lead capture new" at bounding box center [1072, 554] width 81 height 14
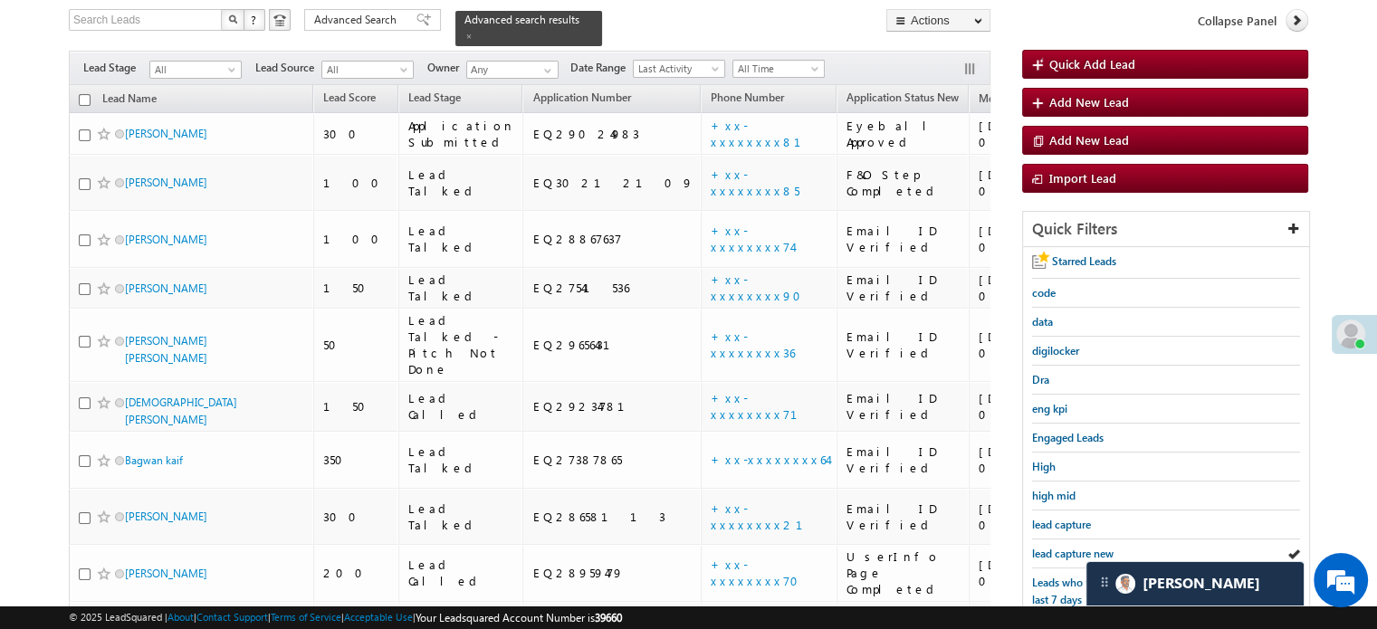
click at [1078, 548] on span "lead capture new" at bounding box center [1072, 554] width 81 height 14
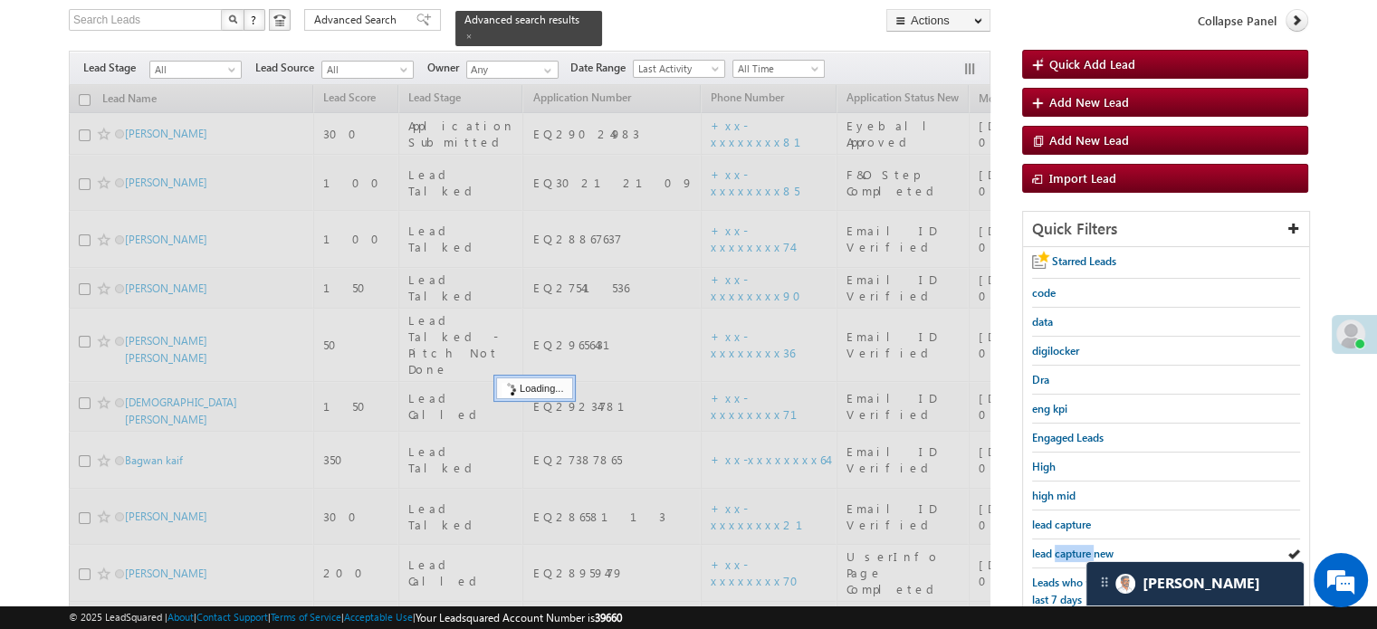
click at [1078, 548] on span "lead capture new" at bounding box center [1072, 554] width 81 height 14
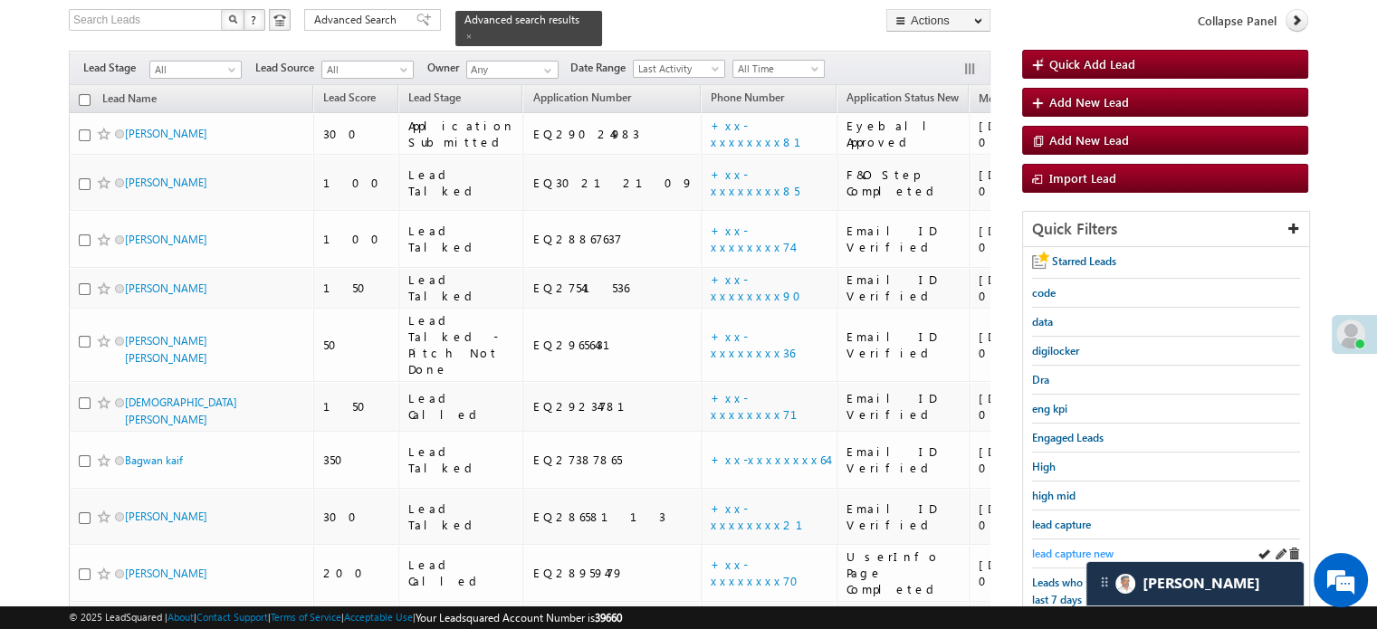
click at [1053, 549] on span "lead capture new" at bounding box center [1072, 554] width 81 height 14
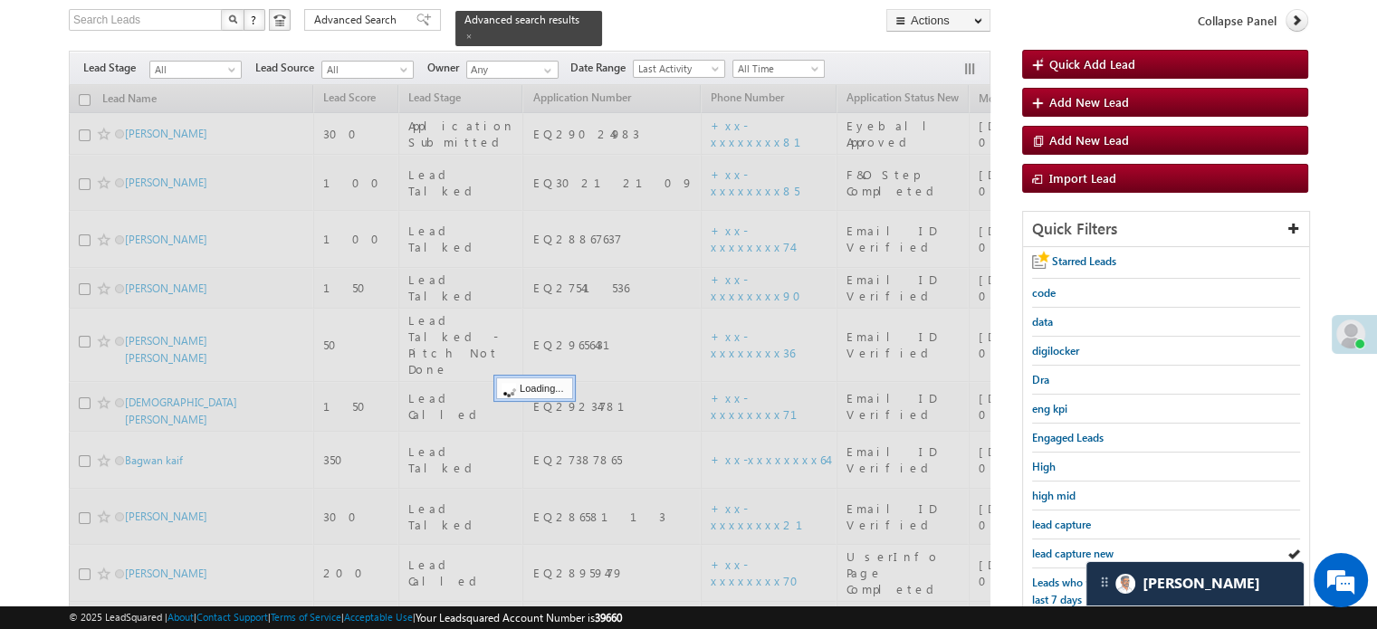
click at [1053, 549] on span "lead capture new" at bounding box center [1072, 554] width 81 height 14
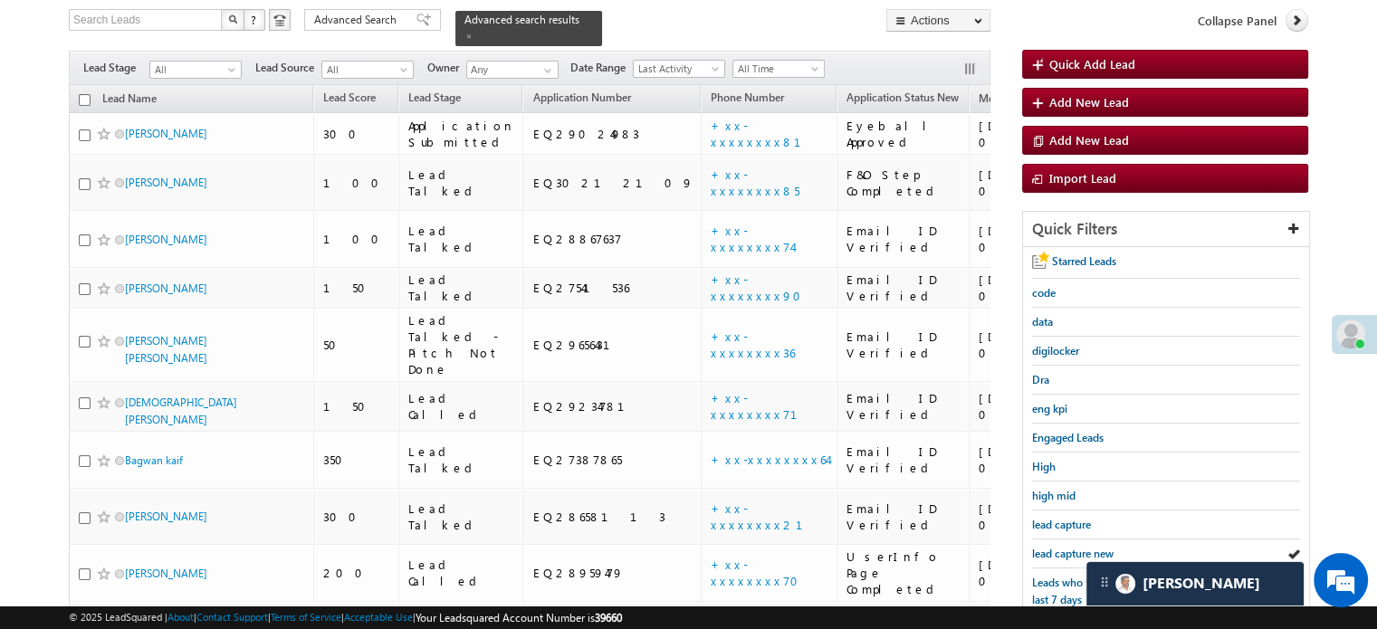
click at [1053, 549] on span "lead capture new" at bounding box center [1072, 554] width 81 height 14
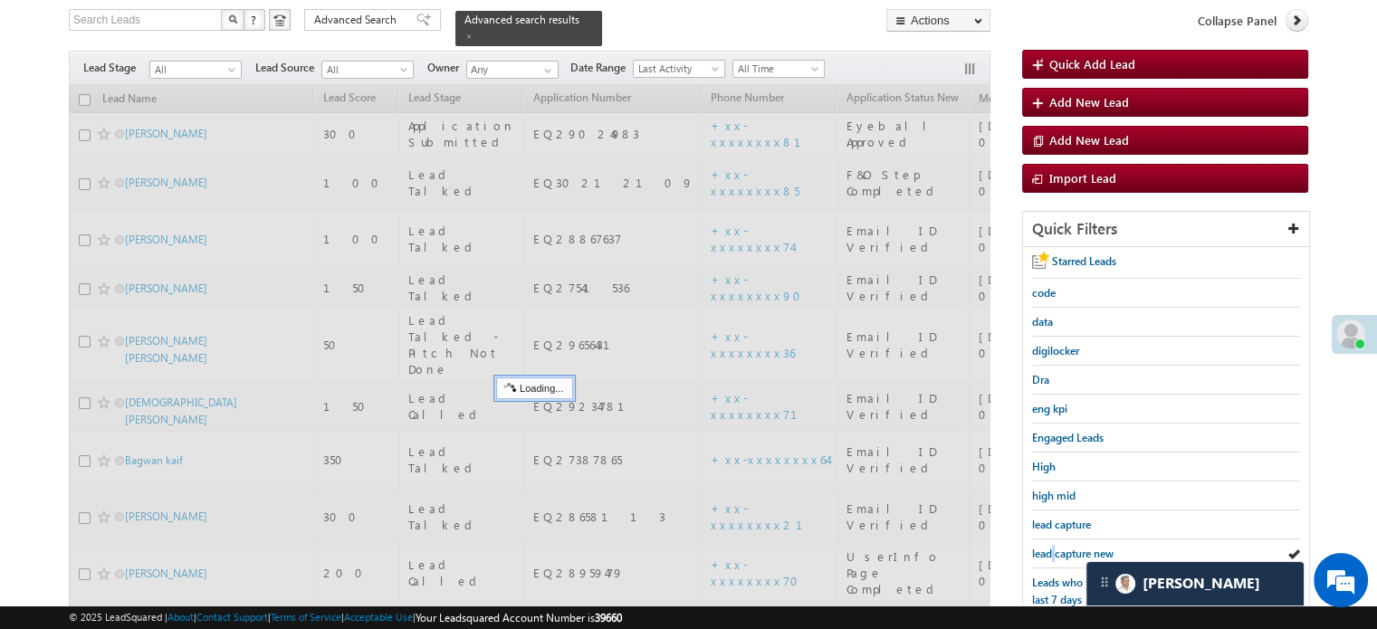
click at [1053, 549] on span "lead capture new" at bounding box center [1072, 554] width 81 height 14
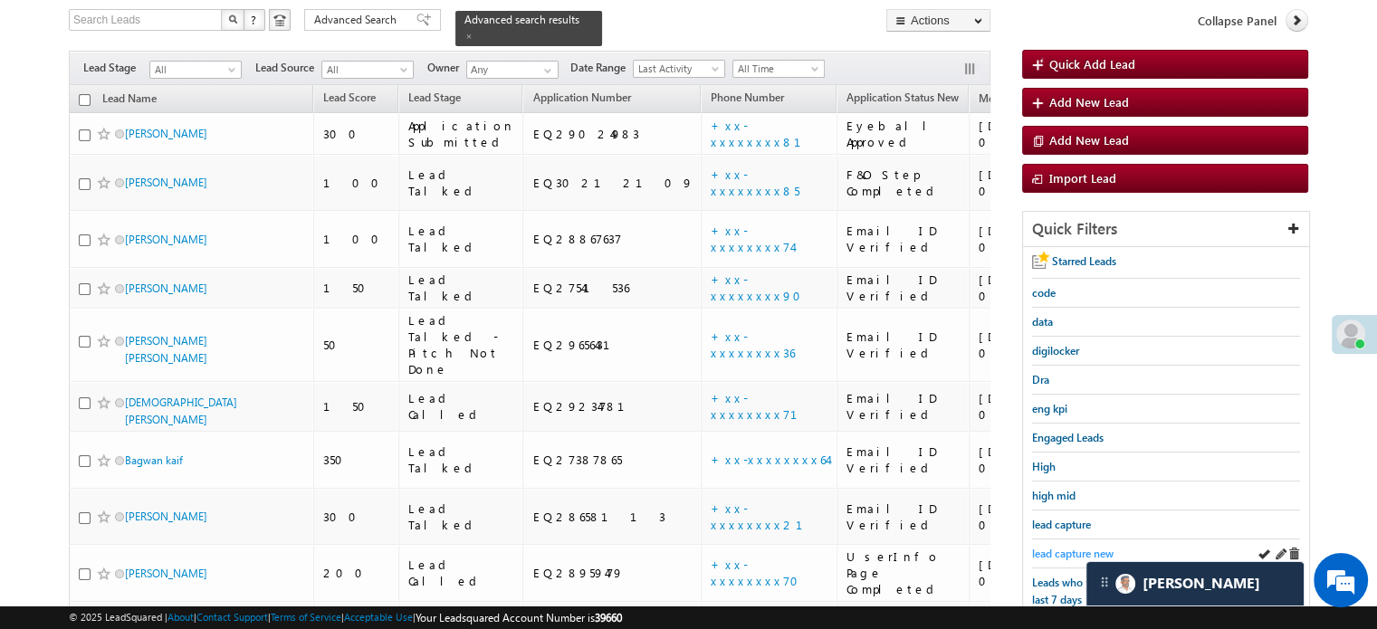
click at [1065, 547] on span "lead capture new" at bounding box center [1072, 554] width 81 height 14
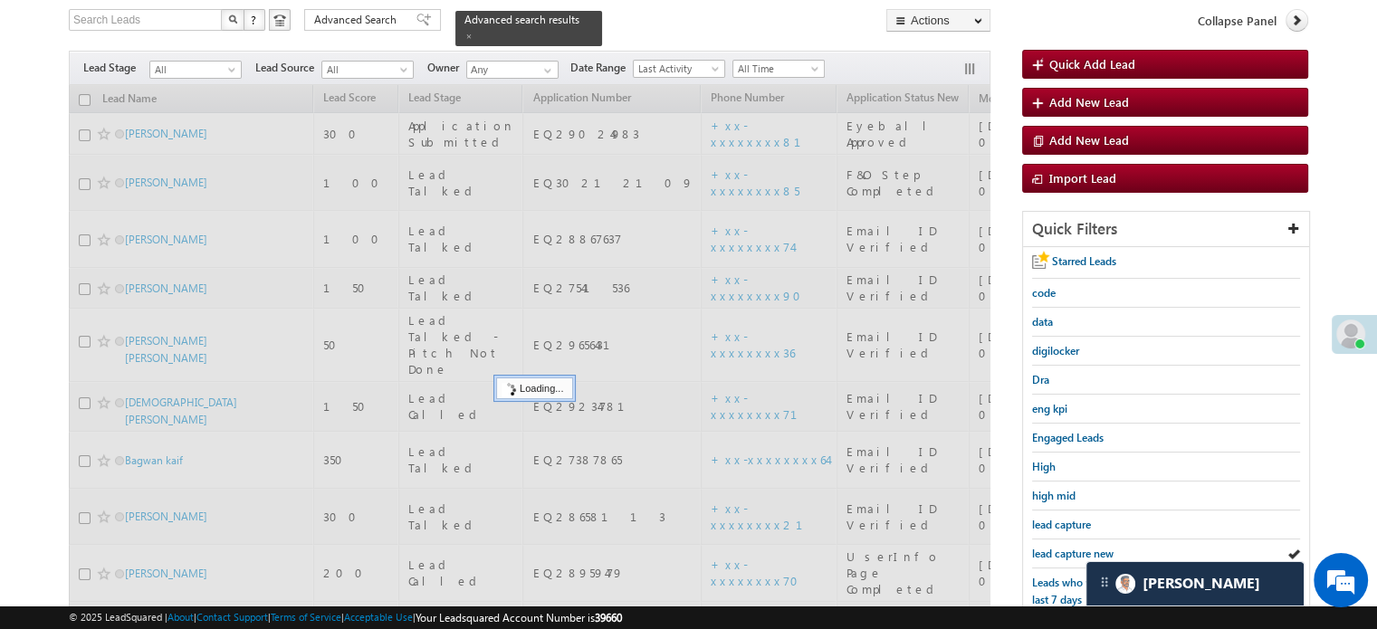
click at [1065, 547] on span "lead capture new" at bounding box center [1072, 554] width 81 height 14
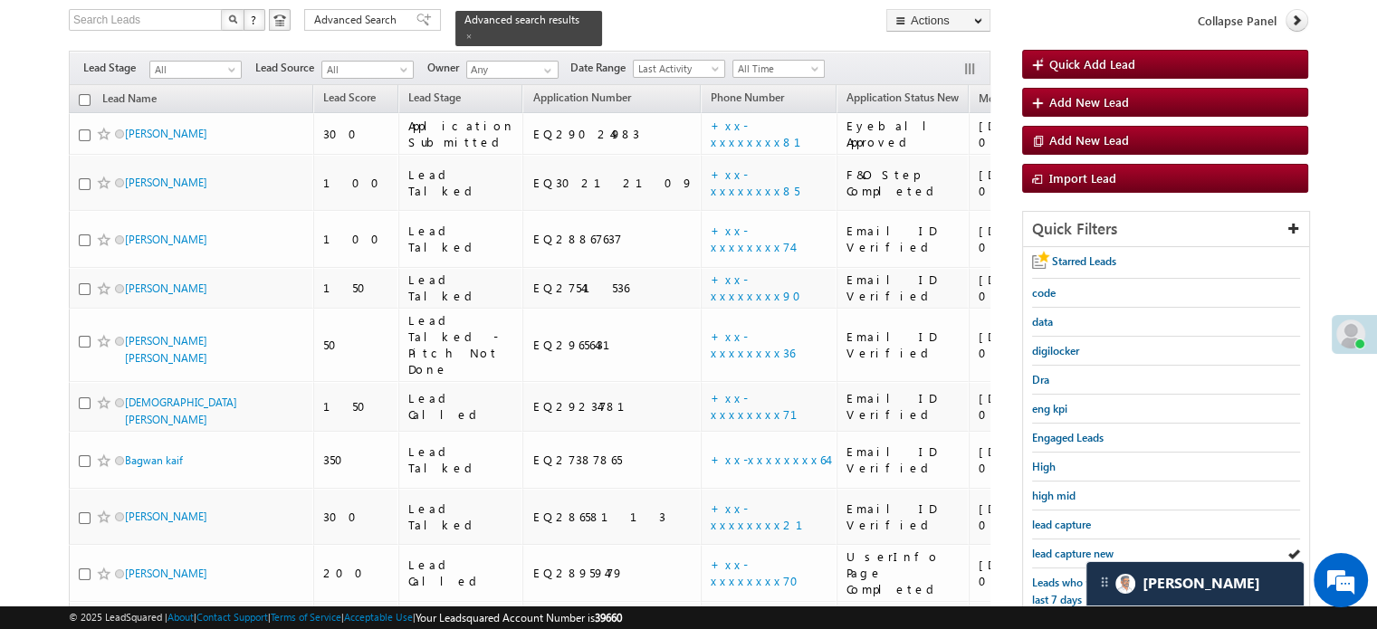
click at [1065, 547] on span "lead capture new" at bounding box center [1072, 554] width 81 height 14
click at [1075, 553] on span "lead capture new" at bounding box center [1072, 554] width 81 height 14
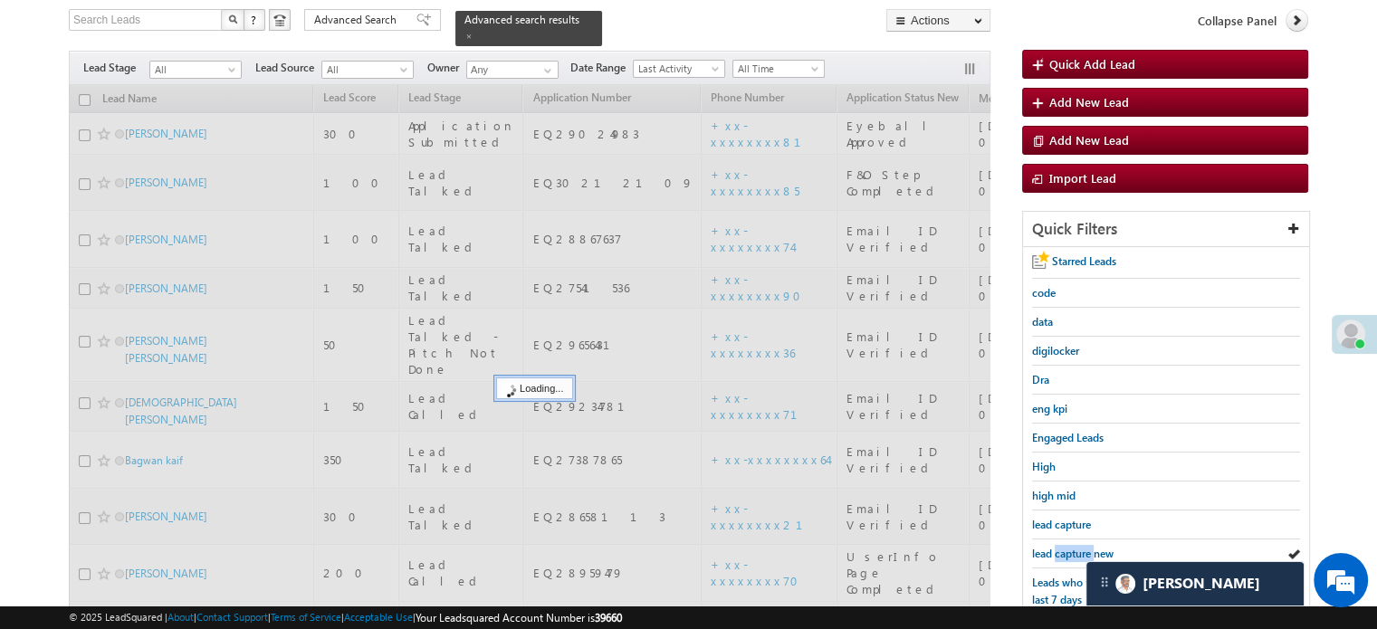
click at [1075, 553] on span "lead capture new" at bounding box center [1072, 554] width 81 height 14
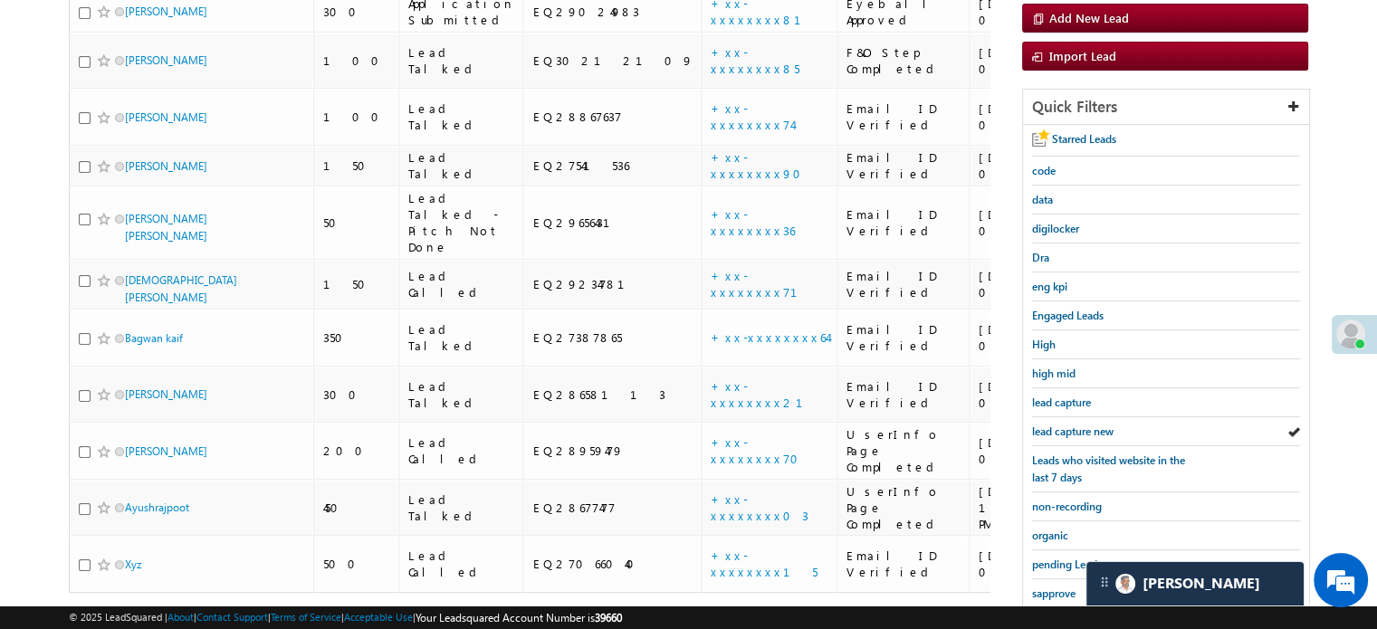
scroll to position [207, 0]
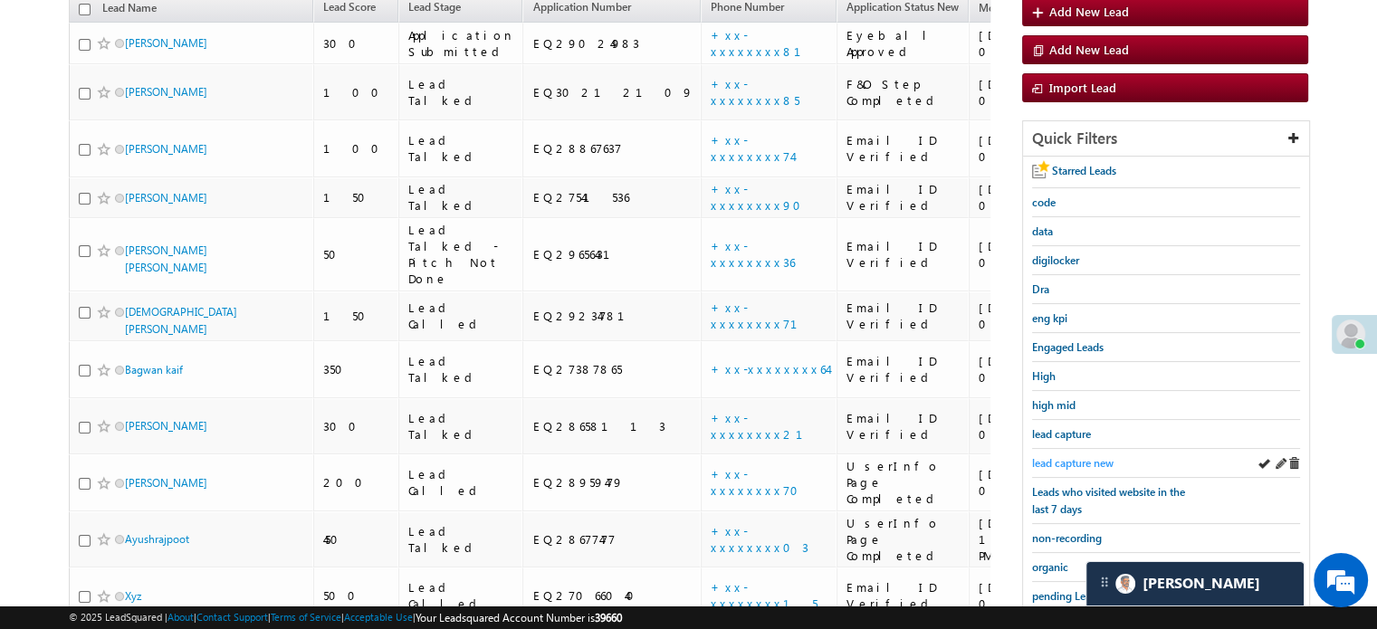
click at [1068, 454] on link "lead capture new" at bounding box center [1072, 462] width 81 height 17
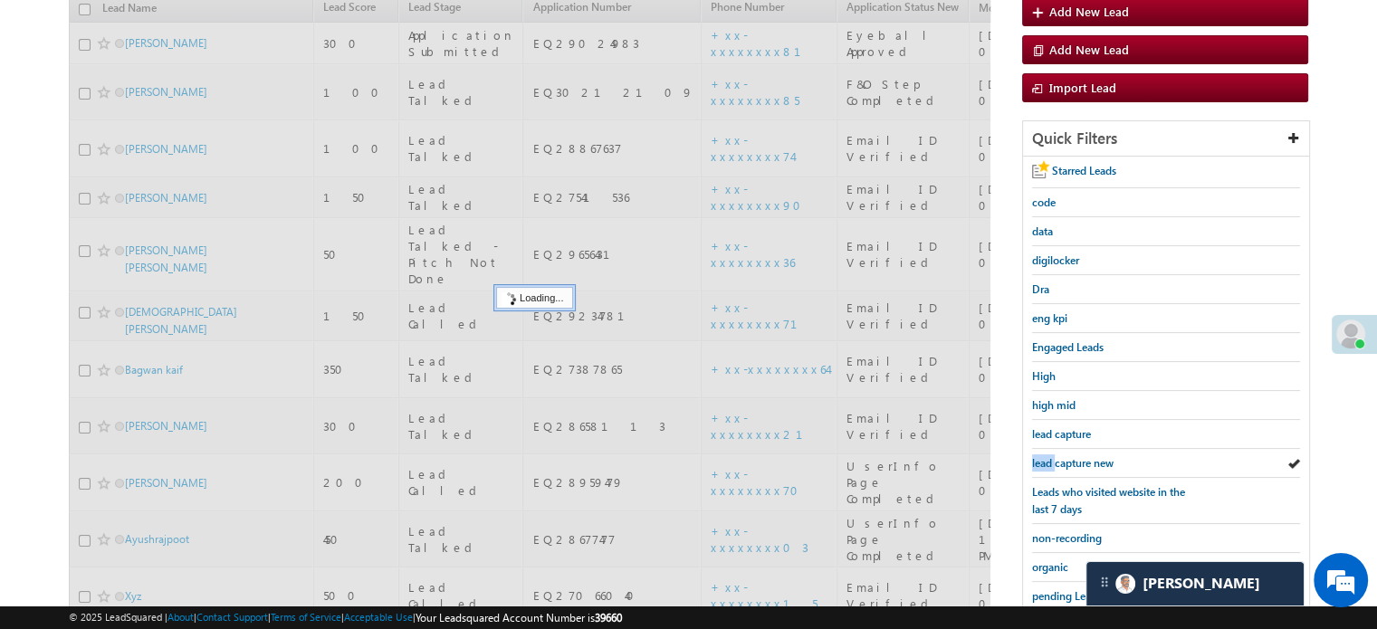
click at [1068, 454] on link "lead capture new" at bounding box center [1072, 462] width 81 height 17
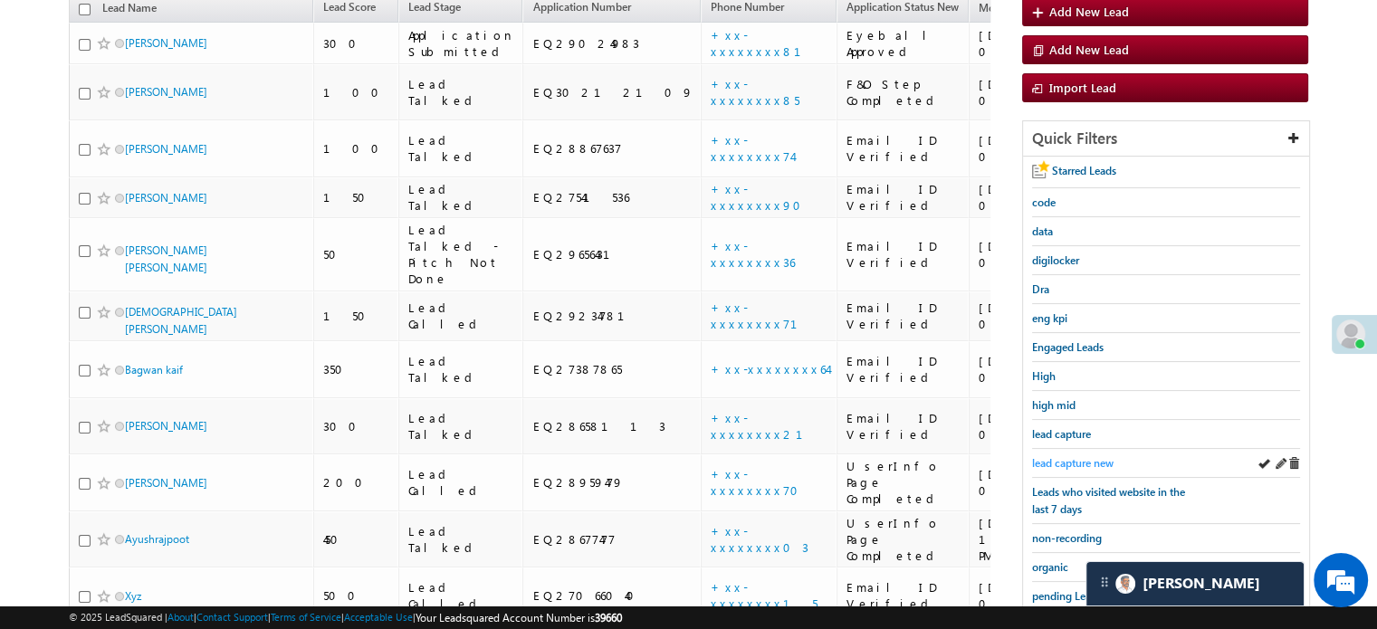
click at [1067, 454] on link "lead capture new" at bounding box center [1072, 462] width 81 height 17
click at [1076, 456] on span "lead capture new" at bounding box center [1072, 463] width 81 height 14
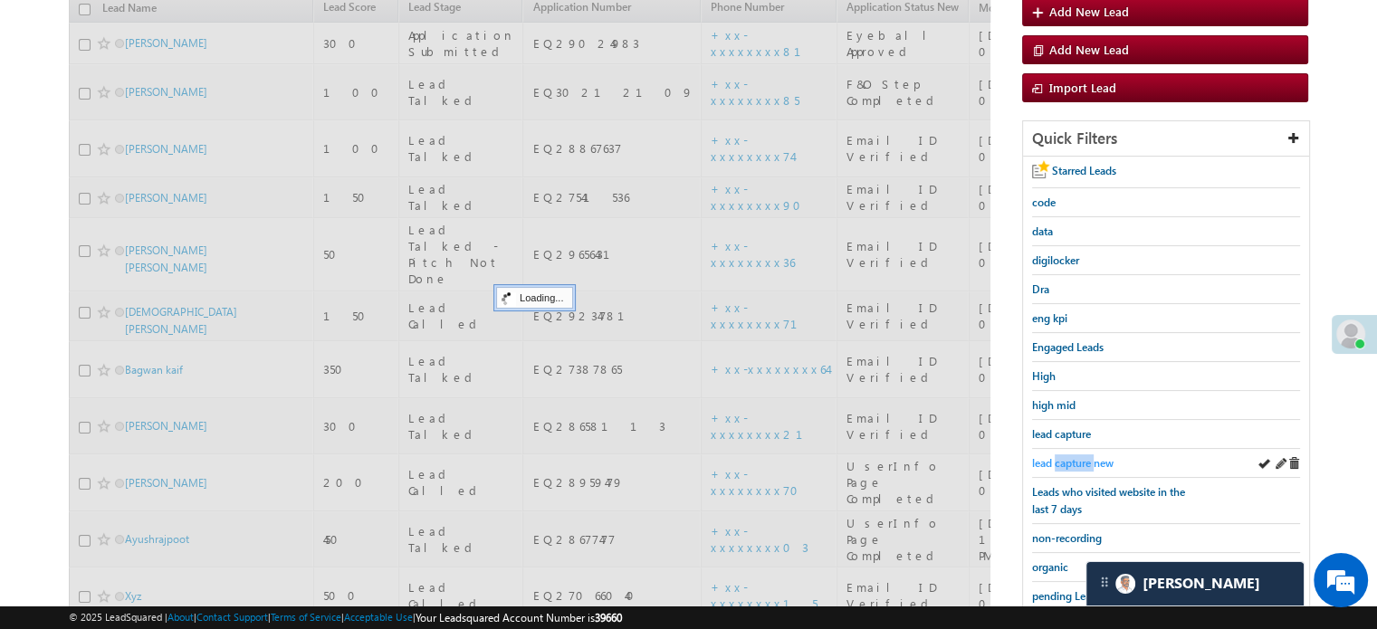
click at [1076, 456] on span "lead capture new" at bounding box center [1072, 463] width 81 height 14
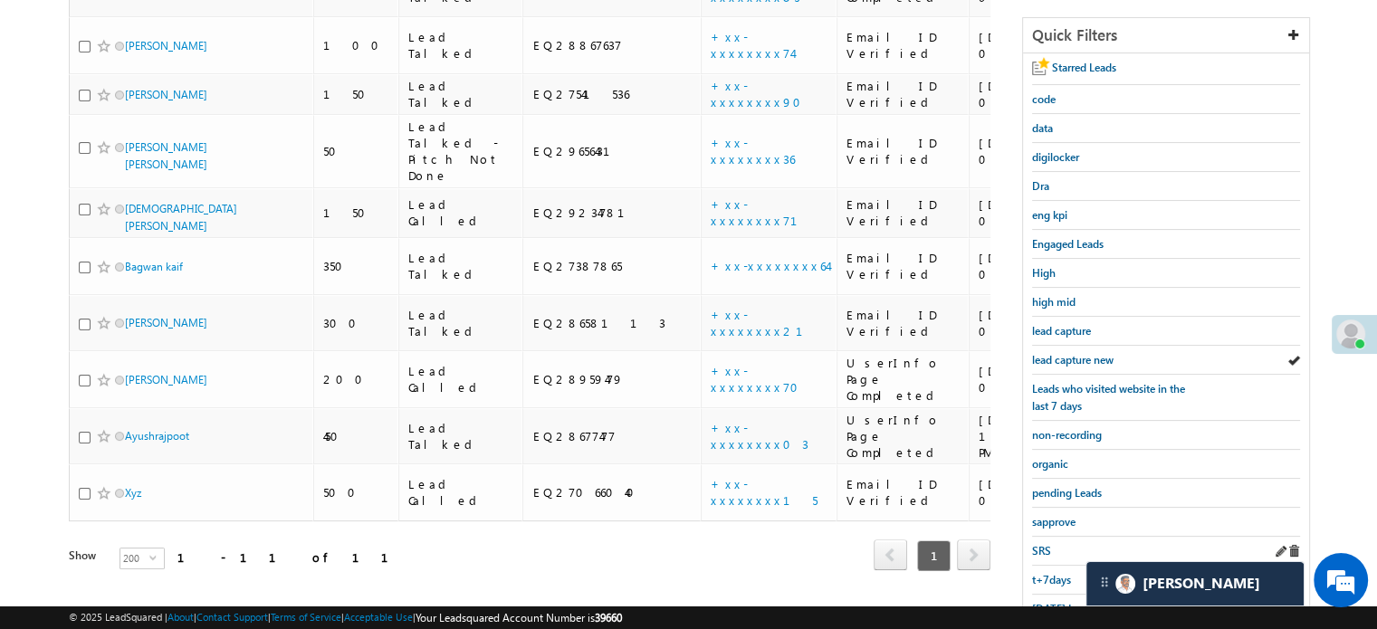
scroll to position [388, 0]
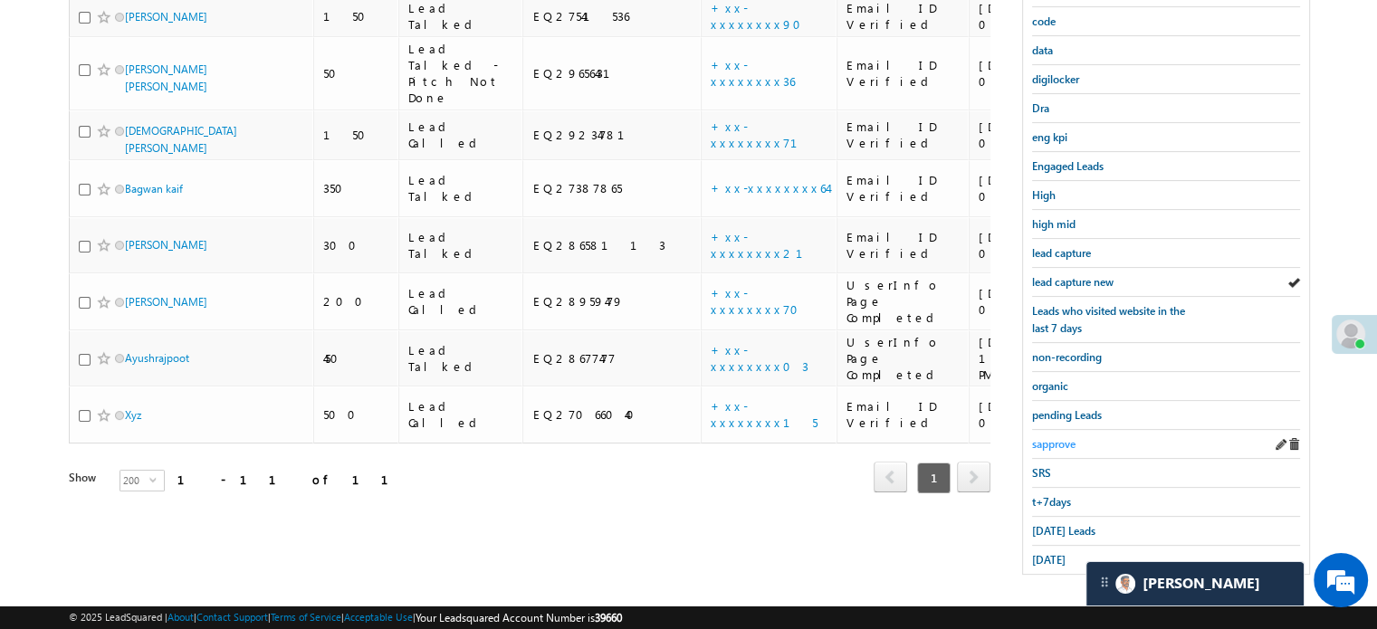
click at [1056, 437] on span "sapprove" at bounding box center [1053, 444] width 43 height 14
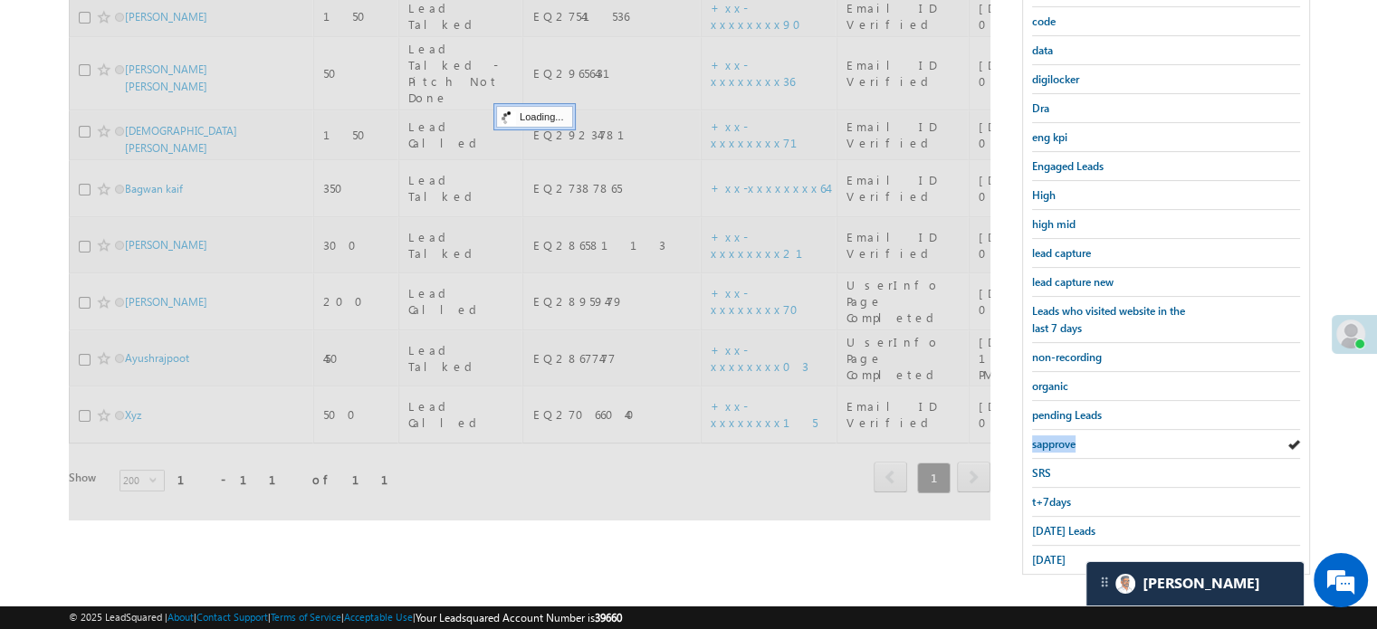
click at [1056, 437] on span "sapprove" at bounding box center [1053, 444] width 43 height 14
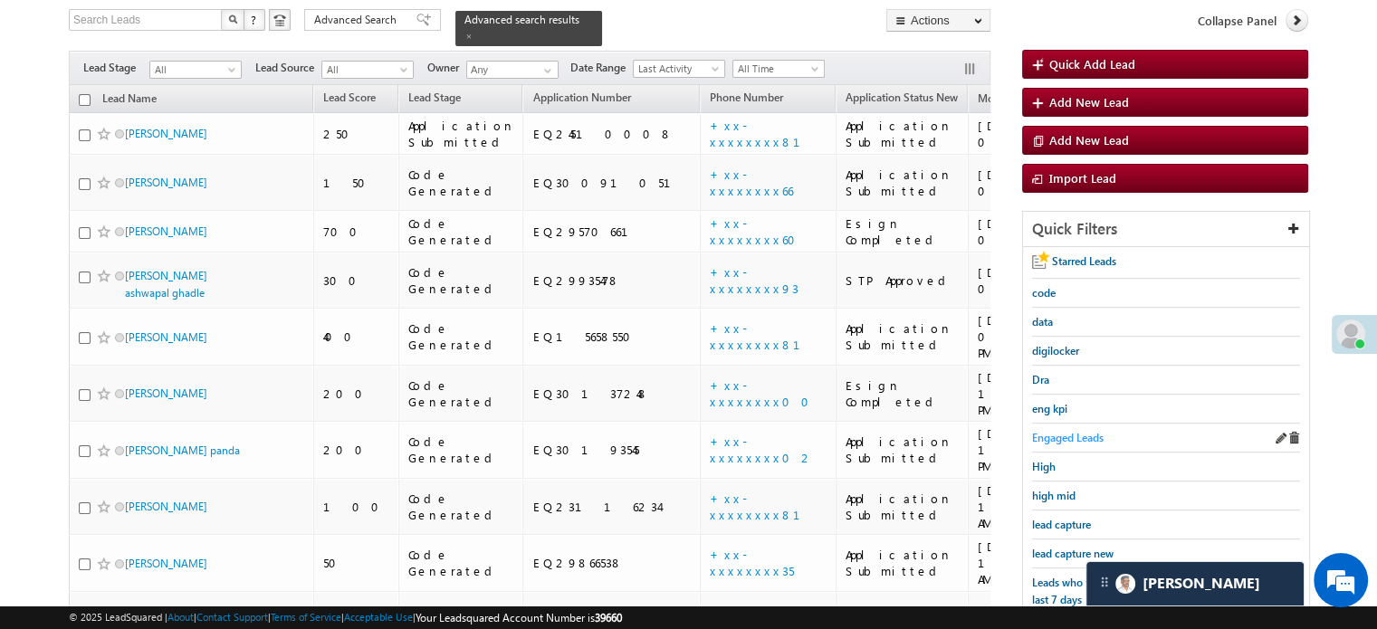
scroll to position [298, 0]
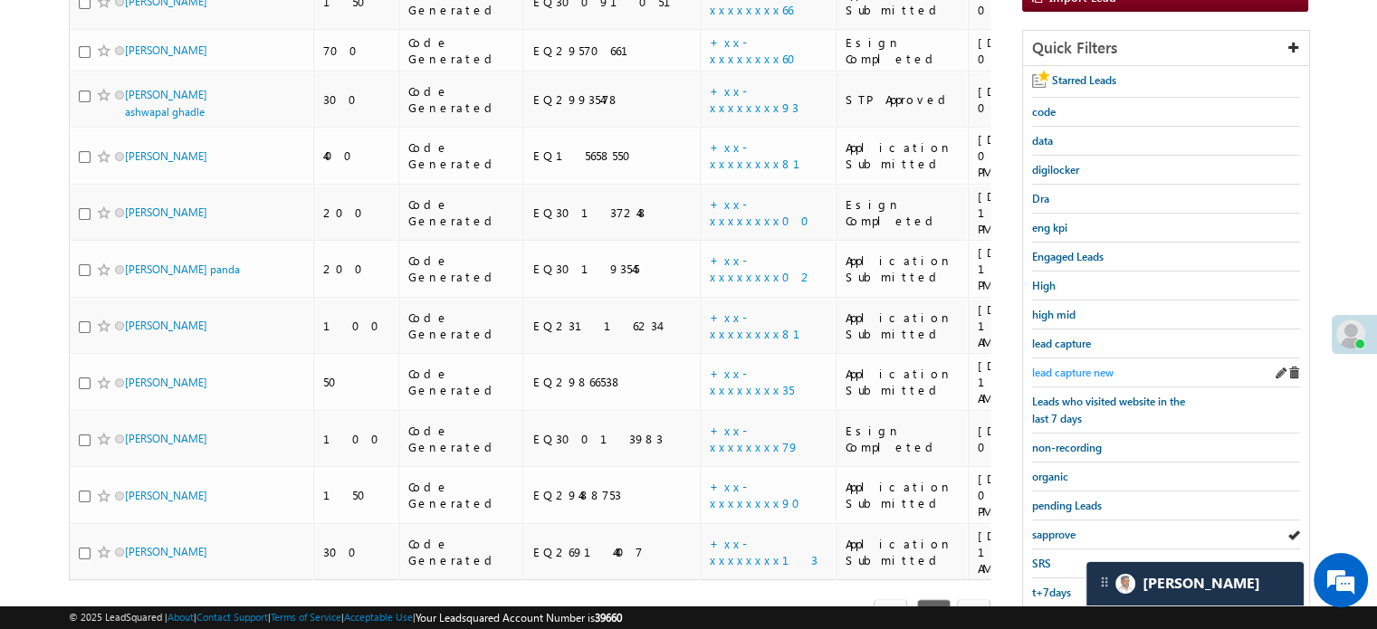
click at [1043, 366] on span "lead capture new" at bounding box center [1072, 373] width 81 height 14
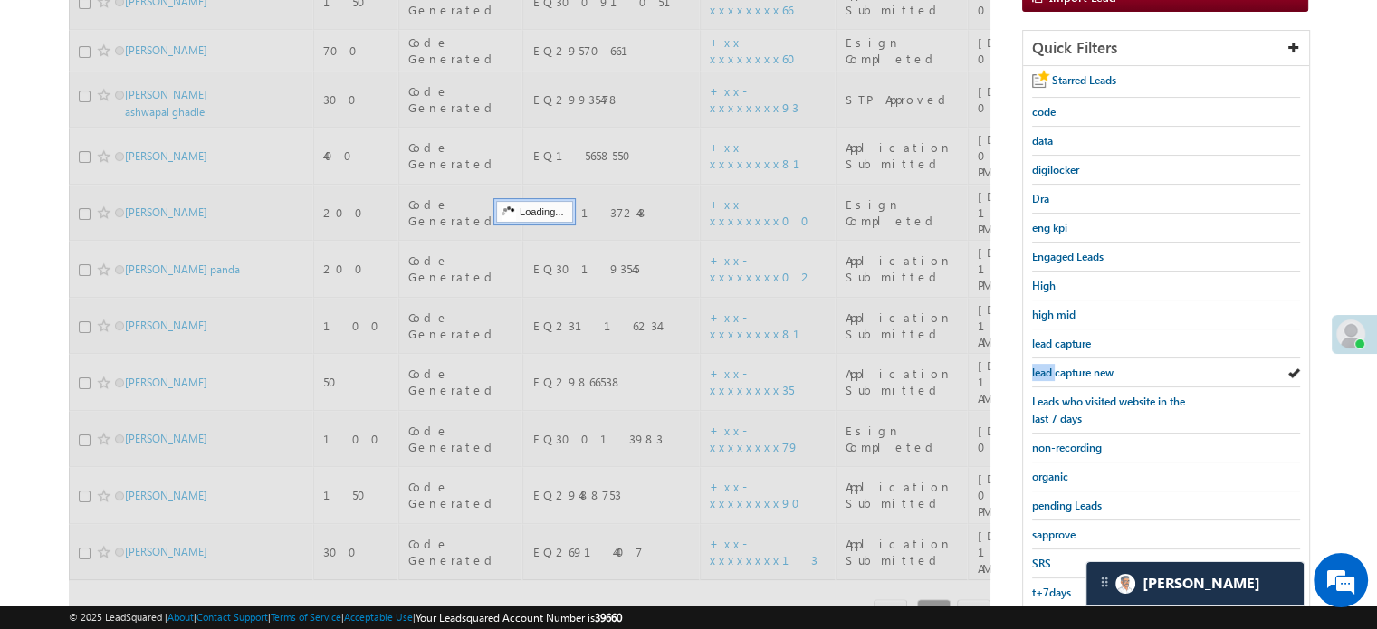
click at [1043, 366] on span "lead capture new" at bounding box center [1072, 373] width 81 height 14
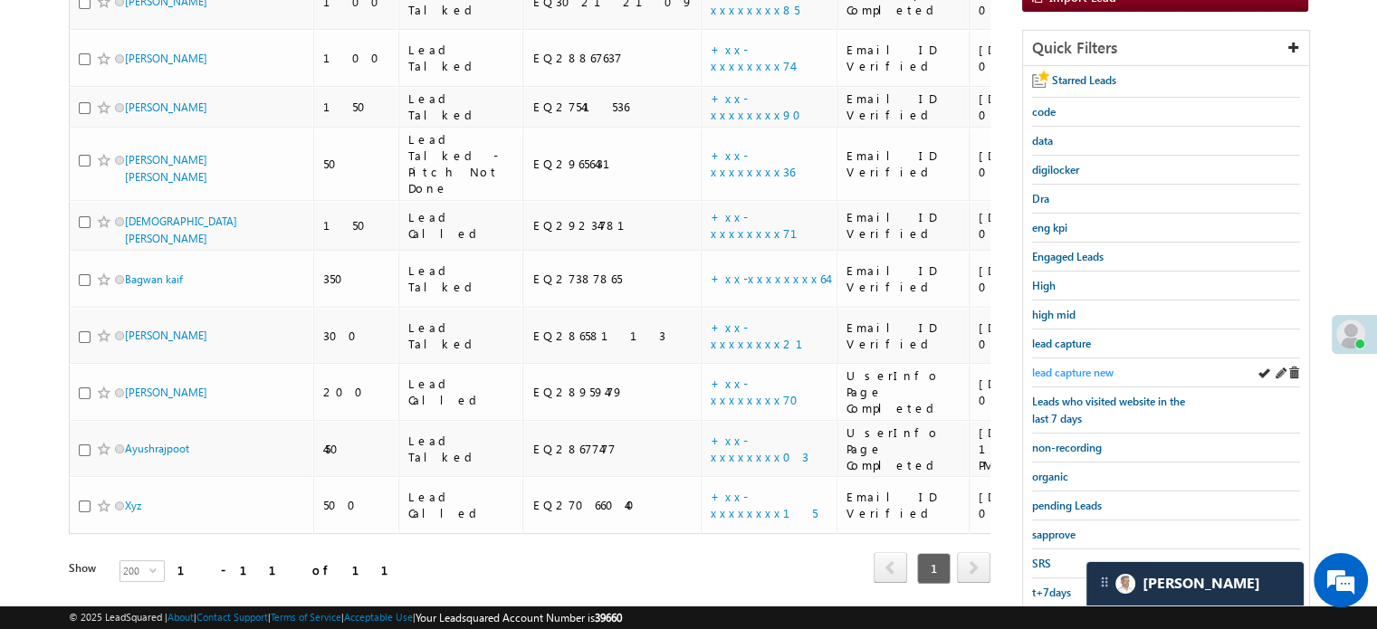
click at [1070, 369] on span "lead capture new" at bounding box center [1072, 373] width 81 height 14
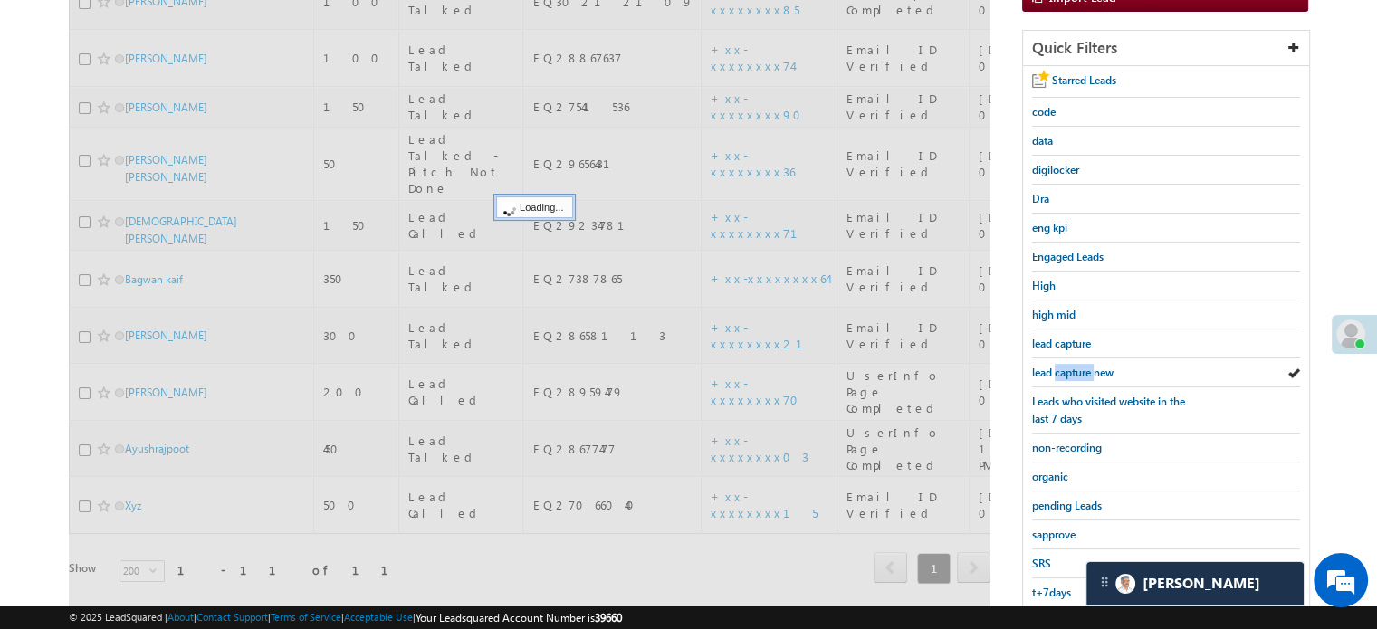
click at [1070, 369] on span "lead capture new" at bounding box center [1072, 373] width 81 height 14
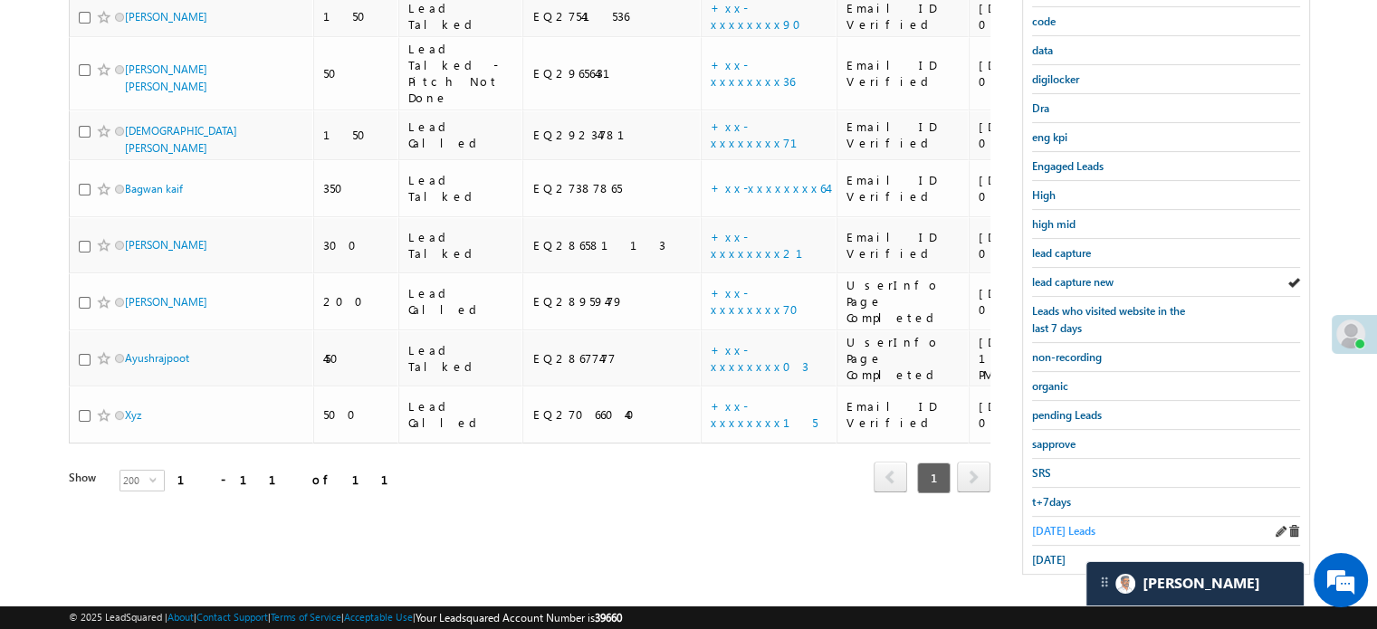
click at [1053, 528] on span "[DATE] Leads" at bounding box center [1063, 531] width 63 height 14
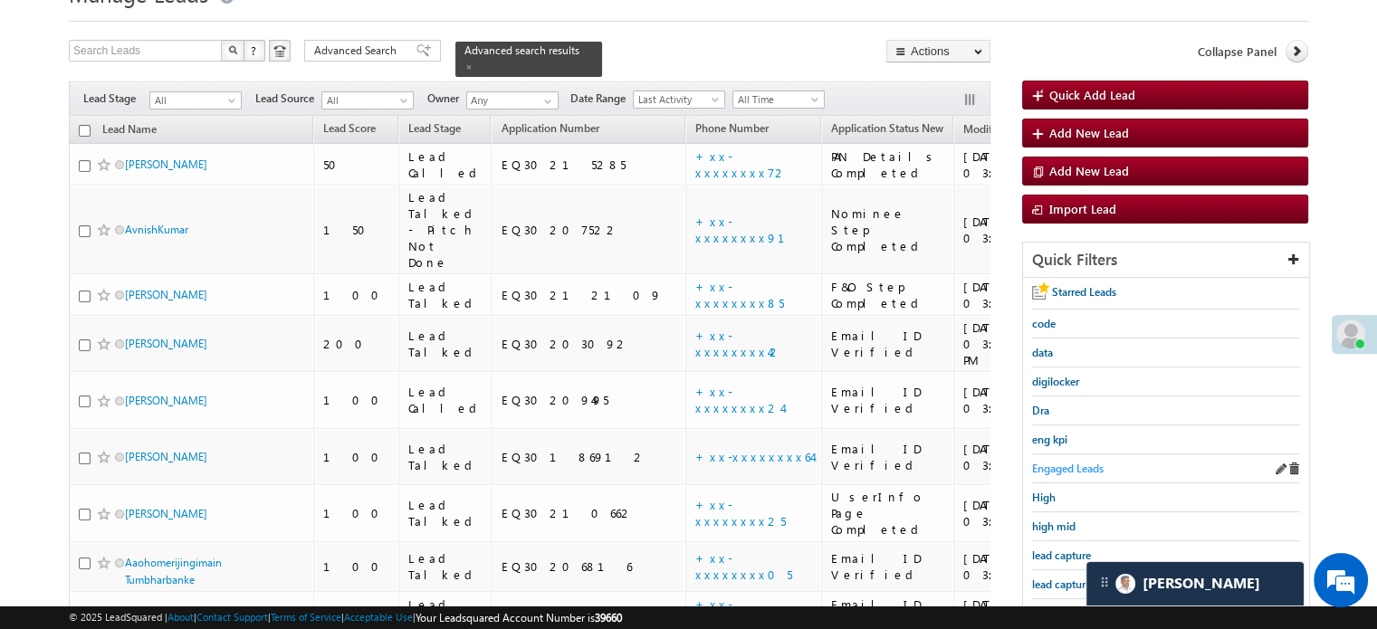
scroll to position [117, 0]
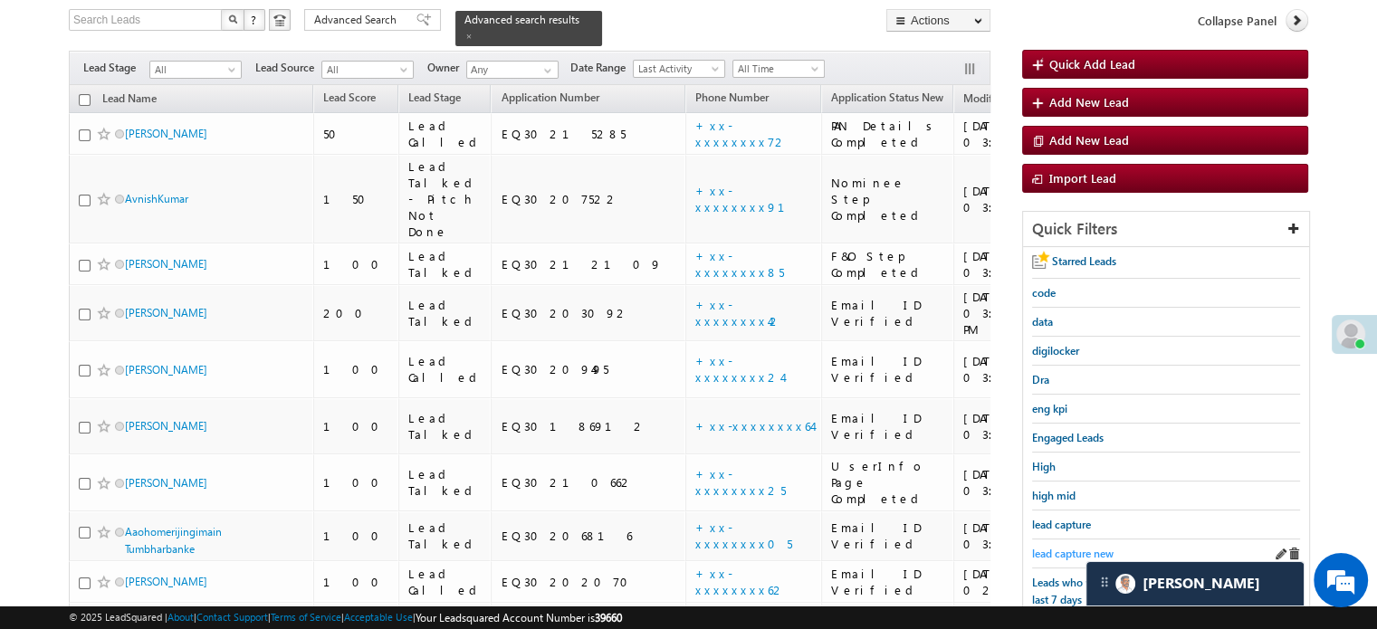
click at [1075, 539] on div "lead capture new" at bounding box center [1166, 553] width 268 height 29
click at [1071, 549] on span "lead capture new" at bounding box center [1072, 554] width 81 height 14
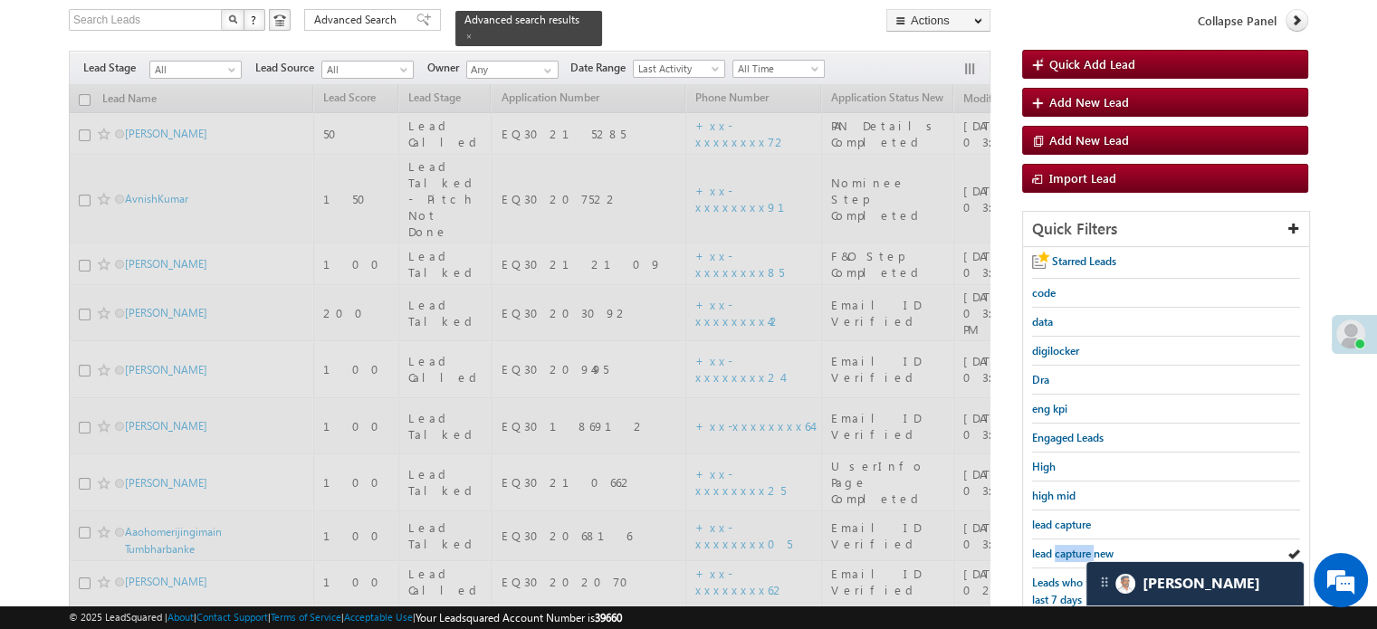
click at [1071, 549] on span "lead capture new" at bounding box center [1072, 554] width 81 height 14
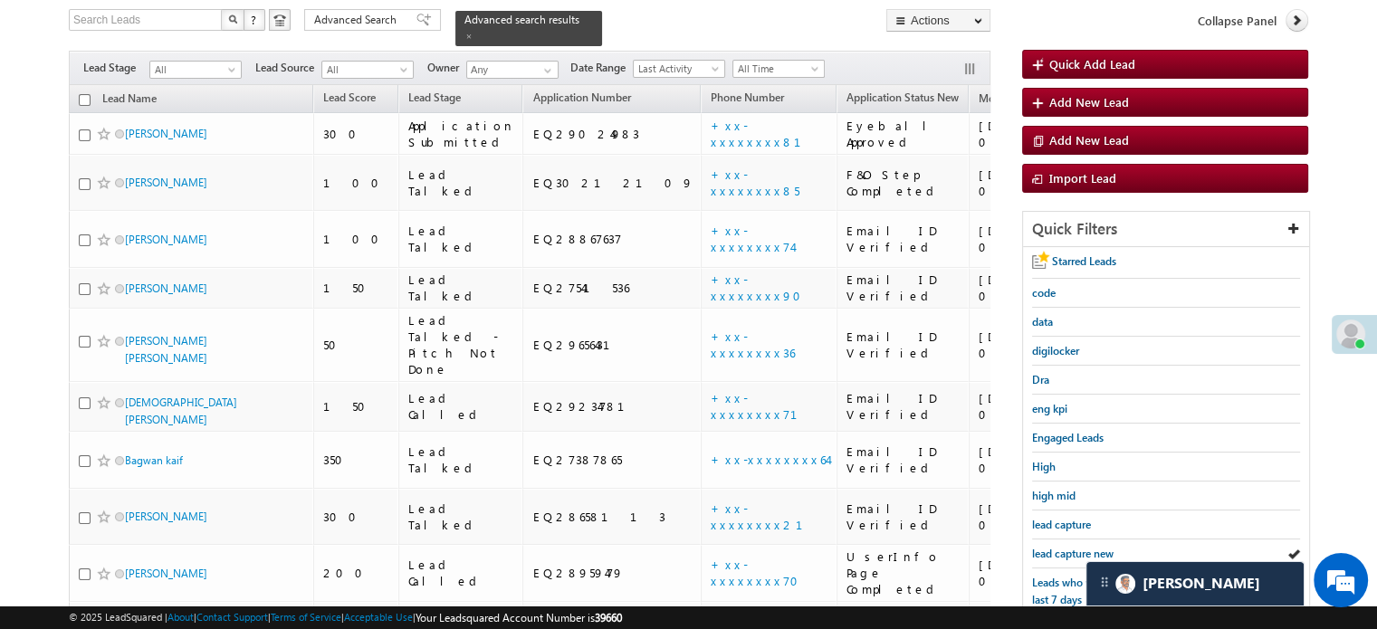
click at [1071, 549] on span "lead capture new" at bounding box center [1072, 554] width 81 height 14
click at [1064, 547] on span "lead capture new" at bounding box center [1072, 554] width 81 height 14
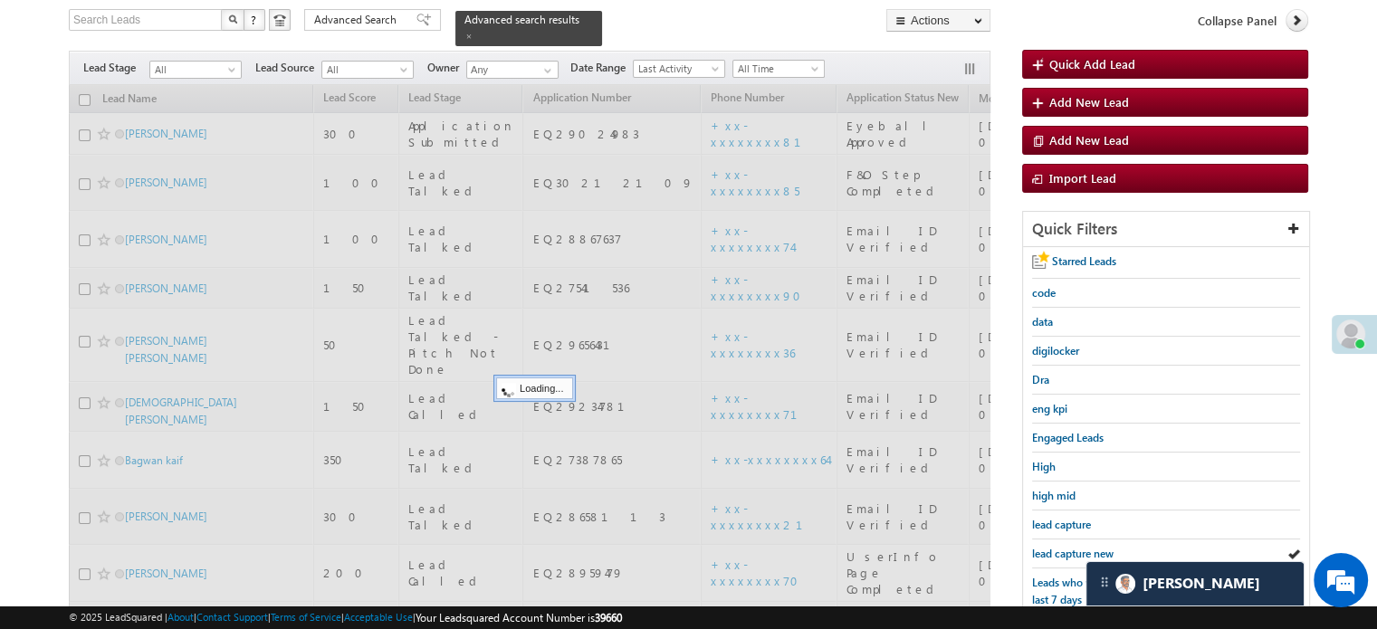
click at [1064, 547] on span "lead capture new" at bounding box center [1072, 554] width 81 height 14
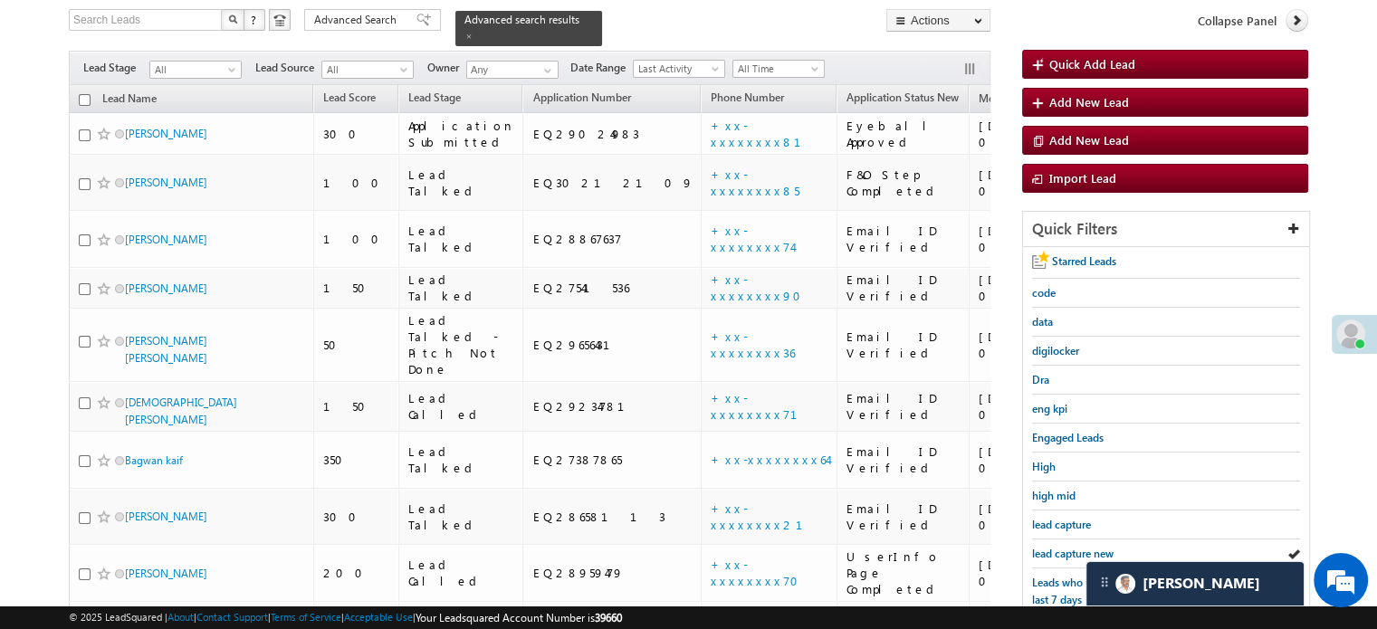
click at [1064, 547] on span "lead capture new" at bounding box center [1072, 554] width 81 height 14
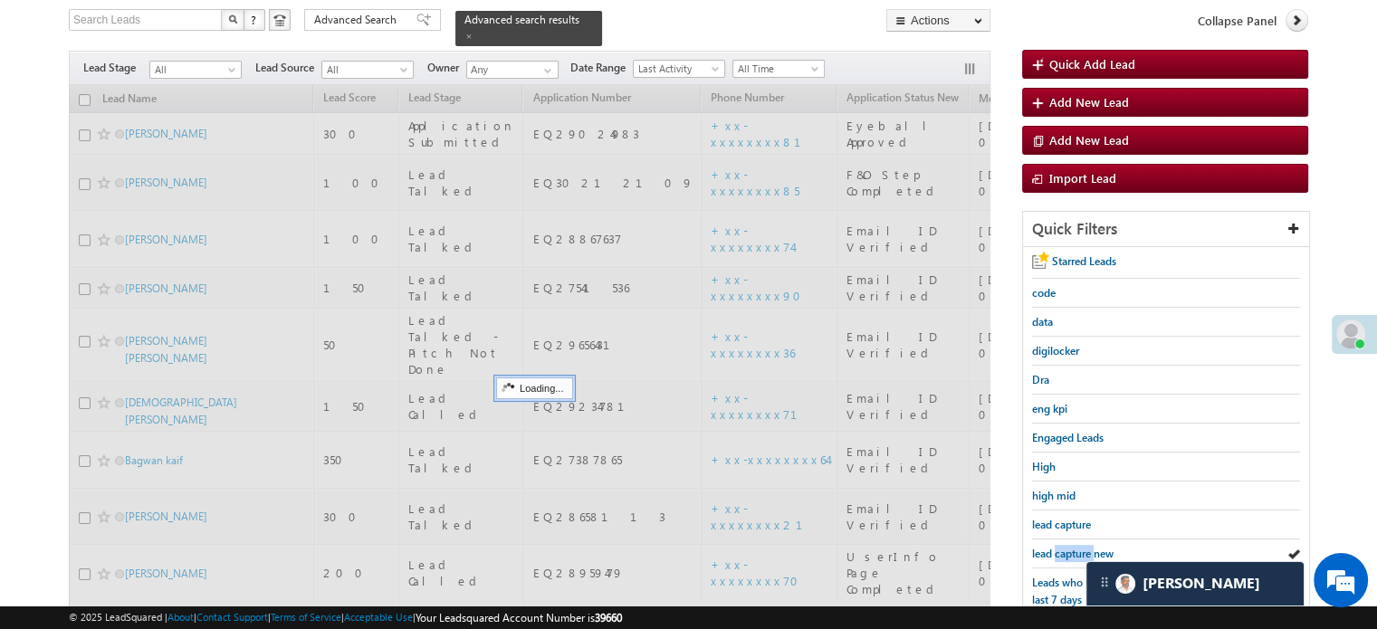
click at [1064, 547] on span "lead capture new" at bounding box center [1072, 554] width 81 height 14
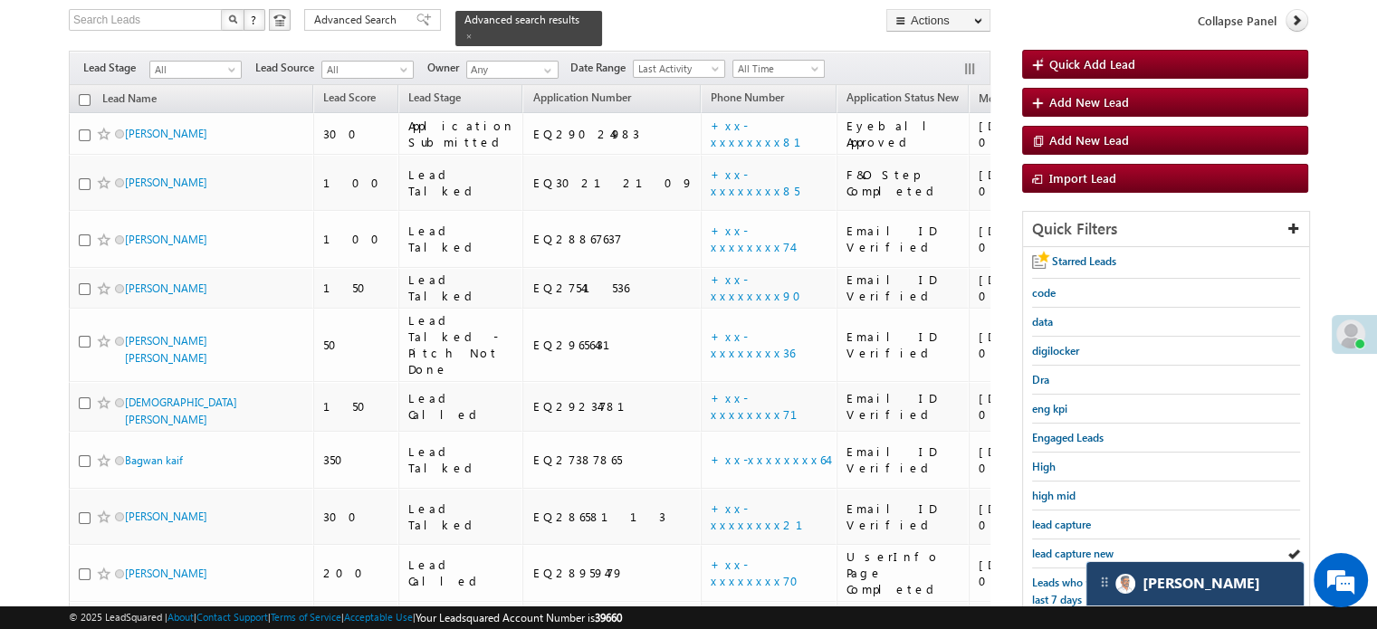
click at [1209, 595] on div "[PERSON_NAME]" at bounding box center [1194, 583] width 217 height 43
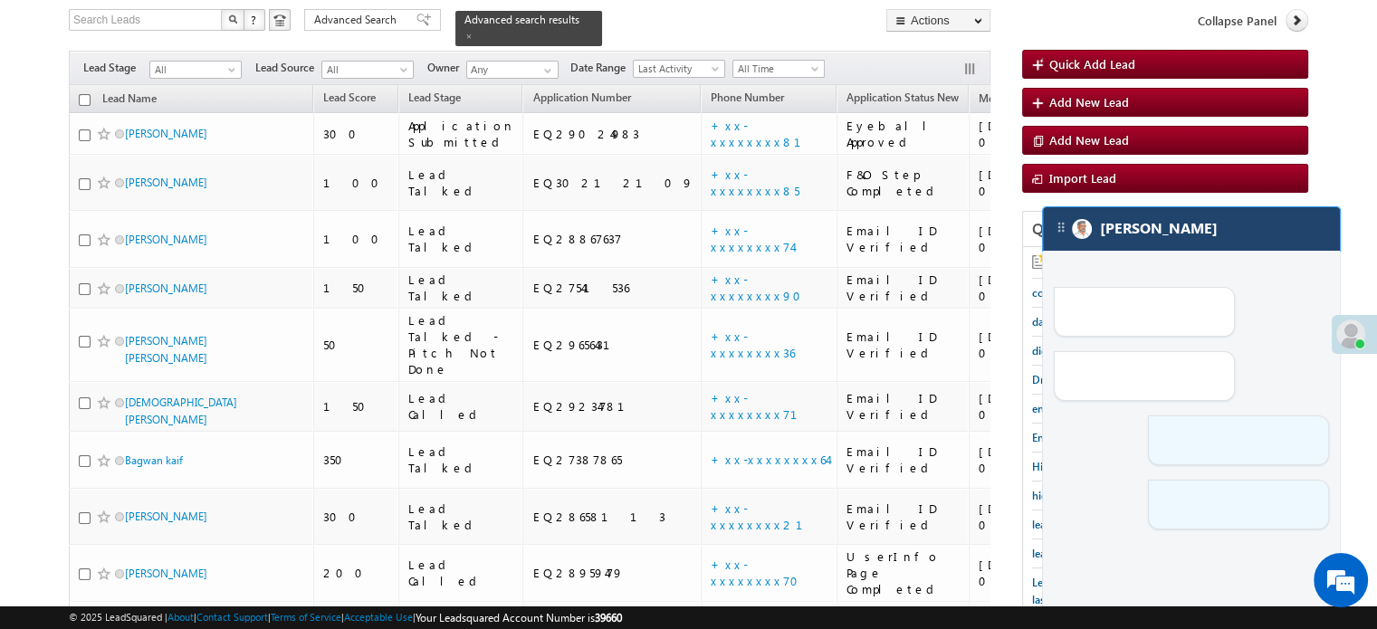
click at [1188, 243] on div "[PERSON_NAME]" at bounding box center [1191, 228] width 297 height 43
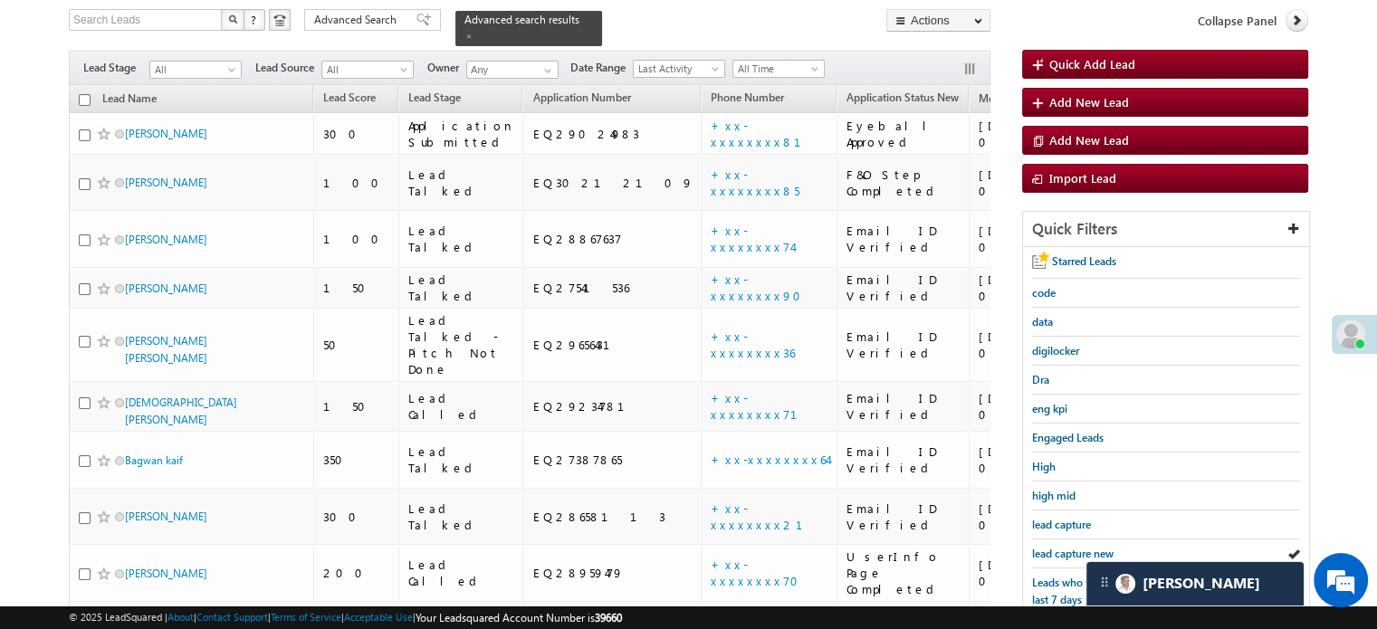
click at [1166, 615] on div "© 2025 LeadSquared | About | Contact Support | Terms of Service | Acceptable Us…" at bounding box center [688, 617] width 1239 height 17
click at [1166, 596] on div "[PERSON_NAME]" at bounding box center [1194, 583] width 217 height 43
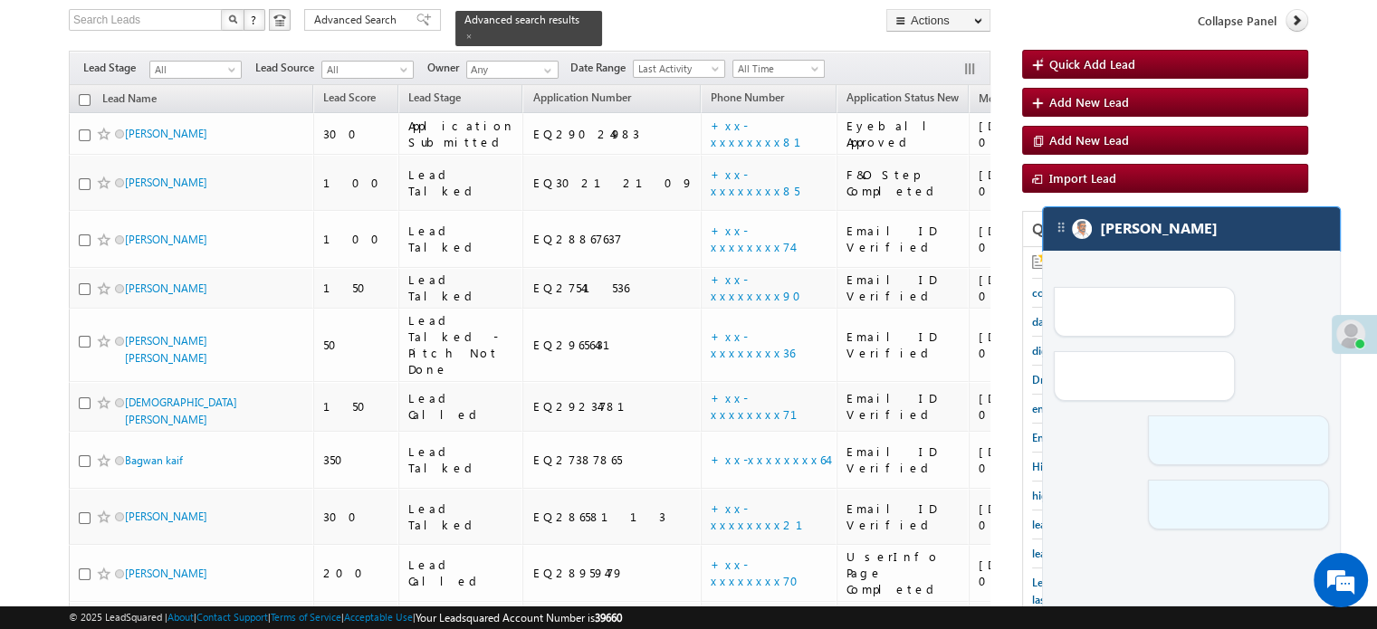
click at [1214, 227] on div "[PERSON_NAME]" at bounding box center [1191, 228] width 297 height 43
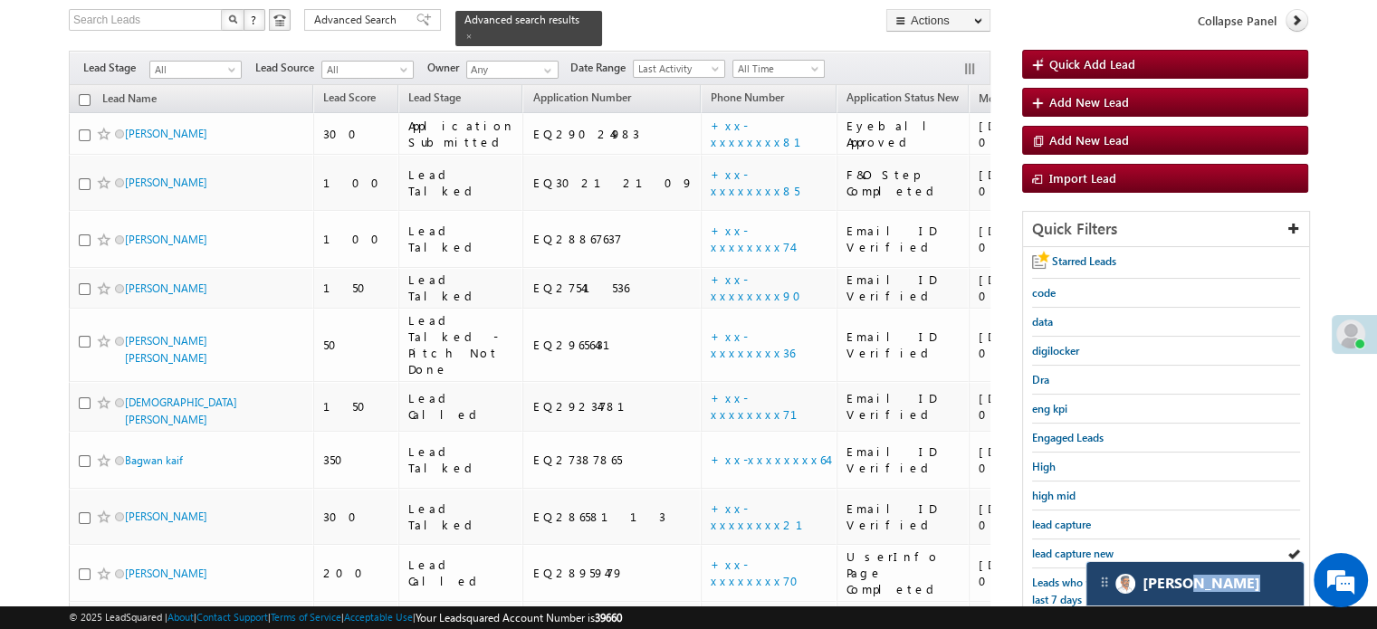
click at [1214, 227] on body "Menu [PERSON_NAME] priya .[PERSON_NAME] ore@a ngelb rokin [DOMAIN_NAME]" at bounding box center [688, 373] width 1377 height 981
click at [1122, 587] on img at bounding box center [1125, 584] width 20 height 20
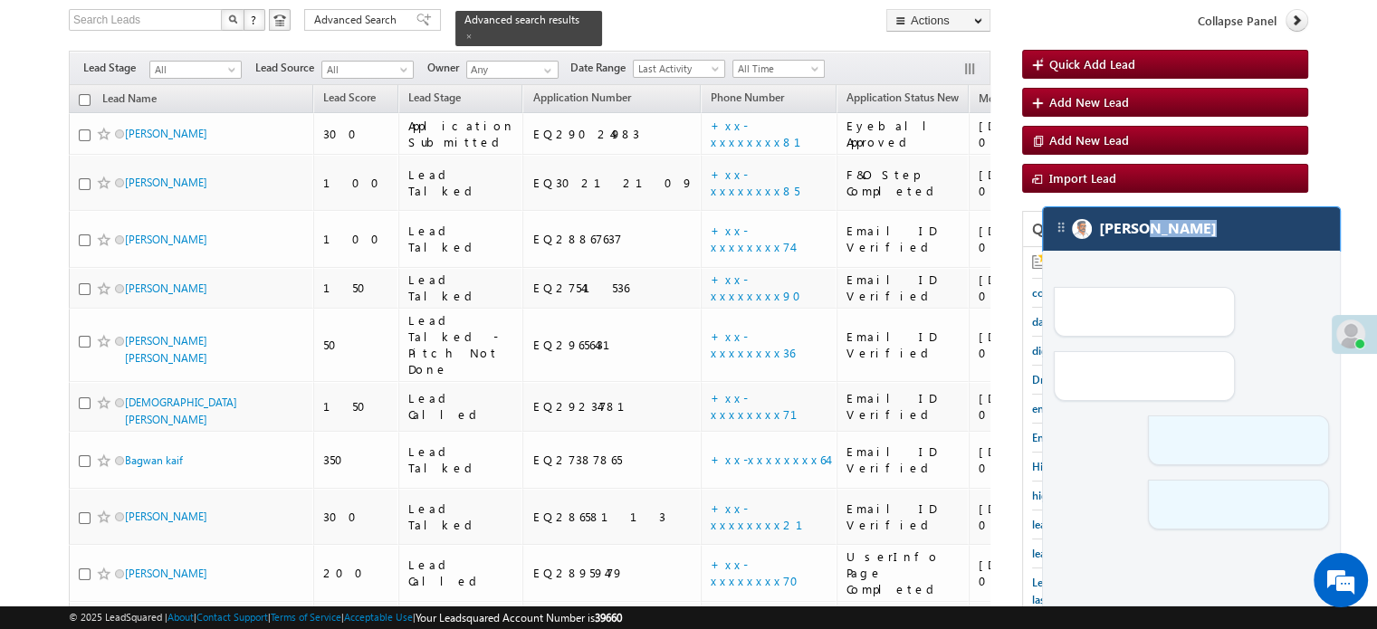
click at [1216, 220] on div "[PERSON_NAME]" at bounding box center [1191, 228] width 297 height 43
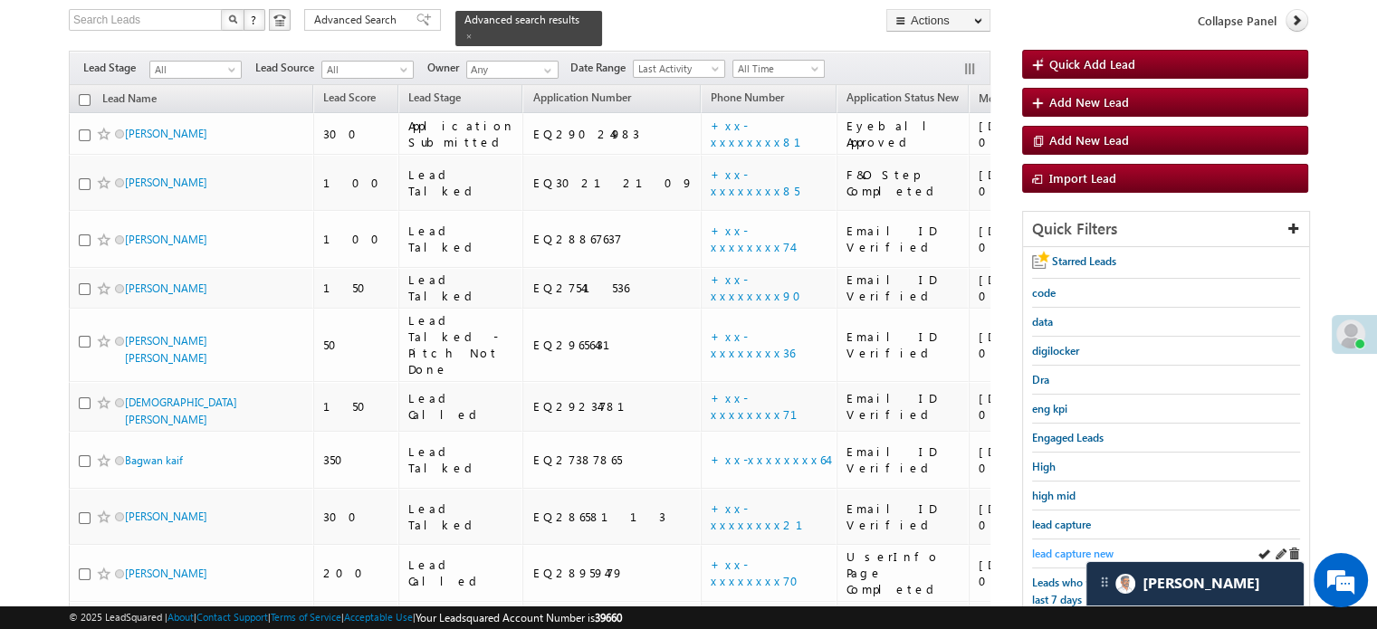
click at [1067, 550] on span "lead capture new" at bounding box center [1072, 554] width 81 height 14
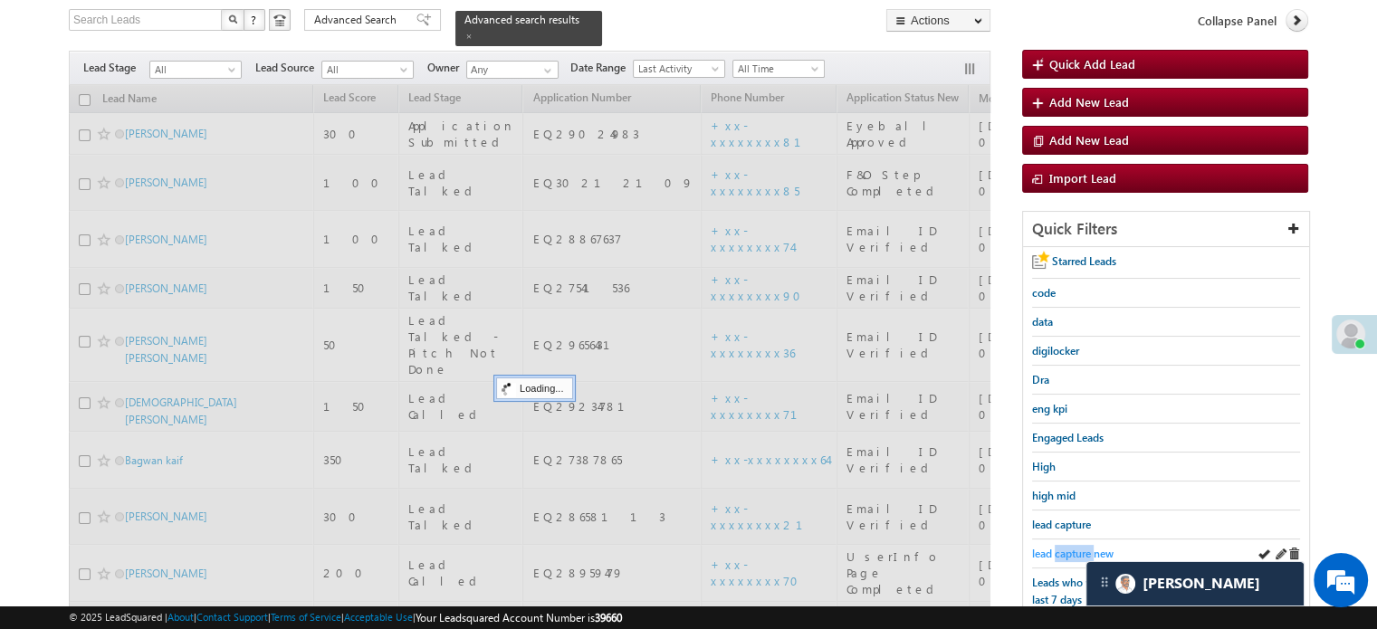
click at [1067, 551] on span "lead capture new" at bounding box center [1072, 554] width 81 height 14
click at [1067, 553] on span "lead capture new" at bounding box center [1072, 554] width 81 height 14
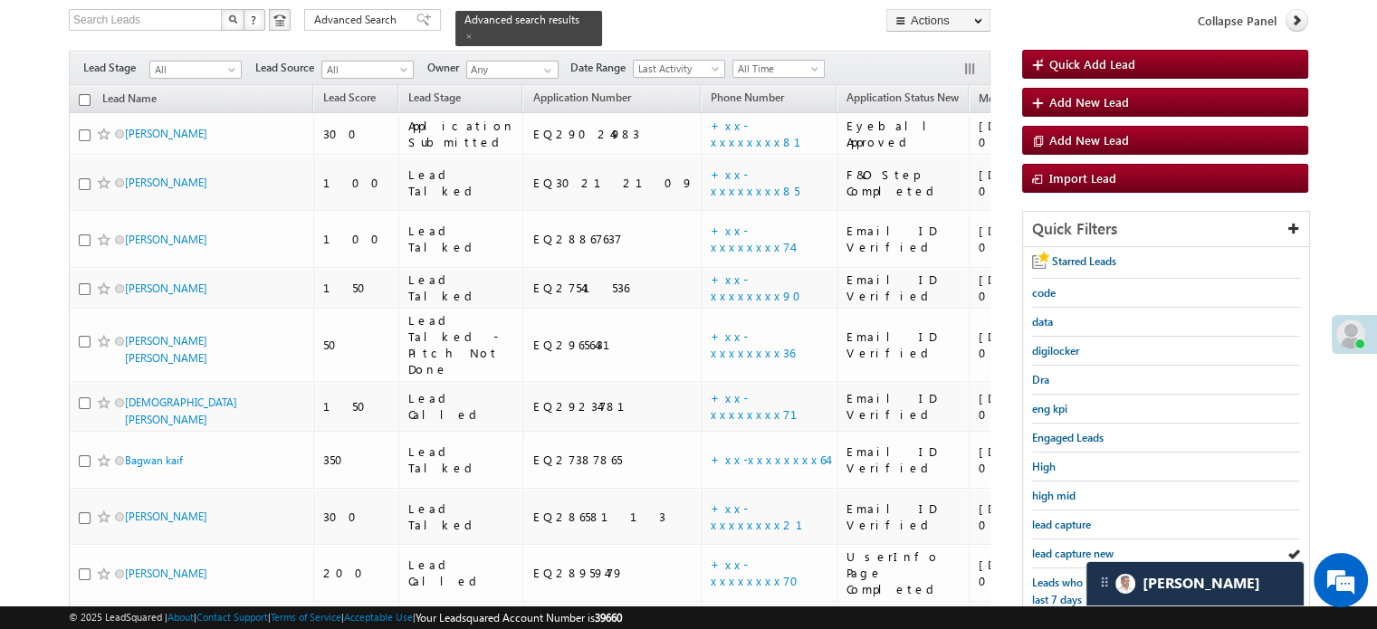
click at [1067, 553] on span "lead capture new" at bounding box center [1072, 554] width 81 height 14
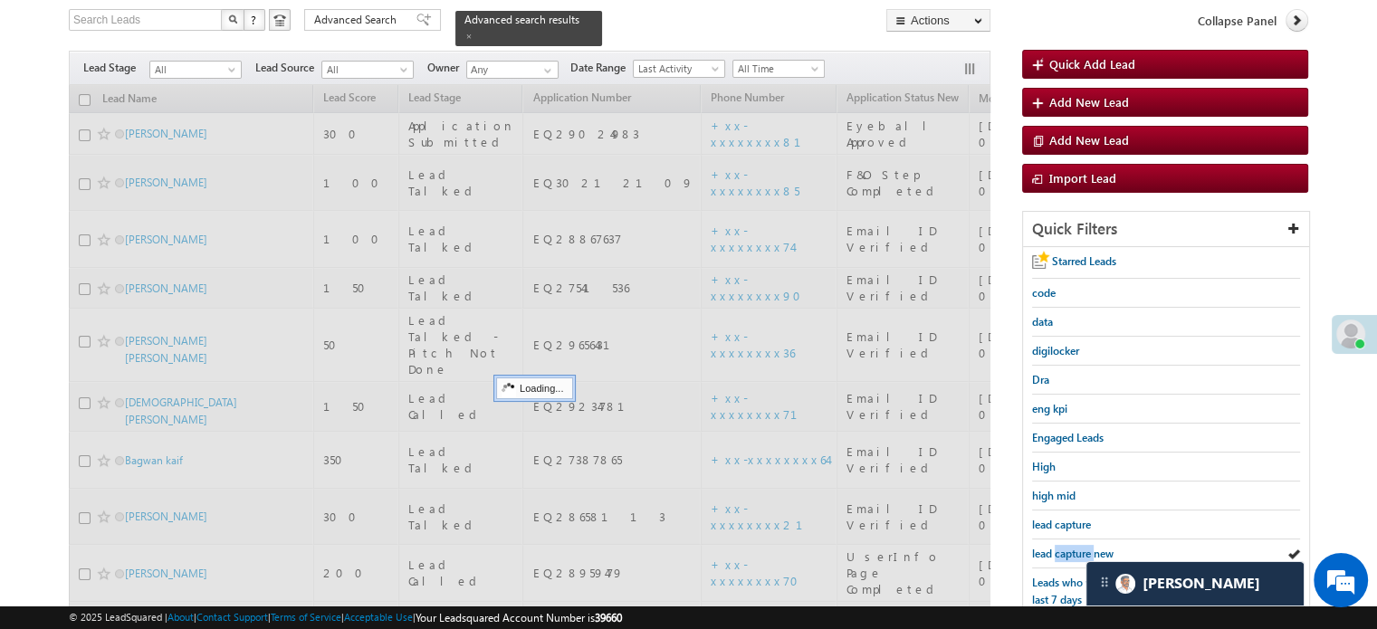
click at [1067, 553] on span "lead capture new" at bounding box center [1072, 554] width 81 height 14
click at [1067, 554] on span "lead capture new" at bounding box center [1072, 554] width 81 height 14
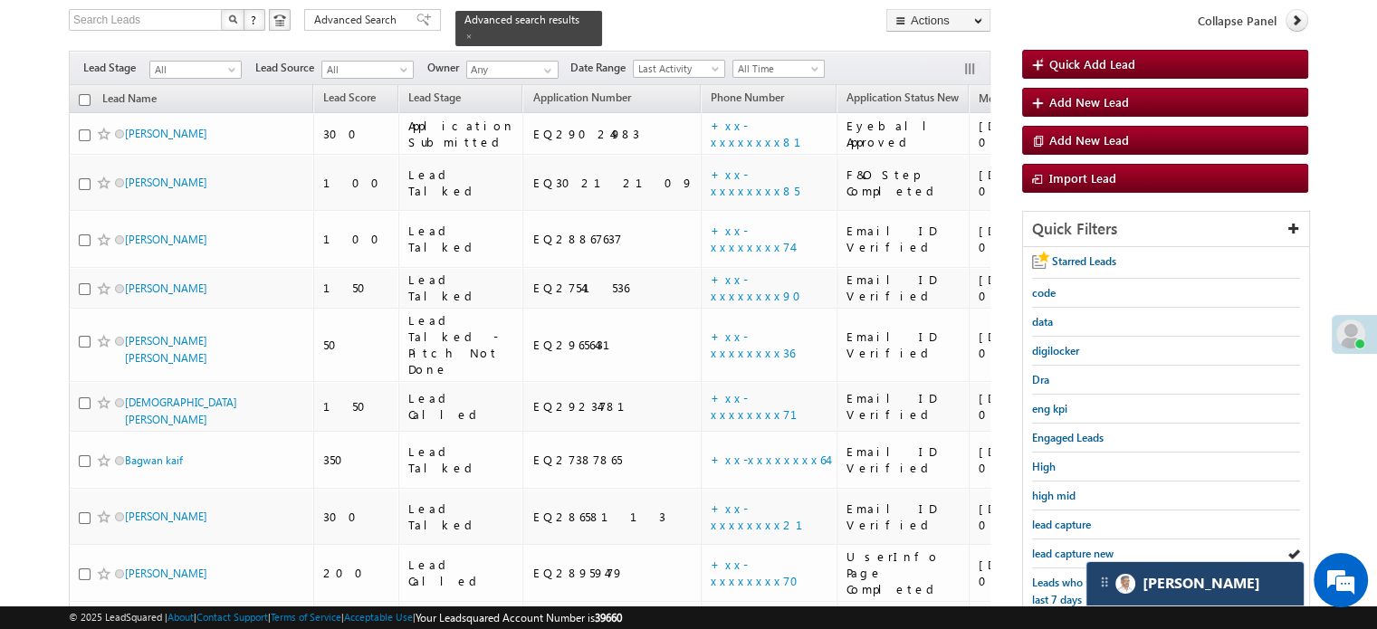
click at [1127, 593] on img at bounding box center [1125, 584] width 20 height 20
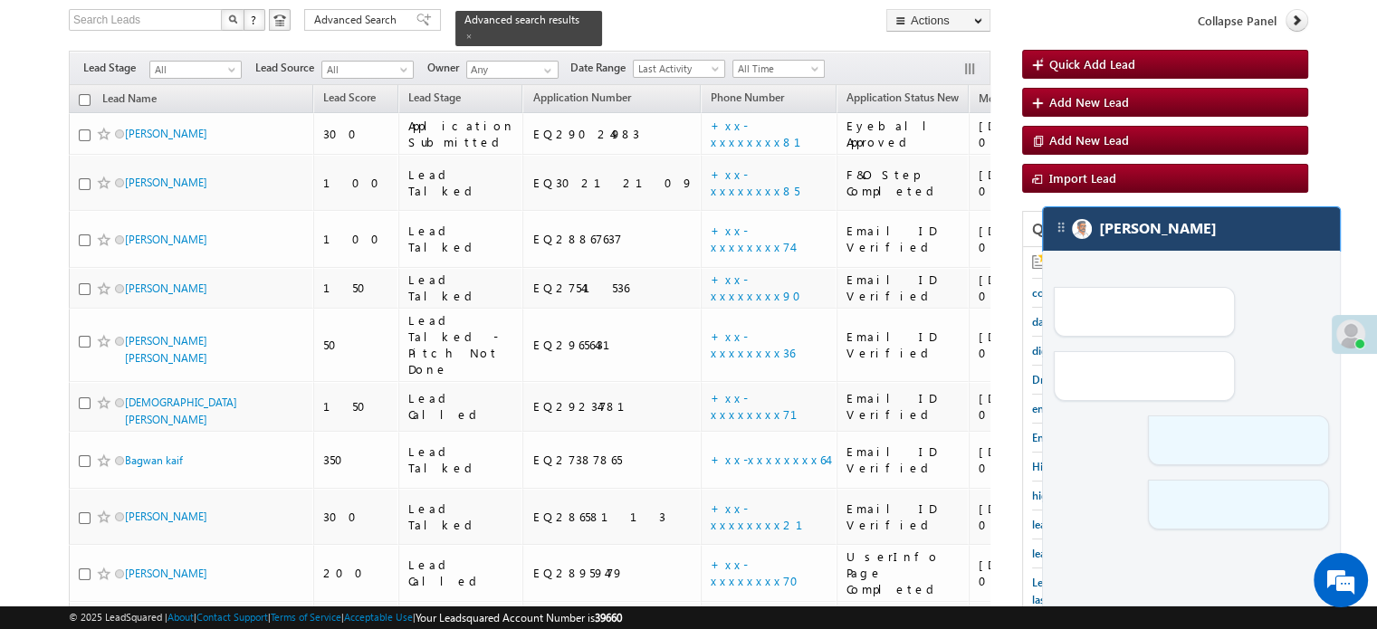
click at [1203, 243] on div "[PERSON_NAME]" at bounding box center [1191, 228] width 297 height 43
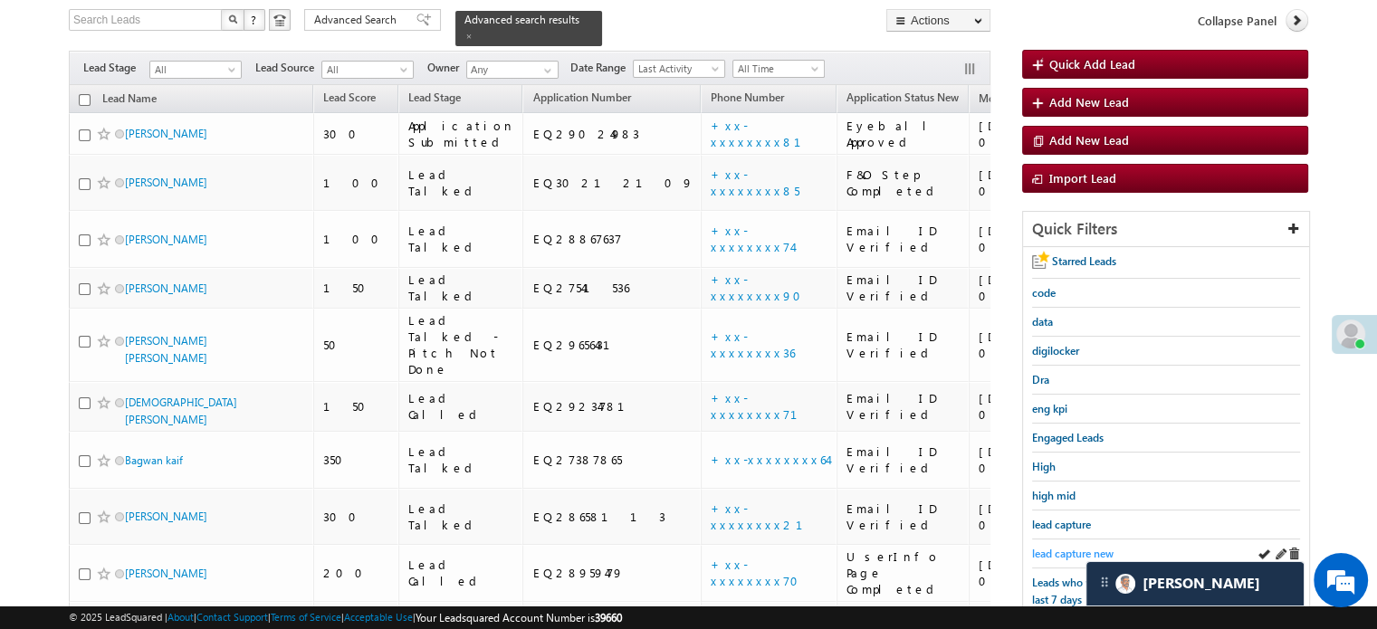
click at [1082, 547] on span "lead capture new" at bounding box center [1072, 554] width 81 height 14
click at [1080, 547] on span "lead capture new" at bounding box center [1072, 554] width 81 height 14
click at [1065, 545] on link "lead capture new" at bounding box center [1072, 553] width 81 height 17
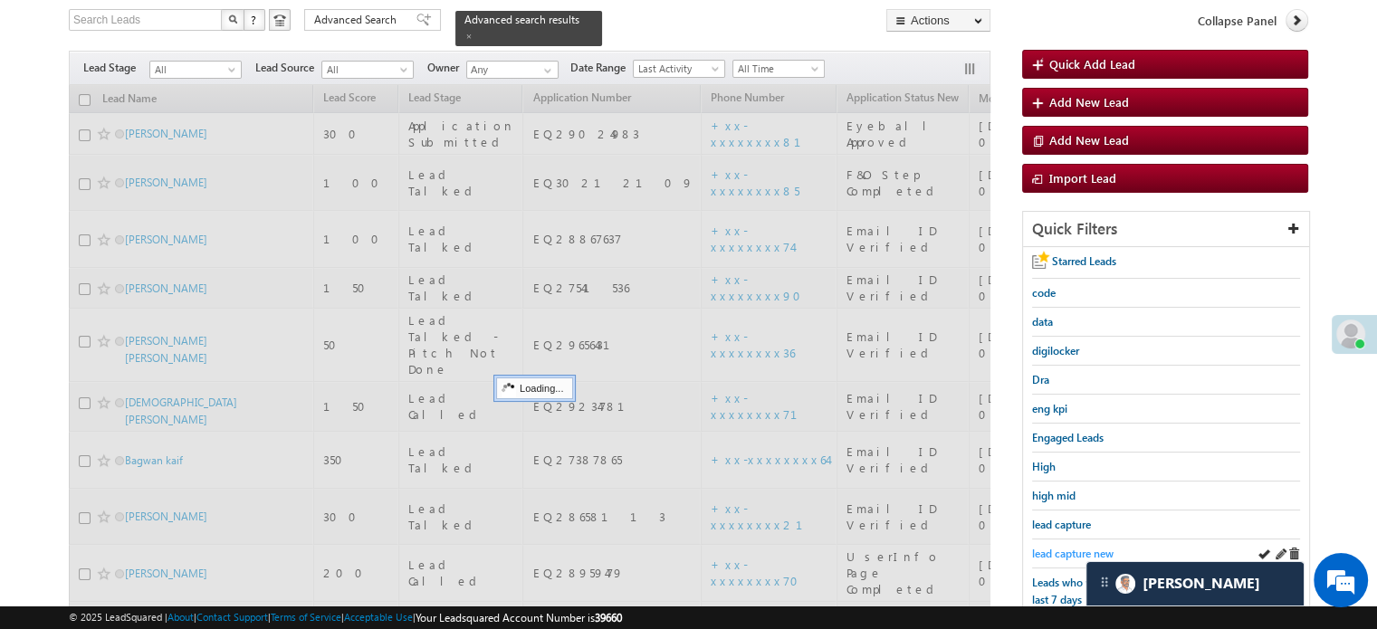
click at [1064, 547] on span "lead capture new" at bounding box center [1072, 554] width 81 height 14
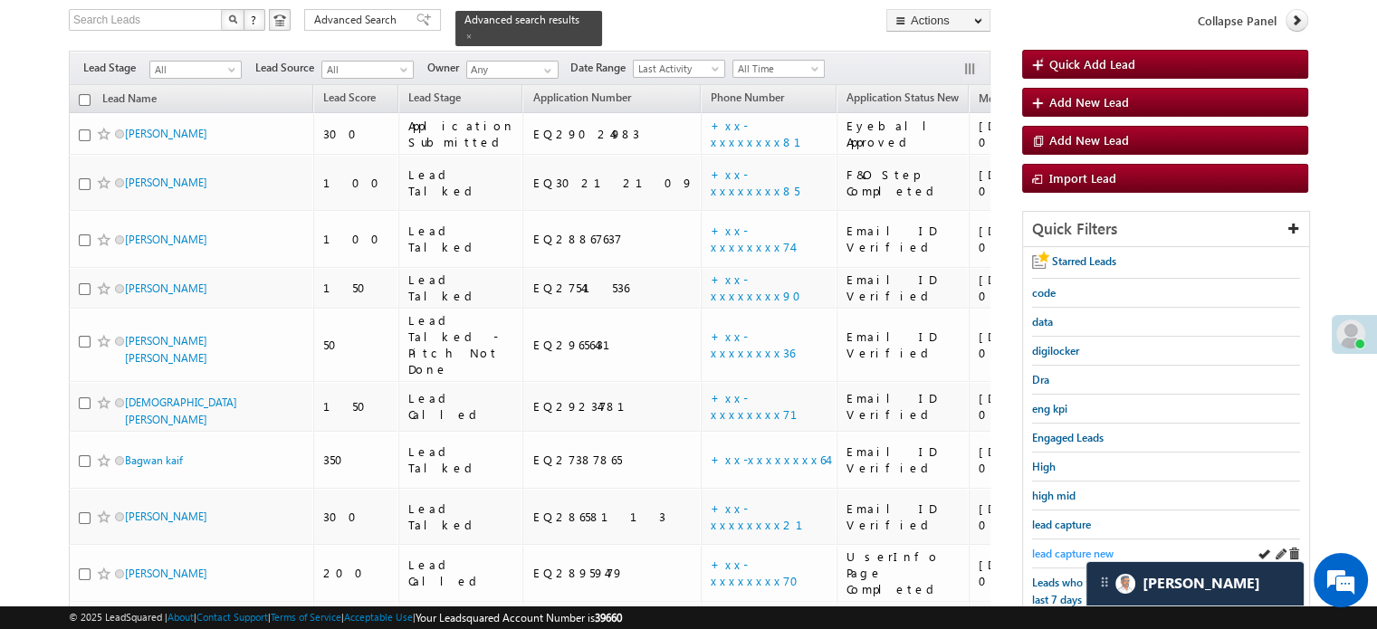
click at [1075, 547] on span "lead capture new" at bounding box center [1072, 554] width 81 height 14
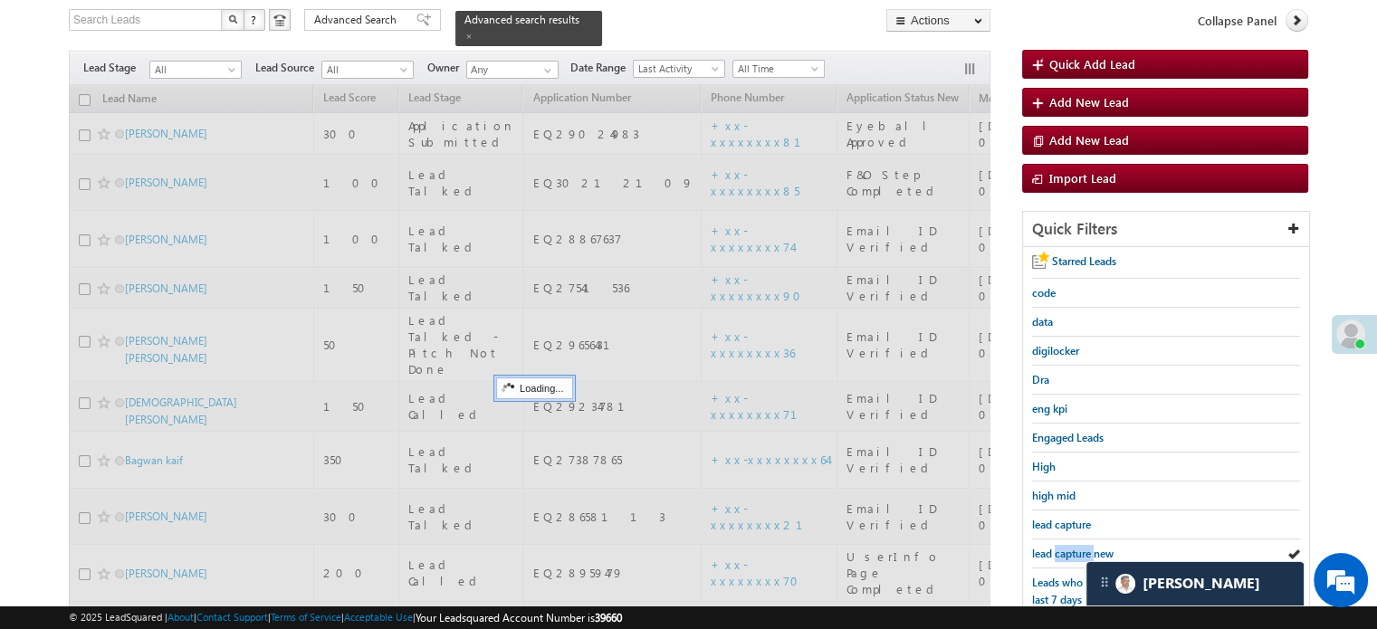
click at [1075, 547] on span "lead capture new" at bounding box center [1072, 554] width 81 height 14
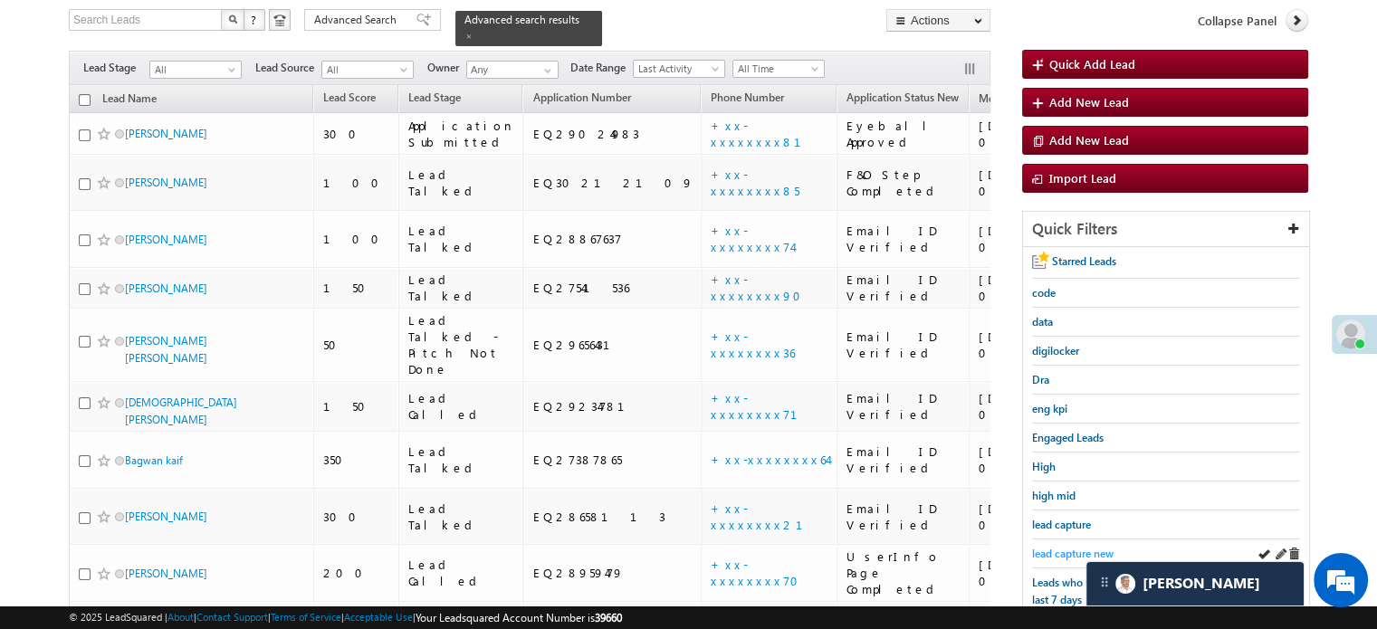
click at [1075, 547] on span "lead capture new" at bounding box center [1072, 554] width 81 height 14
click at [1147, 560] on div "lead capture new" at bounding box center [1166, 553] width 268 height 29
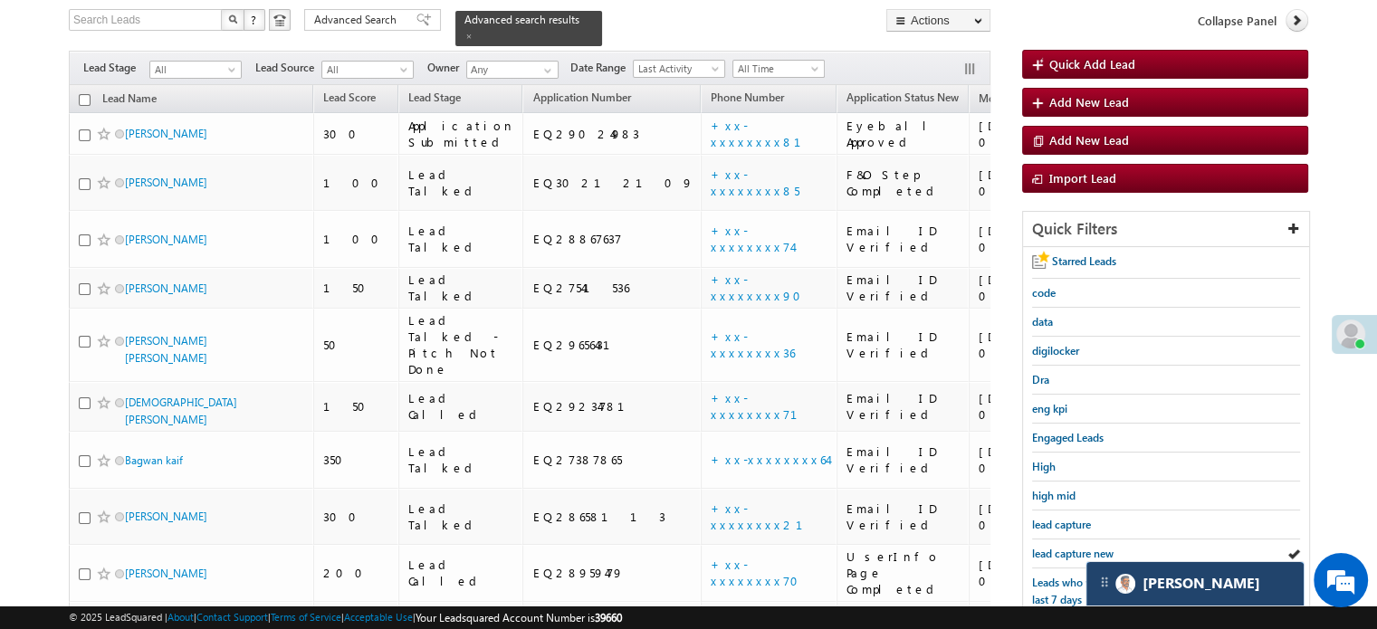
click at [1148, 573] on div "[PERSON_NAME]" at bounding box center [1194, 583] width 217 height 43
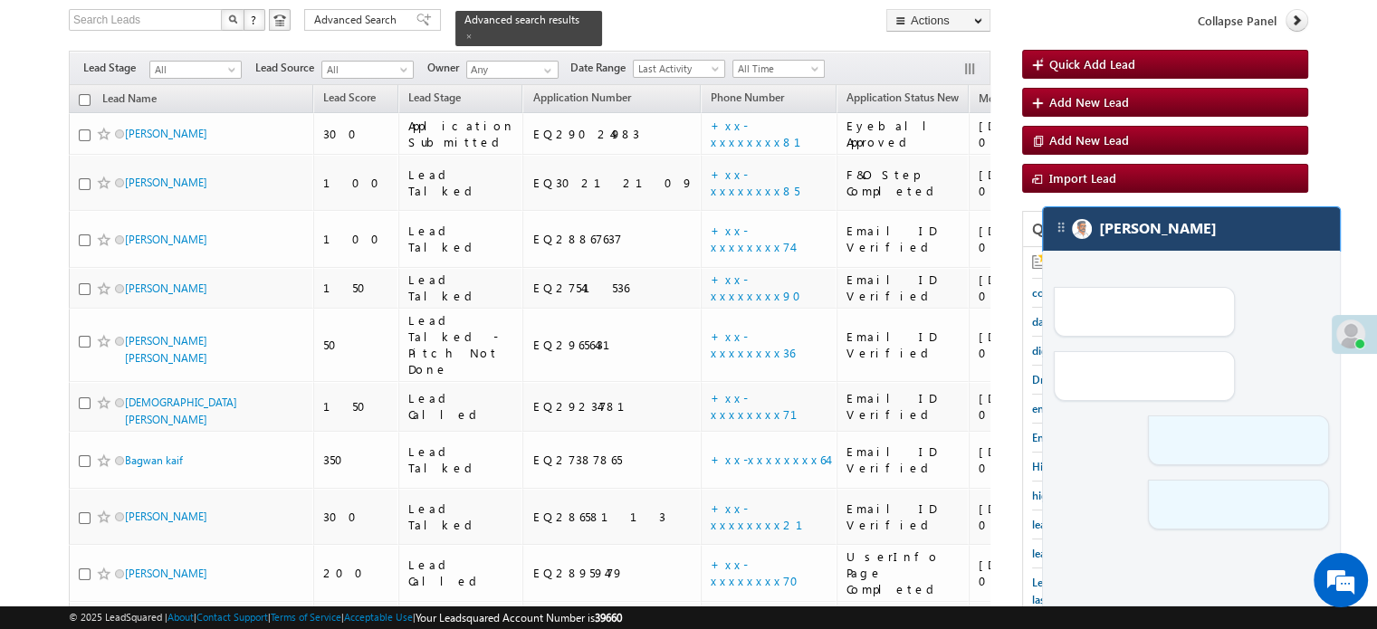
click at [1189, 240] on div "[PERSON_NAME]" at bounding box center [1191, 228] width 297 height 43
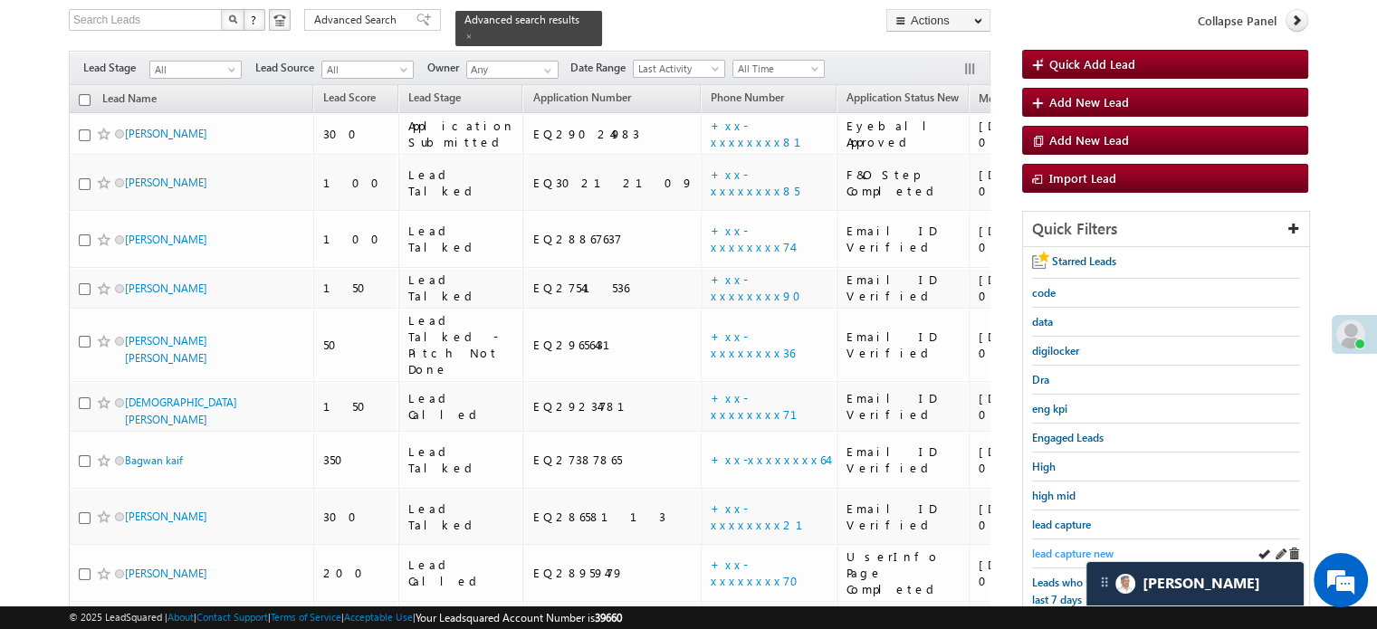
click at [1075, 548] on span "lead capture new" at bounding box center [1072, 554] width 81 height 14
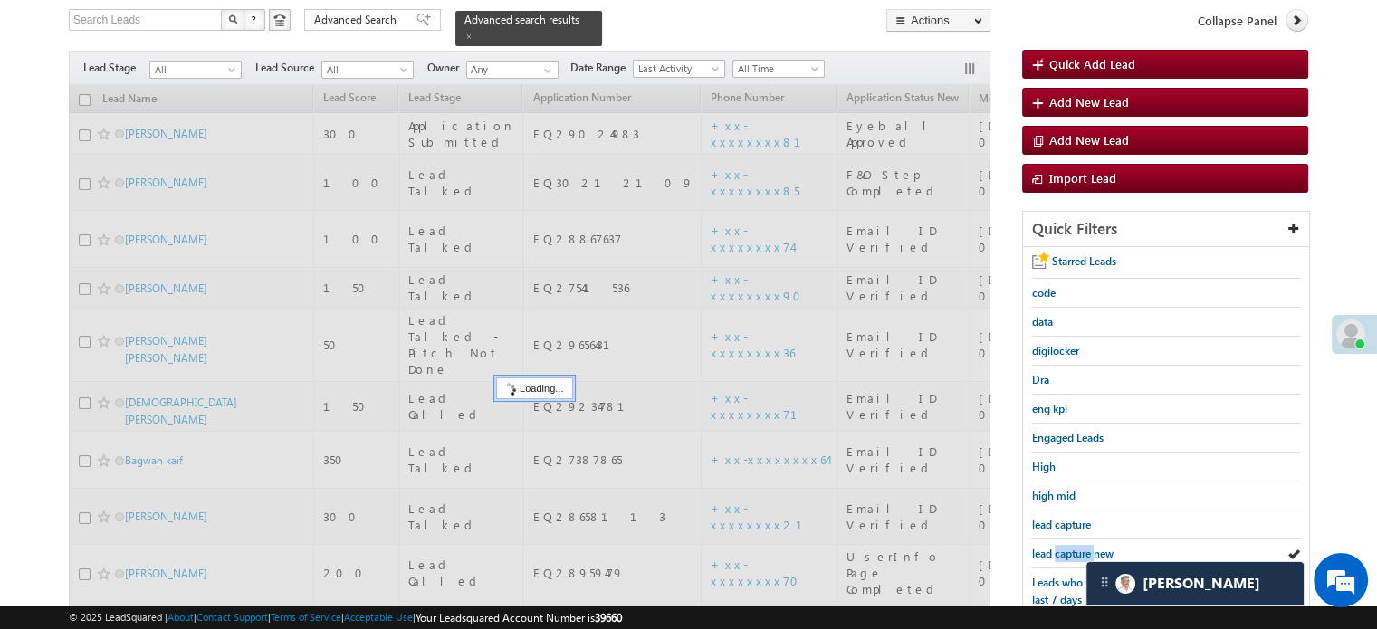
click at [1075, 548] on span "lead capture new" at bounding box center [1072, 554] width 81 height 14
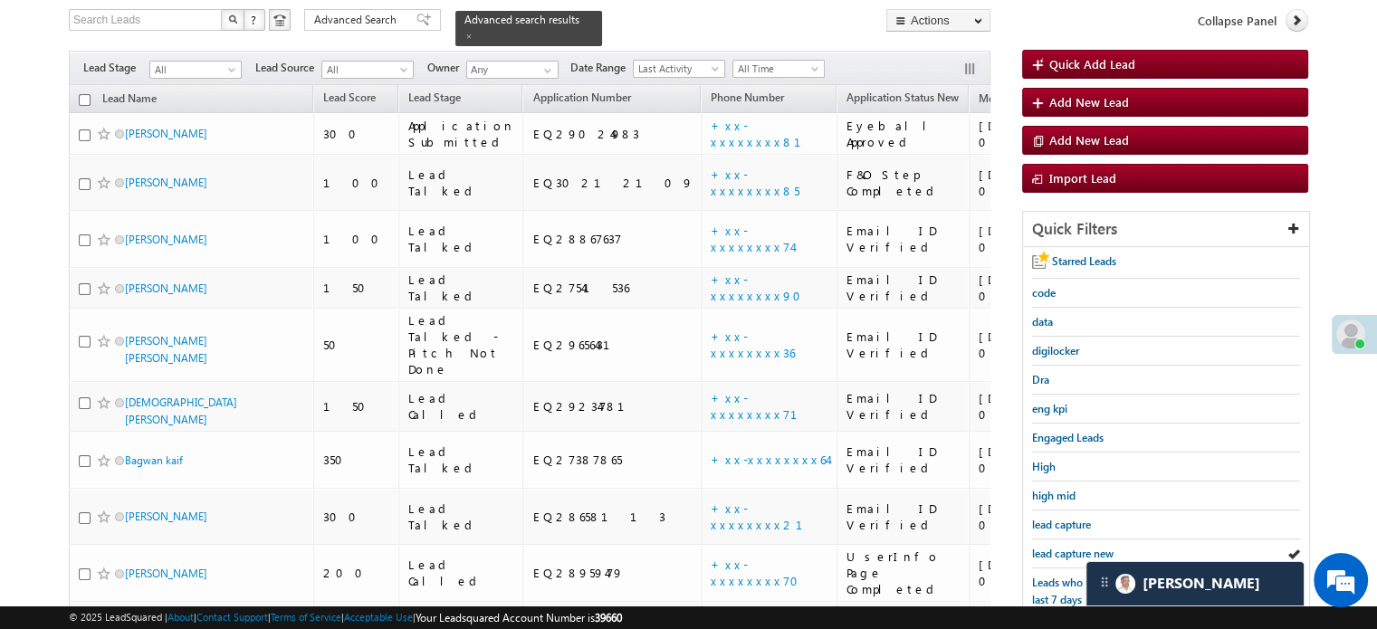
click at [1075, 548] on span "lead capture new" at bounding box center [1072, 554] width 81 height 14
click at [1037, 553] on span "lead capture new" at bounding box center [1072, 554] width 81 height 14
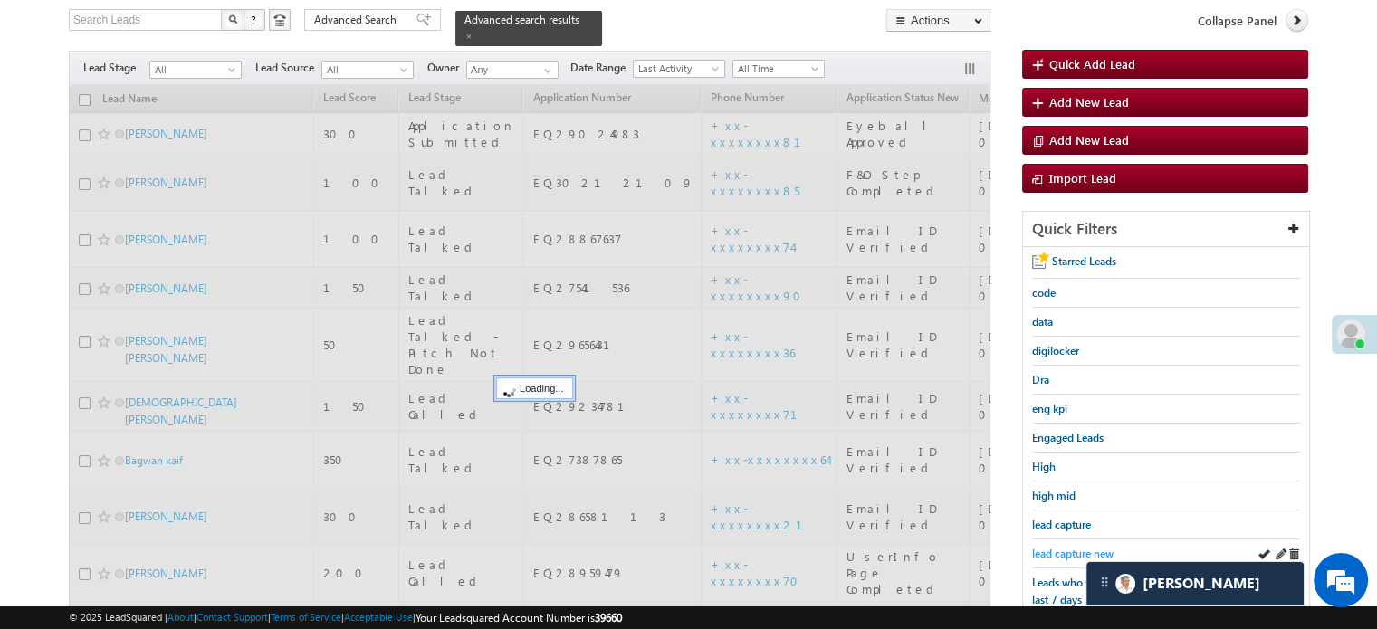
click at [1046, 550] on span "lead capture new" at bounding box center [1072, 554] width 81 height 14
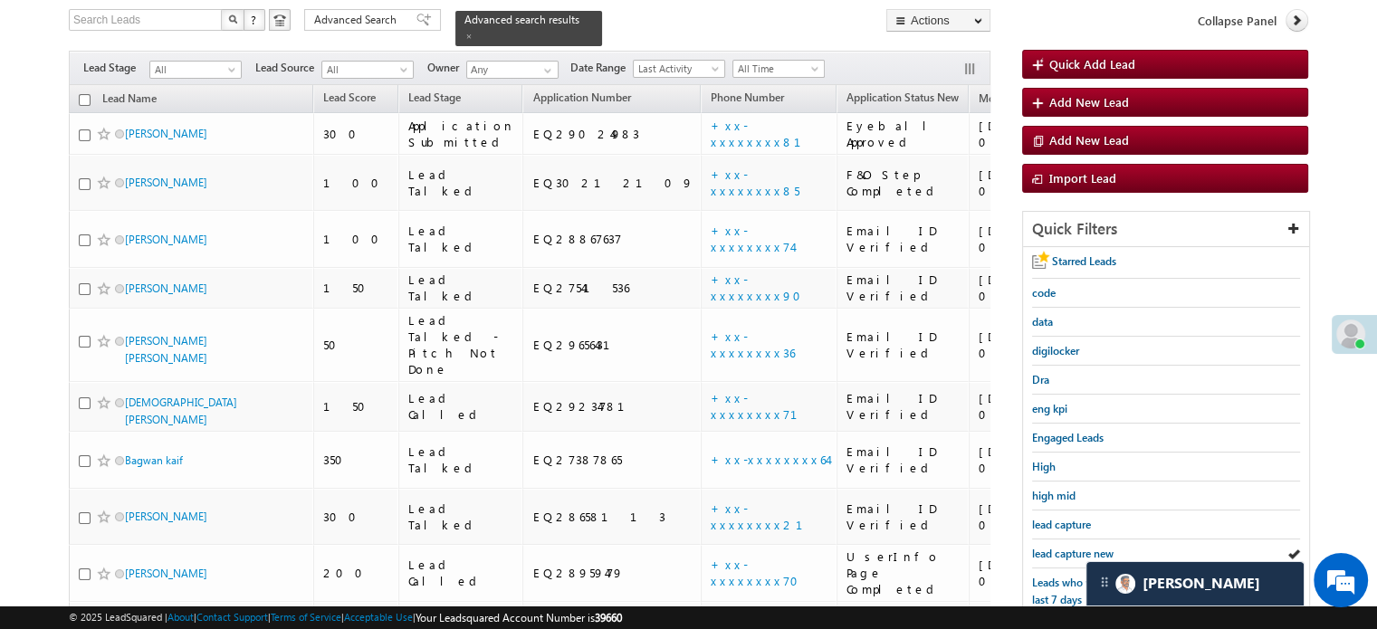
click at [1046, 550] on span "lead capture new" at bounding box center [1072, 554] width 81 height 14
click at [1065, 548] on span "lead capture new" at bounding box center [1072, 554] width 81 height 14
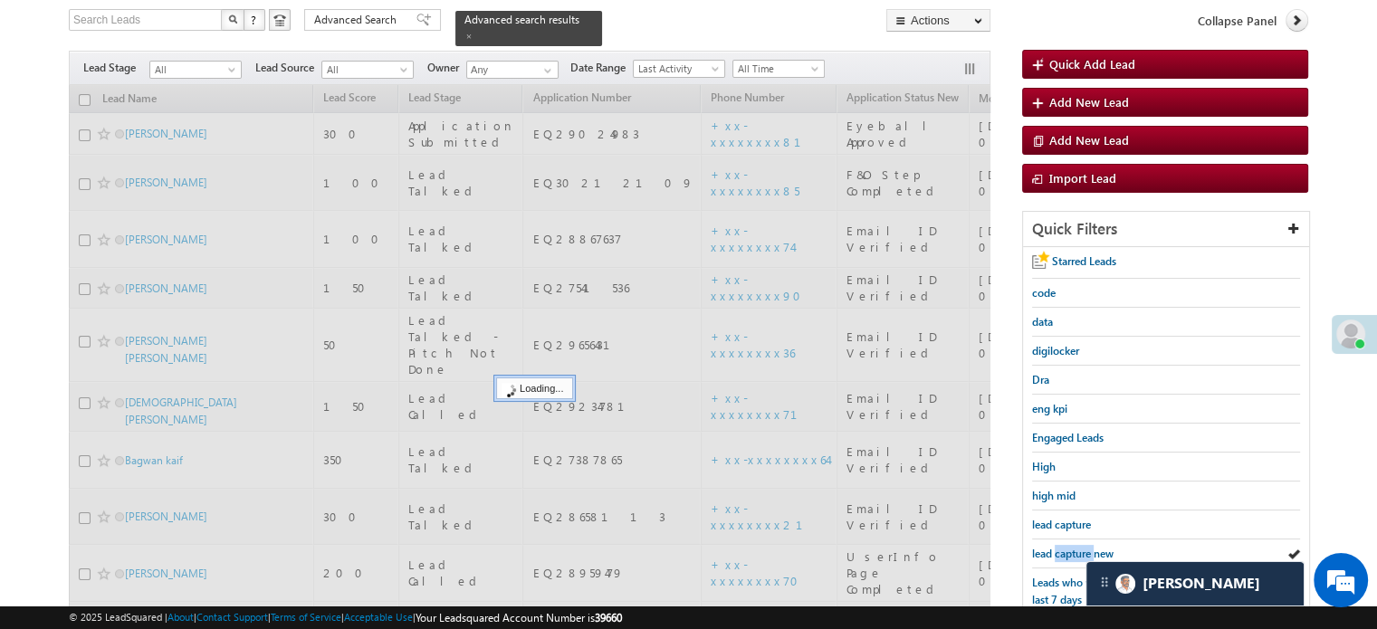
click at [1065, 548] on span "lead capture new" at bounding box center [1072, 554] width 81 height 14
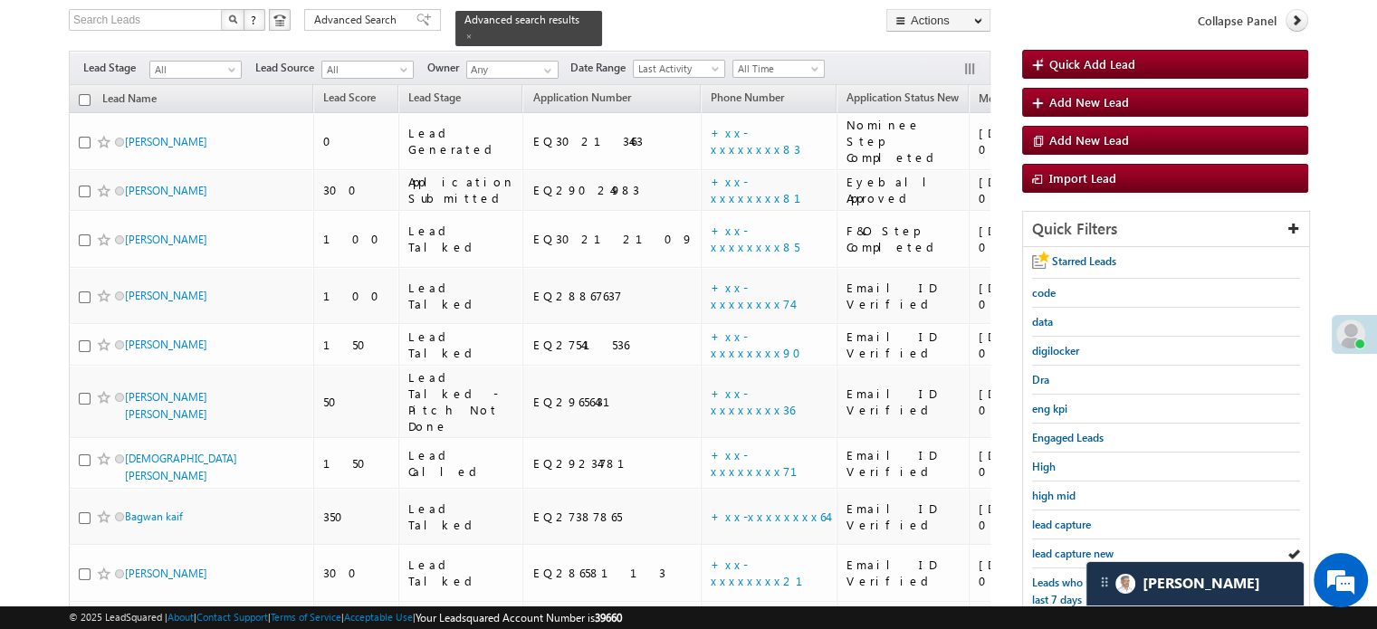
click at [1065, 548] on span "lead capture new" at bounding box center [1072, 554] width 81 height 14
click at [1084, 547] on span "lead capture new" at bounding box center [1072, 554] width 81 height 14
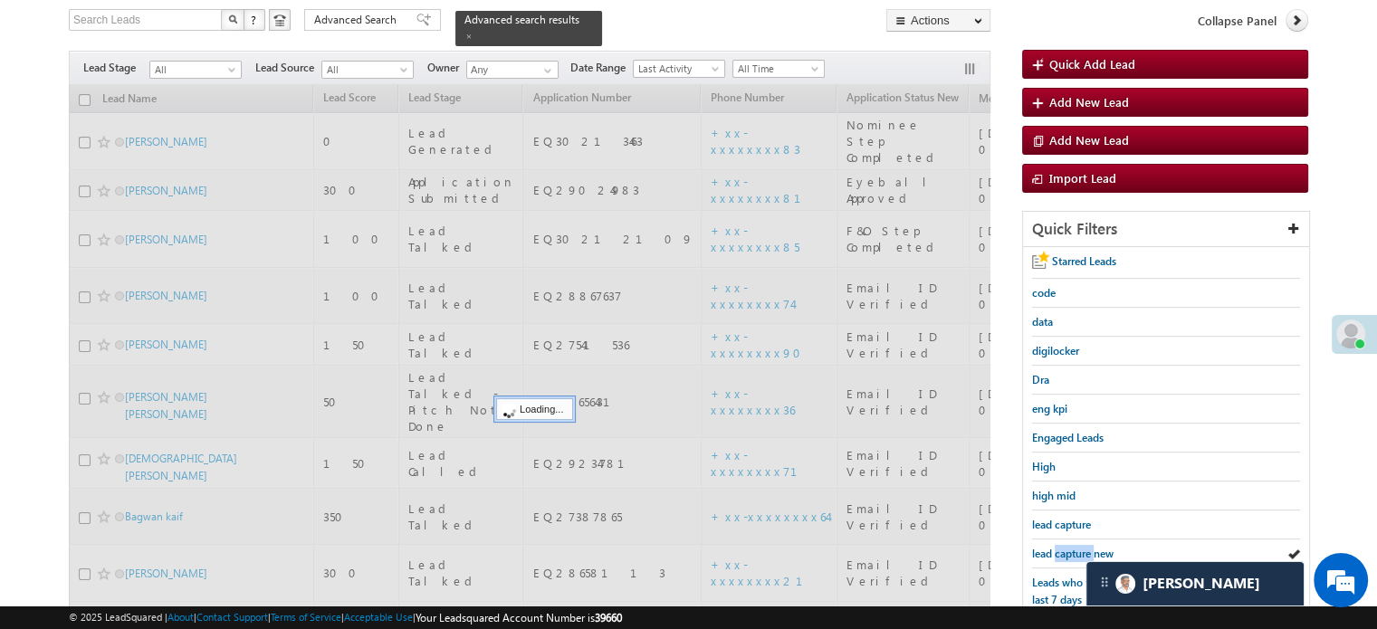
click at [1084, 547] on span "lead capture new" at bounding box center [1072, 554] width 81 height 14
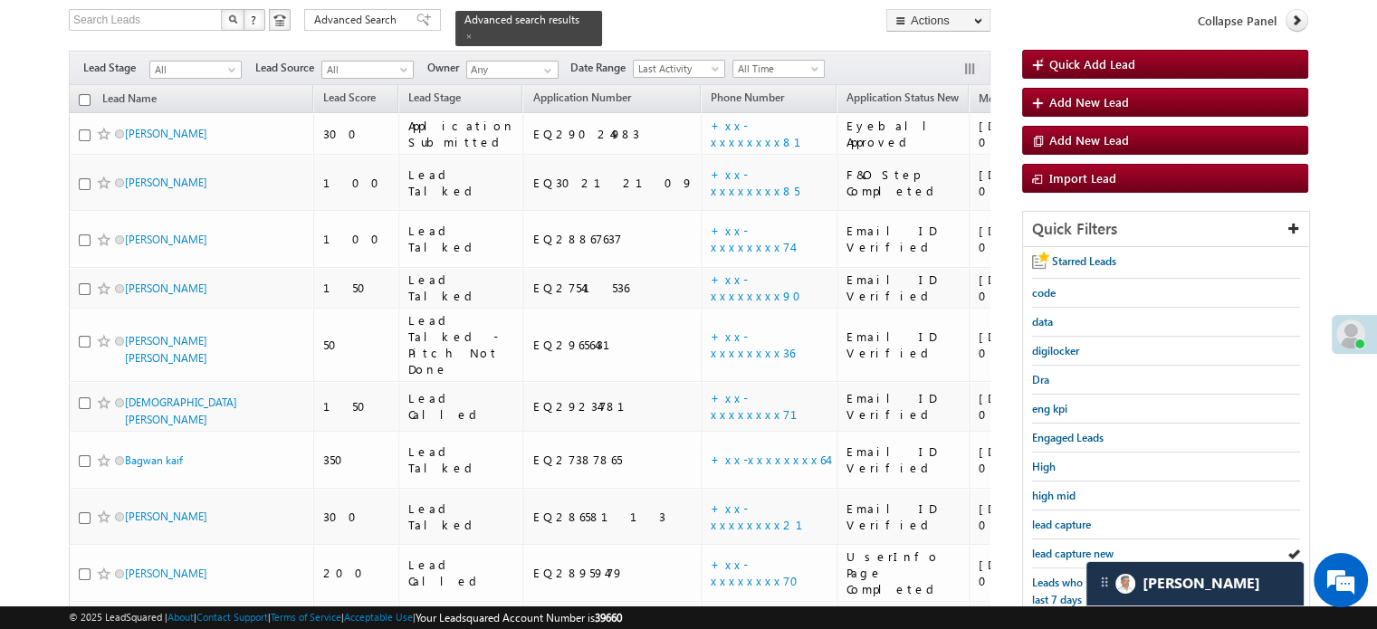
click at [1084, 547] on span "lead capture new" at bounding box center [1072, 554] width 81 height 14
click at [1048, 547] on span "lead capture new" at bounding box center [1072, 554] width 81 height 14
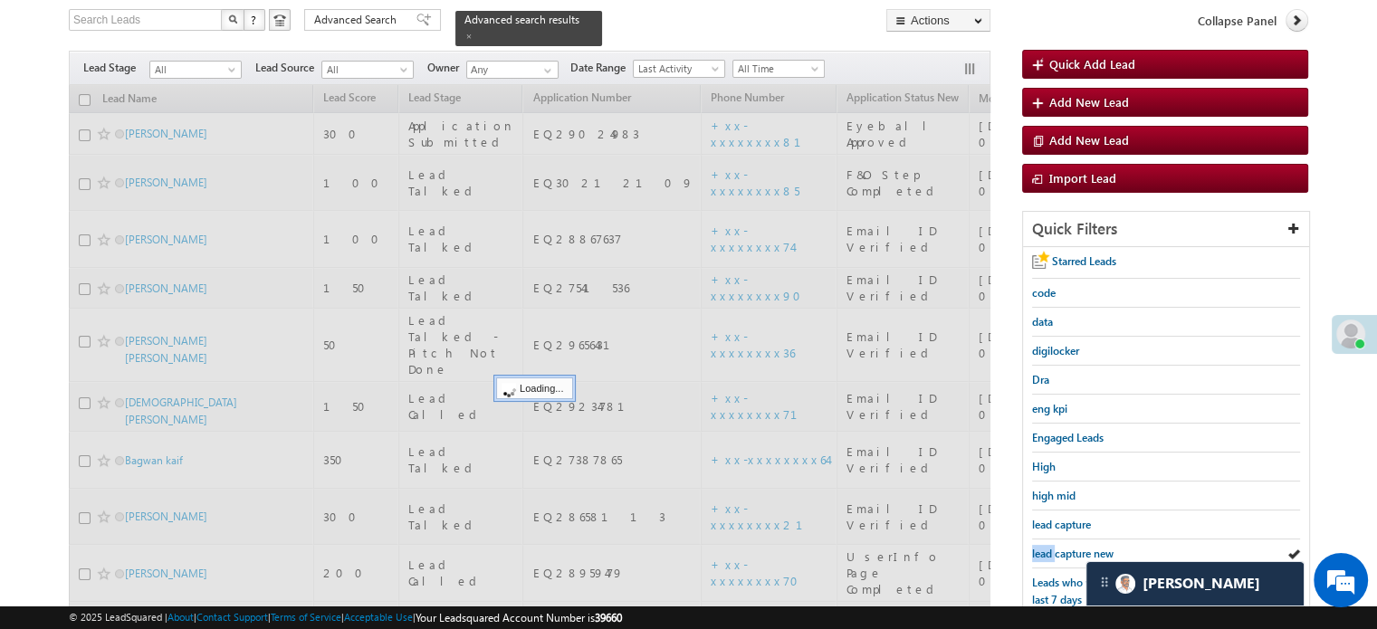
click at [1048, 547] on span "lead capture new" at bounding box center [1072, 554] width 81 height 14
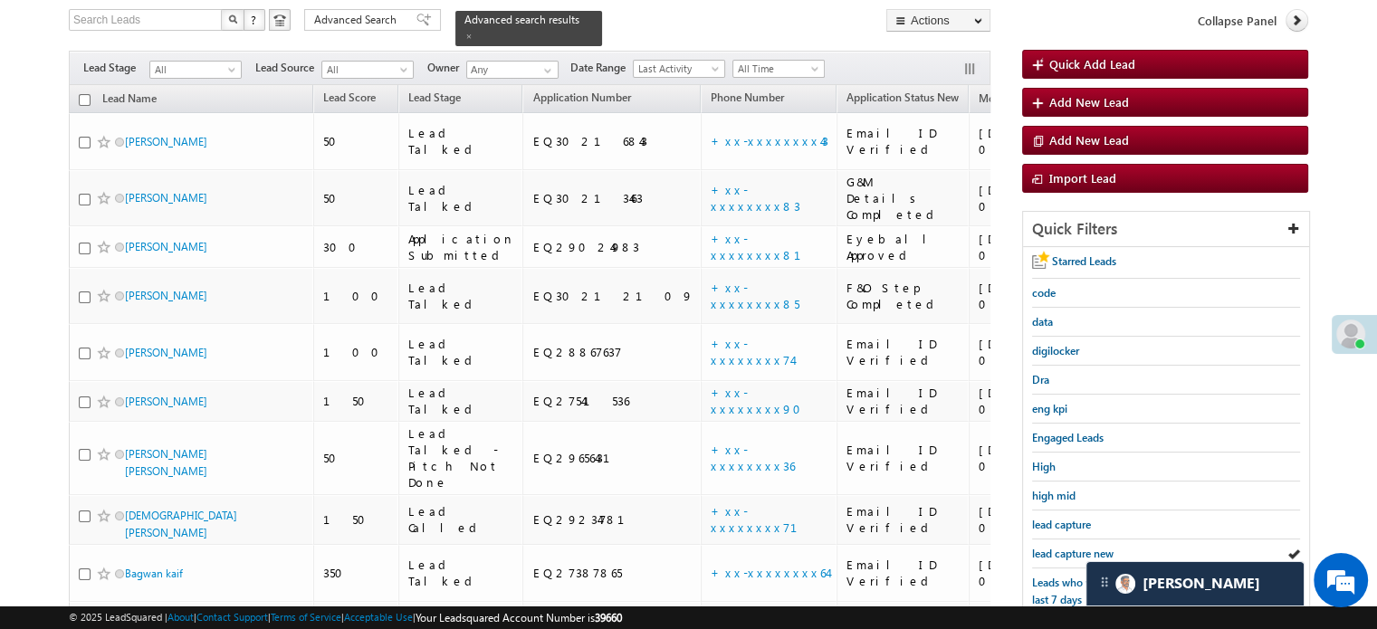
click at [1048, 547] on span "lead capture new" at bounding box center [1072, 554] width 81 height 14
click at [1079, 547] on span "lead capture new" at bounding box center [1072, 554] width 81 height 14
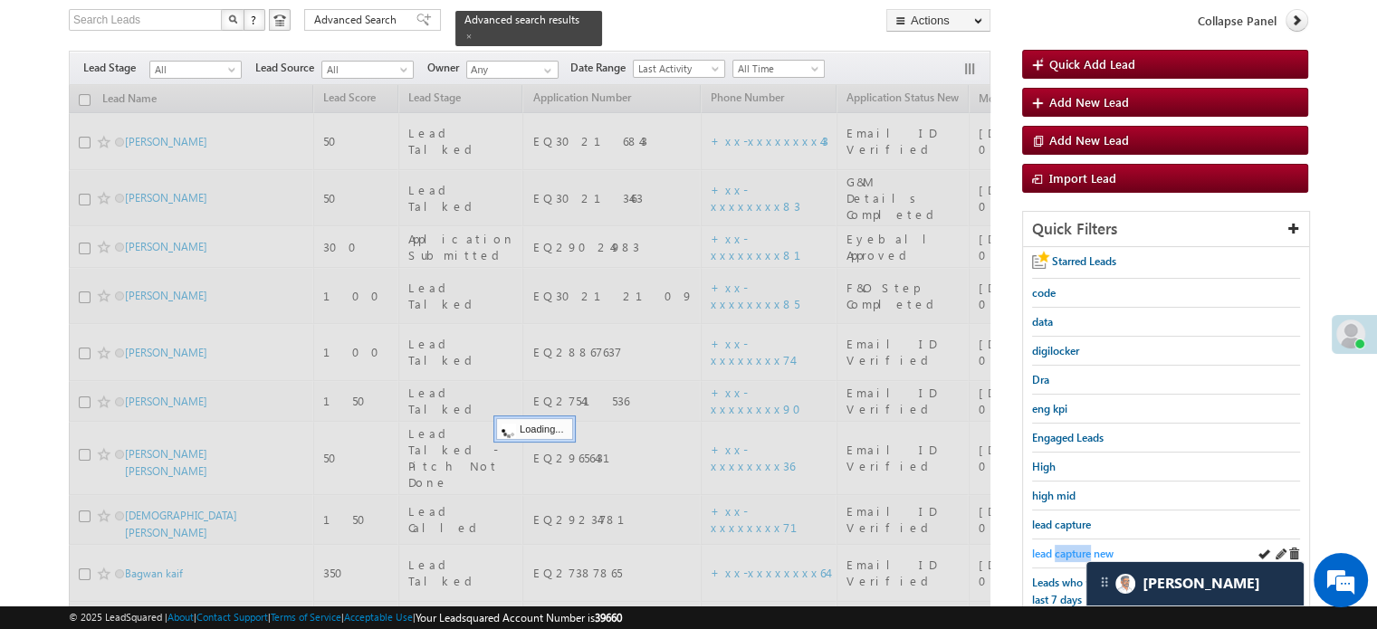
click at [1079, 547] on span "lead capture new" at bounding box center [1072, 554] width 81 height 14
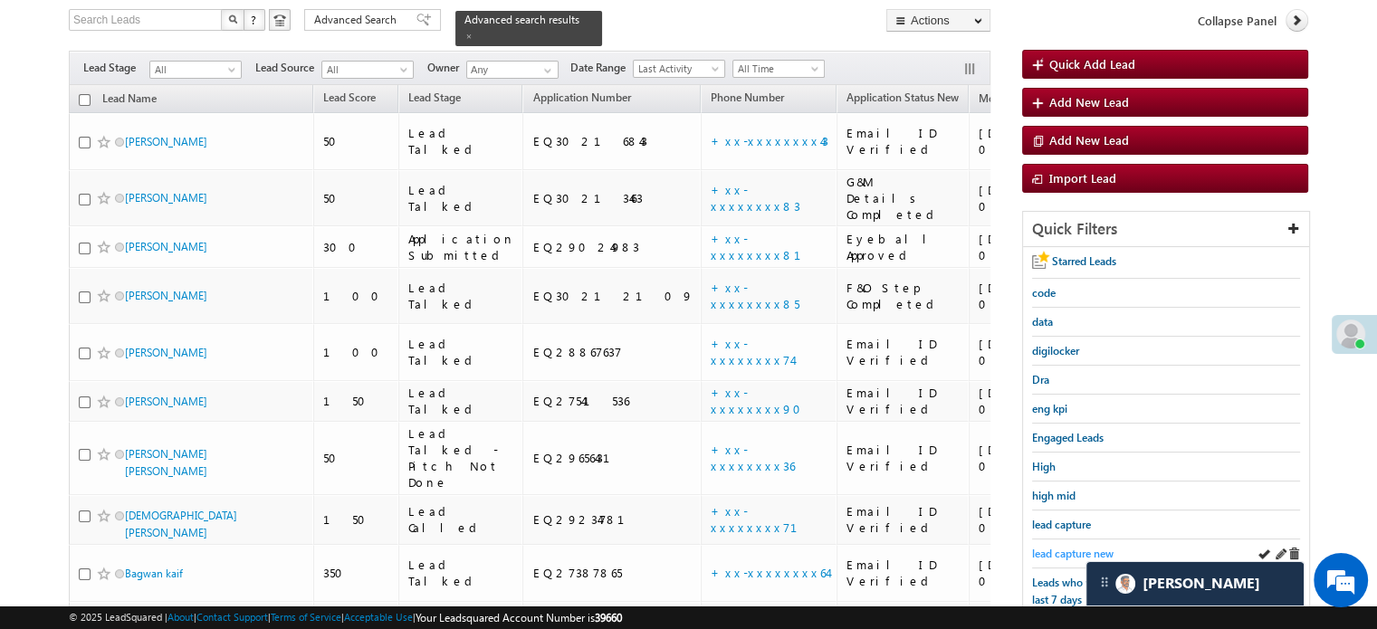
click at [1061, 547] on span "lead capture new" at bounding box center [1072, 554] width 81 height 14
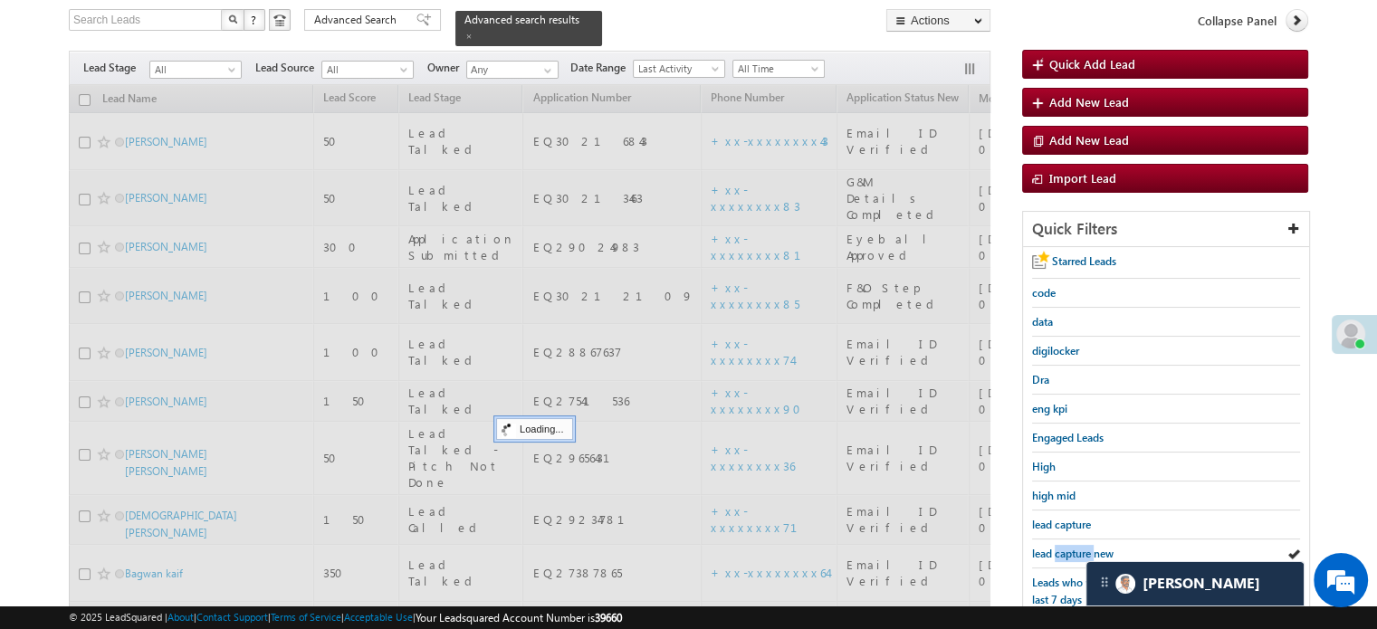
click at [1061, 547] on span "lead capture new" at bounding box center [1072, 554] width 81 height 14
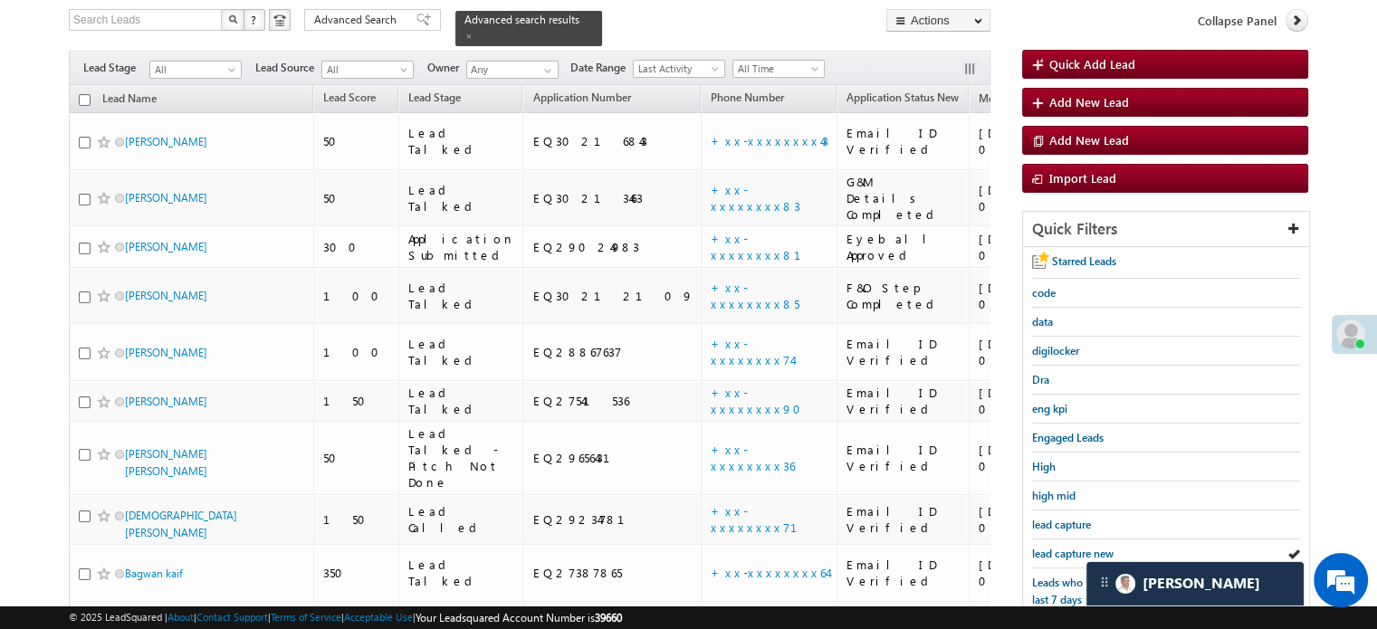
click at [1061, 547] on span "lead capture new" at bounding box center [1072, 554] width 81 height 14
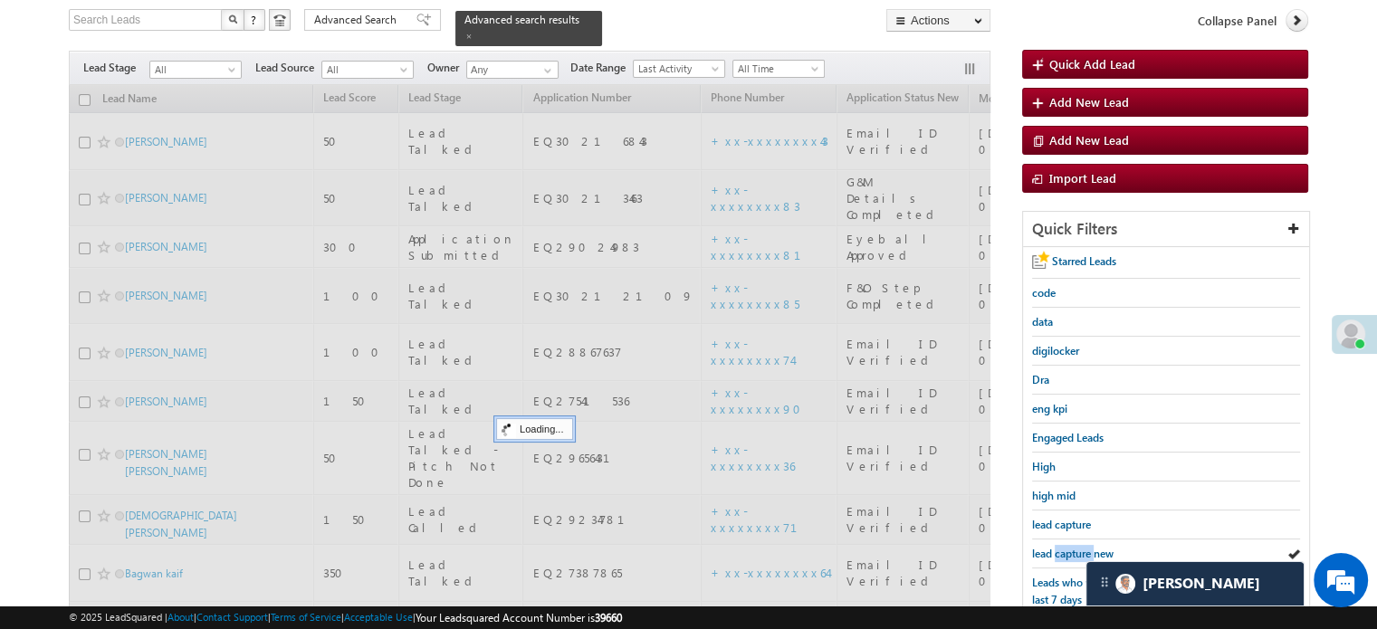
click at [1061, 547] on span "lead capture new" at bounding box center [1072, 554] width 81 height 14
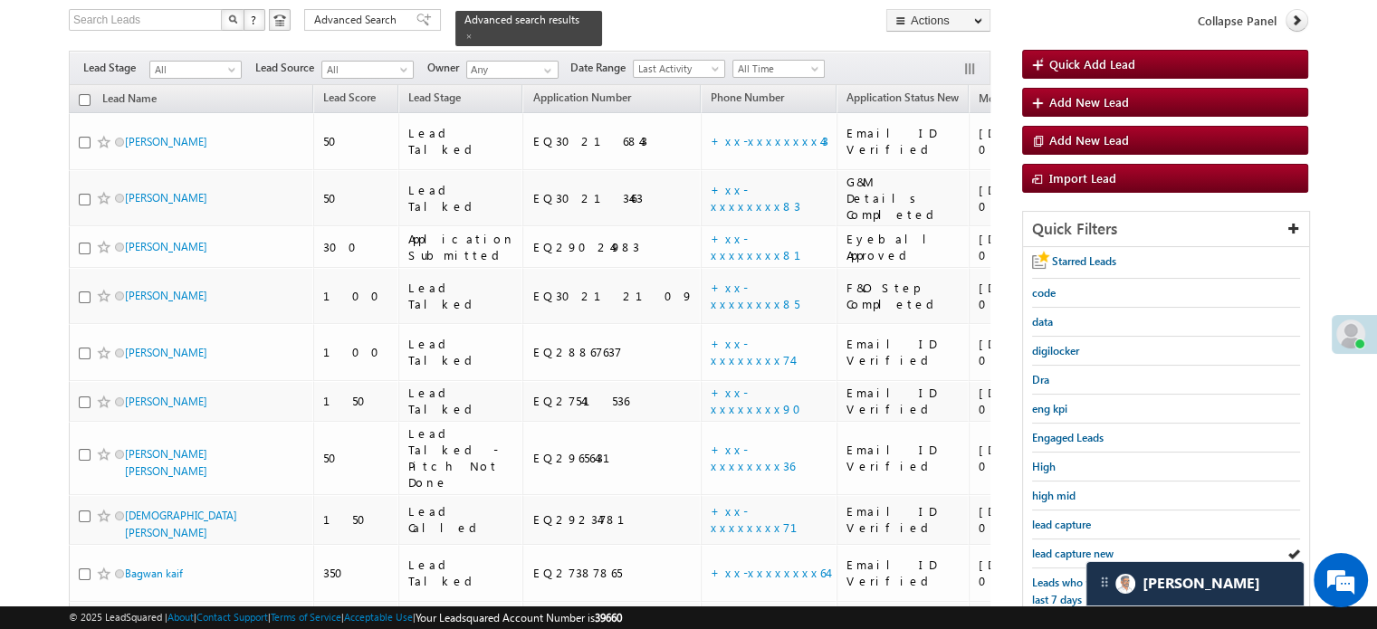
scroll to position [388, 0]
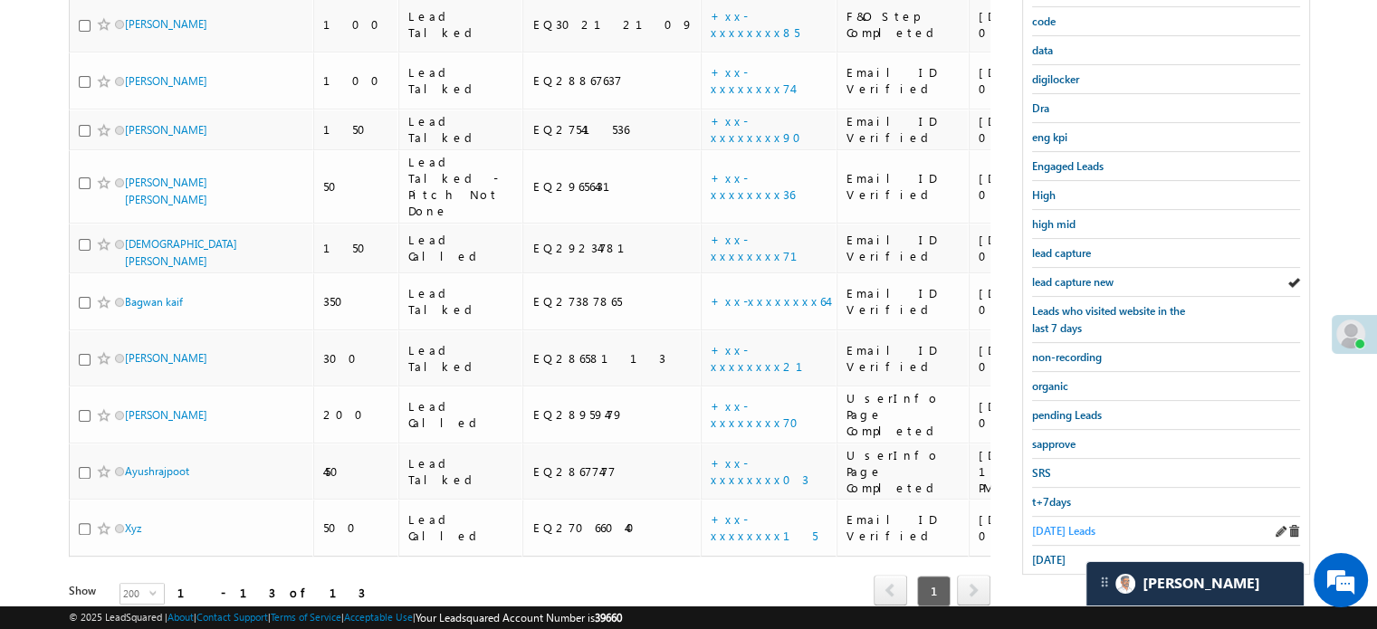
click at [1061, 524] on span "[DATE] Leads" at bounding box center [1063, 531] width 63 height 14
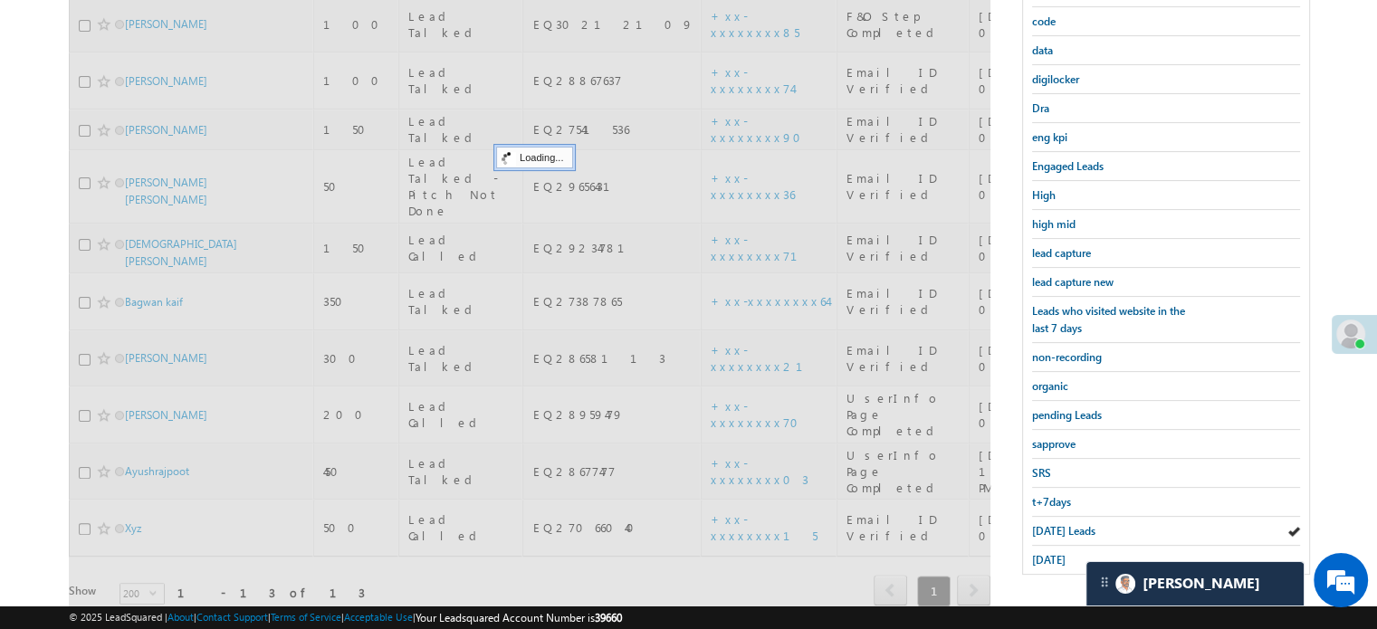
click at [1061, 524] on span "[DATE] Leads" at bounding box center [1063, 531] width 63 height 14
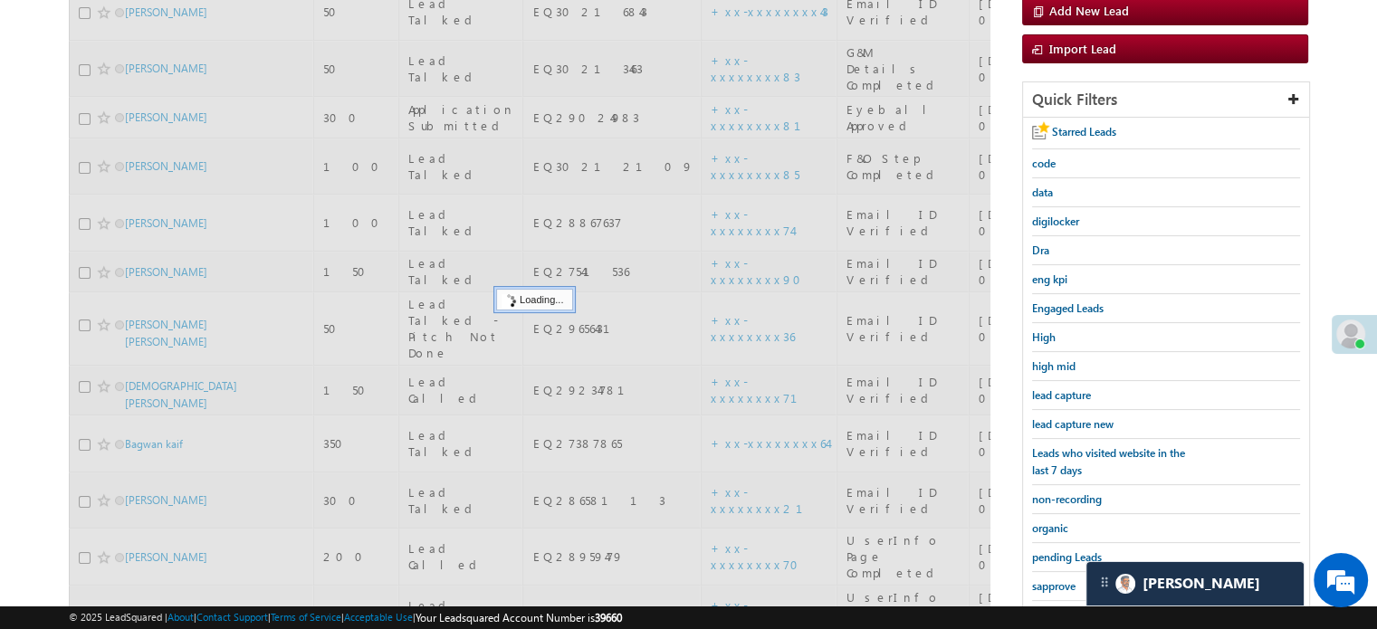
scroll to position [117, 0]
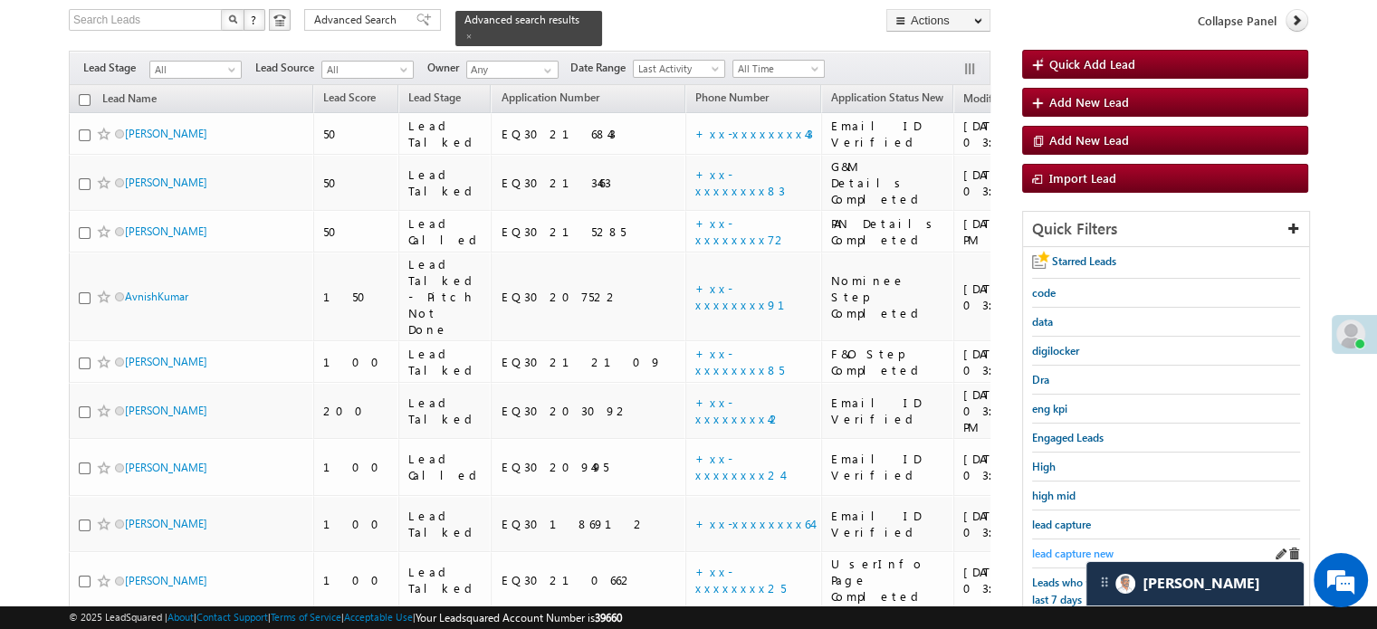
click at [1061, 545] on link "lead capture new" at bounding box center [1072, 553] width 81 height 17
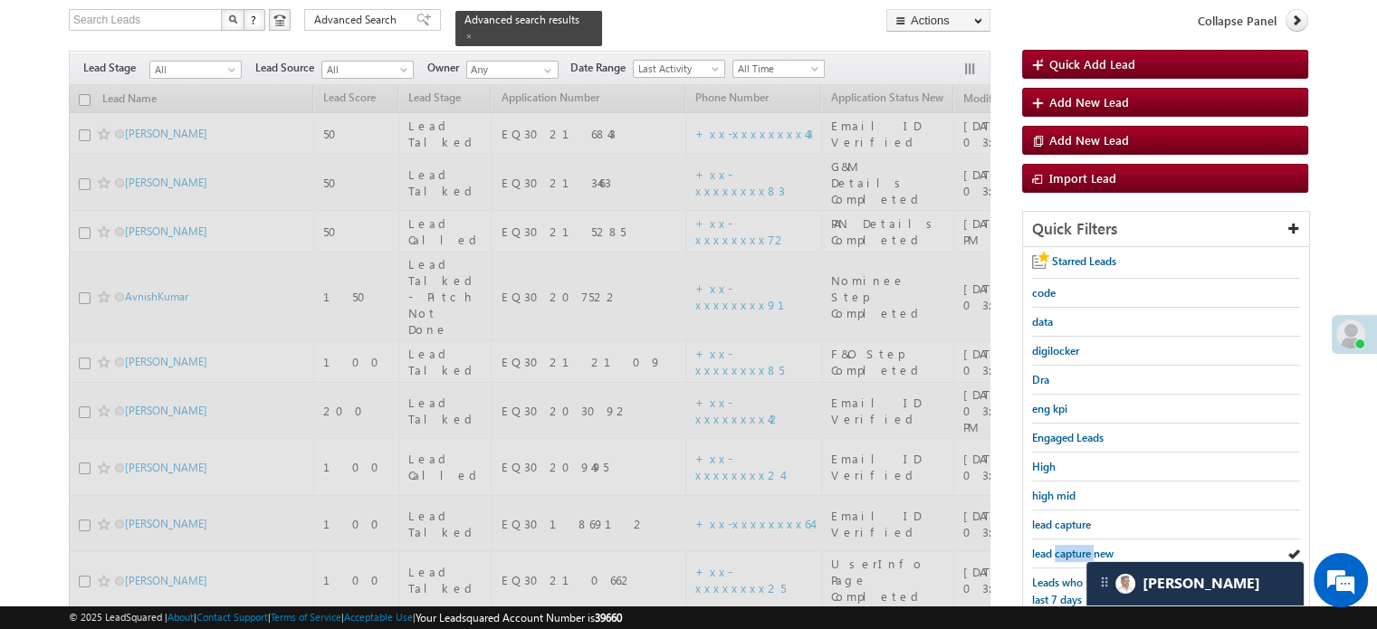
click at [1061, 545] on link "lead capture new" at bounding box center [1072, 553] width 81 height 17
click at [1062, 547] on span "lead capture new" at bounding box center [1072, 554] width 81 height 14
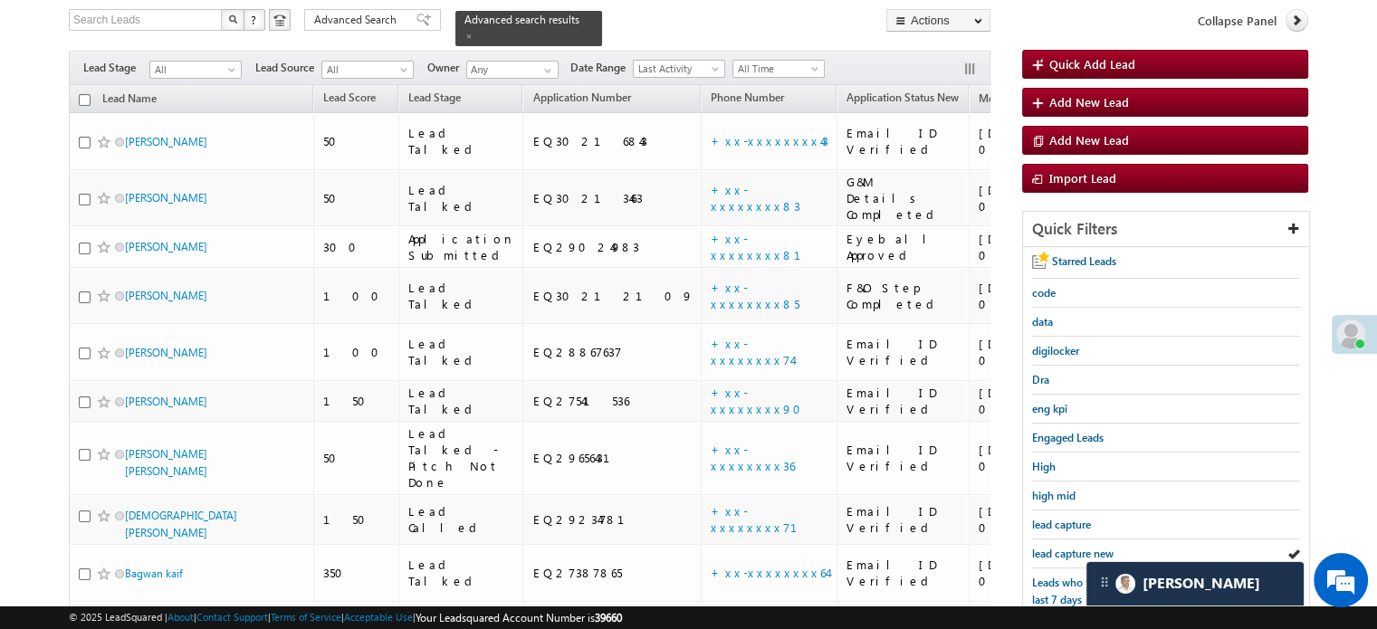
click at [1062, 547] on span "lead capture new" at bounding box center [1072, 554] width 81 height 14
click at [1074, 547] on span "lead capture new" at bounding box center [1072, 554] width 81 height 14
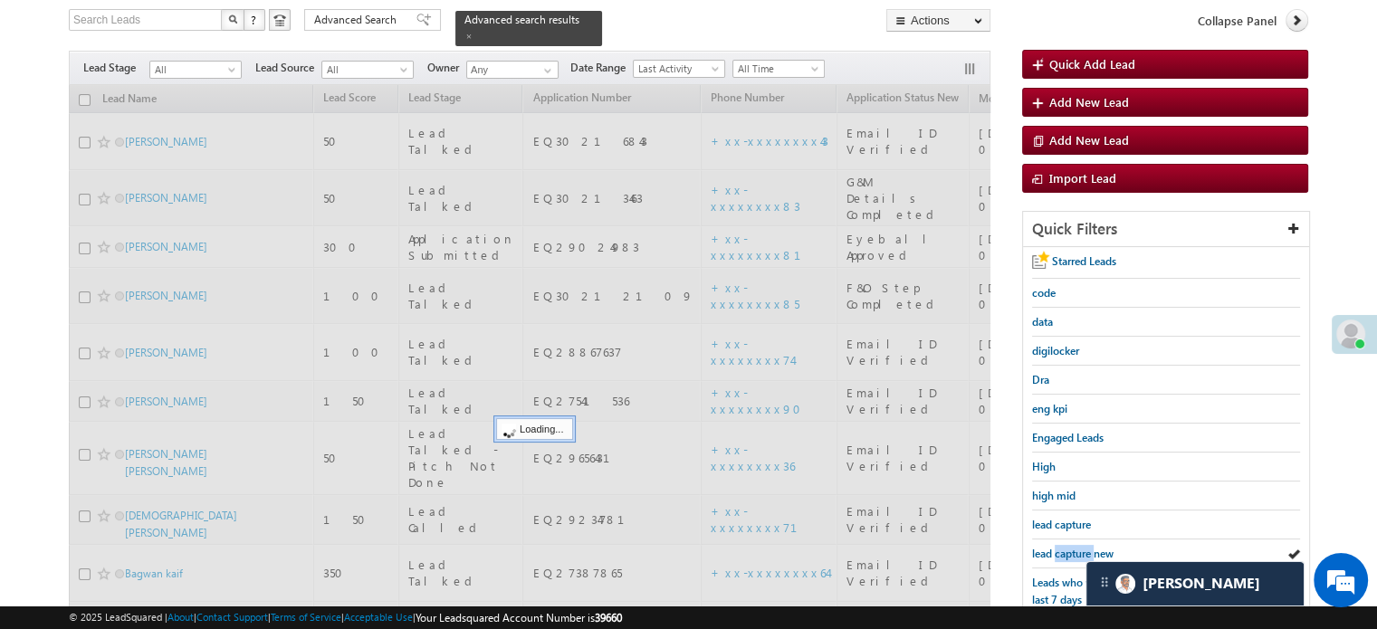
click at [1074, 547] on span "lead capture new" at bounding box center [1072, 554] width 81 height 14
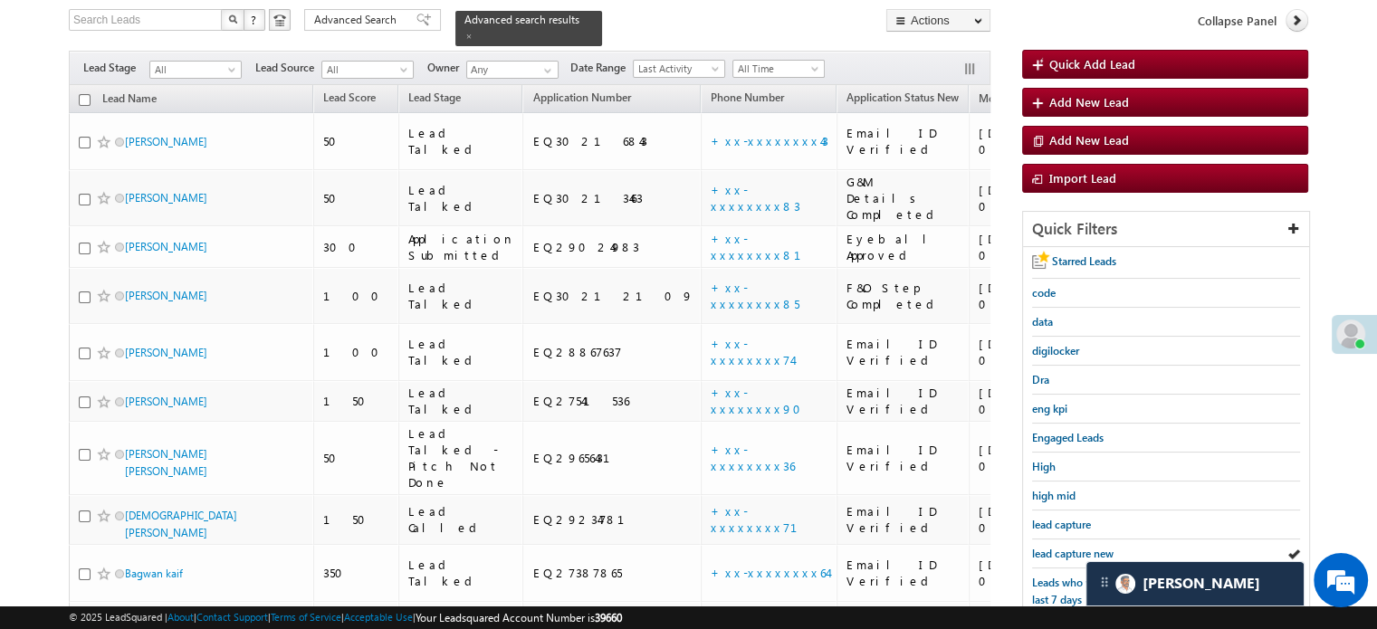
click at [1074, 547] on span "lead capture new" at bounding box center [1072, 554] width 81 height 14
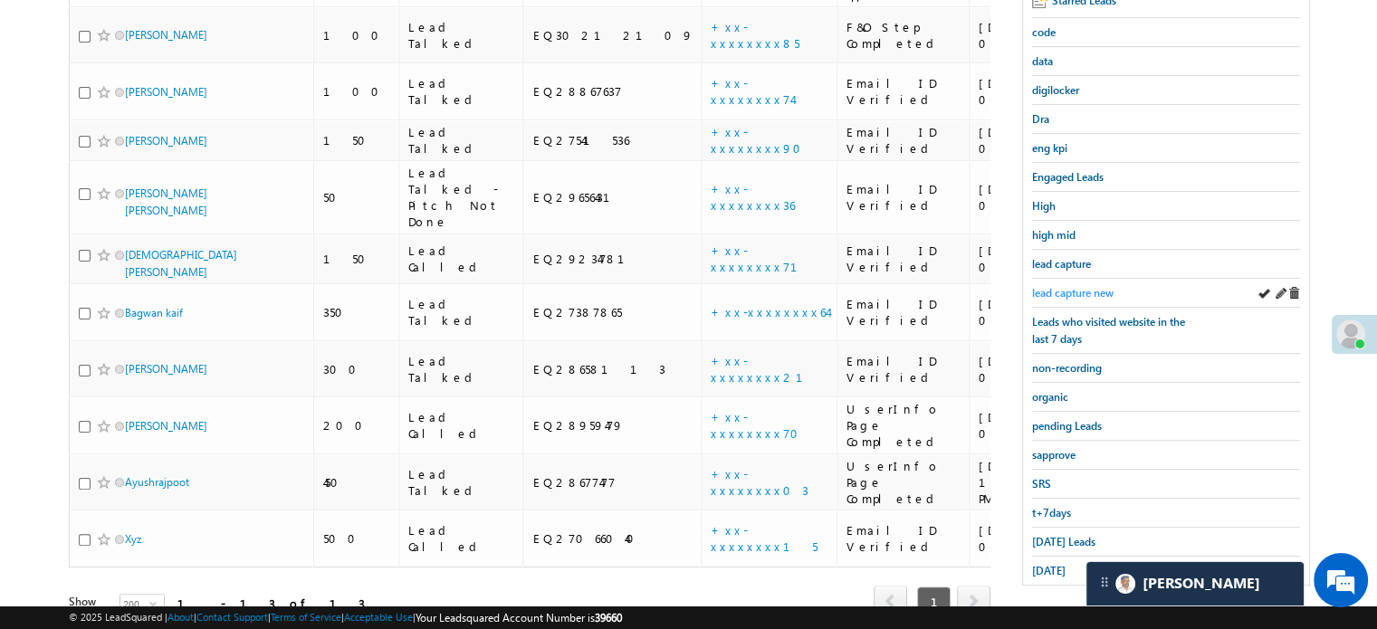
scroll to position [388, 0]
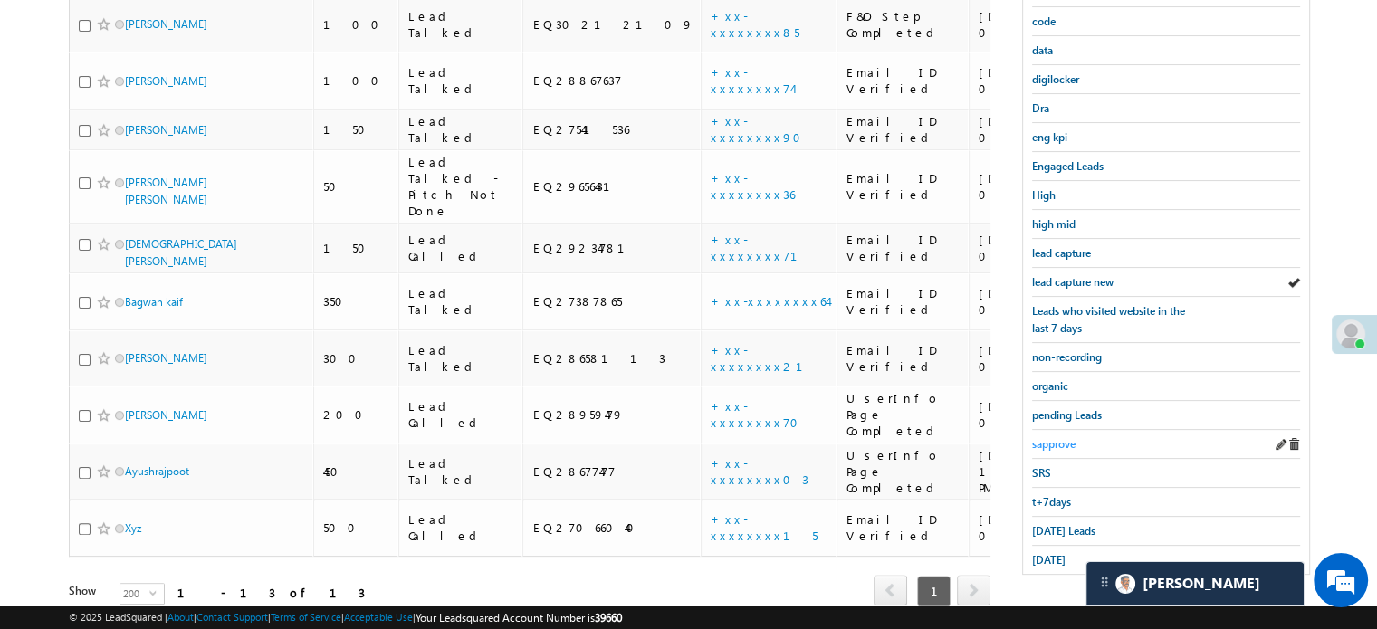
click at [1053, 437] on span "sapprove" at bounding box center [1053, 444] width 43 height 14
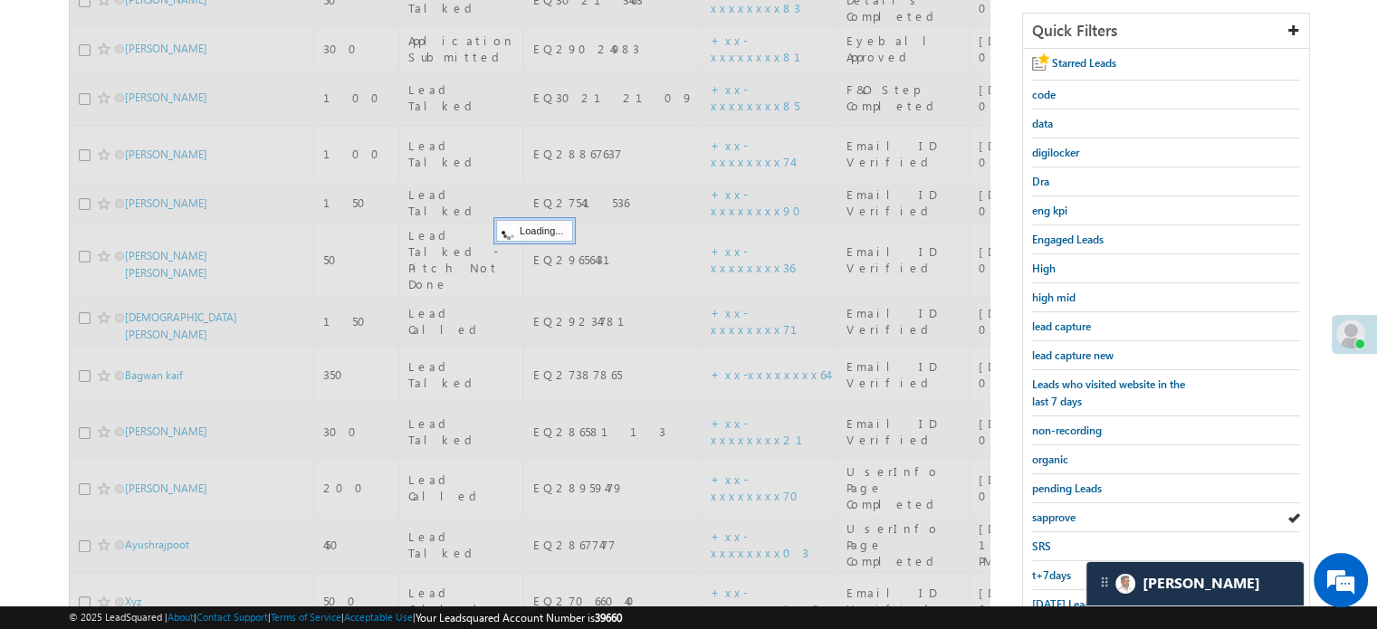
scroll to position [207, 0]
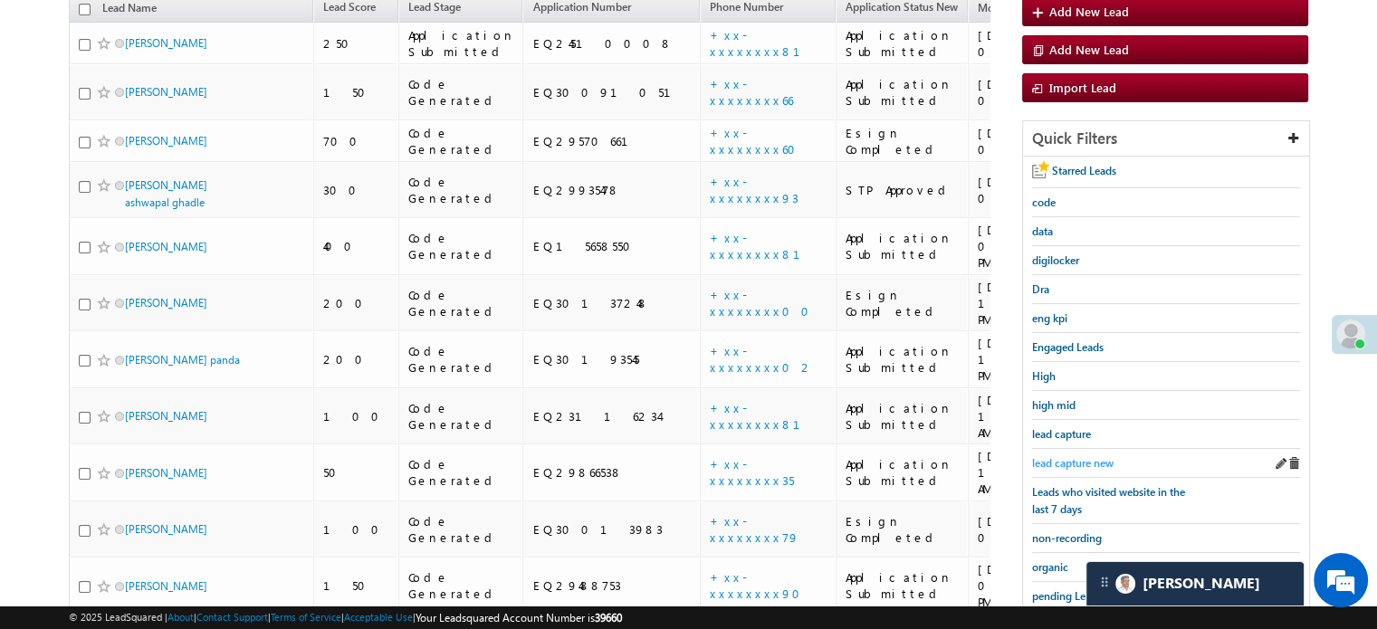
click at [1060, 456] on span "lead capture new" at bounding box center [1072, 463] width 81 height 14
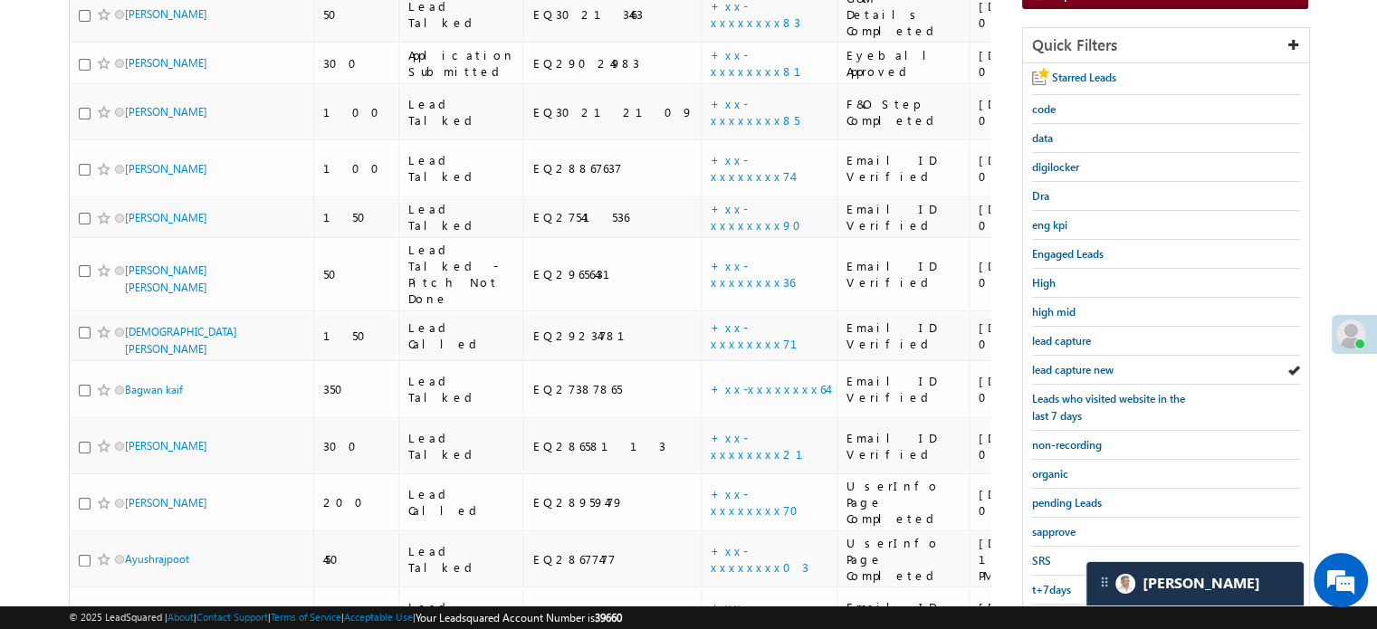
scroll to position [388, 0]
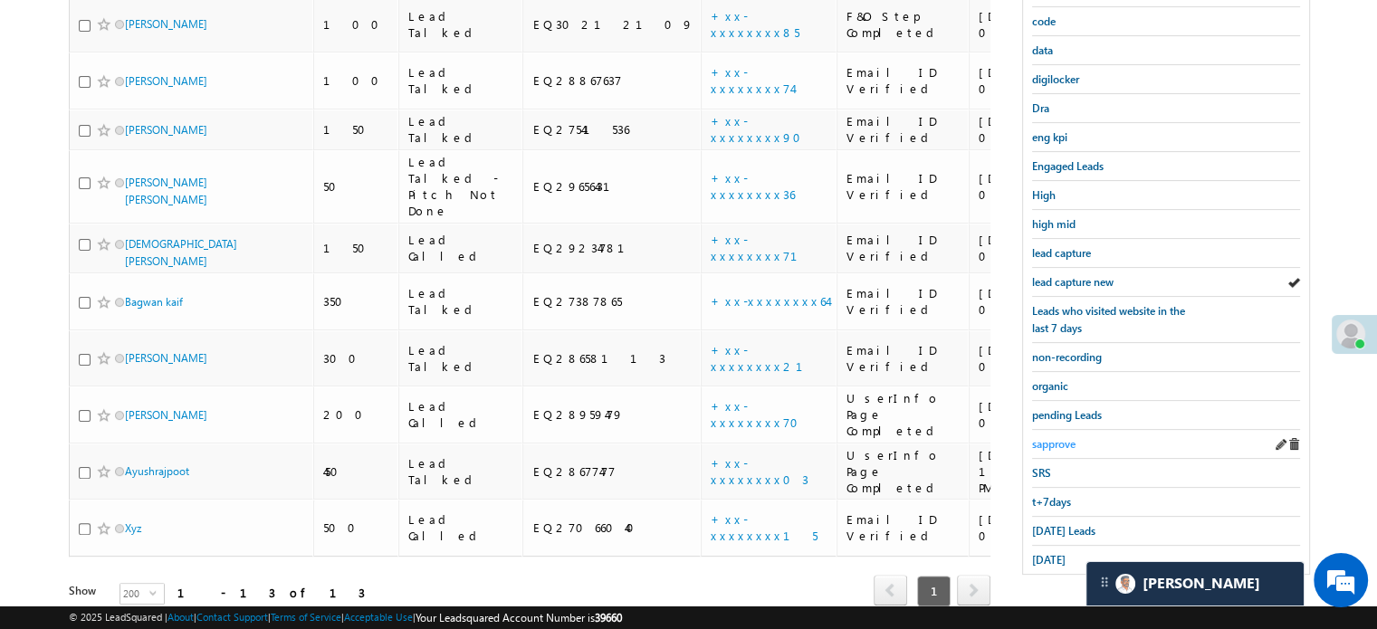
click at [1054, 439] on span "sapprove" at bounding box center [1053, 444] width 43 height 14
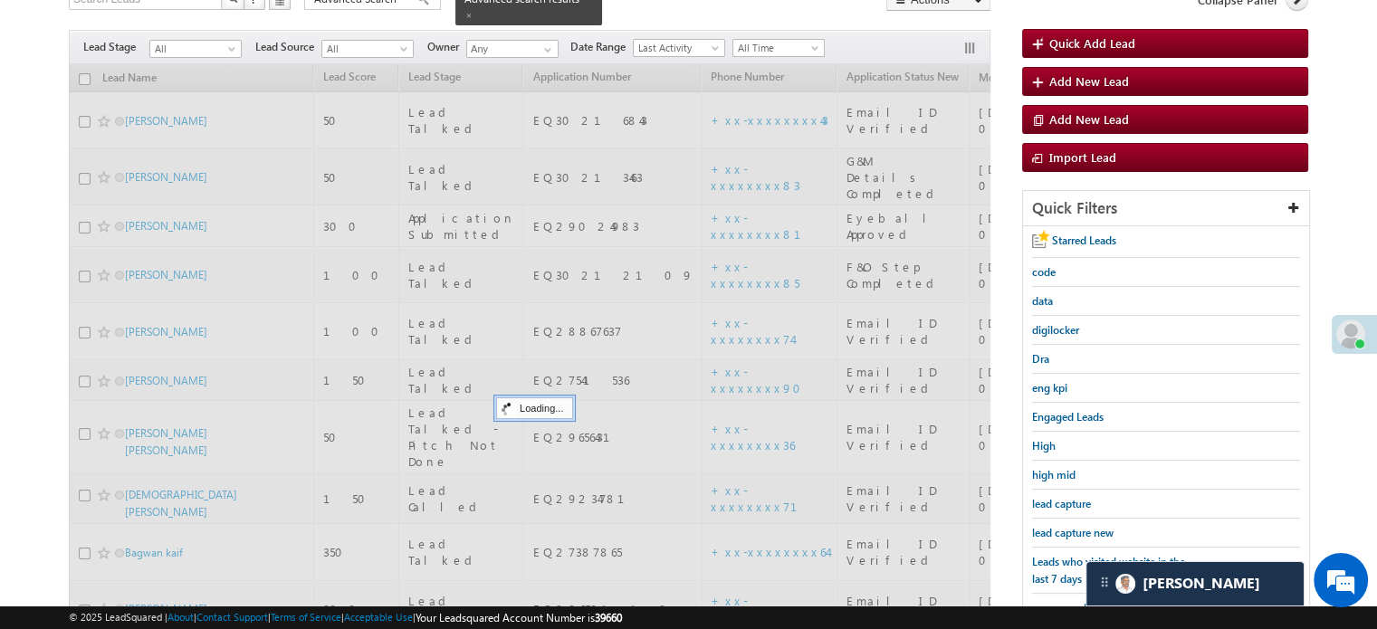
scroll to position [117, 0]
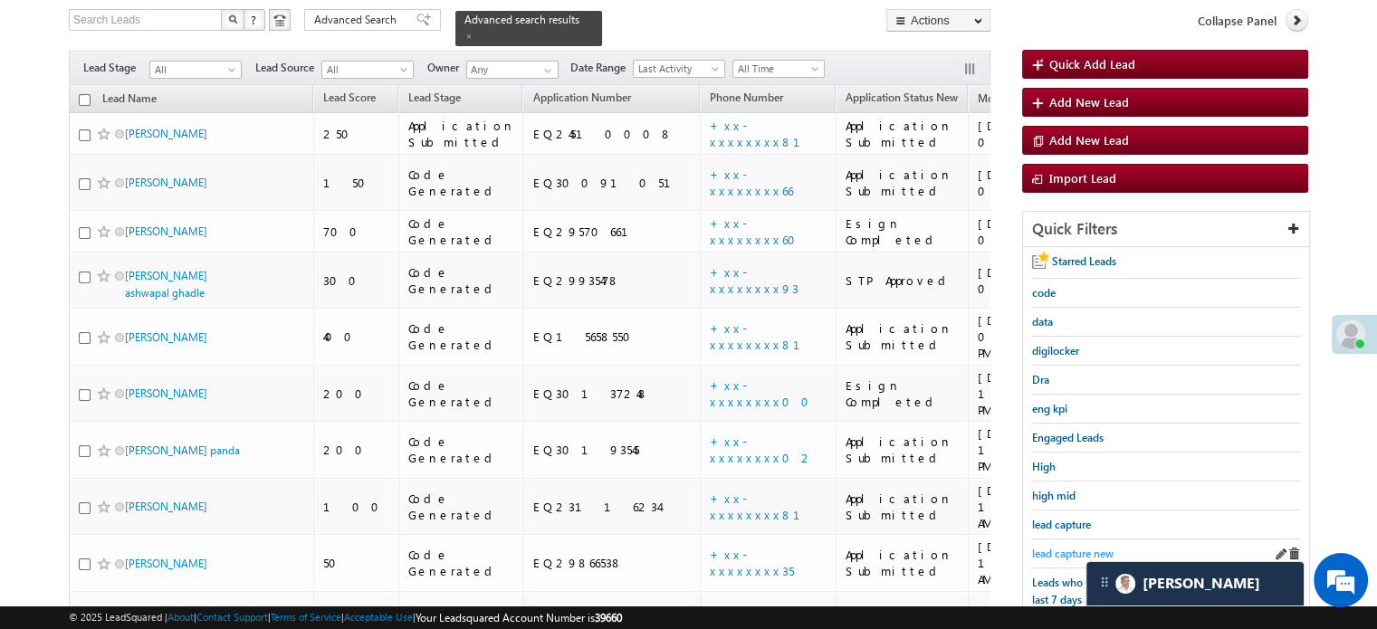
click at [1065, 548] on span "lead capture new" at bounding box center [1072, 554] width 81 height 14
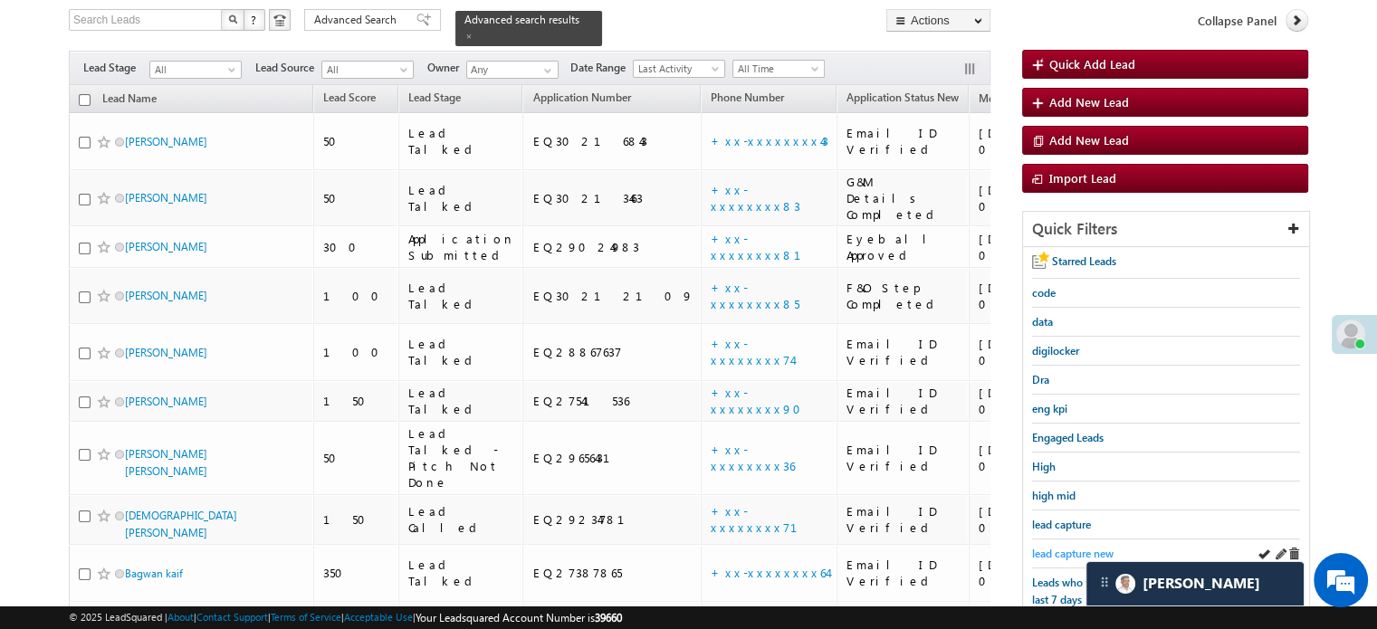
click at [1081, 545] on link "lead capture new" at bounding box center [1072, 553] width 81 height 17
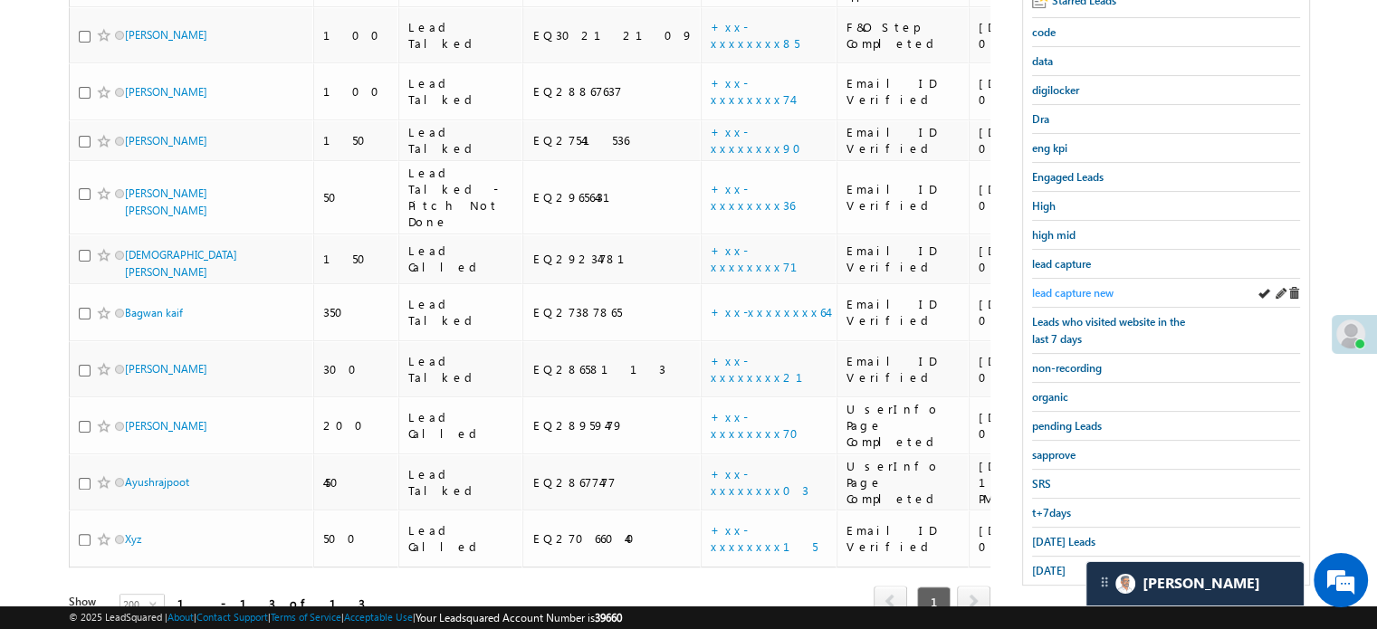
scroll to position [388, 0]
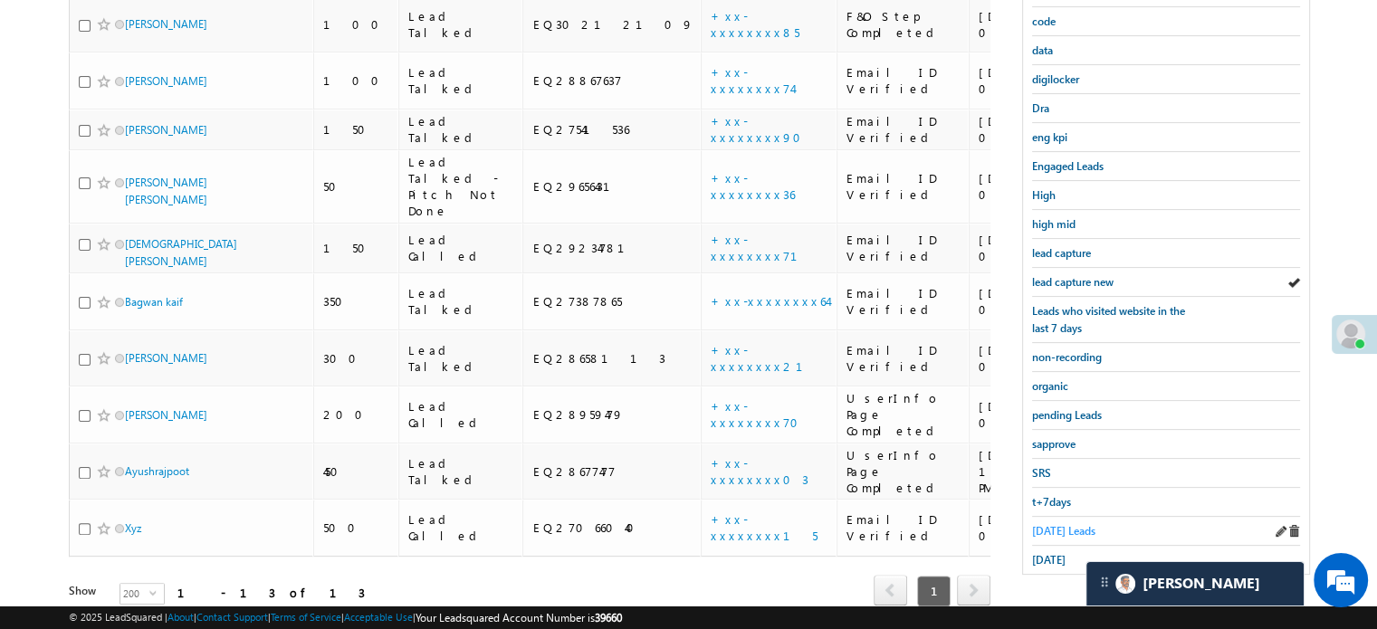
click at [1062, 527] on span "[DATE] Leads" at bounding box center [1063, 531] width 63 height 14
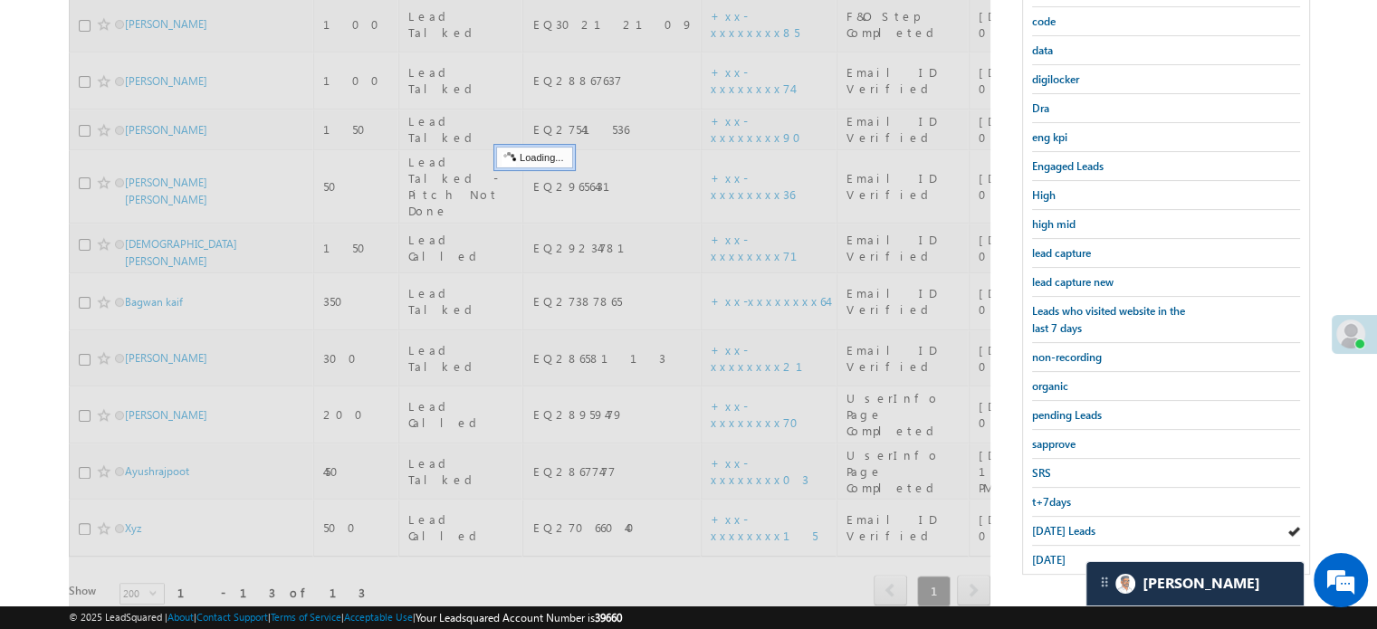
scroll to position [207, 0]
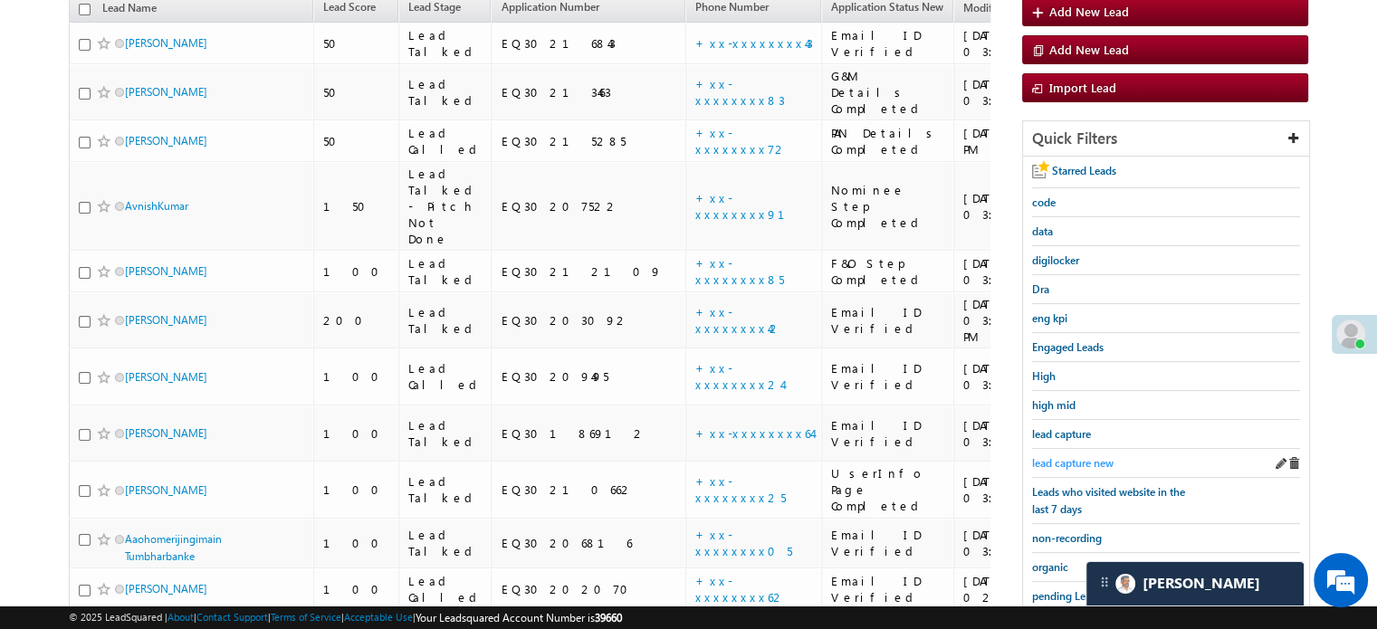
click at [1064, 460] on span "lead capture new" at bounding box center [1072, 463] width 81 height 14
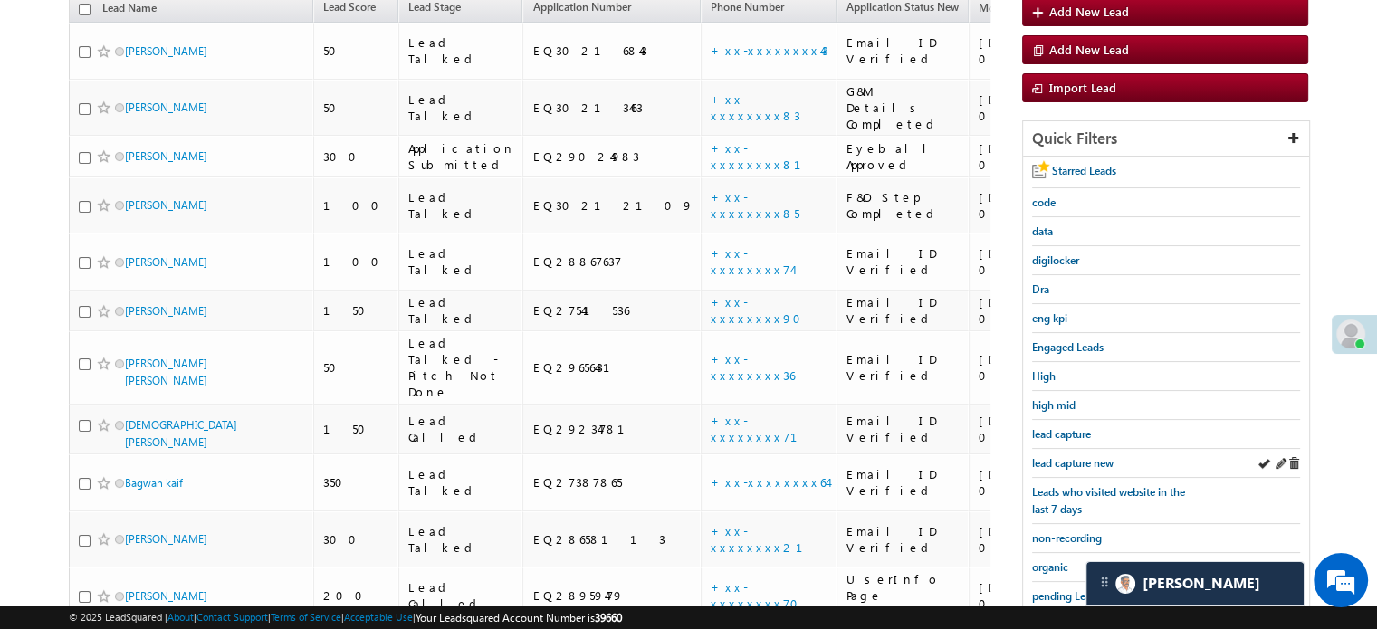
click at [1080, 449] on div "lead capture new" at bounding box center [1166, 463] width 268 height 29
click at [1064, 456] on span "lead capture new" at bounding box center [1072, 463] width 81 height 14
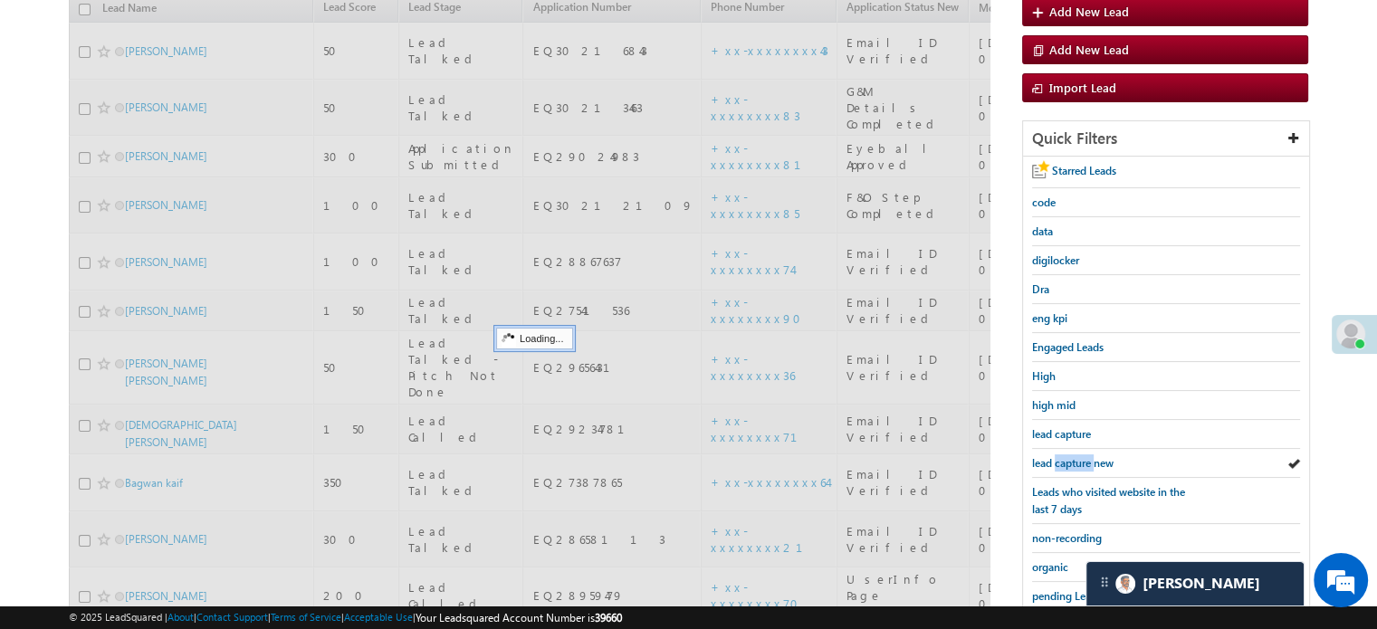
click at [1064, 456] on span "lead capture new" at bounding box center [1072, 463] width 81 height 14
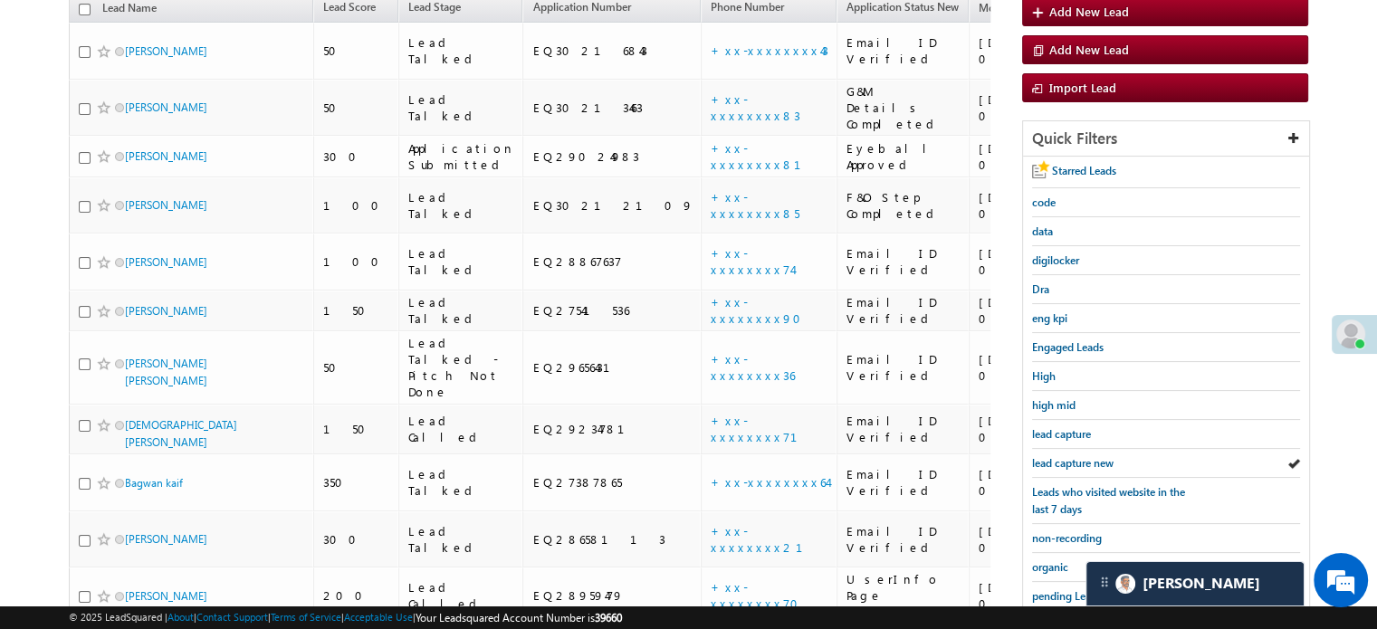
click at [1064, 456] on span "lead capture new" at bounding box center [1072, 463] width 81 height 14
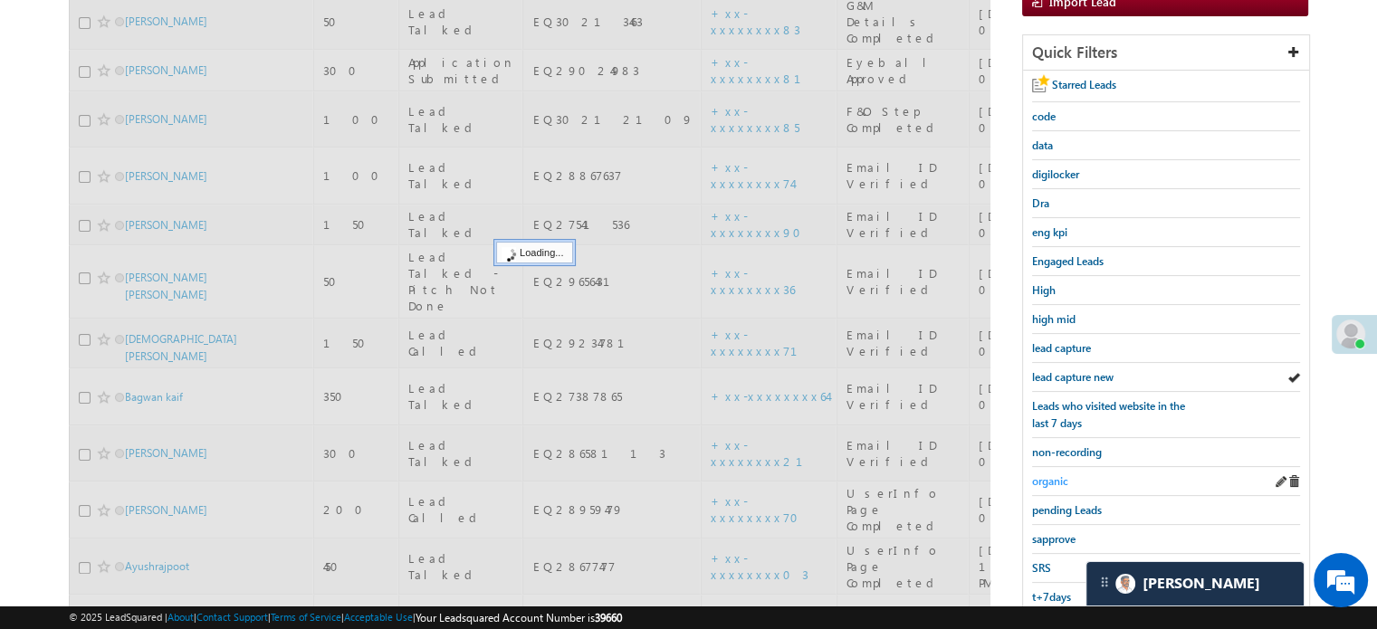
scroll to position [388, 0]
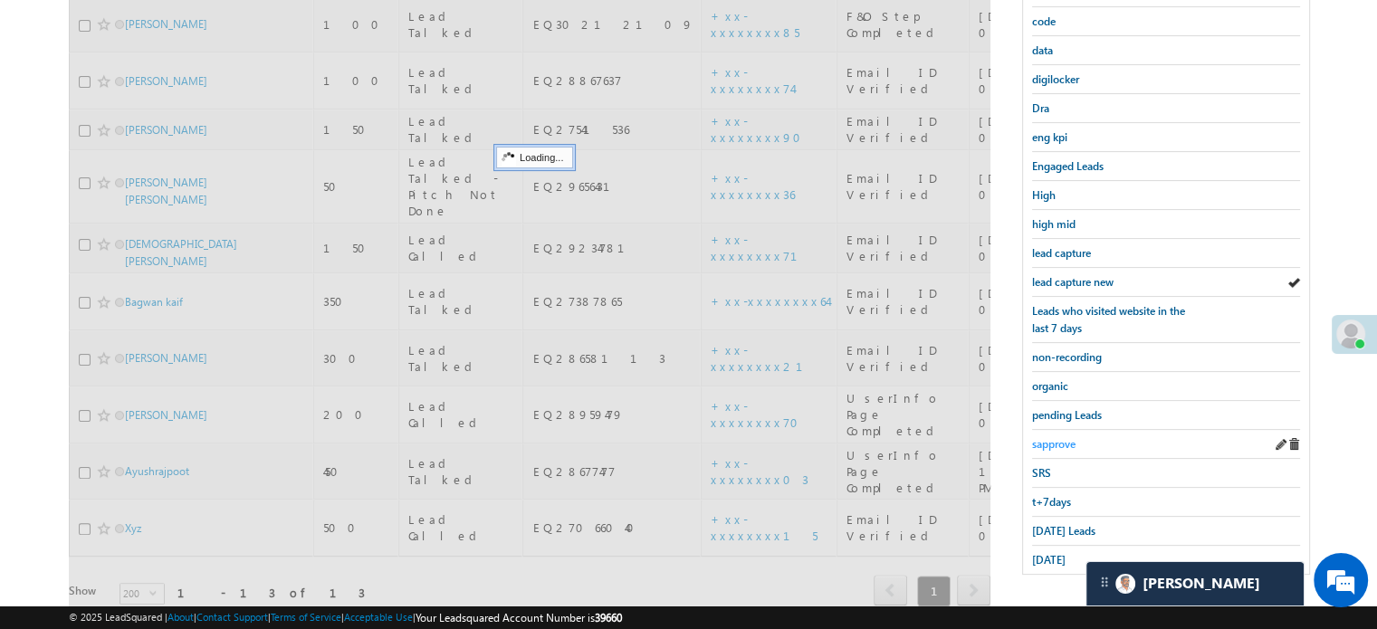
click at [1055, 438] on span "sapprove" at bounding box center [1053, 444] width 43 height 14
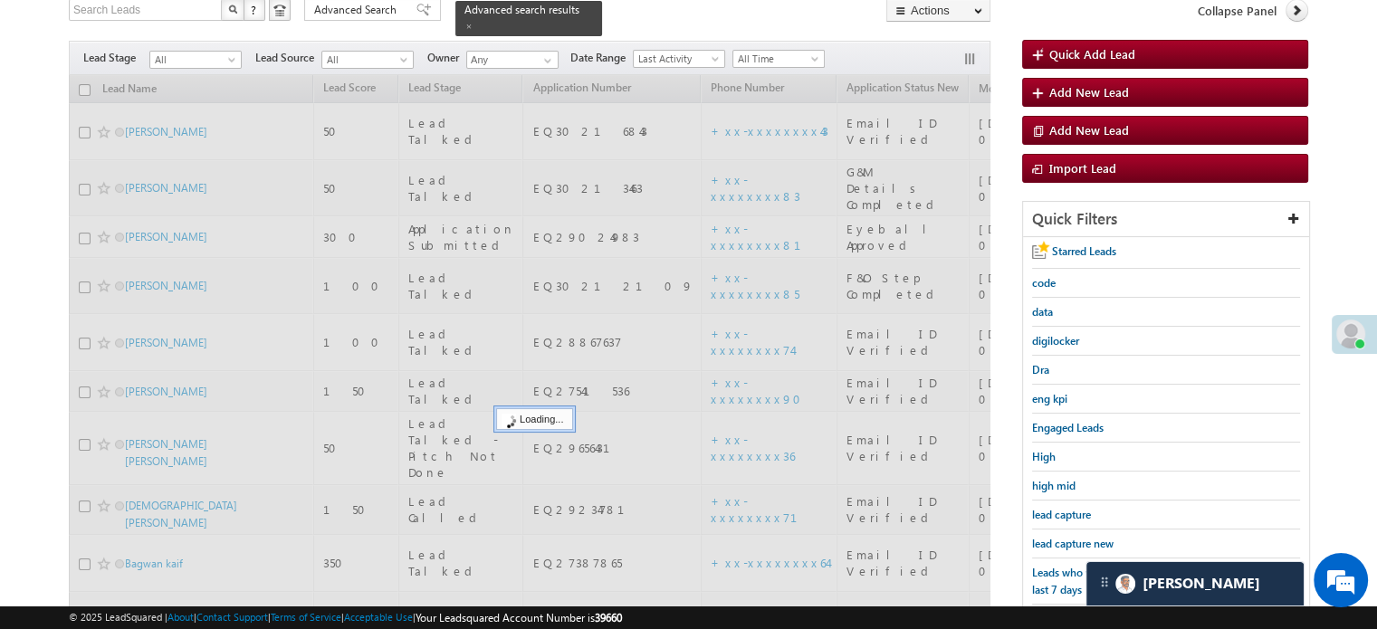
scroll to position [117, 0]
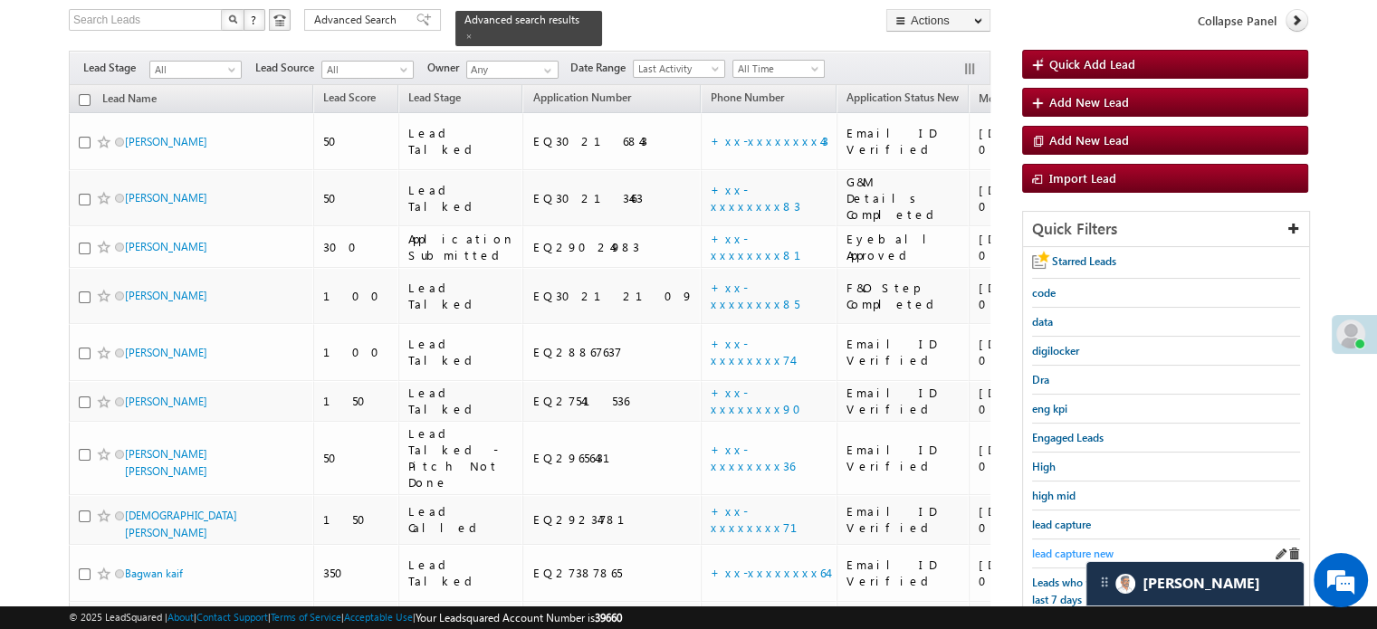
click at [1066, 548] on span "lead capture new" at bounding box center [1072, 554] width 81 height 14
